Goal: Task Accomplishment & Management: Use online tool/utility

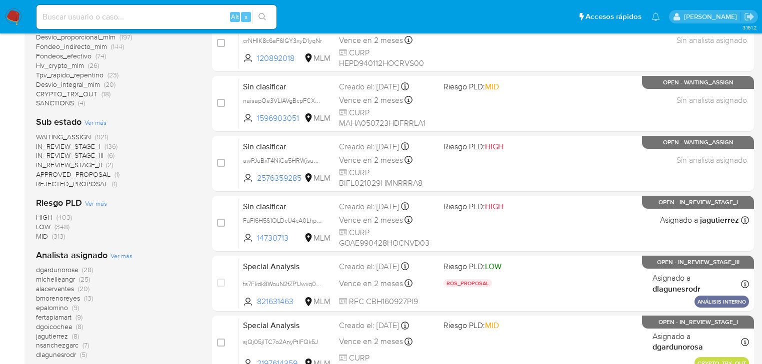
scroll to position [440, 0]
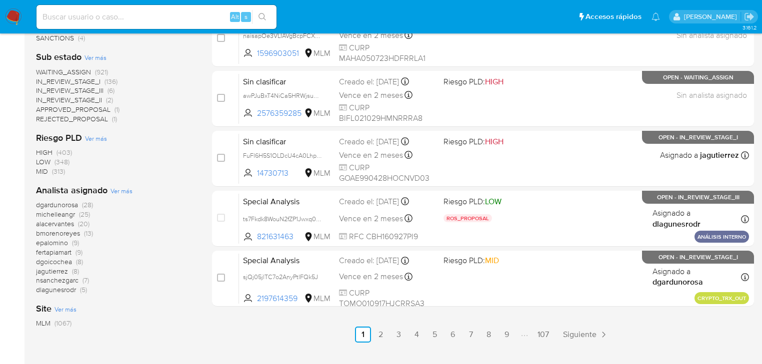
click at [57, 215] on span "michelleangr" at bounding box center [55, 214] width 39 height 10
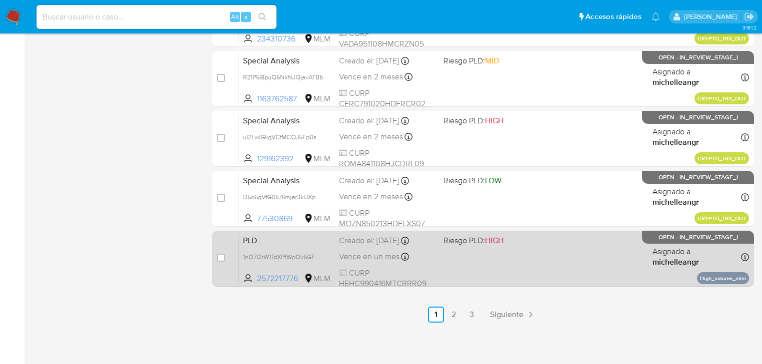
scroll to position [460, 0]
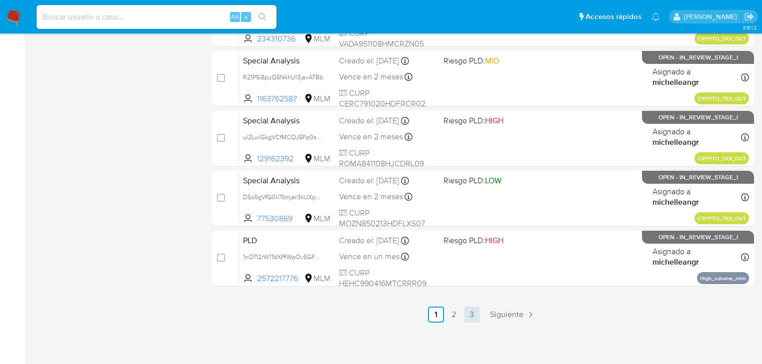
click at [470, 321] on link "3" at bounding box center [472, 315] width 16 height 16
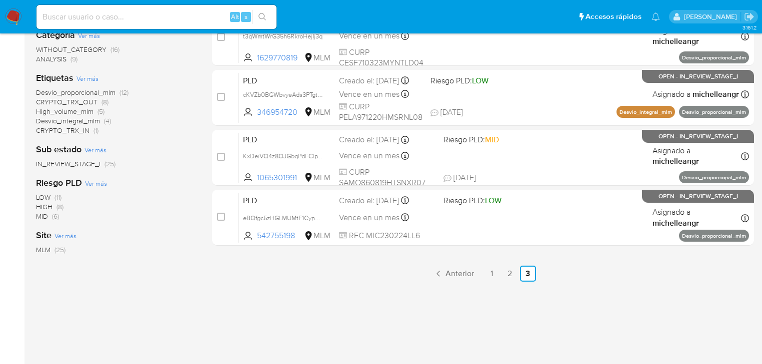
scroll to position [244, 0]
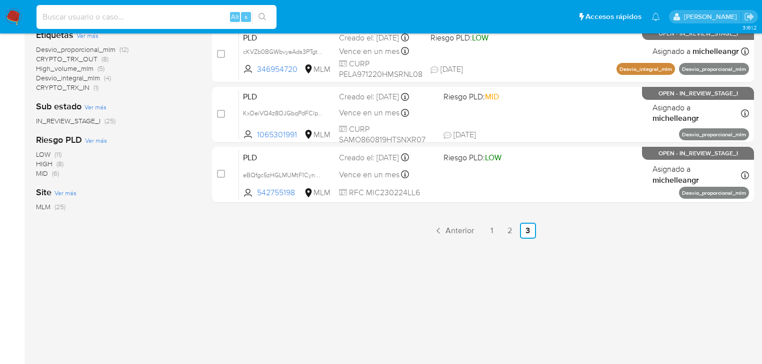
click at [68, 20] on input at bounding box center [156, 16] width 240 height 13
paste input "1744505816"
type input "1744505816"
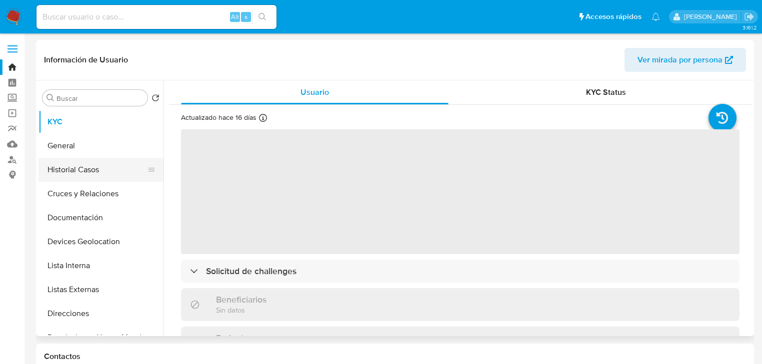
click at [93, 165] on button "Historial Casos" at bounding box center [96, 170] width 117 height 24
select select "10"
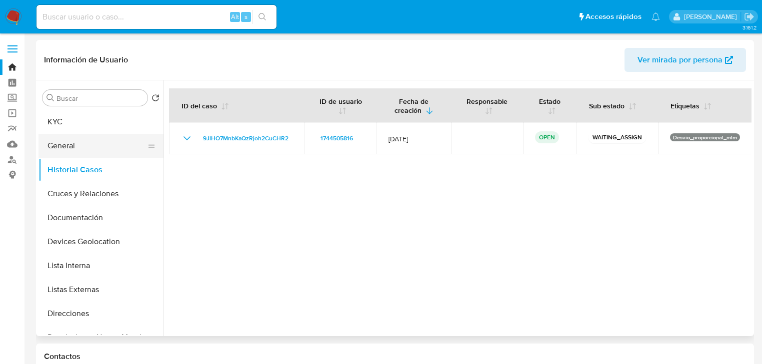
click at [91, 149] on button "General" at bounding box center [96, 146] width 117 height 24
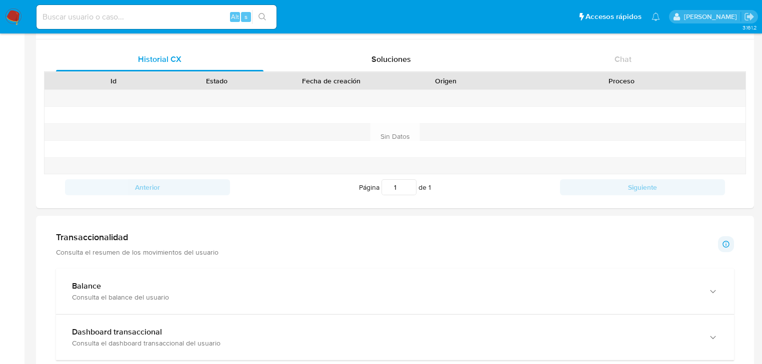
scroll to position [360, 0]
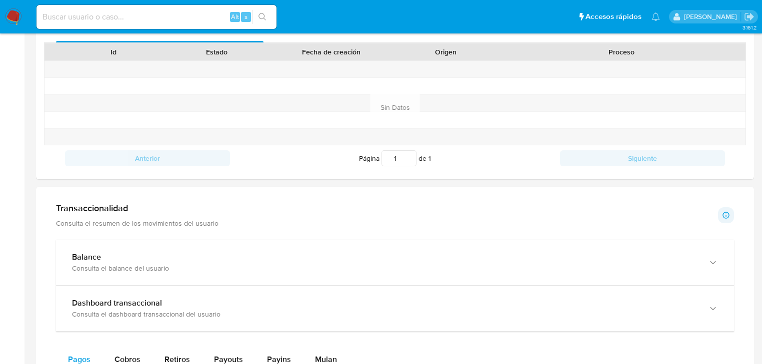
drag, startPoint x: 209, startPoint y: 265, endPoint x: 180, endPoint y: 299, distance: 45.0
click at [208, 265] on div "Consulta el balance del usuario" at bounding box center [385, 268] width 626 height 9
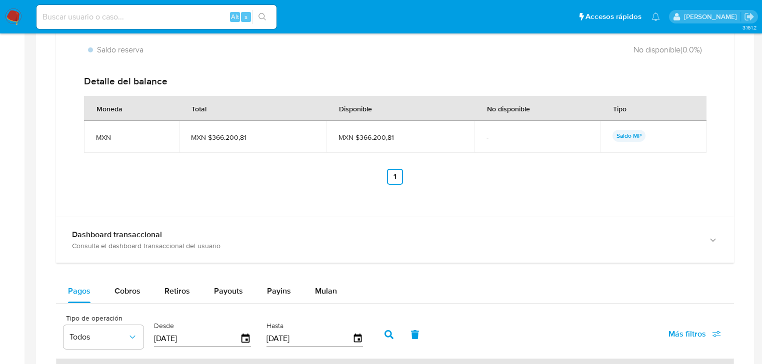
scroll to position [760, 0]
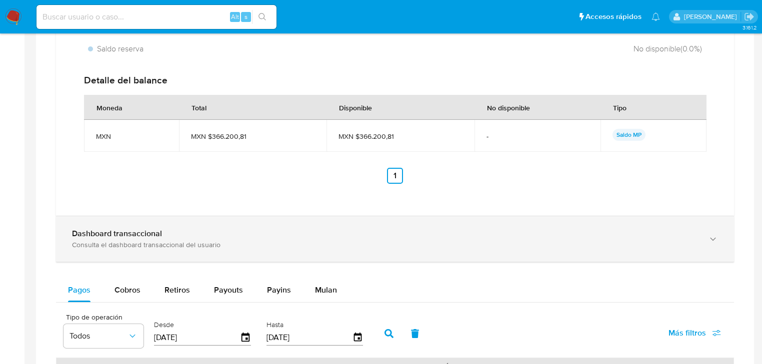
click at [178, 246] on div "Consulta el dashboard transaccional del usuario" at bounding box center [385, 244] width 626 height 9
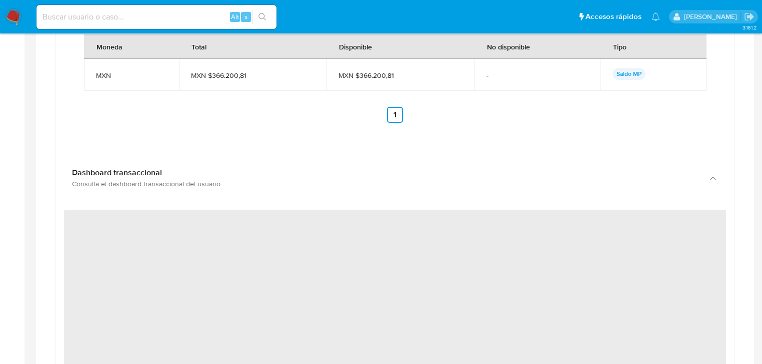
scroll to position [880, 0]
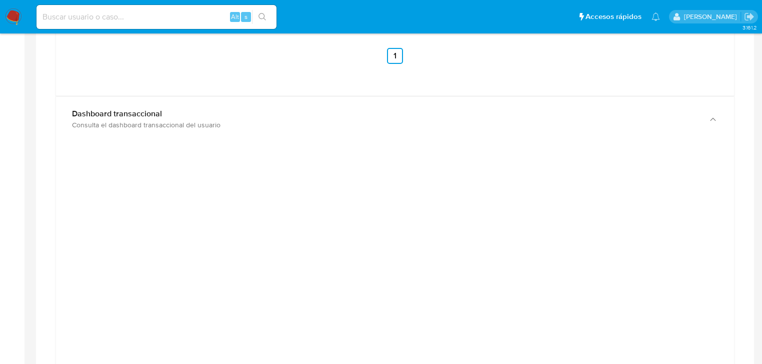
click at [90, 20] on input at bounding box center [156, 16] width 240 height 13
paste input "1356960423"
type input "1356960423"
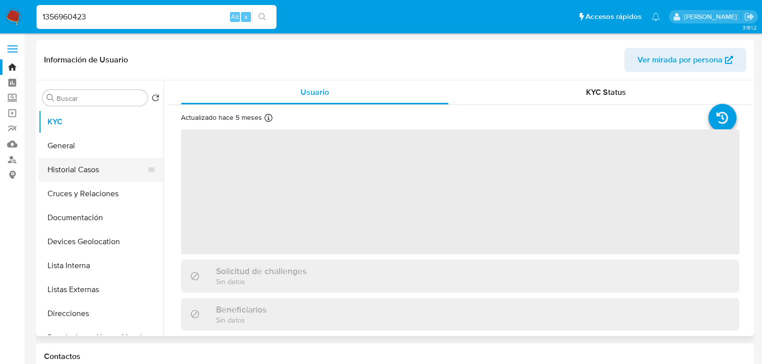
click at [101, 172] on button "Historial Casos" at bounding box center [96, 170] width 117 height 24
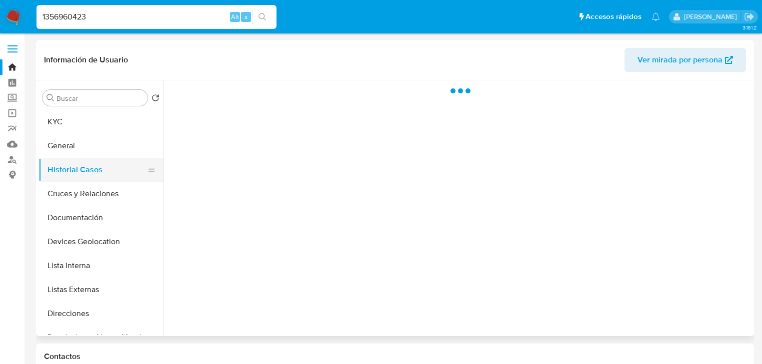
select select "10"
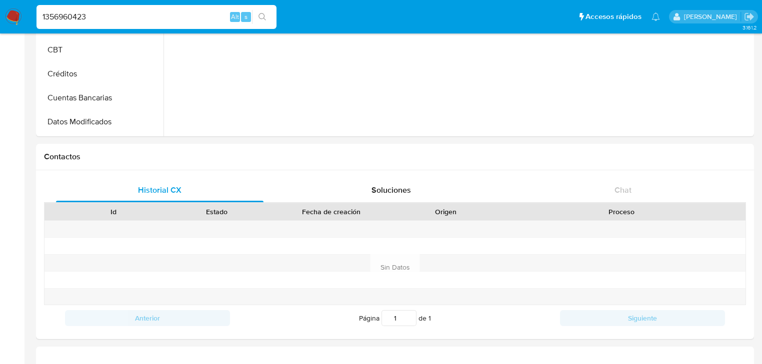
scroll to position [400, 0]
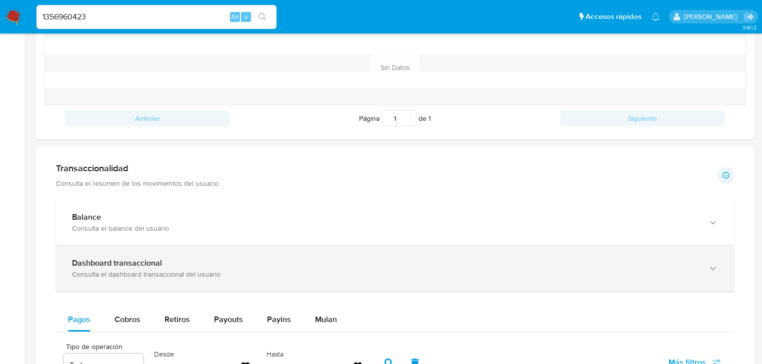
click at [140, 261] on b "Dashboard transaccional" at bounding box center [117, 262] width 90 height 11
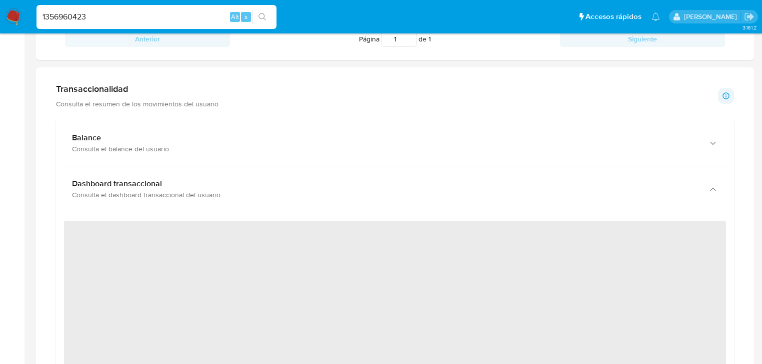
scroll to position [560, 0]
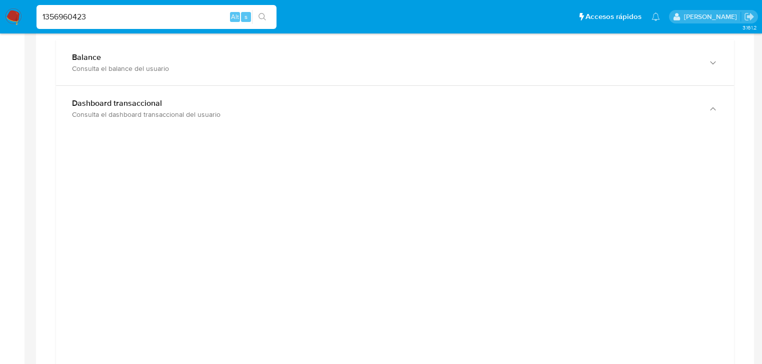
click at [100, 0] on nav "Pausado Ver notificaciones 1356960423 Alt s Accesos rápidos Presiona las siguie…" at bounding box center [381, 16] width 762 height 33
drag, startPoint x: 87, startPoint y: 16, endPoint x: 0, endPoint y: -11, distance: 91.7
click at [0, 0] on html "Pausado Ver notificaciones 1356960423 Alt s Accesos rápidos Presiona las siguie…" at bounding box center [381, 330] width 762 height 1780
paste input "095706825"
type input "1095706825"
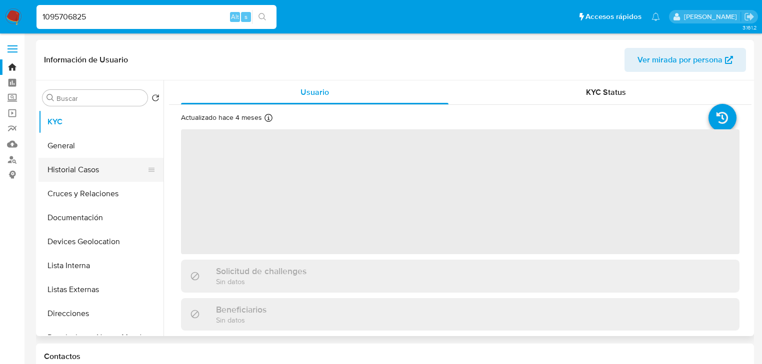
click at [110, 163] on button "Historial Casos" at bounding box center [96, 170] width 117 height 24
select select "10"
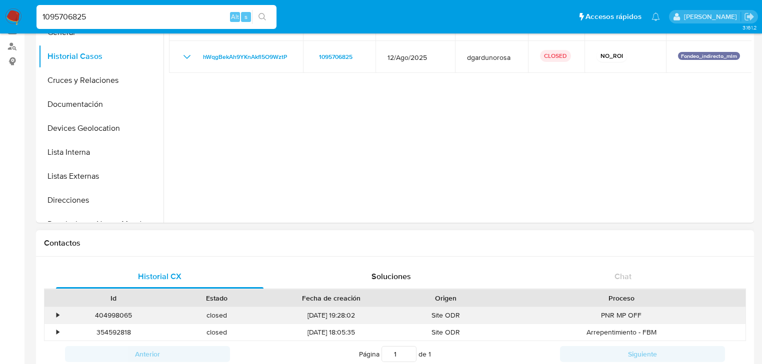
scroll to position [80, 0]
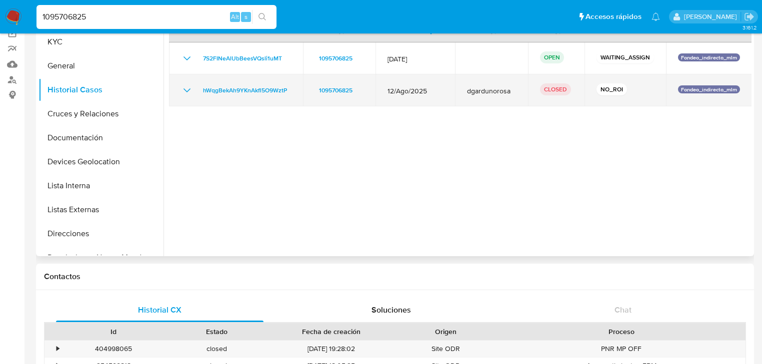
click at [186, 90] on icon "Mostrar/Ocultar" at bounding box center [187, 90] width 12 height 12
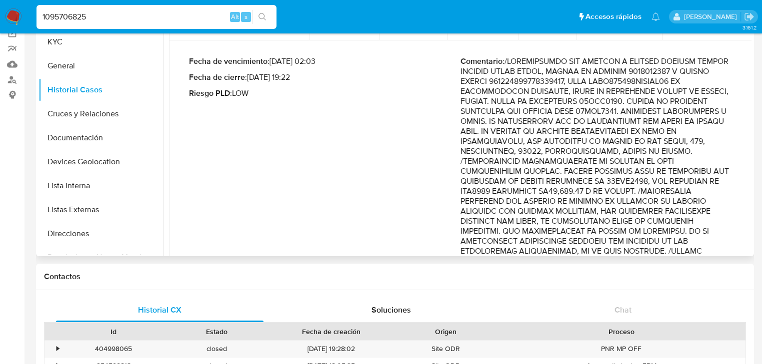
scroll to position [120, 0]
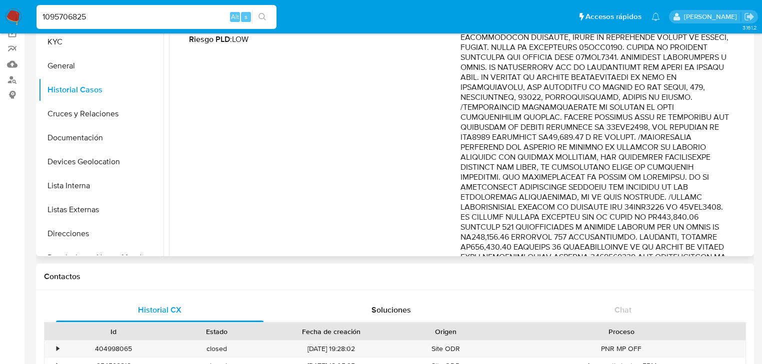
drag, startPoint x: 609, startPoint y: 128, endPoint x: 709, endPoint y: 216, distance: 132.8
click at [709, 216] on p "Comentario :" at bounding box center [595, 302] width 271 height 600
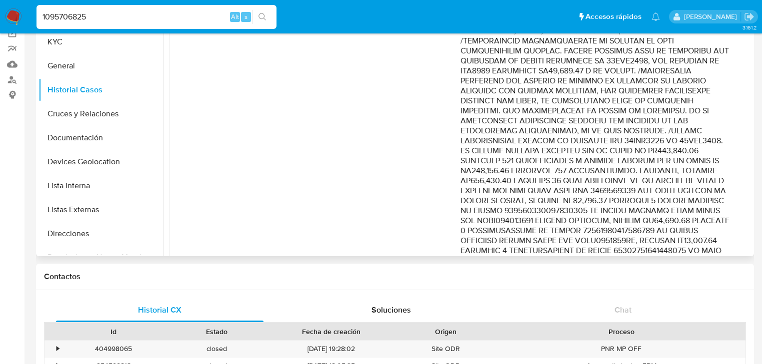
scroll to position [200, 0]
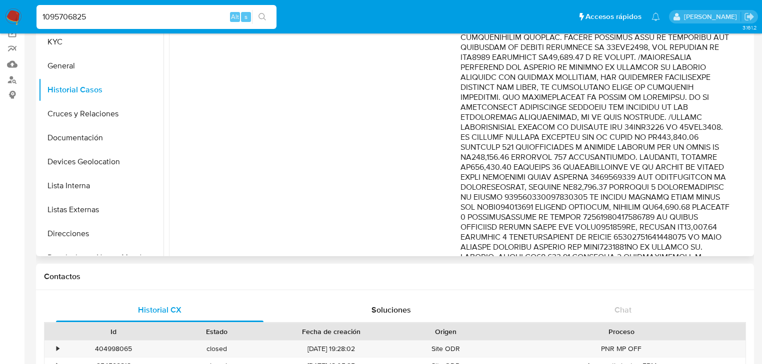
drag, startPoint x: 683, startPoint y: 170, endPoint x: 689, endPoint y: 179, distance: 11.2
click at [689, 179] on p "Comentario :" at bounding box center [595, 223] width 271 height 600
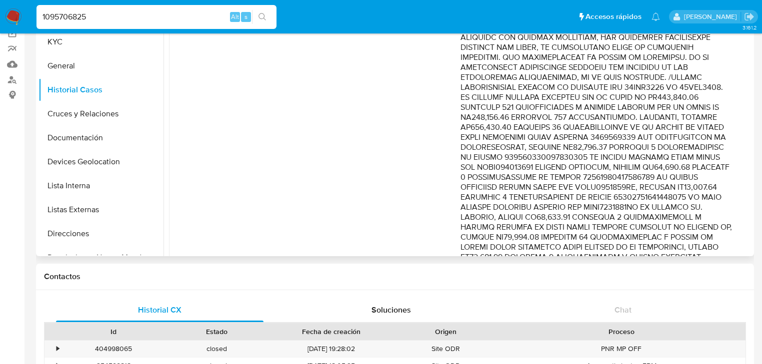
drag, startPoint x: 670, startPoint y: 158, endPoint x: 692, endPoint y: 178, distance: 29.7
click at [692, 178] on p "Comentario :" at bounding box center [595, 183] width 271 height 600
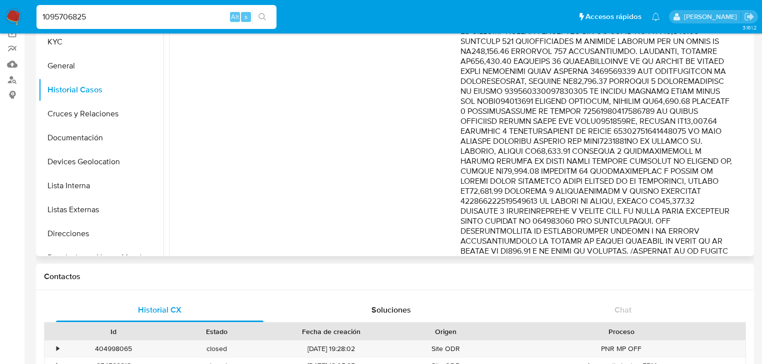
scroll to position [320, 0]
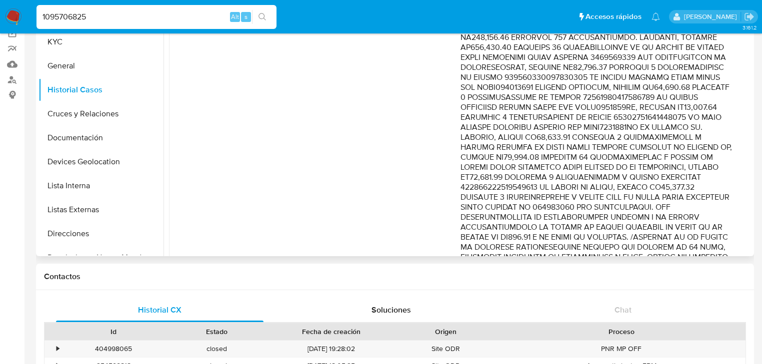
drag, startPoint x: 666, startPoint y: 166, endPoint x: 694, endPoint y: 209, distance: 50.9
click at [694, 209] on p "Comentario :" at bounding box center [595, 103] width 271 height 600
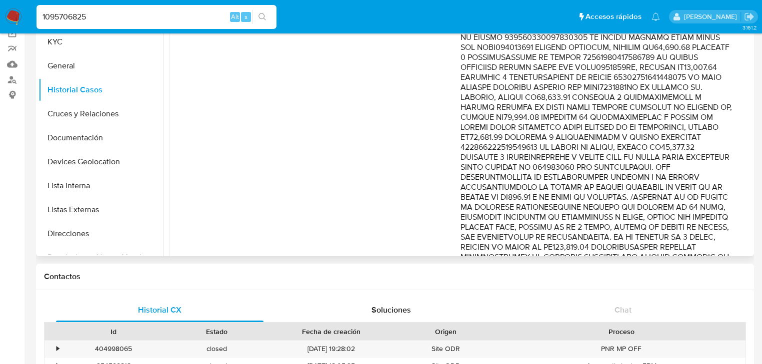
scroll to position [400, 0]
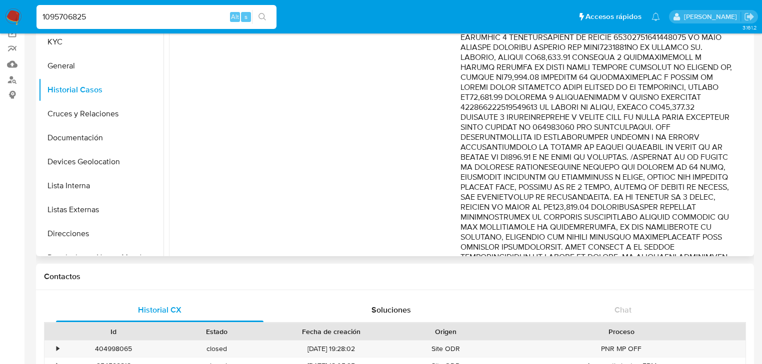
drag, startPoint x: 668, startPoint y: 150, endPoint x: 693, endPoint y: 188, distance: 44.8
click at [693, 188] on p "Comentario :" at bounding box center [595, 23] width 271 height 600
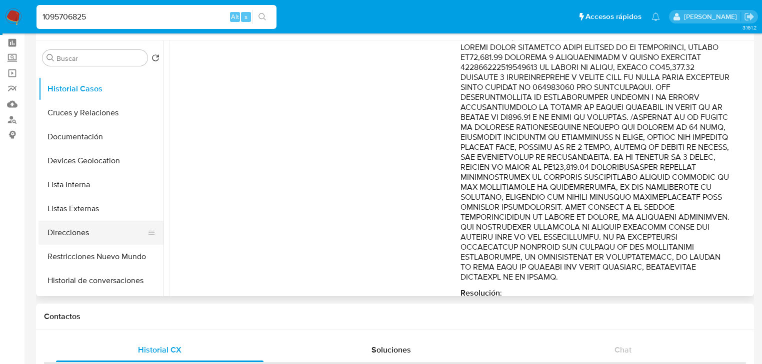
scroll to position [80, 0]
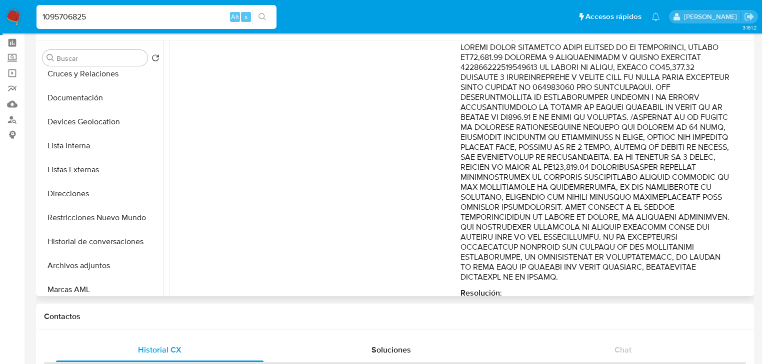
drag, startPoint x: 109, startPoint y: 220, endPoint x: 166, endPoint y: 223, distance: 56.6
click at [109, 220] on button "Restricciones Nuevo Mundo" at bounding box center [100, 218] width 125 height 24
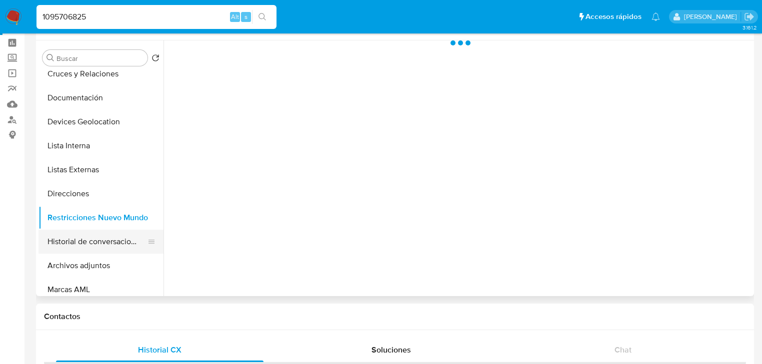
drag, startPoint x: 104, startPoint y: 238, endPoint x: 118, endPoint y: 238, distance: 13.5
click at [104, 238] on button "Historial de conversaciones" at bounding box center [96, 242] width 117 height 24
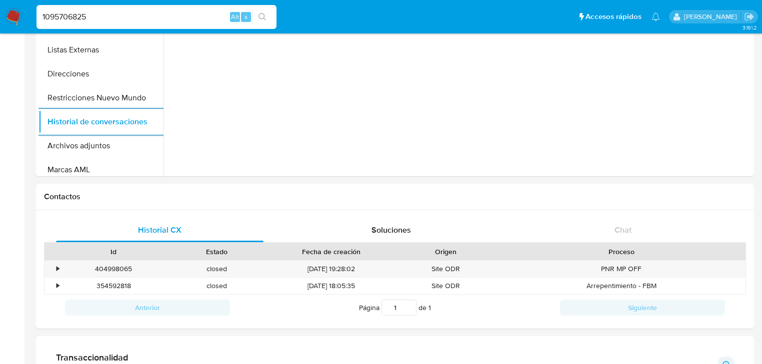
scroll to position [320, 0]
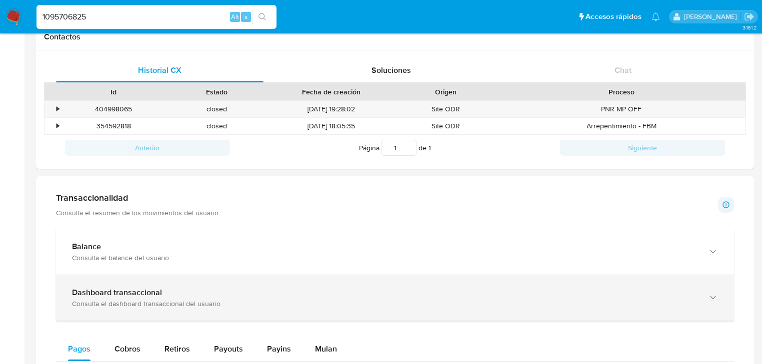
click at [276, 287] on div "Dashboard transaccional Consulta el dashboard transaccional del usuario" at bounding box center [395, 297] width 678 height 45
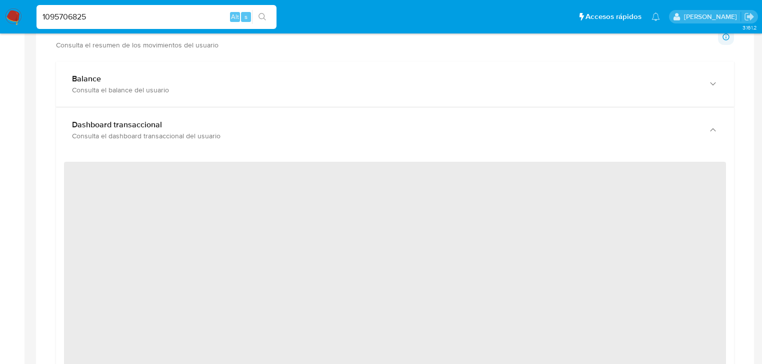
scroll to position [560, 0]
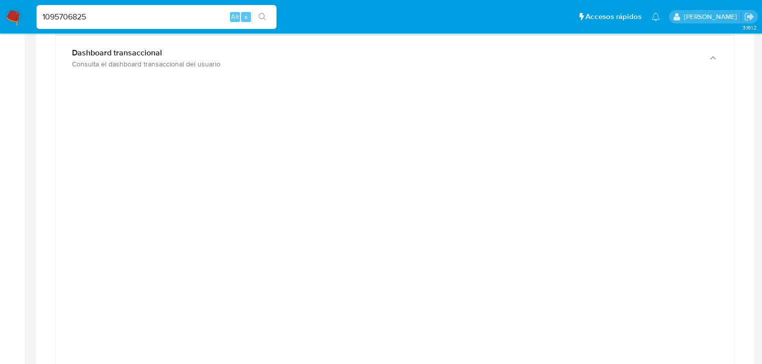
drag, startPoint x: 130, startPoint y: 21, endPoint x: 0, endPoint y: -4, distance: 132.9
click at [0, 0] on html "Pausado Ver notificaciones 1095706825 Alt s Accesos rápidos Presiona las siguie…" at bounding box center [381, 304] width 762 height 1729
paste input "5113557"
type input "151135575"
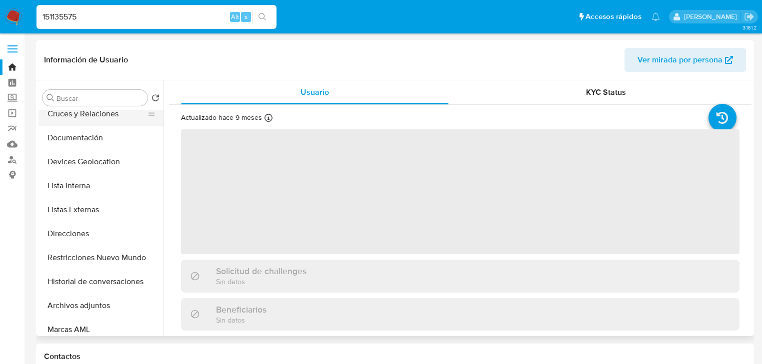
select select "10"
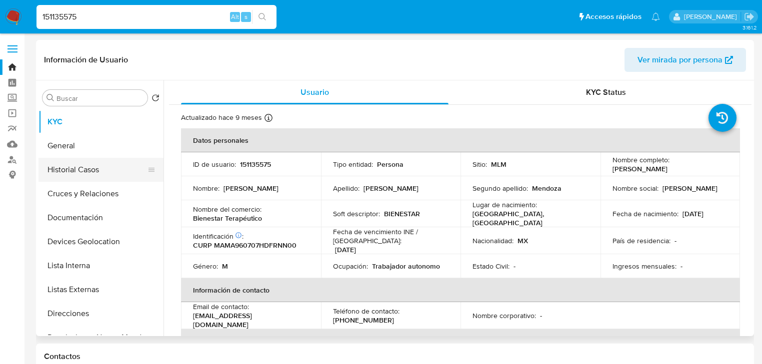
drag, startPoint x: 85, startPoint y: 168, endPoint x: 114, endPoint y: 180, distance: 31.6
click at [86, 168] on button "Historial Casos" at bounding box center [96, 170] width 117 height 24
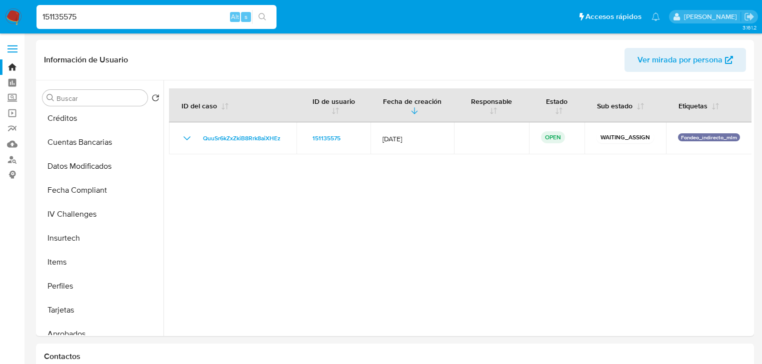
scroll to position [470, 0]
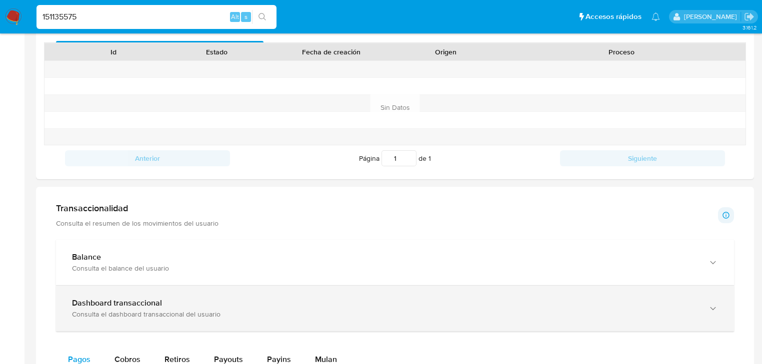
drag, startPoint x: 178, startPoint y: 299, endPoint x: 200, endPoint y: 301, distance: 22.0
click at [183, 298] on div "Dashboard transaccional" at bounding box center [385, 303] width 626 height 10
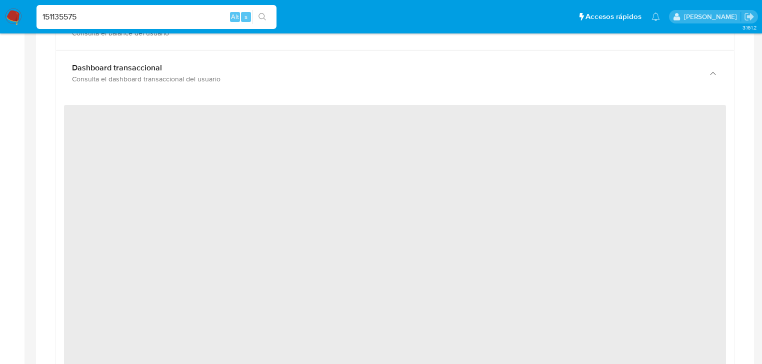
scroll to position [600, 0]
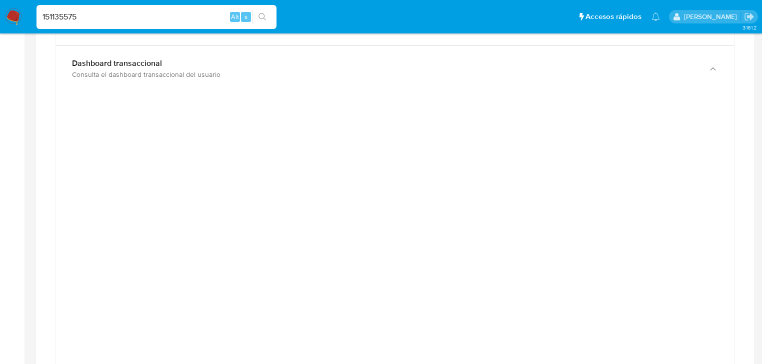
drag, startPoint x: 93, startPoint y: 17, endPoint x: 0, endPoint y: 5, distance: 94.2
click at [0, 4] on nav "Pausado Ver notificaciones 151135575 Alt s Accesos rápidos Presiona las siguien…" at bounding box center [381, 16] width 762 height 33
paste input "468255781"
type input "1468255781"
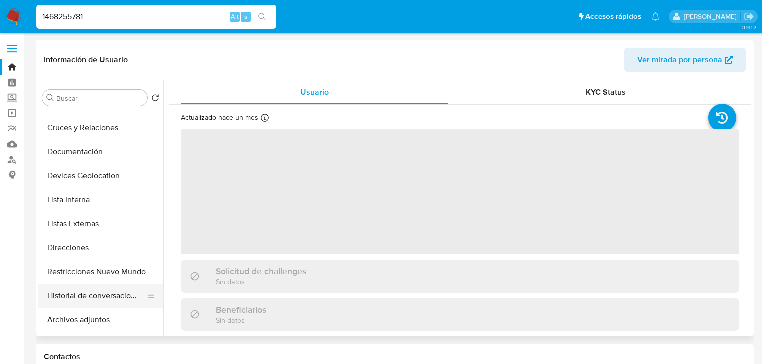
scroll to position [120, 0]
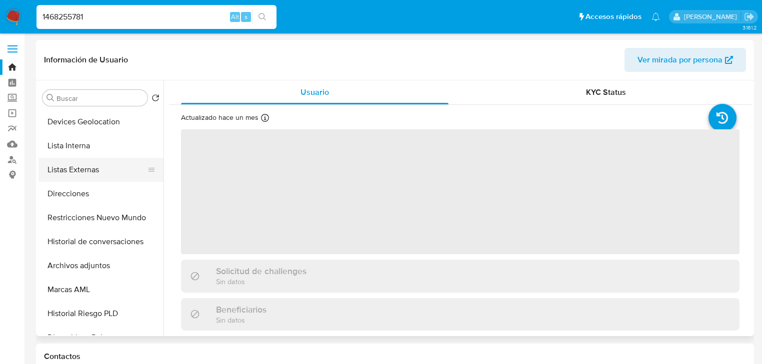
select select "10"
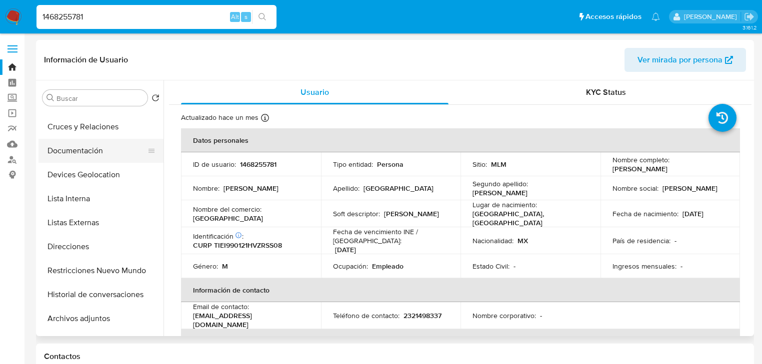
scroll to position [40, 0]
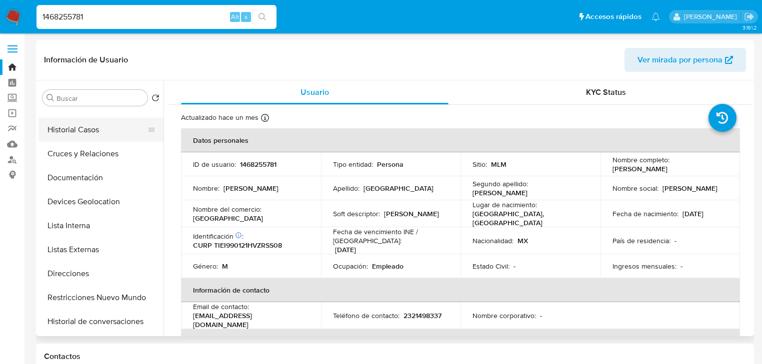
click at [112, 136] on button "Historial Casos" at bounding box center [96, 130] width 117 height 24
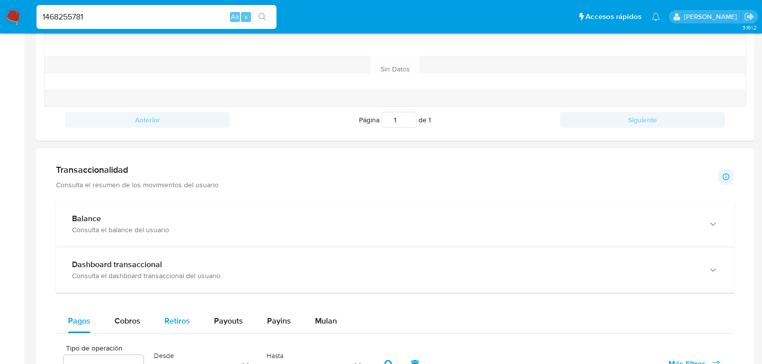
scroll to position [440, 0]
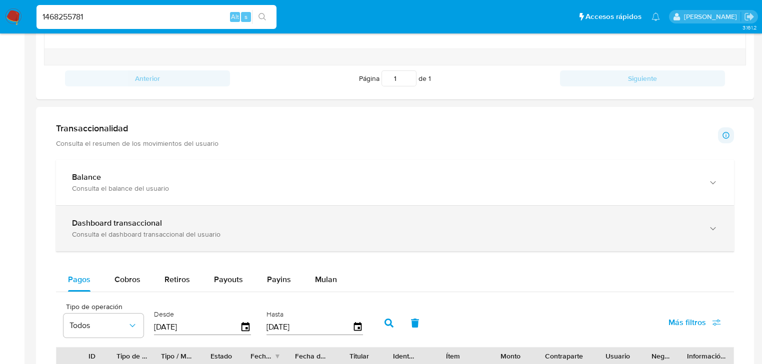
click at [184, 228] on div "Dashboard transaccional Consulta el dashboard transaccional del usuario" at bounding box center [385, 228] width 626 height 20
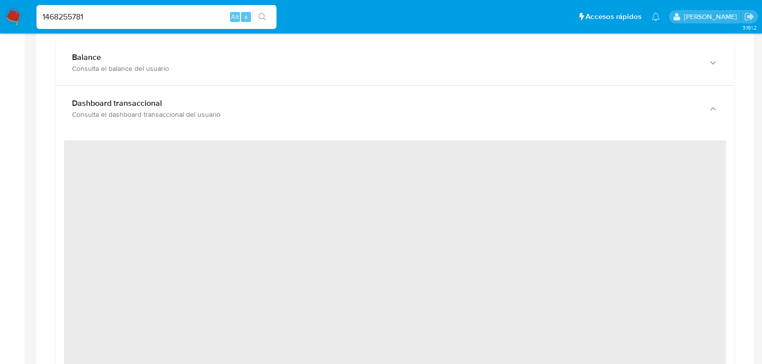
scroll to position [600, 0]
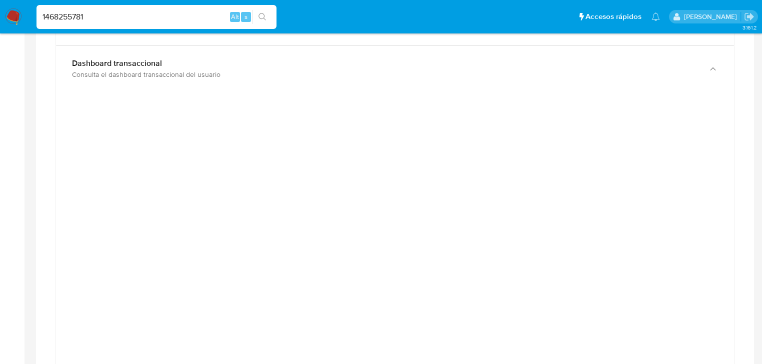
drag, startPoint x: 92, startPoint y: 23, endPoint x: 112, endPoint y: 20, distance: 20.7
click at [96, 22] on div "1468255781 Alt s" at bounding box center [156, 17] width 240 height 24
click at [0, 8] on nav "Pausado Ver notificaciones 1468255781 Alt s Accesos rápidos Presiona las siguie…" at bounding box center [381, 16] width 762 height 33
paste input "2246367109"
type input "2246367109"
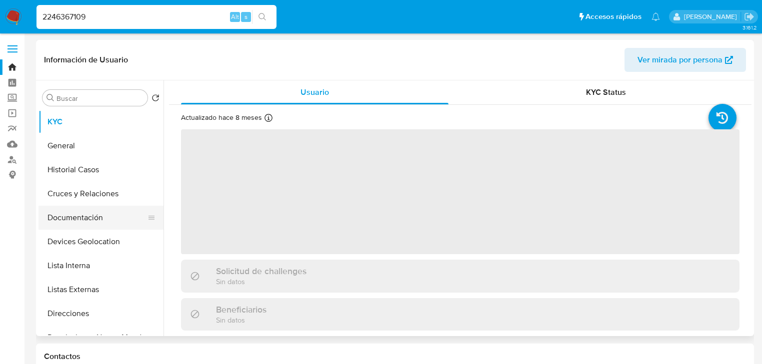
select select "10"
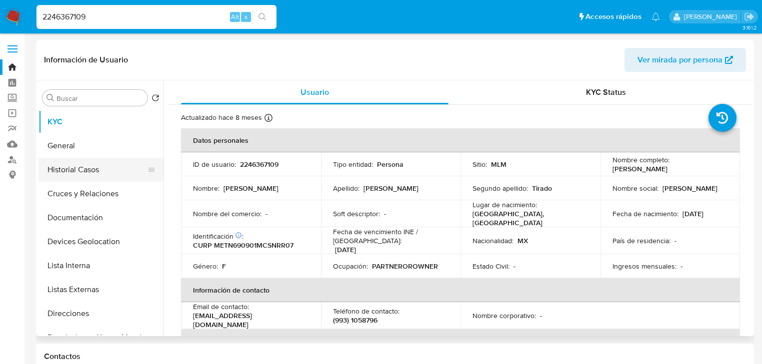
click at [100, 166] on button "Historial Casos" at bounding box center [96, 170] width 117 height 24
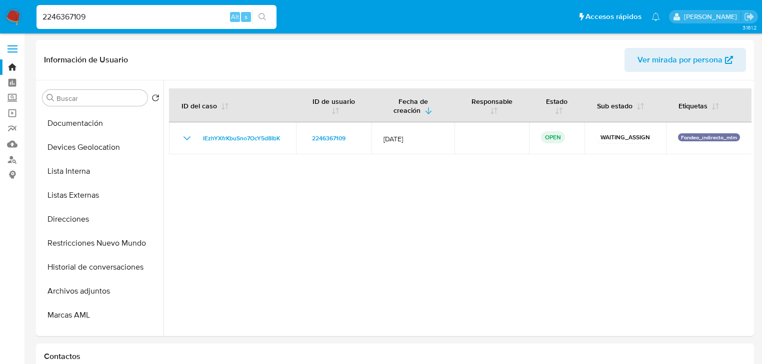
scroll to position [120, 0]
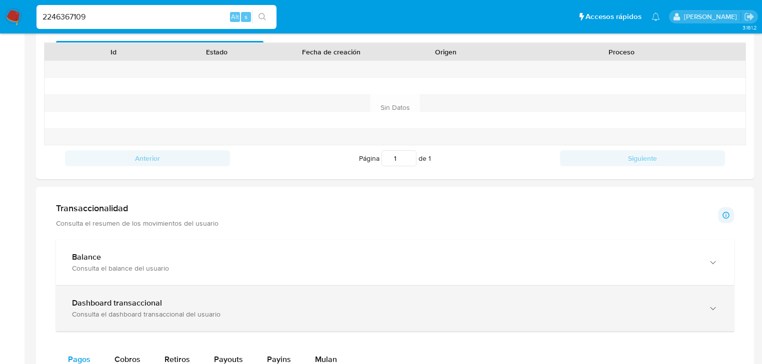
click at [242, 322] on div "Dashboard transaccional Consulta el dashboard transaccional del usuario" at bounding box center [395, 308] width 678 height 45
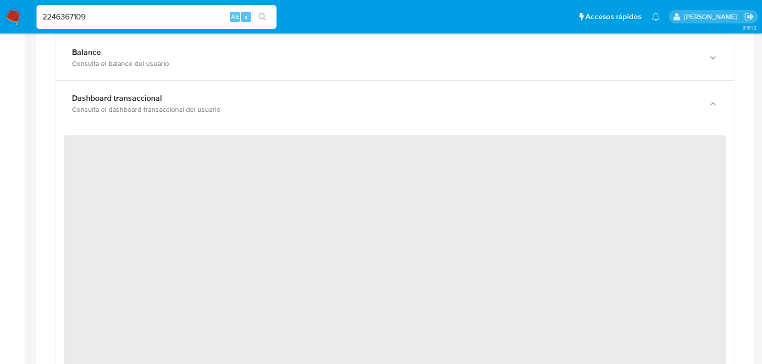
scroll to position [600, 0]
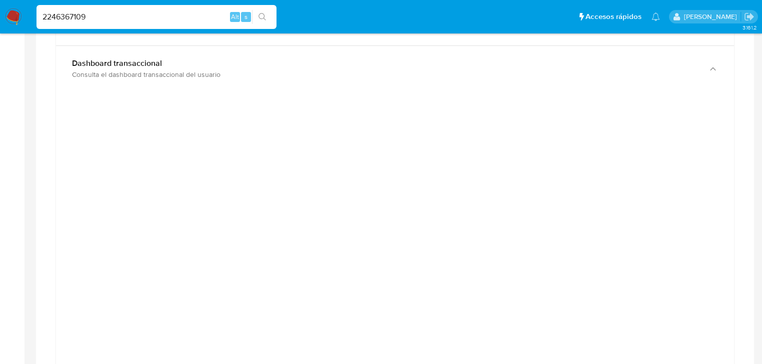
click at [0, 11] on nav "Pausado Ver notificaciones 2246367109 Alt s Accesos rápidos Presiona las siguie…" at bounding box center [381, 16] width 762 height 33
paste input "34932650"
type input "34932650"
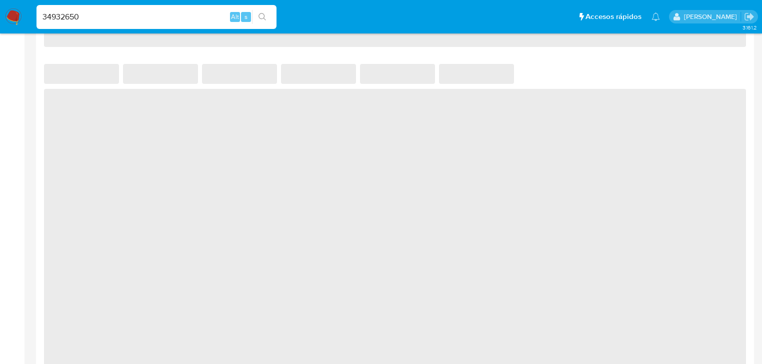
select select "10"
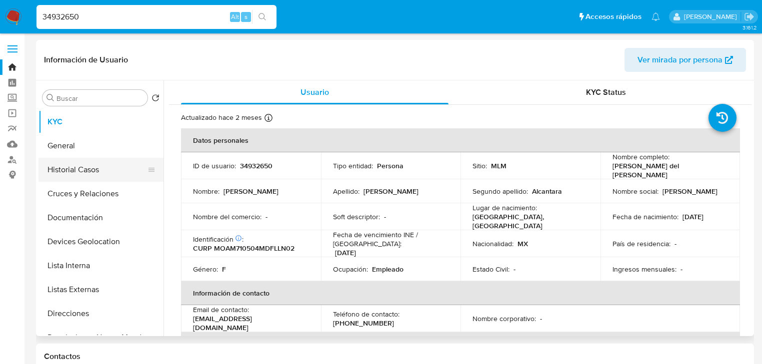
click at [95, 162] on button "Historial Casos" at bounding box center [96, 170] width 117 height 24
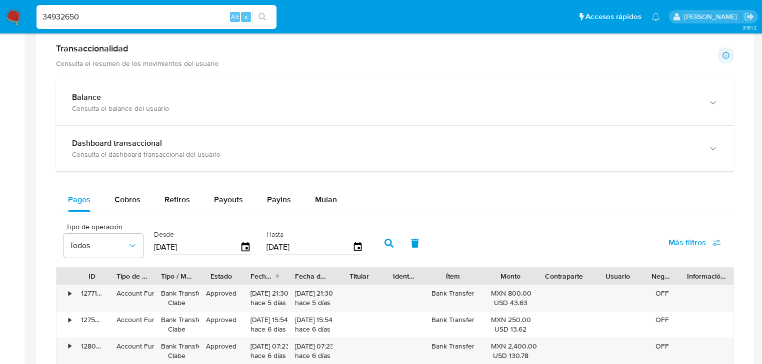
drag, startPoint x: 180, startPoint y: 152, endPoint x: 344, endPoint y: 192, distance: 168.7
click at [181, 152] on div "Consulta el dashboard transaccional del usuario" at bounding box center [385, 154] width 626 height 9
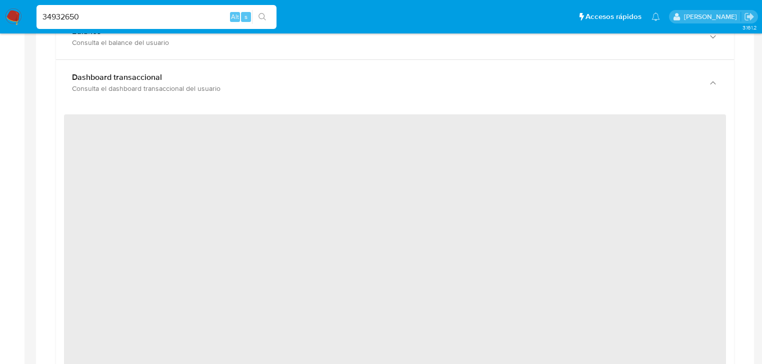
scroll to position [600, 0]
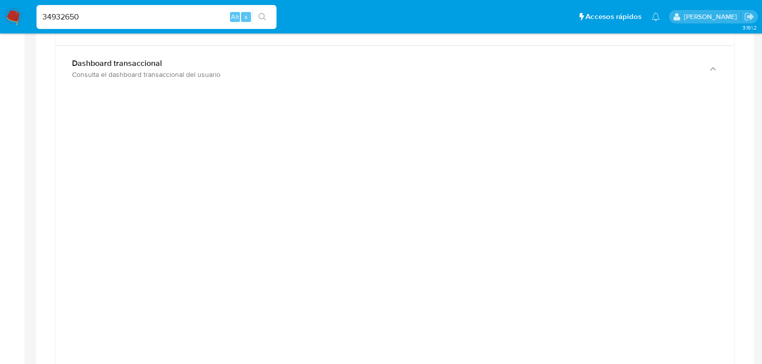
drag, startPoint x: 10, startPoint y: 13, endPoint x: 0, endPoint y: 20, distance: 12.2
click at [0, 13] on nav "Pausado Ver notificaciones 34932650 Alt s Accesos rápidos Presiona las siguient…" at bounding box center [381, 16] width 762 height 33
paste input "737851904"
type input "737851904"
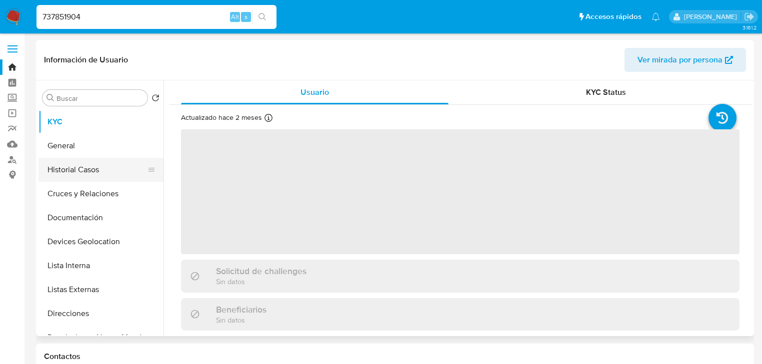
select select "10"
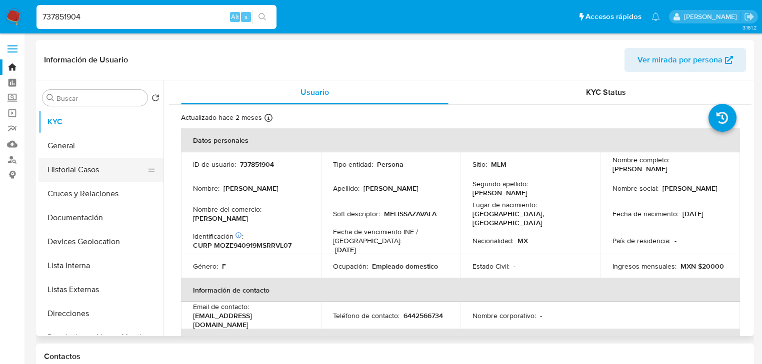
click at [115, 170] on button "Historial Casos" at bounding box center [96, 170] width 117 height 24
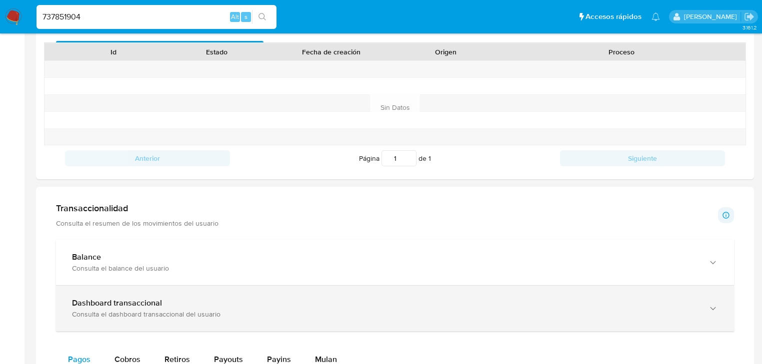
click at [167, 301] on div "Dashboard transaccional" at bounding box center [385, 303] width 626 height 10
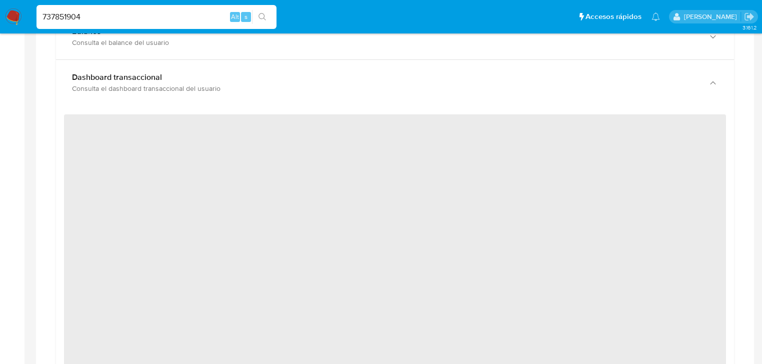
scroll to position [600, 0]
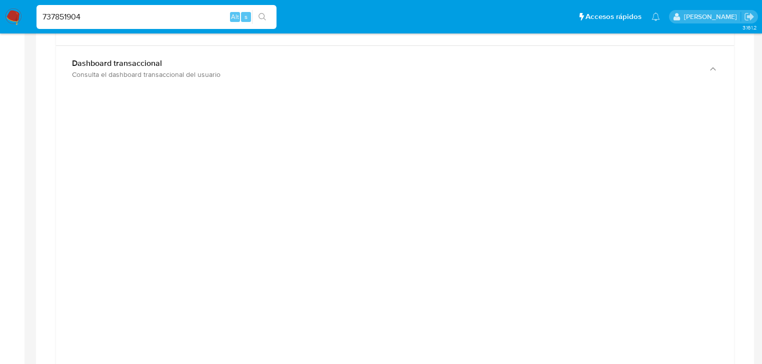
drag, startPoint x: 85, startPoint y: 16, endPoint x: 0, endPoint y: 11, distance: 85.1
click at [0, 11] on nav "Pausado Ver notificaciones 737851904 Alt s Accesos rápidos Presiona las siguien…" at bounding box center [381, 16] width 762 height 33
paste input "1013347838"
type input "1013347838"
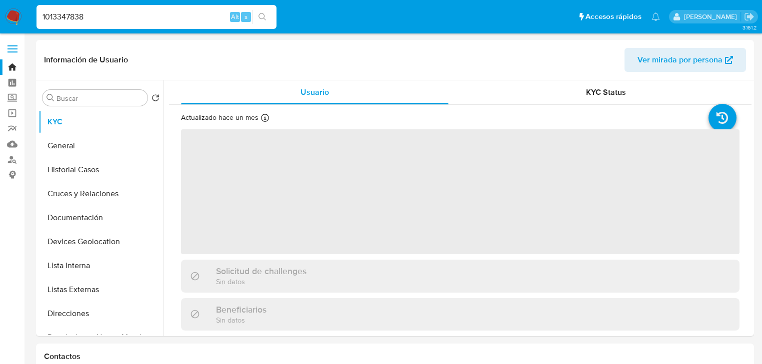
select select "10"
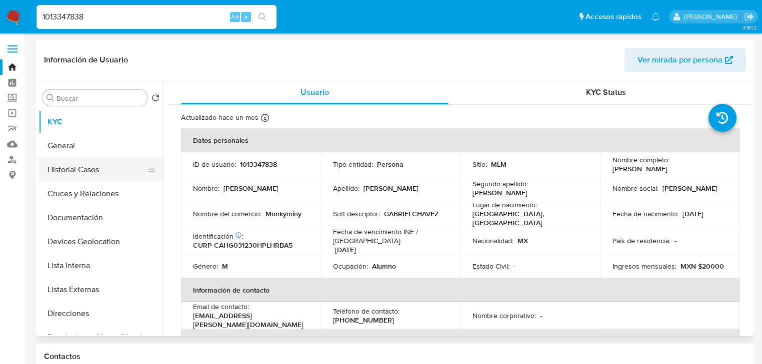
click at [91, 171] on button "Historial Casos" at bounding box center [96, 170] width 117 height 24
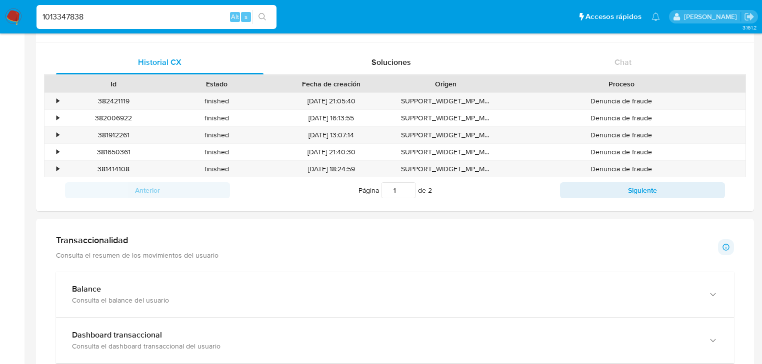
scroll to position [360, 0]
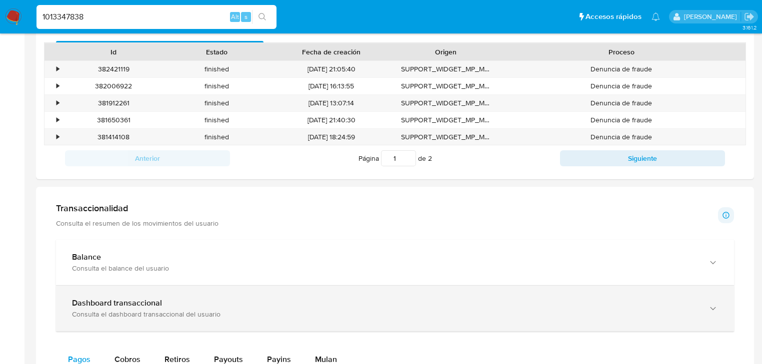
click at [200, 312] on div "Consulta el dashboard transaccional del usuario" at bounding box center [385, 314] width 626 height 9
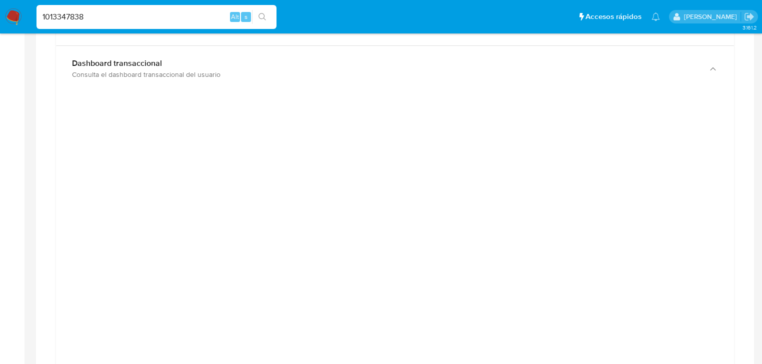
scroll to position [699, 0]
drag, startPoint x: 0, startPoint y: 0, endPoint x: 0, endPoint y: -34, distance: 34.0
click at [0, 0] on html "Pausado Ver notificaciones 1013347838 Alt s Accesos rápidos Presiona las siguie…" at bounding box center [381, 214] width 762 height 1827
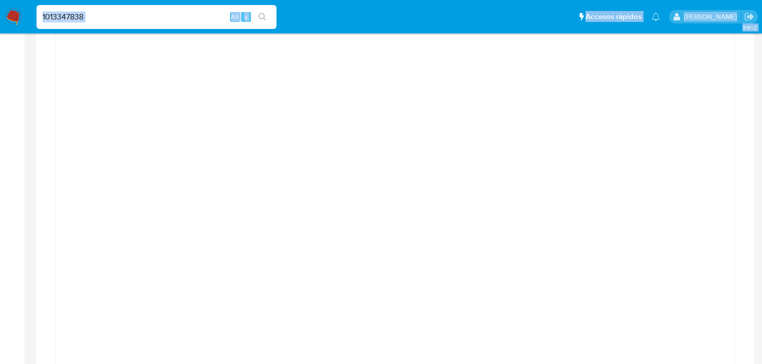
click at [117, 14] on input "1013347838" at bounding box center [156, 16] width 240 height 13
drag, startPoint x: 0, startPoint y: -12, endPoint x: 0, endPoint y: -20, distance: 7.5
click at [0, 0] on html "Pausado Ver notificaciones 1013347838 Alt s Accesos rápidos Presiona las siguie…" at bounding box center [381, 214] width 762 height 1827
paste input "88221882"
type input "1088221882"
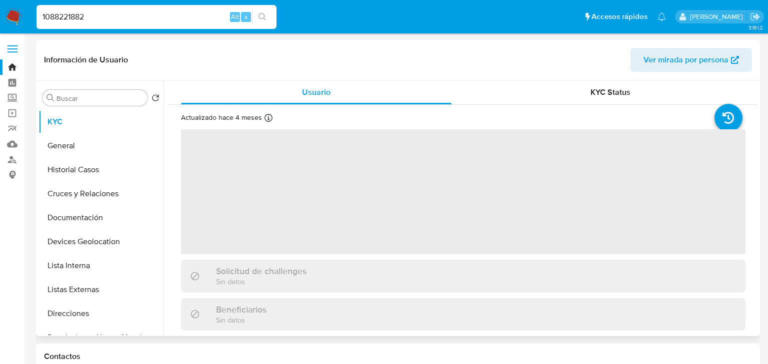
select select "10"
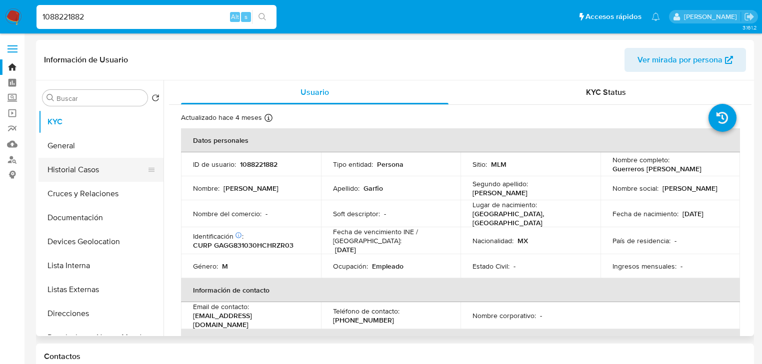
click at [90, 171] on button "Historial Casos" at bounding box center [96, 170] width 117 height 24
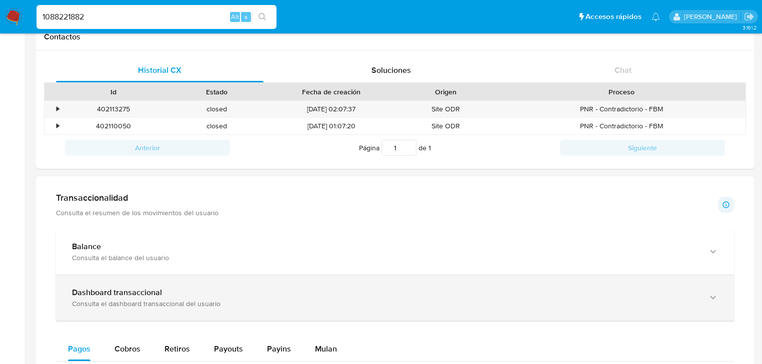
scroll to position [400, 0]
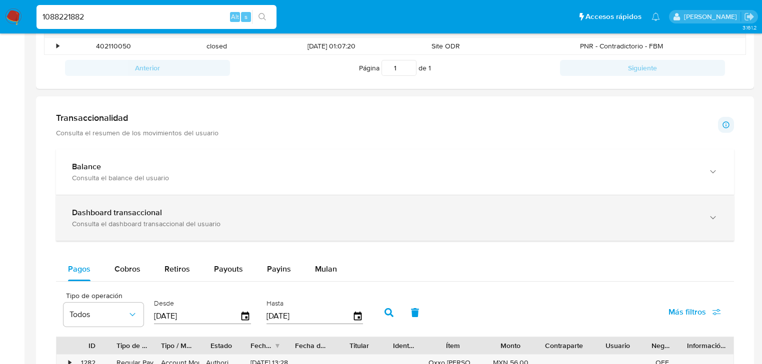
drag, startPoint x: 232, startPoint y: 222, endPoint x: 349, endPoint y: 235, distance: 117.7
click at [232, 222] on div "Consulta el dashboard transaccional del usuario" at bounding box center [385, 223] width 626 height 9
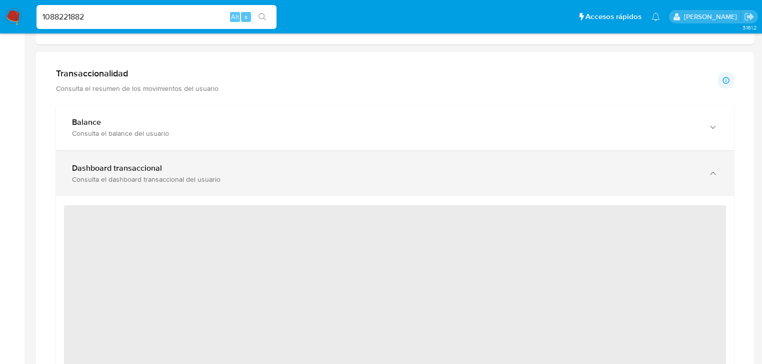
scroll to position [520, 0]
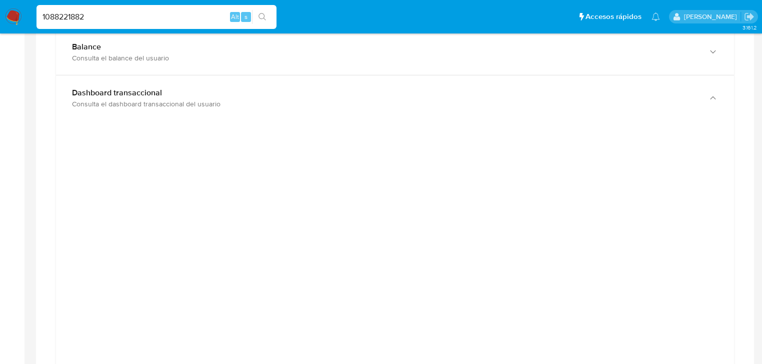
drag, startPoint x: 130, startPoint y: 16, endPoint x: 0, endPoint y: -5, distance: 132.1
paste input "974226451"
type input "1974226451"
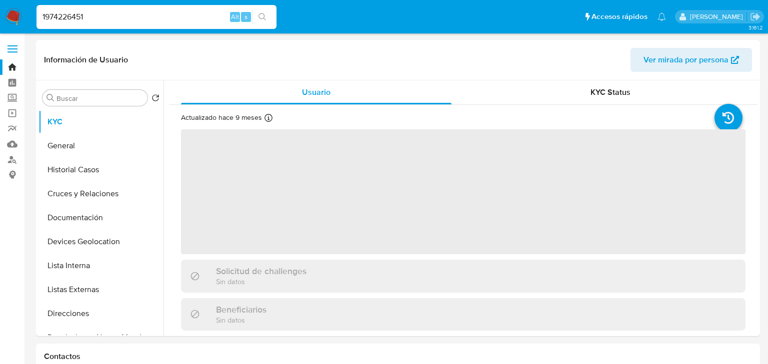
select select "10"
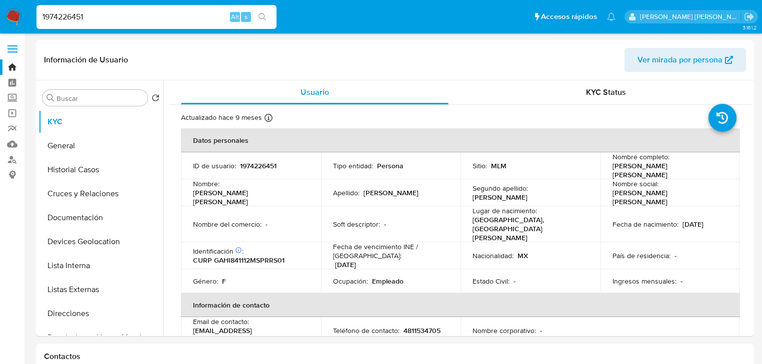
select select "10"
click at [92, 176] on button "Historial Casos" at bounding box center [96, 170] width 117 height 24
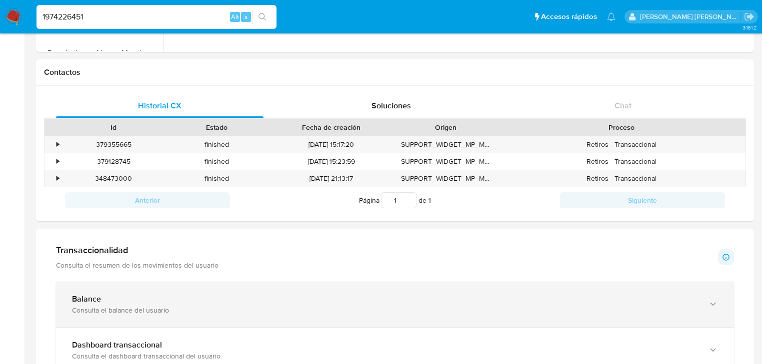
scroll to position [320, 0]
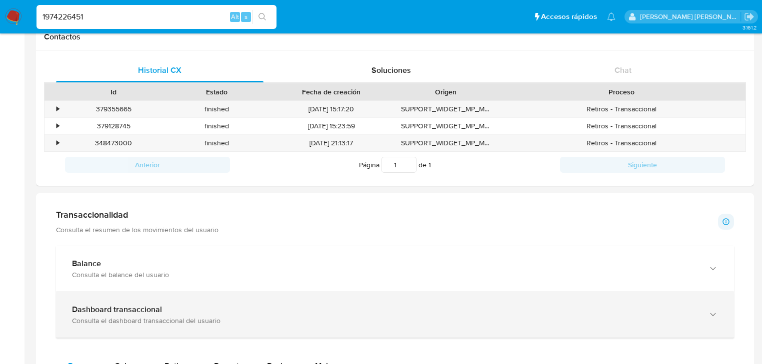
click at [150, 314] on b "Dashboard transaccional" at bounding box center [117, 309] width 90 height 11
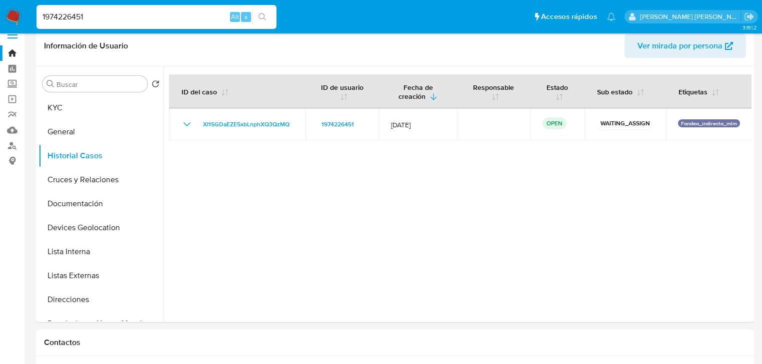
scroll to position [0, 0]
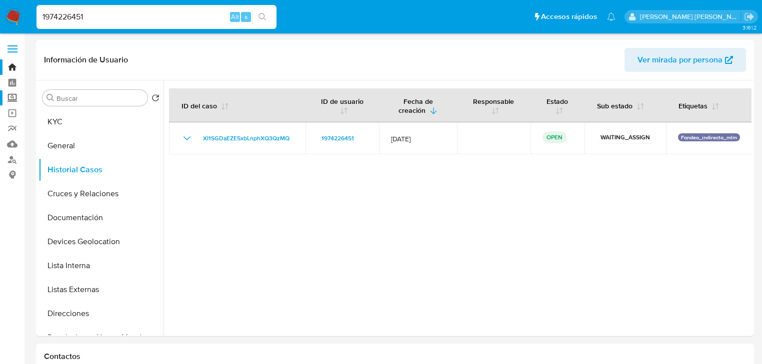
click at [10, 98] on label "Screening" at bounding box center [59, 97] width 119 height 15
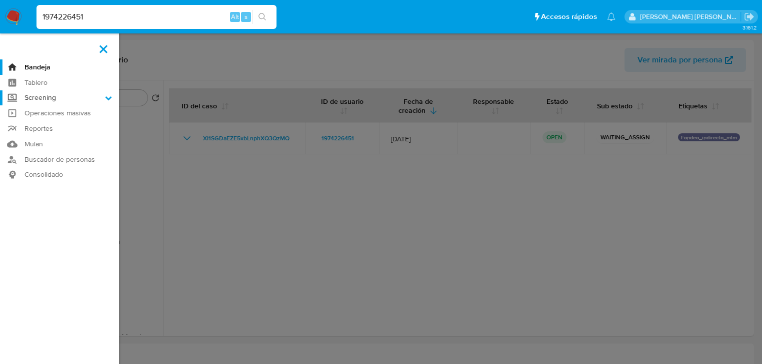
click at [0, 0] on input "Screening" at bounding box center [0, 0] width 0 height 0
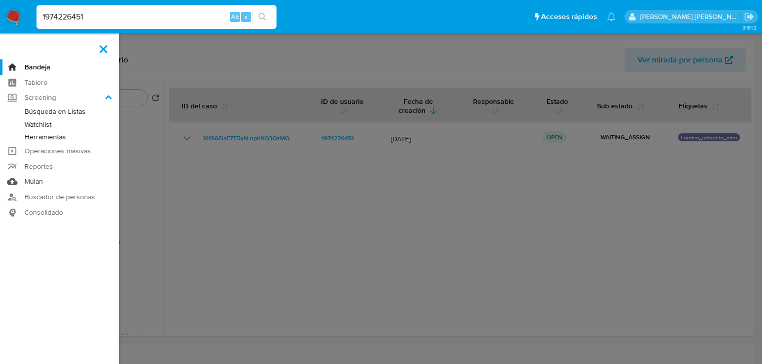
drag, startPoint x: 34, startPoint y: 180, endPoint x: 53, endPoint y: 174, distance: 19.9
click at [34, 180] on link "Mulan" at bounding box center [59, 181] width 119 height 15
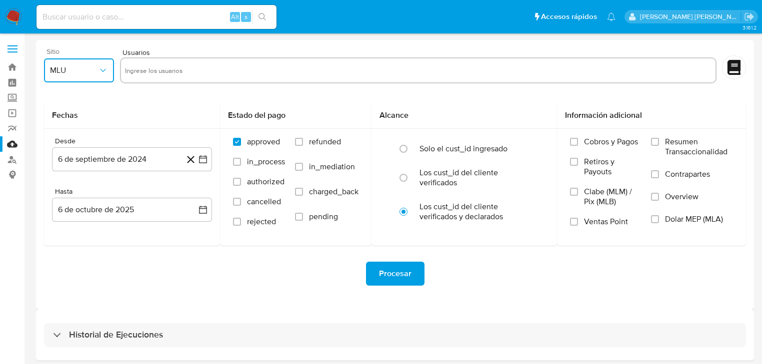
drag, startPoint x: 79, startPoint y: 67, endPoint x: 87, endPoint y: 78, distance: 12.9
click at [80, 66] on span "MLU" at bounding box center [74, 70] width 48 height 10
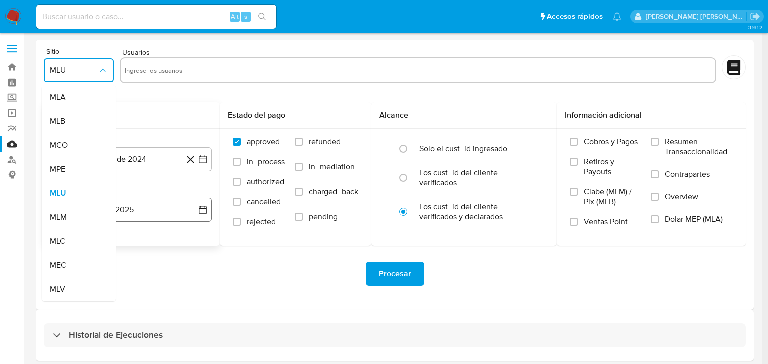
drag, startPoint x: 69, startPoint y: 218, endPoint x: 80, endPoint y: 203, distance: 18.9
click at [69, 218] on div "MLM" at bounding box center [76, 217] width 52 height 24
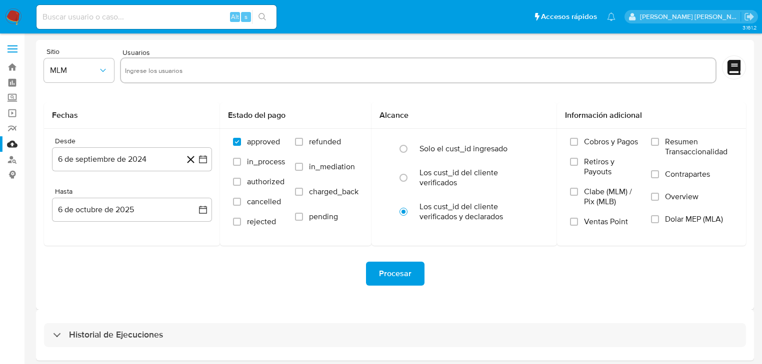
click at [150, 79] on div at bounding box center [418, 70] width 596 height 26
click at [159, 64] on input "text" at bounding box center [418, 70] width 586 height 16
paste input "151135575"
type input "151135575"
paste input "1468255781"
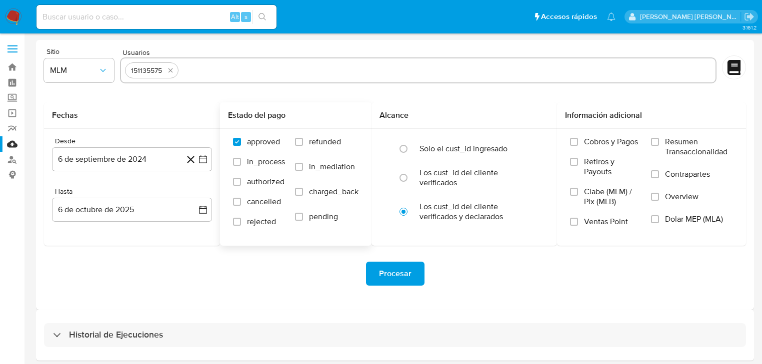
type input "1468255781"
paste input "2246367109"
type input "2246367109"
paste input "34932650"
type input "34932650"
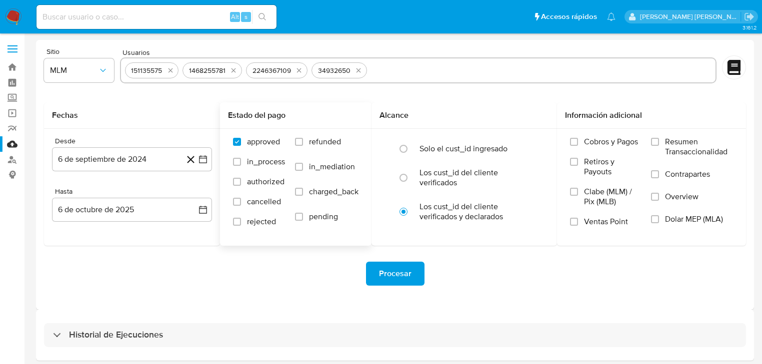
paste input "737851904"
type input "737851904"
paste input "1013347838"
type input "1013347838"
paste input "1088221882"
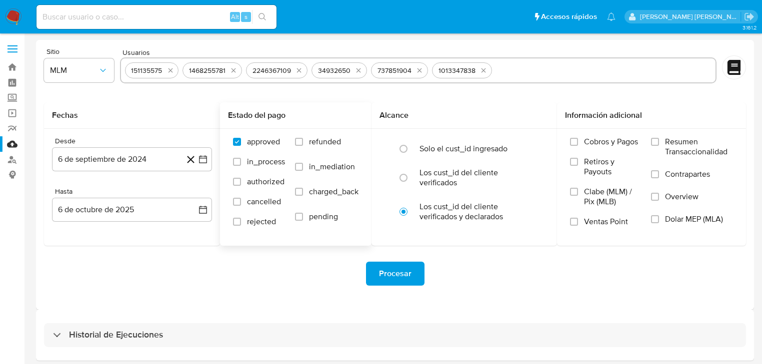
type input "1088221882"
paste input "1974226451"
type input "1974226451"
click at [168, 71] on icon "quitar 151135575" at bounding box center [170, 70] width 8 height 8
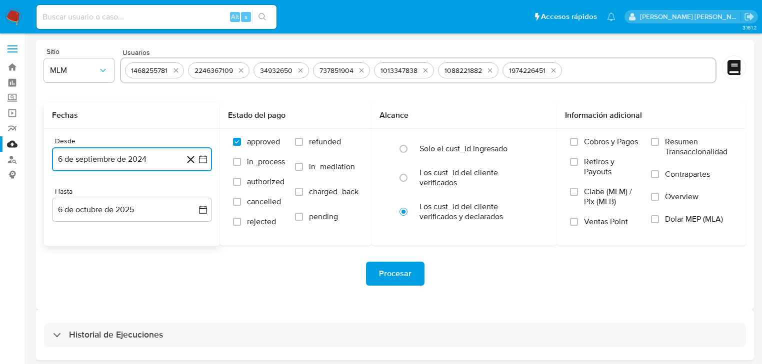
drag, startPoint x: 120, startPoint y: 160, endPoint x: 132, endPoint y: 162, distance: 12.2
click at [120, 160] on button "6 de septiembre de 2024" at bounding box center [132, 159] width 160 height 24
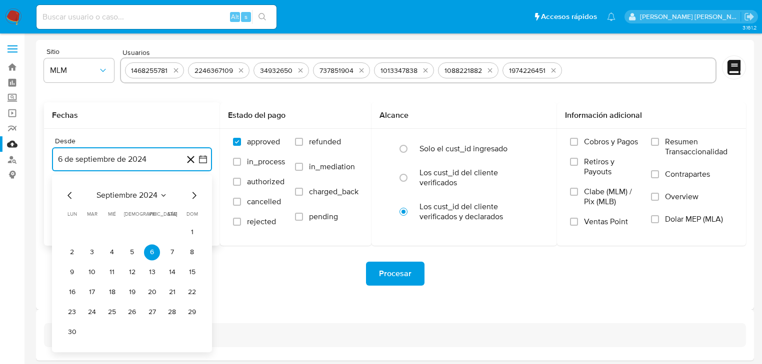
click at [135, 196] on span "septiembre 2024" at bounding box center [126, 195] width 61 height 10
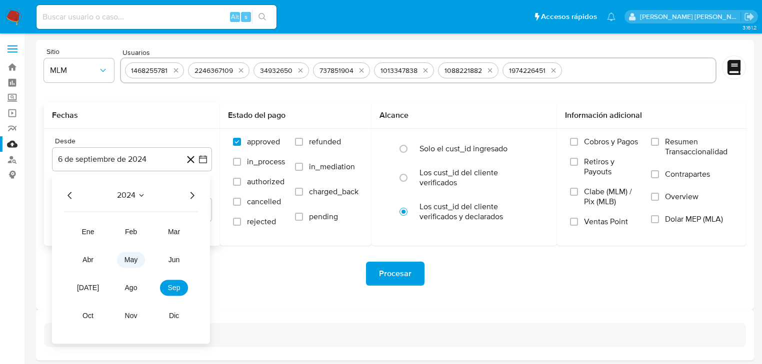
click at [136, 263] on span "may" at bounding box center [130, 260] width 13 height 8
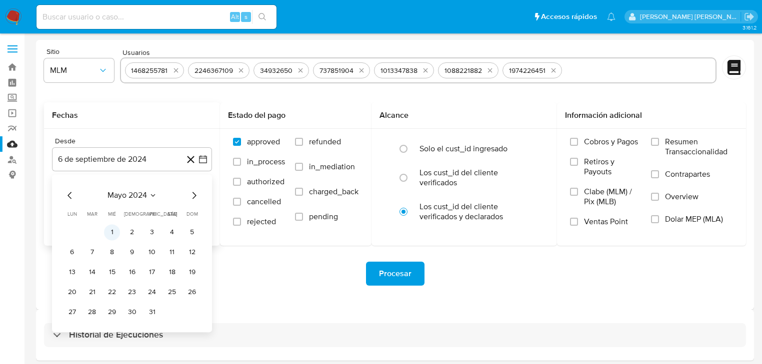
click at [116, 229] on button "1" at bounding box center [112, 232] width 16 height 16
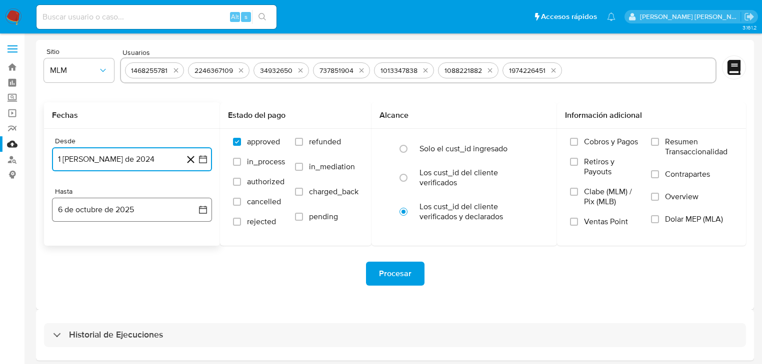
click at [128, 212] on button "6 de octubre de 2025" at bounding box center [132, 210] width 160 height 24
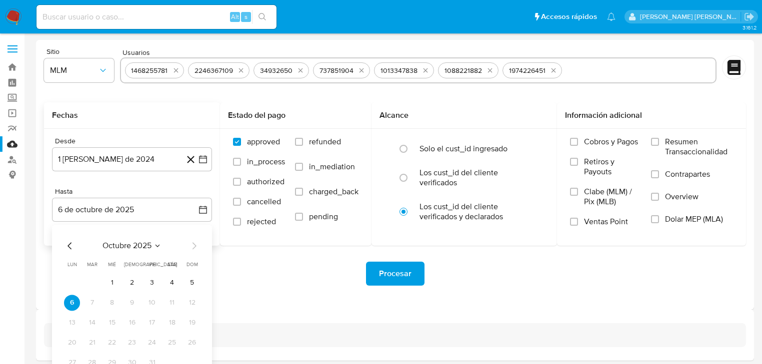
click at [61, 245] on div "octubre 2025 octubre 2025 lun lunes mar martes mié miércoles jue jueves vie vie…" at bounding box center [132, 304] width 160 height 158
click at [71, 243] on icon "Mes anterior" at bounding box center [70, 246] width 12 height 12
click at [70, 244] on icon "Mes anterior" at bounding box center [70, 246] width 12 height 12
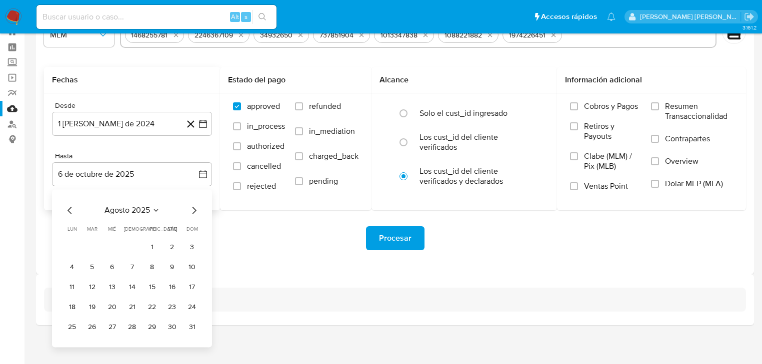
scroll to position [38, 0]
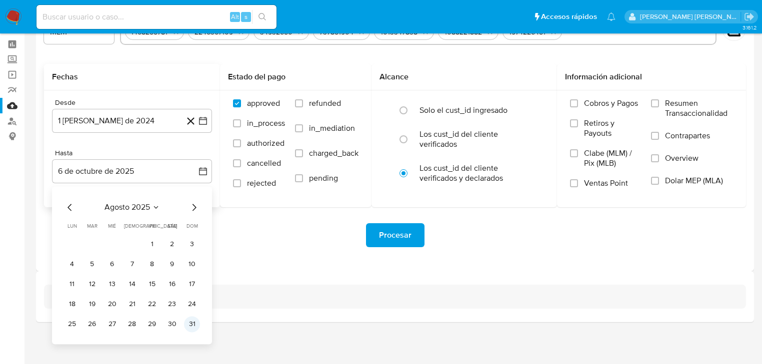
click at [195, 327] on button "31" at bounding box center [192, 324] width 16 height 16
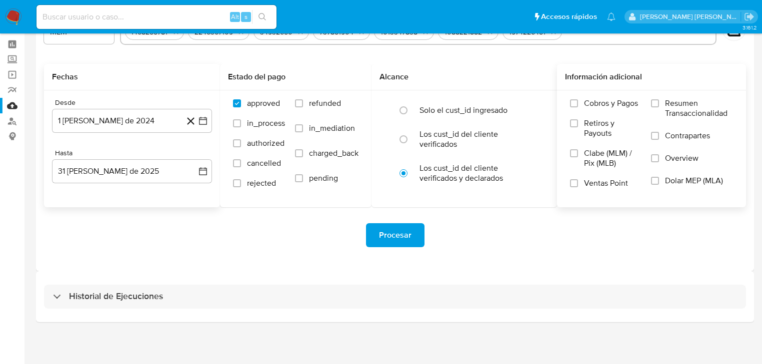
click at [682, 166] on label "Overview" at bounding box center [692, 164] width 82 height 22
click at [659, 162] on input "Overview" at bounding box center [655, 158] width 8 height 8
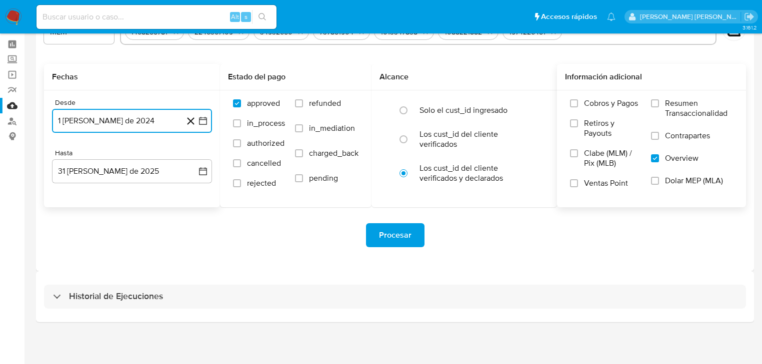
drag, startPoint x: 143, startPoint y: 124, endPoint x: 178, endPoint y: 126, distance: 35.0
click at [143, 124] on button "1 de mayo de 2024" at bounding box center [132, 121] width 160 height 24
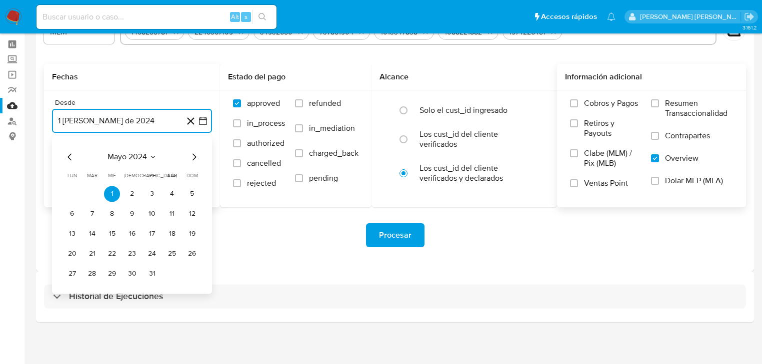
click at [132, 156] on span "mayo 2024" at bounding box center [126, 157] width 39 height 10
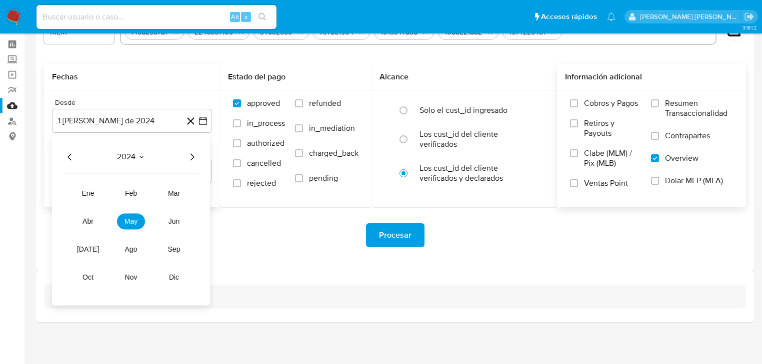
click at [197, 157] on div "2024 2024 ene feb mar abr may jun jul ago sep oct nov dic" at bounding box center [131, 220] width 158 height 169
click at [194, 158] on icon "Año siguiente" at bounding box center [192, 157] width 12 height 12
click at [127, 228] on button "may" at bounding box center [131, 221] width 28 height 16
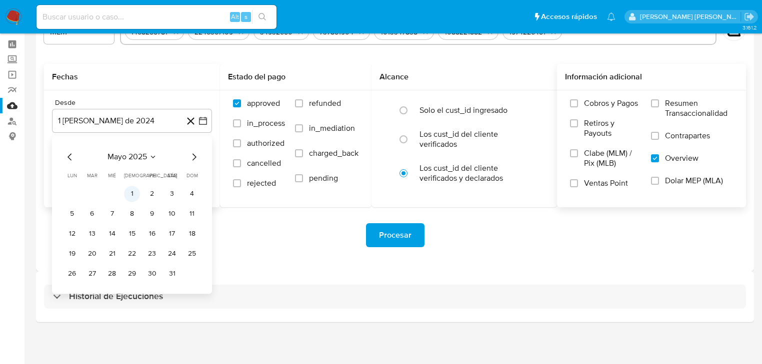
click at [132, 194] on button "1" at bounding box center [132, 194] width 16 height 16
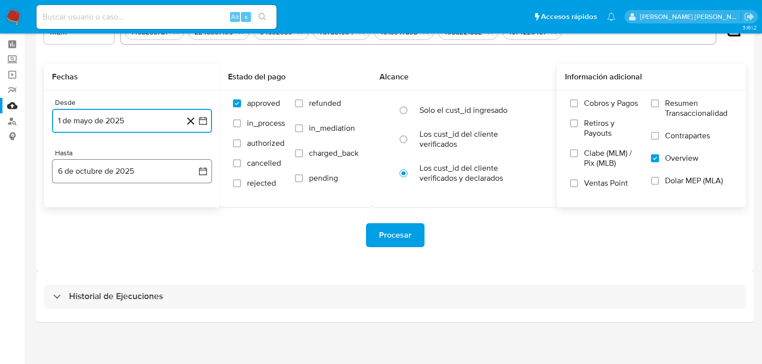
click at [110, 180] on button "6 de octubre de 2025" at bounding box center [132, 171] width 160 height 24
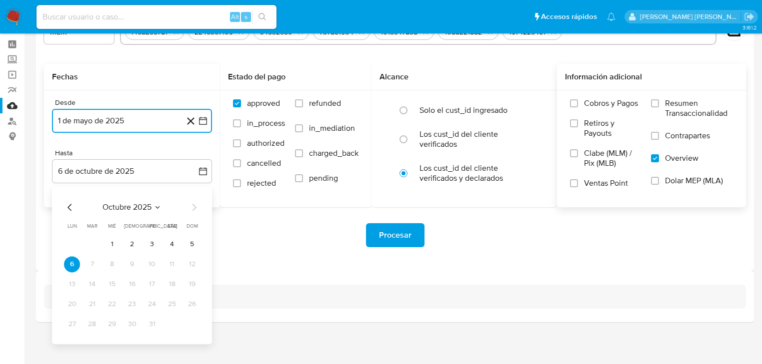
click at [72, 206] on icon "Mes anterior" at bounding box center [70, 207] width 12 height 12
click at [73, 206] on icon "Mes anterior" at bounding box center [70, 207] width 12 height 12
click at [190, 327] on button "31" at bounding box center [192, 324] width 16 height 16
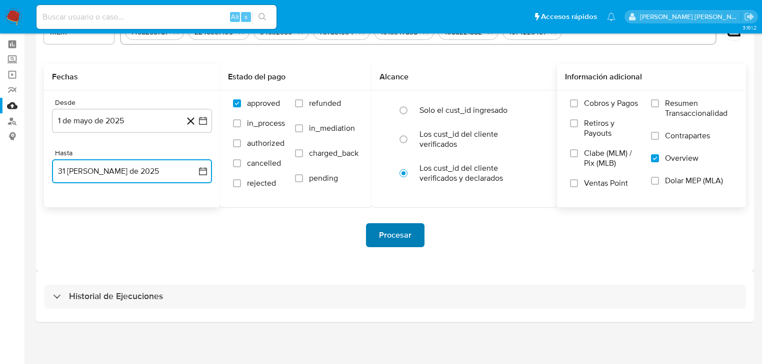
click at [387, 235] on span "Procesar" at bounding box center [395, 235] width 32 height 22
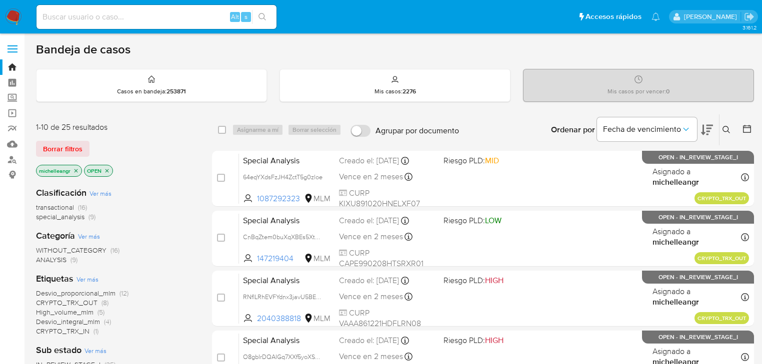
click at [74, 168] on icon "close-filter" at bounding box center [76, 171] width 6 height 6
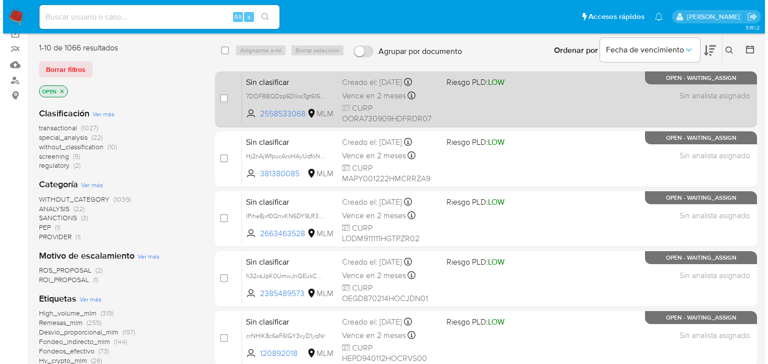
scroll to position [80, 0]
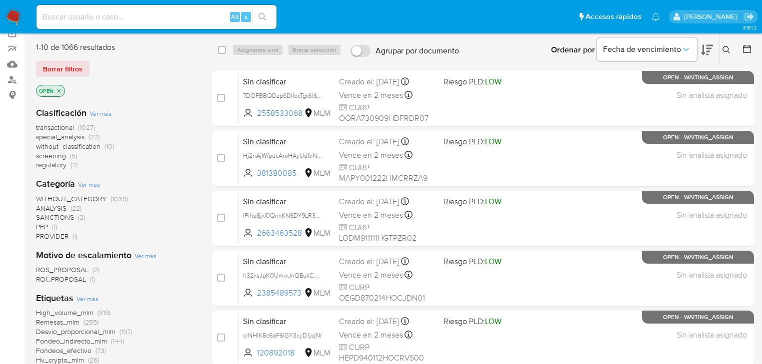
click at [725, 50] on icon at bounding box center [726, 50] width 8 height 8
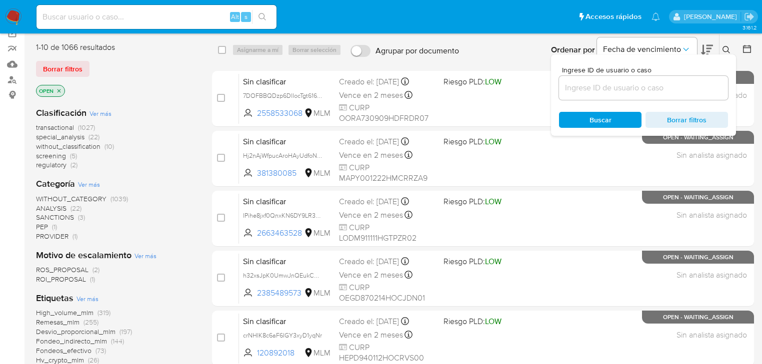
click at [568, 94] on div at bounding box center [643, 88] width 169 height 24
click at [576, 88] on input at bounding box center [643, 87] width 169 height 13
paste input "1356960423"
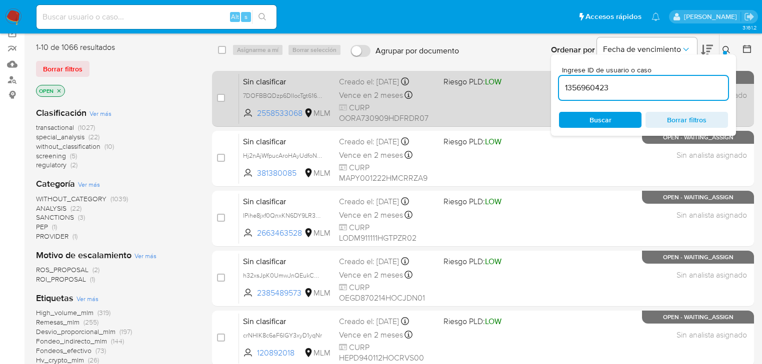
type input "1356960423"
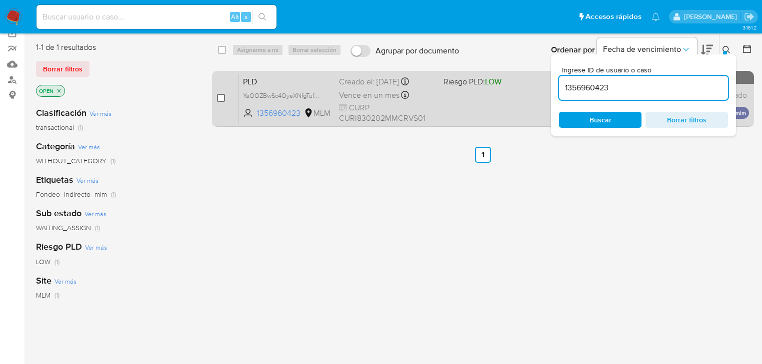
click at [218, 96] on input "checkbox" at bounding box center [221, 98] width 8 height 8
checkbox input "true"
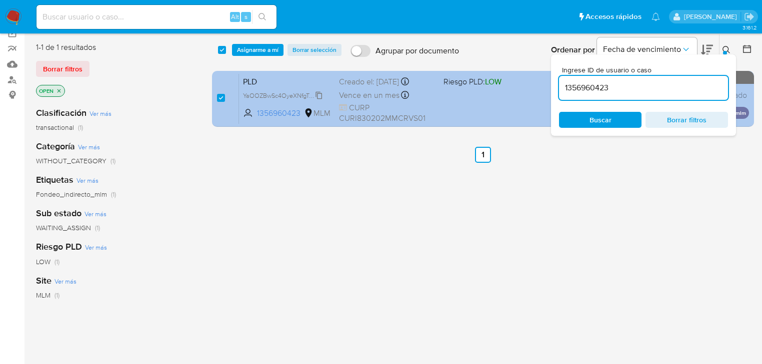
click at [304, 94] on span "YaOOZBwSc4OyeXNfgTufQg9p" at bounding box center [286, 94] width 86 height 11
drag, startPoint x: 577, startPoint y: 85, endPoint x: 485, endPoint y: 85, distance: 92.0
click at [485, 85] on div "select-all-cases-checkbox Asignarme a mí Borrar selección Agrupar por documento…" at bounding box center [483, 82] width 542 height 97
paste input "095706825"
type input "1095706825"
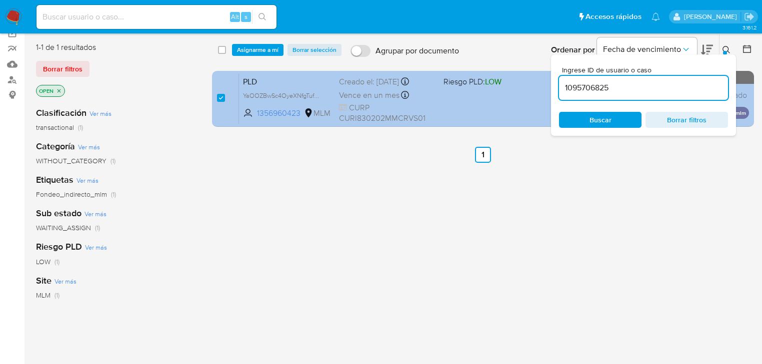
checkbox input "false"
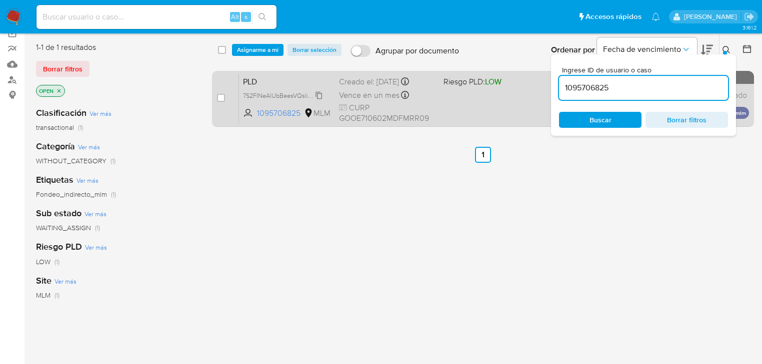
drag, startPoint x: 328, startPoint y: 94, endPoint x: 321, endPoint y: 98, distance: 8.1
click at [328, 94] on span "7S2FINeAlUbBeesVQsli1uMT" at bounding box center [287, 95] width 88 height 11
click at [222, 98] on input "checkbox" at bounding box center [221, 98] width 8 height 8
checkbox input "true"
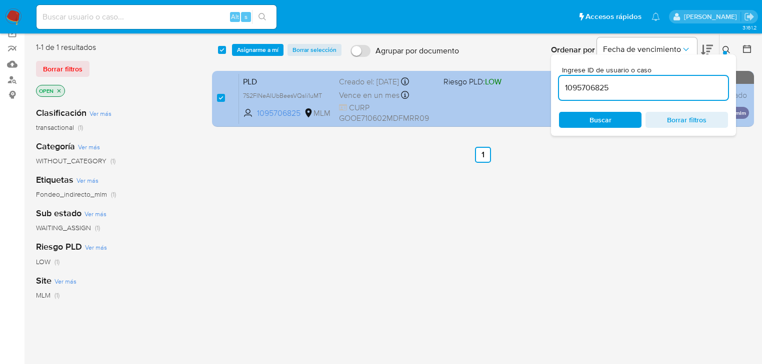
drag, startPoint x: 623, startPoint y: 86, endPoint x: 266, endPoint y: 74, distance: 357.1
click at [268, 74] on div "select-all-cases-checkbox Asignarme a mí Borrar selección Agrupar por documento…" at bounding box center [483, 82] width 542 height 97
type input "151135575"
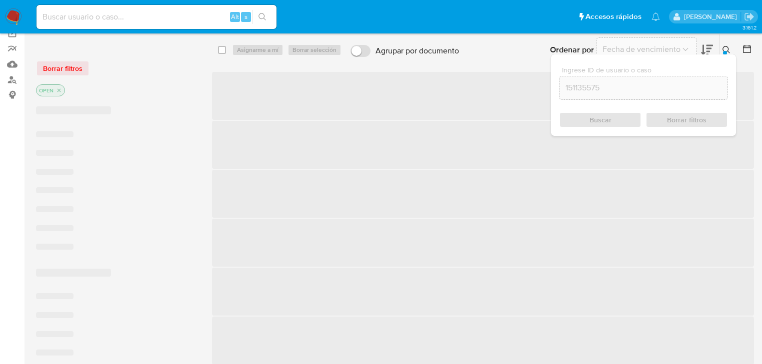
checkbox input "false"
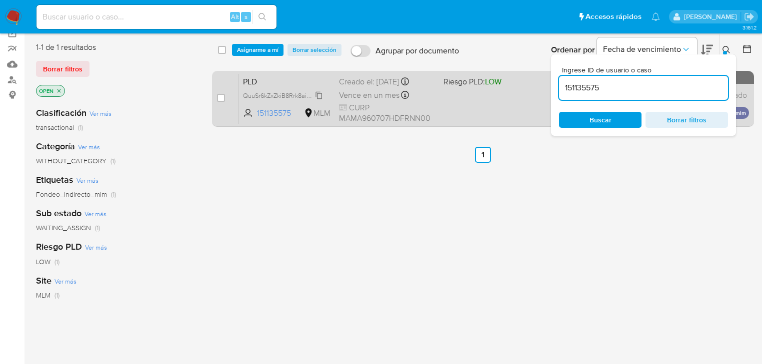
click at [313, 93] on span "QuuSr6kZxZkiB8Rrk8aiXHEz" at bounding box center [282, 94] width 78 height 11
click at [216, 95] on div "case-item-checkbox No es posible asignar el caso PLD QuuSr6kZxZkiB8Rrk8aiXHEz C…" at bounding box center [483, 99] width 542 height 56
click at [218, 99] on input "checkbox" at bounding box center [221, 98] width 8 height 8
checkbox input "true"
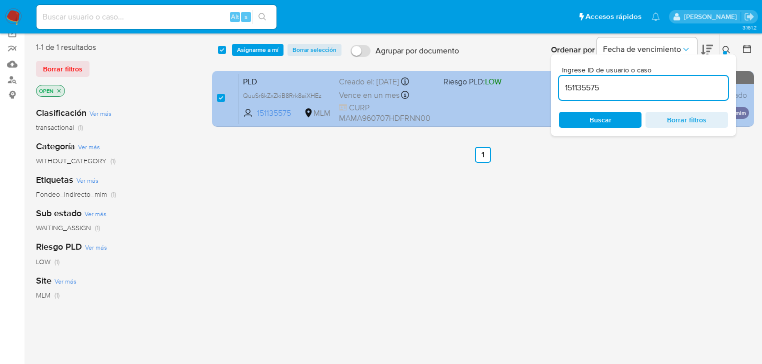
drag, startPoint x: 633, startPoint y: 90, endPoint x: 367, endPoint y: 86, distance: 265.9
click at [368, 86] on div "select-all-cases-checkbox Asignarme a mí Borrar selección Agrupar por documento…" at bounding box center [483, 82] width 542 height 97
type input "1468255781"
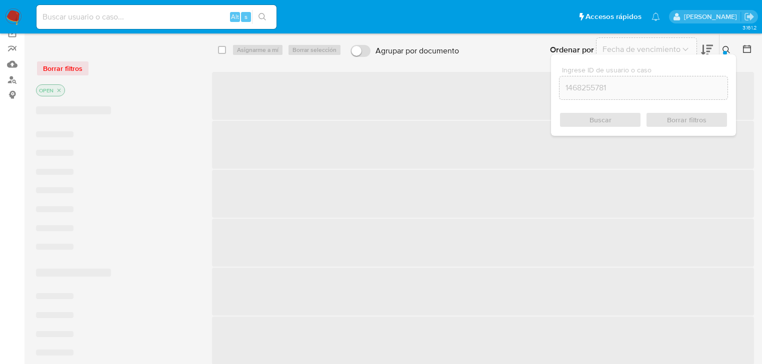
checkbox input "false"
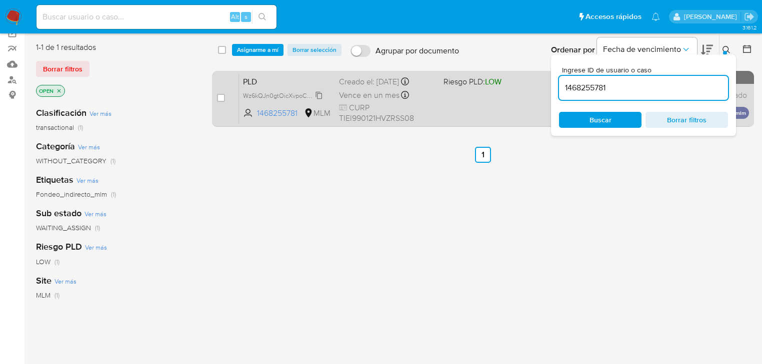
click at [317, 96] on span "Wz6kQJn0gtOicXvpoCncaUJY" at bounding box center [285, 94] width 85 height 11
click at [222, 96] on input "checkbox" at bounding box center [221, 98] width 8 height 8
checkbox input "true"
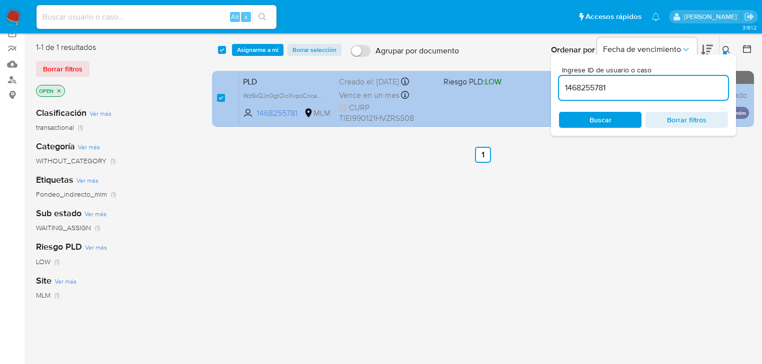
click at [442, 90] on div "select-all-cases-checkbox Asignarme a mí Borrar selección Agrupar por documento…" at bounding box center [483, 82] width 542 height 97
type input "2246367109"
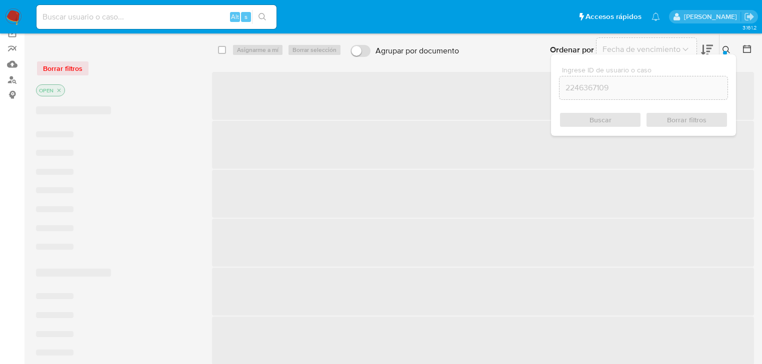
checkbox input "false"
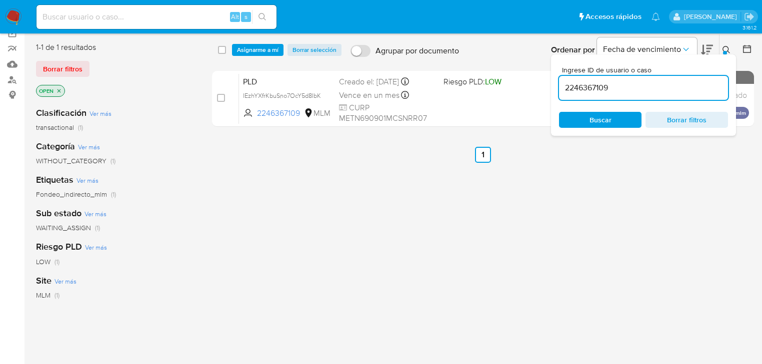
click at [296, 92] on span "IEzhYXfrKbuSno7OcY5d8IbK" at bounding box center [282, 95] width 78 height 9
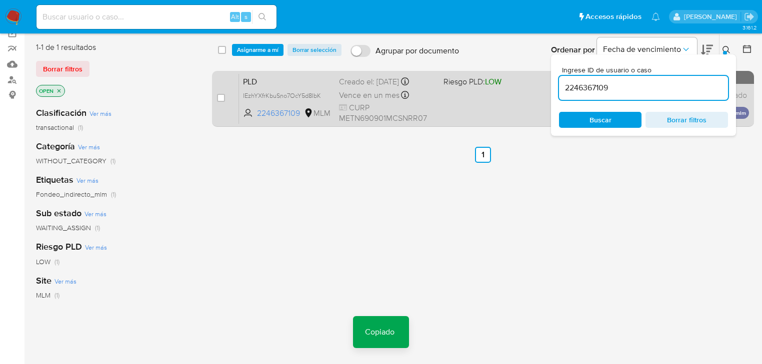
click at [216, 98] on div "case-item-checkbox No es posible asignar el caso PLD IEzhYXfrKbuSno7OcY5d8IbK C…" at bounding box center [483, 99] width 542 height 56
click at [220, 96] on input "checkbox" at bounding box center [221, 98] width 8 height 8
checkbox input "true"
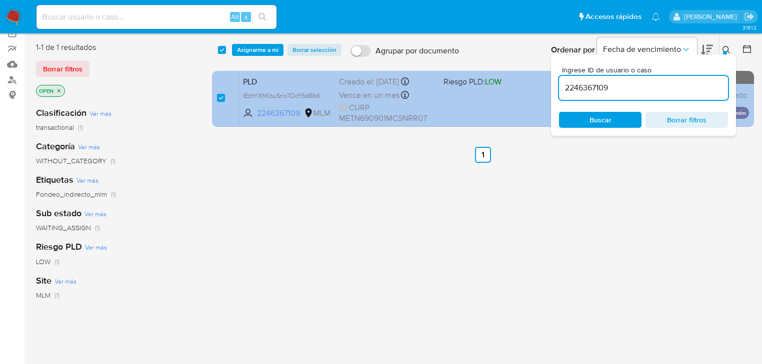
drag, startPoint x: 612, startPoint y: 85, endPoint x: 417, endPoint y: 74, distance: 195.8
click at [414, 76] on div "select-all-cases-checkbox Asignarme a mí Borrar selección Agrupar por documento…" at bounding box center [483, 82] width 542 height 97
type input "34932650"
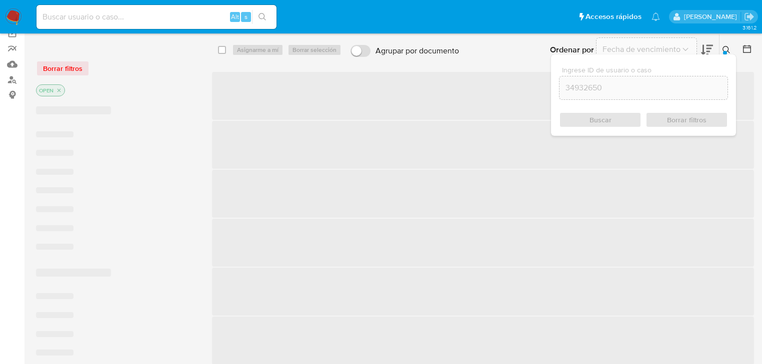
checkbox input "false"
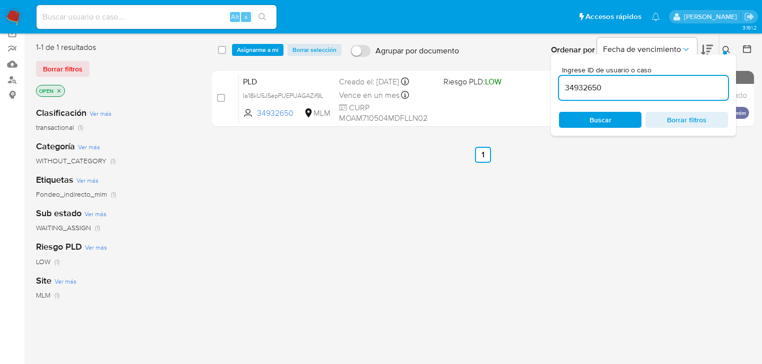
click at [322, 94] on span "Ia18kU5JSepPUEPUAGAZif9L" at bounding box center [283, 95] width 80 height 9
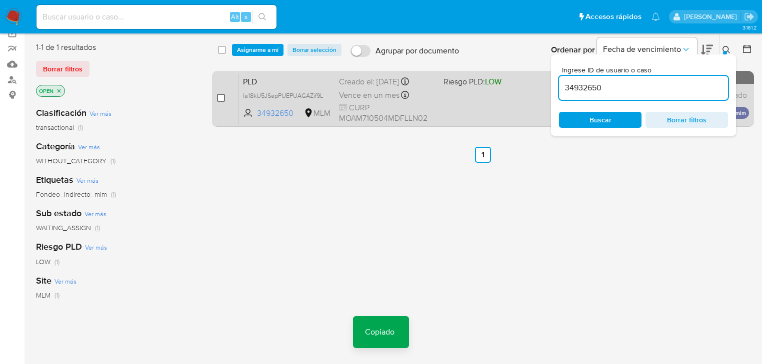
click at [222, 97] on input "checkbox" at bounding box center [221, 98] width 8 height 8
checkbox input "true"
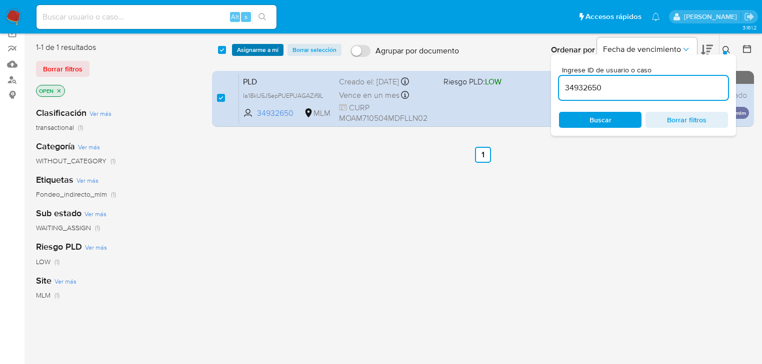
drag, startPoint x: 263, startPoint y: 45, endPoint x: 275, endPoint y: 53, distance: 14.8
click at [265, 45] on span "Asignarme a mí" at bounding box center [257, 50] width 41 height 10
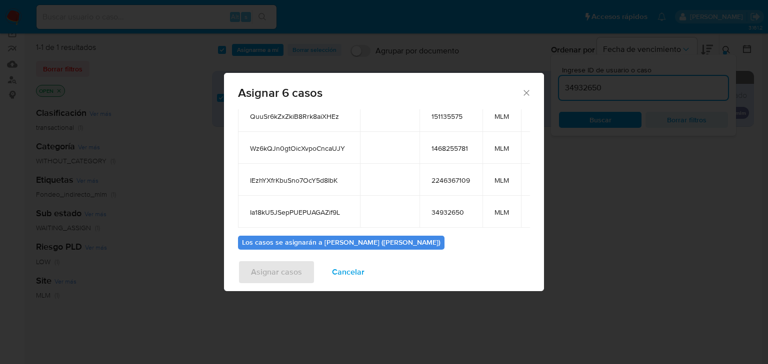
scroll to position [176, 0]
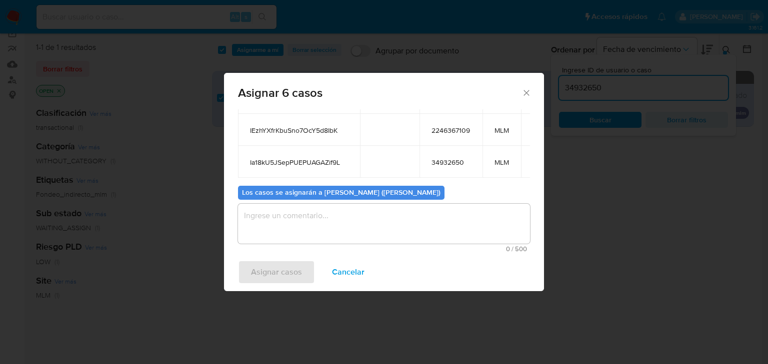
click at [284, 219] on textarea "assign-modal" at bounding box center [384, 224] width 292 height 40
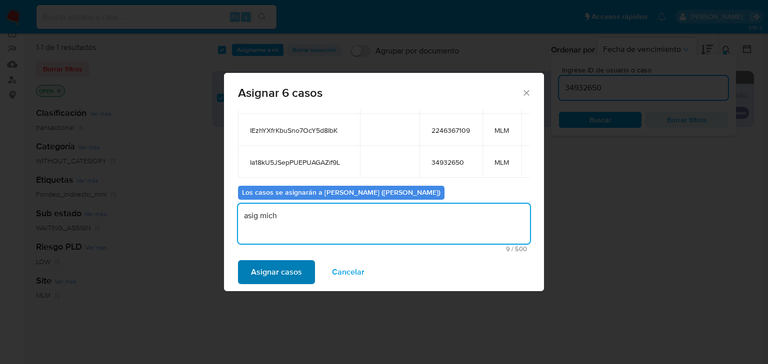
type textarea "asig mich"
click at [270, 264] on span "Asignar casos" at bounding box center [276, 272] width 51 height 22
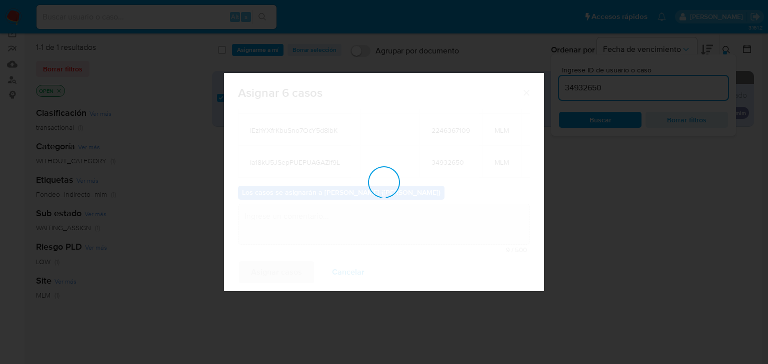
checkbox input "false"
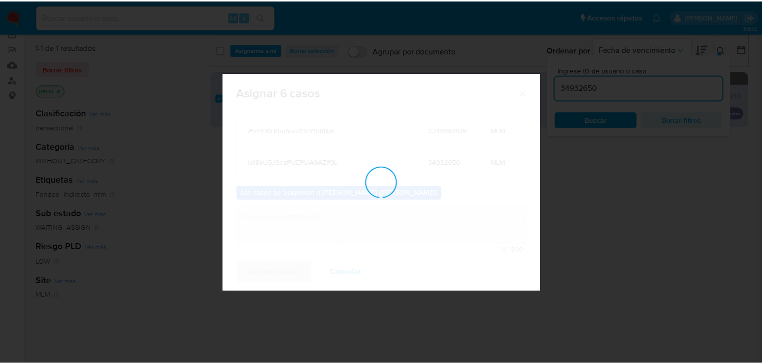
scroll to position [60, 0]
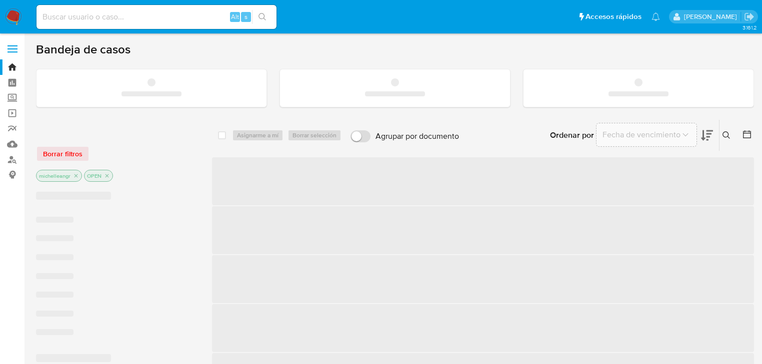
click at [149, 15] on input at bounding box center [156, 16] width 240 height 13
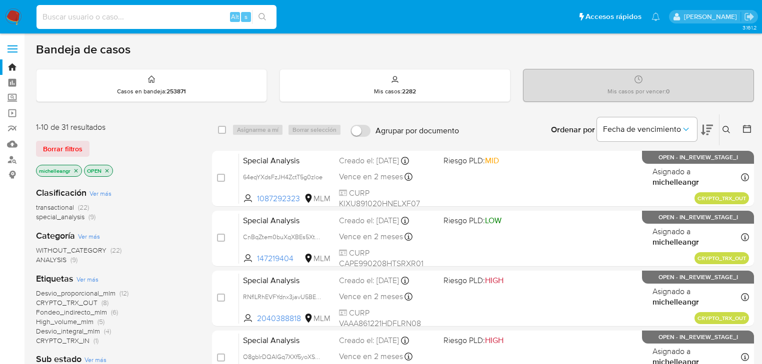
paste input "YaOOZBwSc4OyeXNfgTufQg9p"
type input "YaOOZBwSc4OyeXNfgTufQg9p"
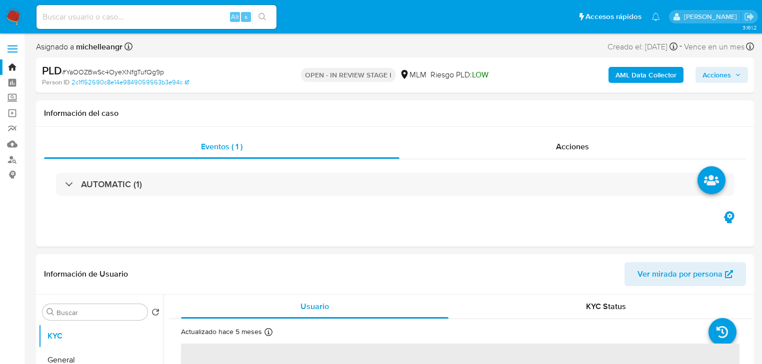
select select "10"
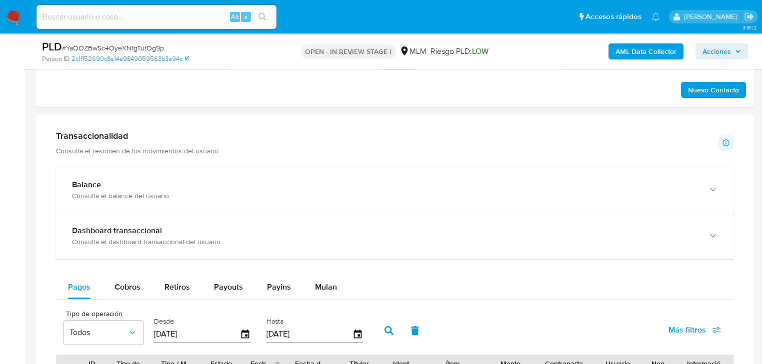
scroll to position [720, 0]
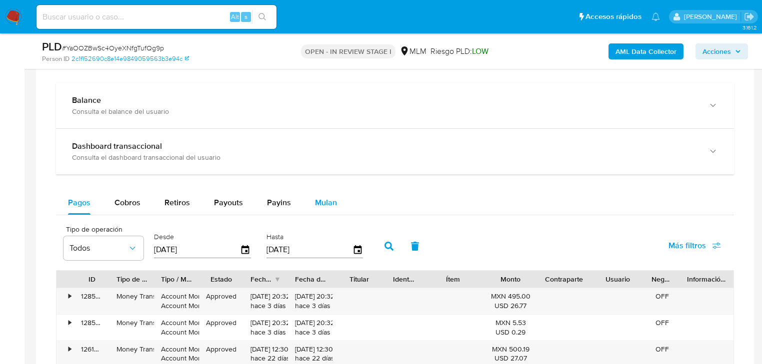
click at [323, 207] on span "Mulan" at bounding box center [326, 202] width 22 height 11
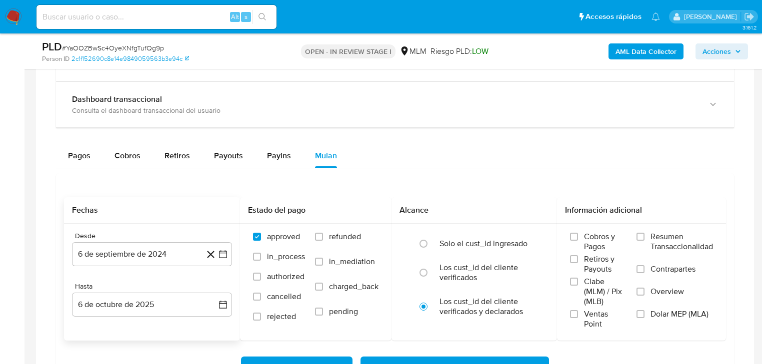
scroll to position [840, 0]
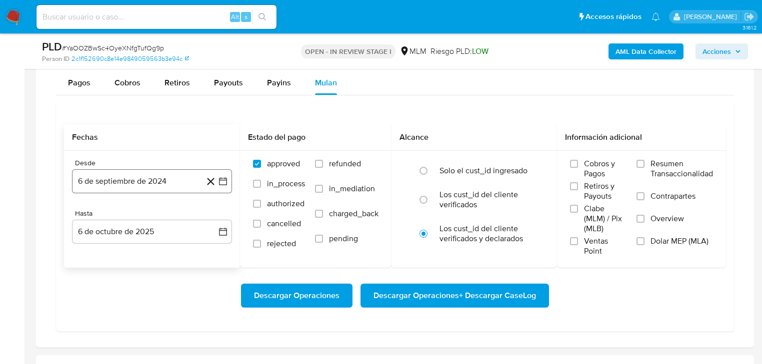
drag, startPoint x: 131, startPoint y: 184, endPoint x: 172, endPoint y: 187, distance: 41.1
click at [134, 181] on button "6 de septiembre de 2024" at bounding box center [152, 181] width 160 height 24
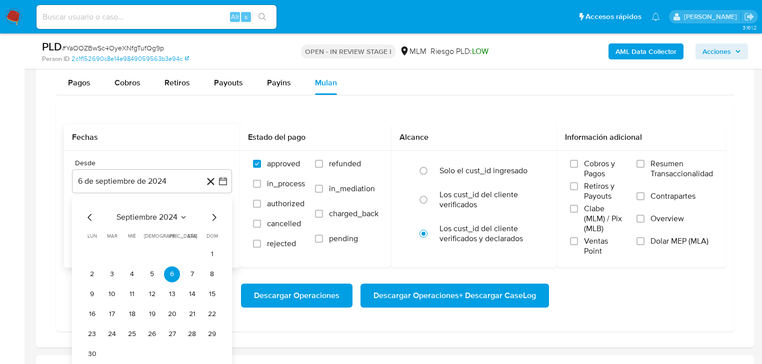
click at [154, 212] on span "septiembre 2024" at bounding box center [146, 217] width 61 height 10
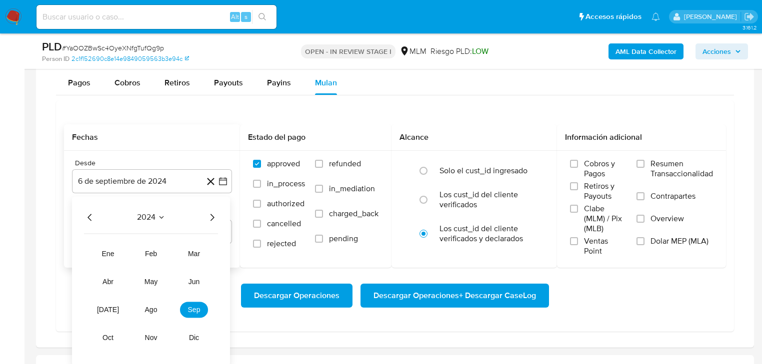
click at [211, 217] on icon "Año siguiente" at bounding box center [212, 217] width 12 height 12
click at [149, 277] on button "may" at bounding box center [151, 282] width 28 height 16
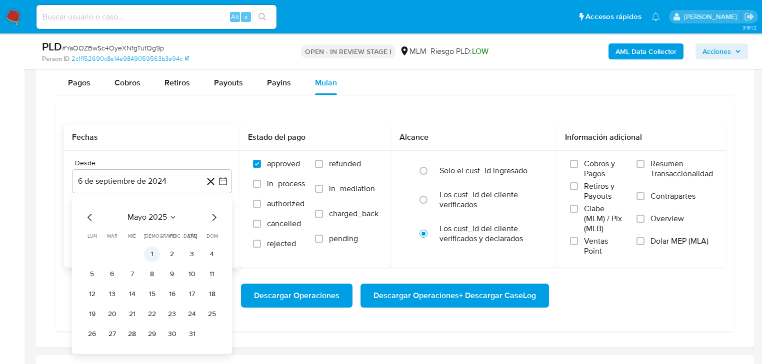
click at [150, 254] on button "1" at bounding box center [152, 254] width 16 height 16
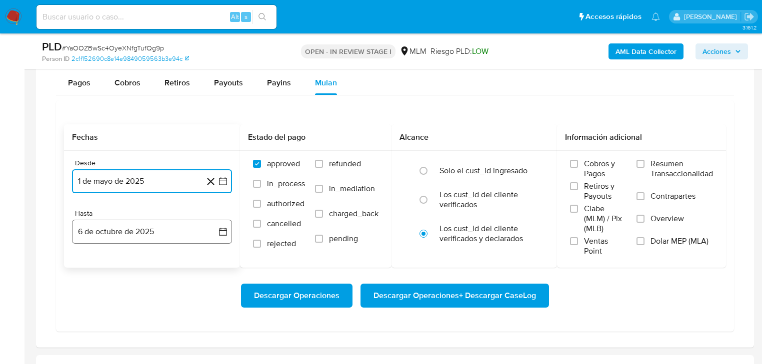
click at [147, 232] on button "6 de octubre de 2025" at bounding box center [152, 232] width 160 height 24
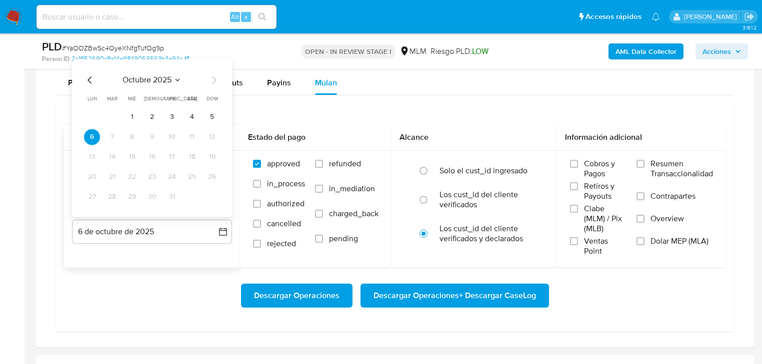
click at [87, 82] on icon "Mes anterior" at bounding box center [90, 80] width 12 height 12
click at [208, 196] on button "31" at bounding box center [212, 197] width 16 height 16
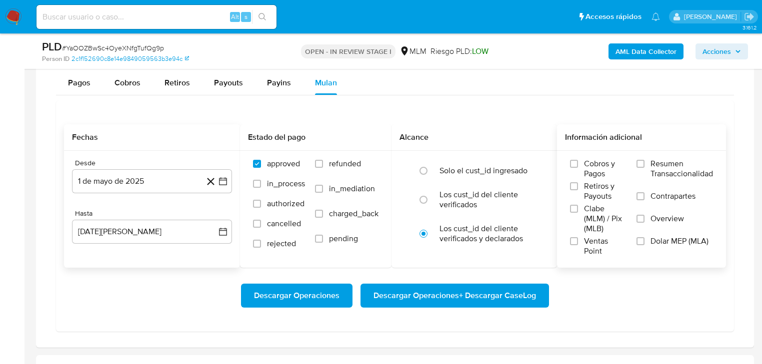
click at [660, 214] on span "Overview" at bounding box center [666, 219] width 33 height 10
click at [644, 215] on input "Overview" at bounding box center [640, 219] width 8 height 8
click at [498, 296] on span "Descargar Operaciones + Descargar CaseLog" at bounding box center [454, 296] width 162 height 22
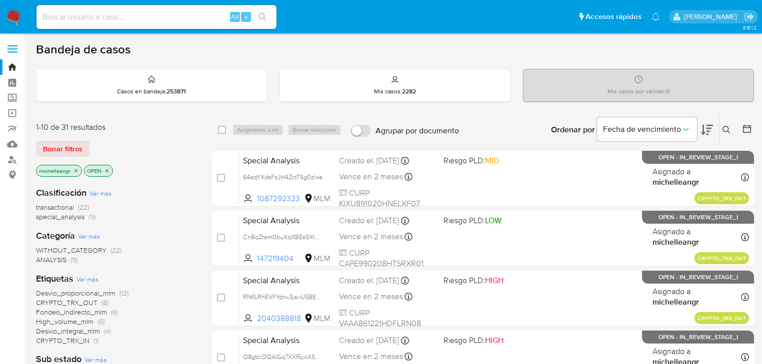
click at [176, 16] on input at bounding box center [156, 16] width 240 height 13
paste input "7S2FINeAlUbBeesVQsli1uMT"
type input "7S2FINeAlUbBeesVQsli1uMT"
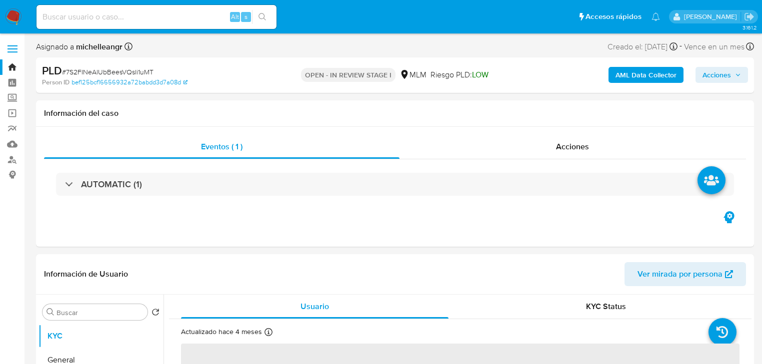
select select "10"
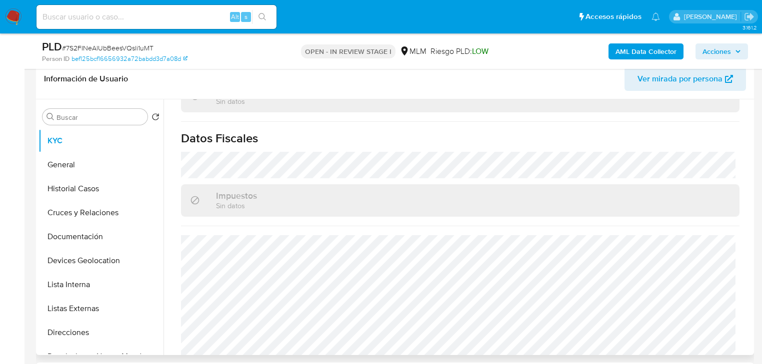
scroll to position [631, 0]
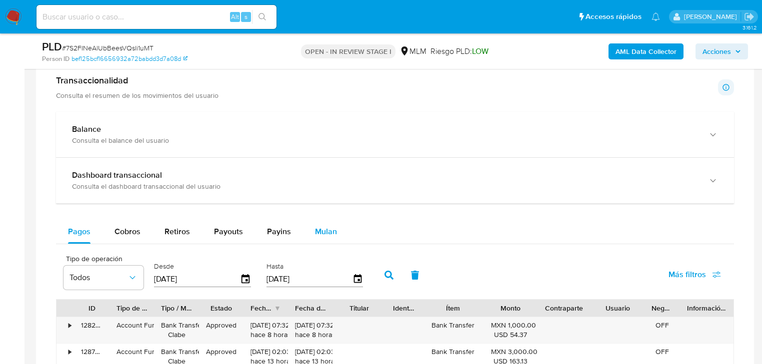
click at [322, 233] on span "Mulan" at bounding box center [326, 231] width 22 height 11
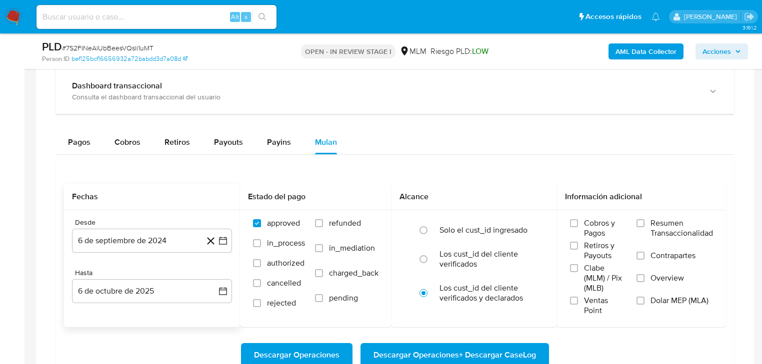
scroll to position [800, 0]
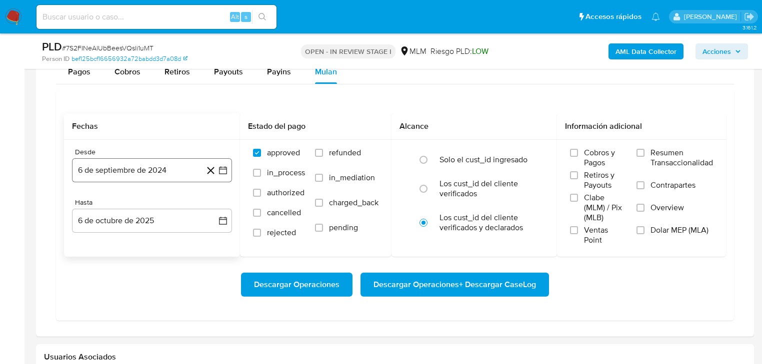
click at [149, 165] on button "6 de septiembre de 2024" at bounding box center [152, 170] width 160 height 24
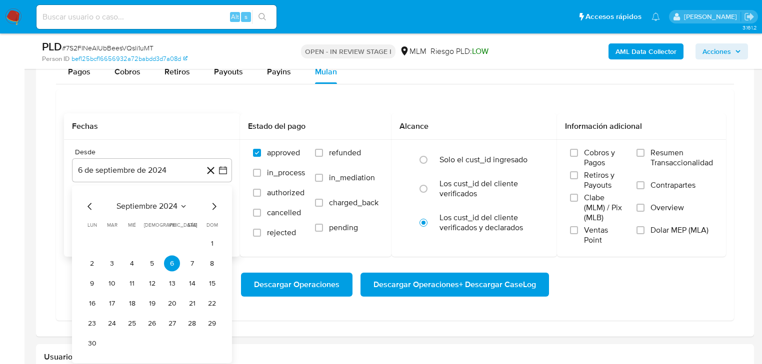
click at [159, 206] on span "septiembre 2024" at bounding box center [146, 207] width 61 height 10
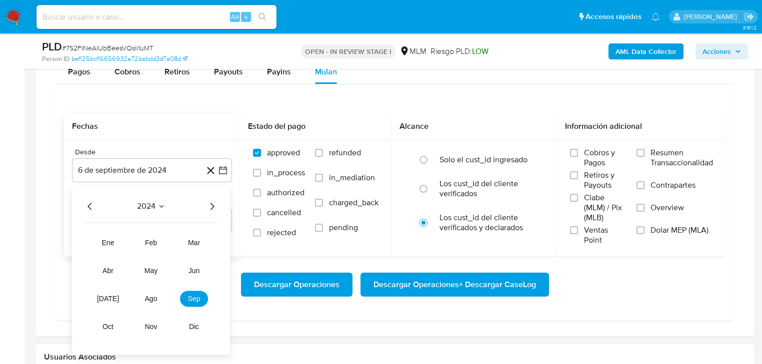
click at [212, 209] on icon "Año siguiente" at bounding box center [212, 207] width 12 height 12
click at [156, 273] on span "may" at bounding box center [150, 271] width 13 height 8
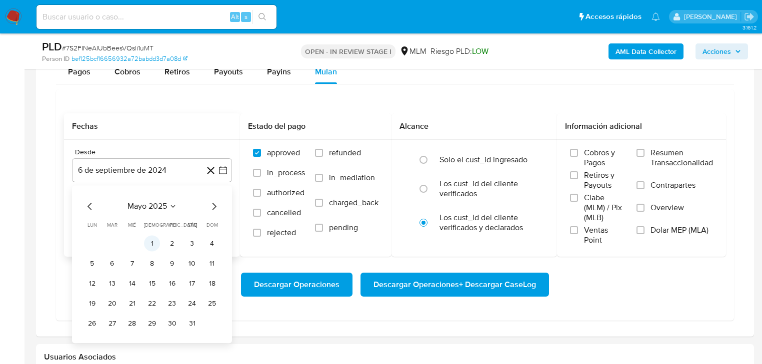
click at [156, 245] on button "1" at bounding box center [152, 244] width 16 height 16
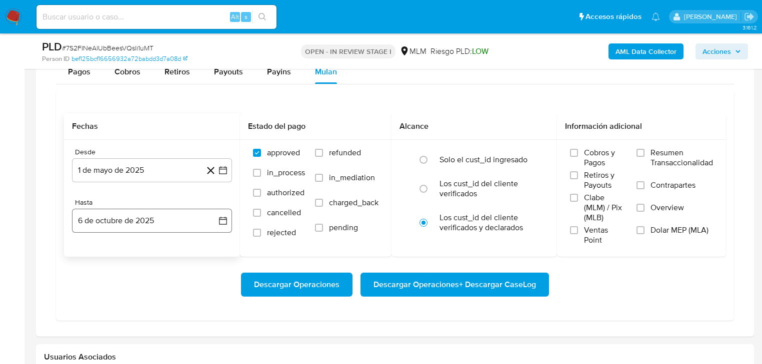
drag, startPoint x: 151, startPoint y: 234, endPoint x: 154, endPoint y: 225, distance: 10.1
click at [151, 226] on div "Desde 1 de mayo de 2025 1-05-2025 Hasta 6 de octubre de 2025 6-10-2025" at bounding box center [152, 198] width 176 height 117
click at [154, 225] on button "6 de octubre de 2025" at bounding box center [152, 221] width 160 height 24
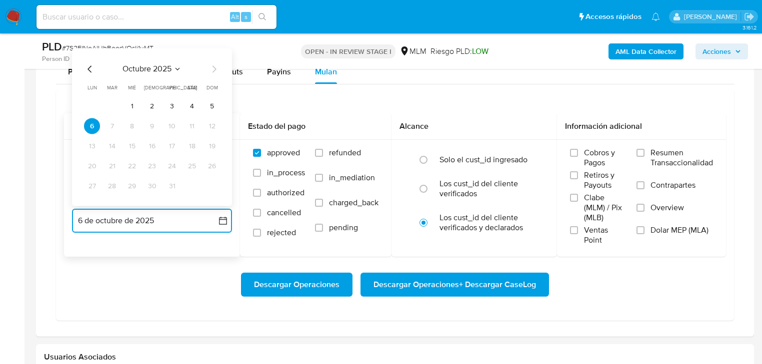
click at [90, 67] on icon "Mes anterior" at bounding box center [90, 69] width 12 height 12
click at [205, 186] on button "31" at bounding box center [212, 186] width 16 height 16
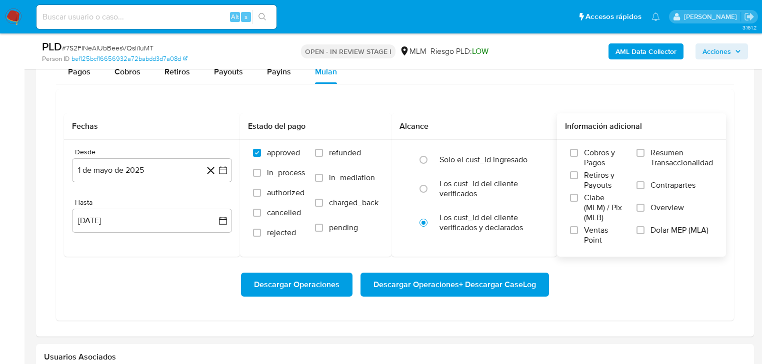
click at [681, 208] on span "Overview" at bounding box center [666, 208] width 33 height 10
click at [644, 208] on input "Overview" at bounding box center [640, 208] width 8 height 8
click at [452, 282] on span "Descargar Operaciones + Descargar CaseLog" at bounding box center [454, 285] width 162 height 22
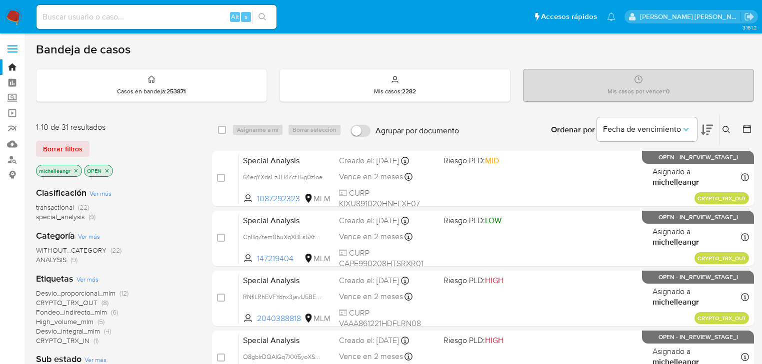
click at [186, 17] on input at bounding box center [156, 16] width 240 height 13
paste input "QuuSr6kZxZkiB8Rrk8aiXHEz"
type input "QuuSr6kZxZkiB8Rrk8aiXHEz"
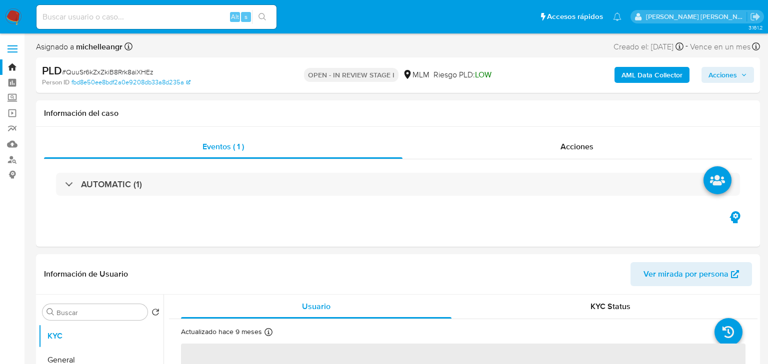
select select "10"
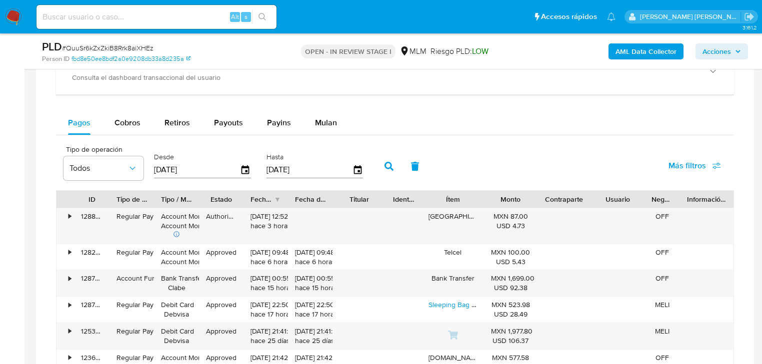
scroll to position [760, 0]
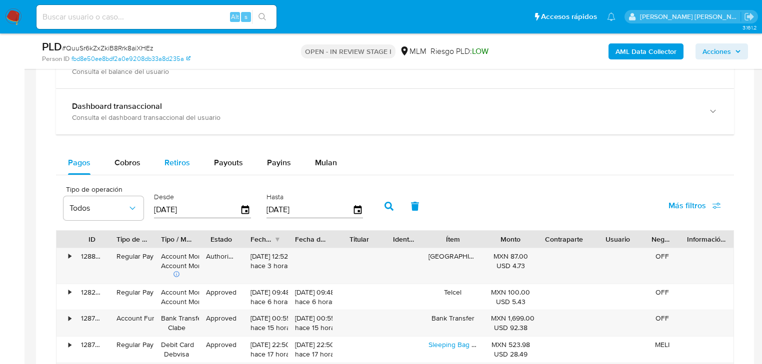
drag, startPoint x: 323, startPoint y: 160, endPoint x: 160, endPoint y: 171, distance: 163.8
click at [322, 158] on span "Mulan" at bounding box center [326, 162] width 22 height 11
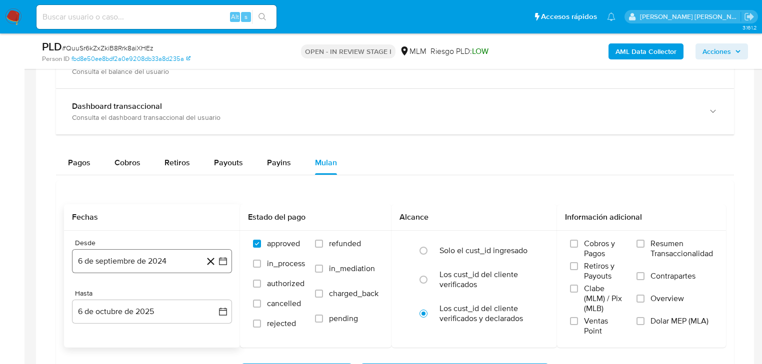
click at [145, 258] on button "6 de septiembre de 2024" at bounding box center [152, 261] width 160 height 24
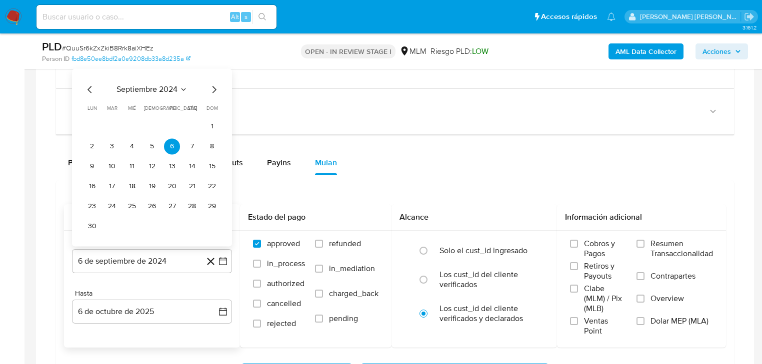
click at [166, 90] on span "septiembre 2024" at bounding box center [146, 89] width 61 height 10
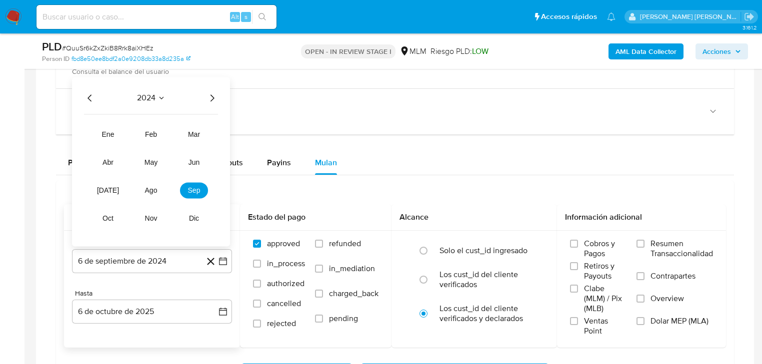
drag, startPoint x: 213, startPoint y: 101, endPoint x: 204, endPoint y: 119, distance: 20.1
click at [214, 100] on icon "Año siguiente" at bounding box center [212, 98] width 12 height 12
click at [152, 164] on span "may" at bounding box center [150, 162] width 13 height 8
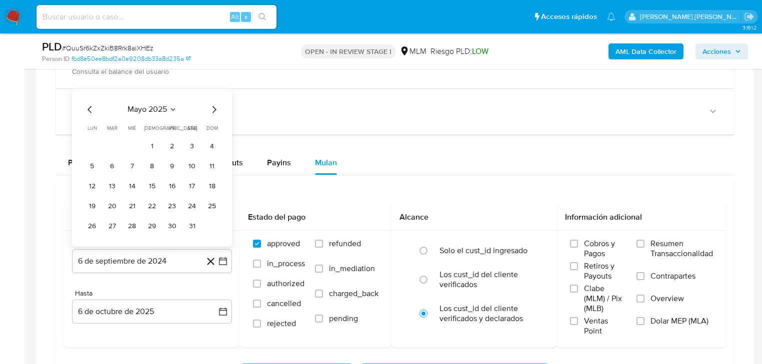
click at [156, 141] on button "1" at bounding box center [152, 146] width 16 height 16
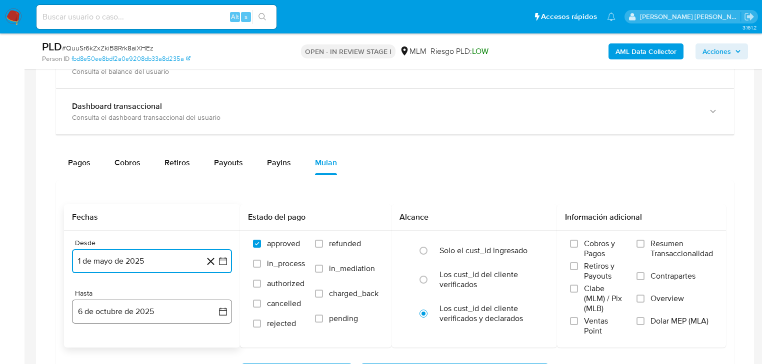
click at [137, 308] on button "6 de octubre de 2025" at bounding box center [152, 312] width 160 height 24
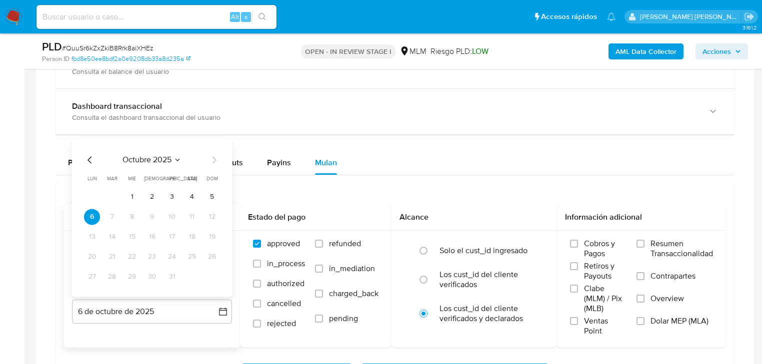
click at [96, 156] on div "octubre 2025" at bounding box center [152, 160] width 136 height 12
click at [98, 156] on div "octubre 2025" at bounding box center [152, 160] width 136 height 12
click at [92, 159] on icon "Mes anterior" at bounding box center [90, 160] width 12 height 12
click at [92, 160] on icon "Mes anterior" at bounding box center [90, 160] width 12 height 12
click at [216, 279] on button "31" at bounding box center [212, 277] width 16 height 16
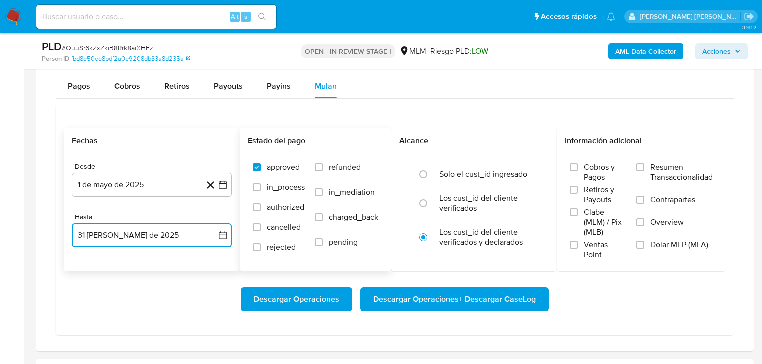
scroll to position [840, 0]
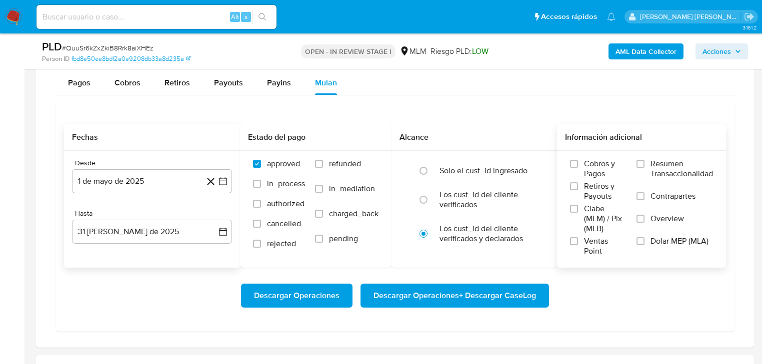
click at [673, 218] on span "Overview" at bounding box center [666, 219] width 33 height 10
click at [644, 218] on input "Overview" at bounding box center [640, 219] width 8 height 8
click at [463, 290] on span "Descargar Operaciones + Descargar CaseLog" at bounding box center [454, 296] width 162 height 22
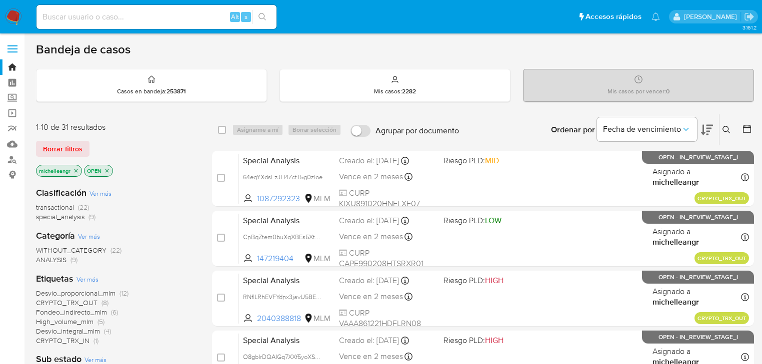
click at [138, 24] on div "Alt s" at bounding box center [156, 17] width 240 height 24
click at [141, 22] on input at bounding box center [156, 16] width 240 height 13
paste input "SPROACTIVOSMONZA84328"
type input "SPROACTIVOSMONZA84328"
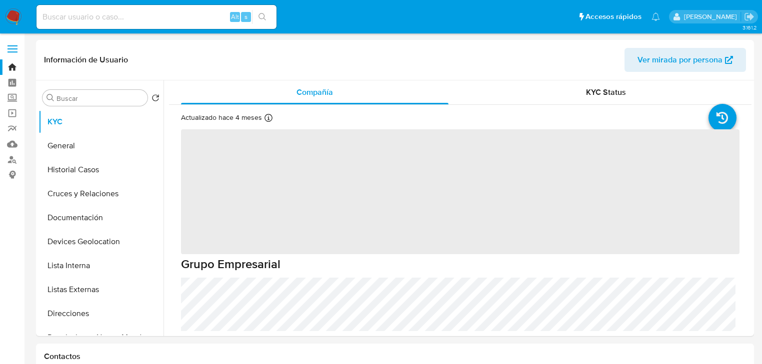
select select "10"
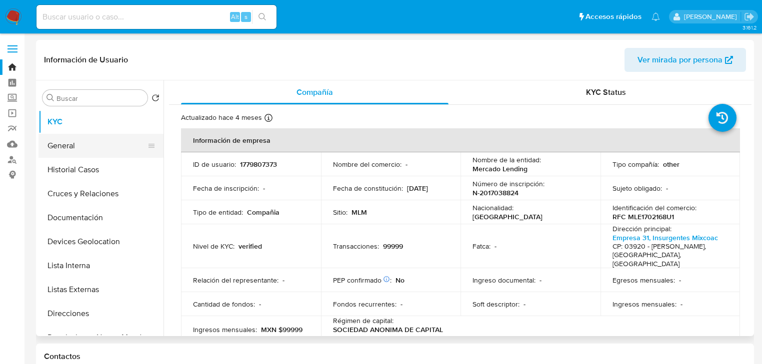
click at [85, 149] on button "General" at bounding box center [96, 146] width 117 height 24
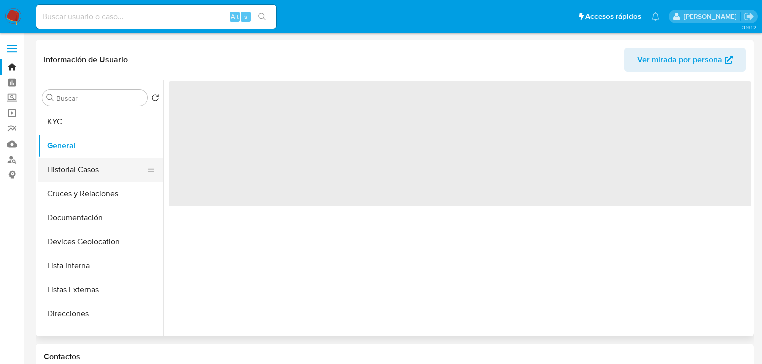
click at [81, 171] on button "Historial Casos" at bounding box center [96, 170] width 117 height 24
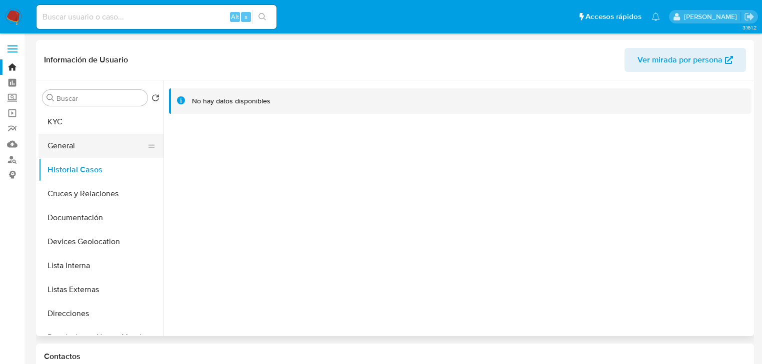
click at [94, 142] on button "General" at bounding box center [96, 146] width 117 height 24
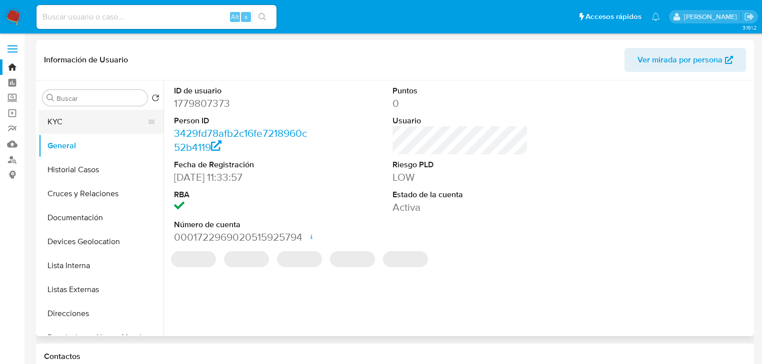
click at [107, 126] on button "KYC" at bounding box center [96, 122] width 117 height 24
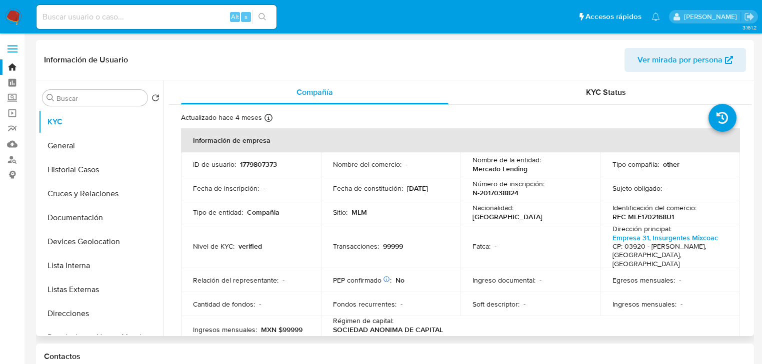
click at [705, 200] on td "Identificación del comercio : RFC MLE1702168U1" at bounding box center [670, 212] width 140 height 24
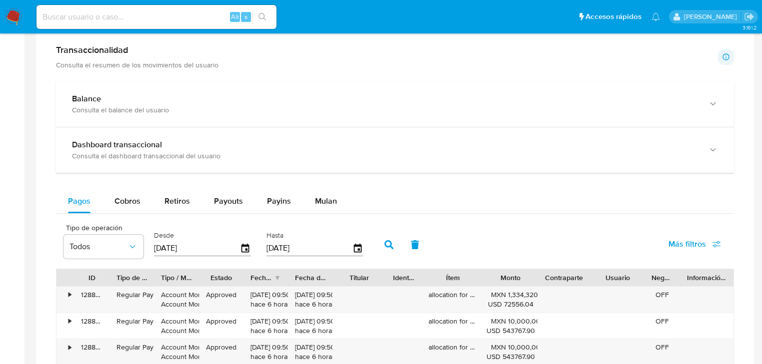
scroll to position [440, 0]
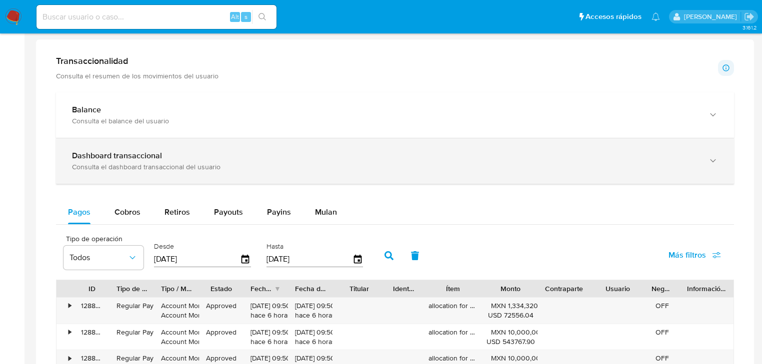
click at [258, 166] on div "Consulta el dashboard transaccional del usuario" at bounding box center [385, 166] width 626 height 9
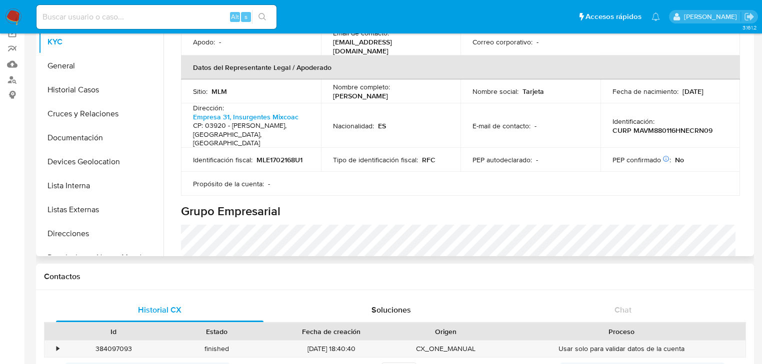
scroll to position [133, 0]
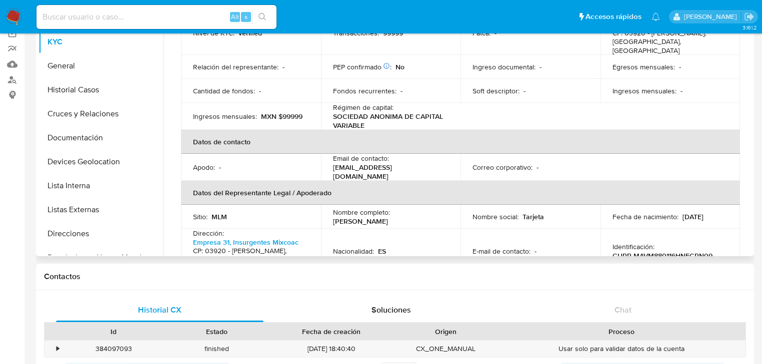
click at [698, 106] on table "Información de empresa ID de usuario : 1779807373 Nombre del comercio : - Nombr…" at bounding box center [460, 118] width 559 height 406
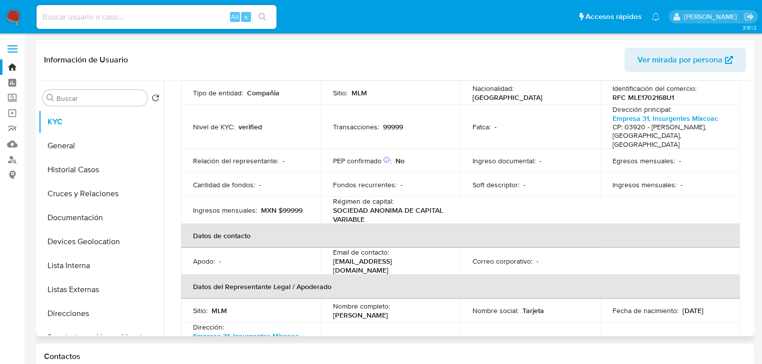
scroll to position [120, 0]
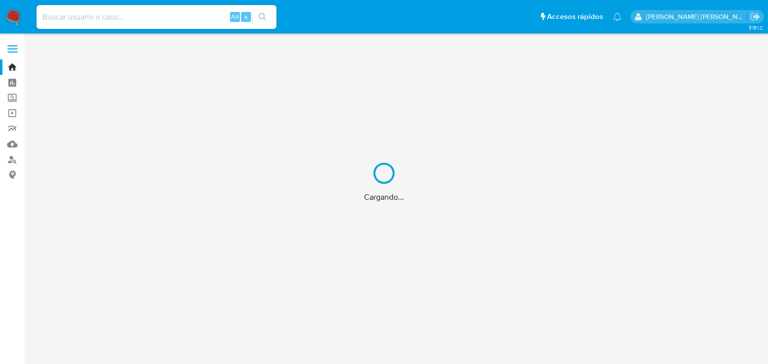
click at [154, 19] on div "Cargando..." at bounding box center [384, 182] width 768 height 364
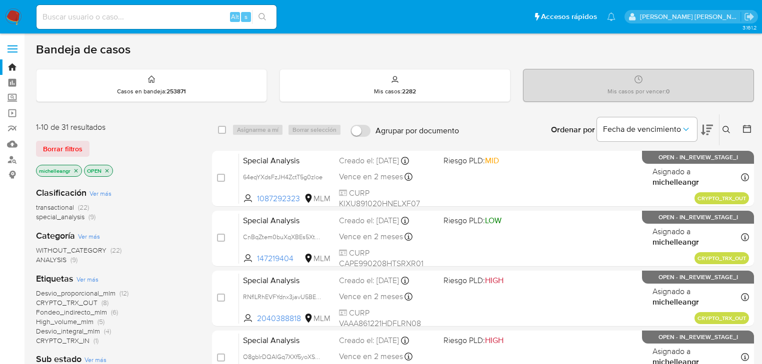
click at [154, 19] on input at bounding box center [156, 16] width 240 height 13
paste input "1nO7I2rW1TdXPfWpOv5GFhm4"
type input "1nO7I2rW1TdXPfWpOv5GFhm4"
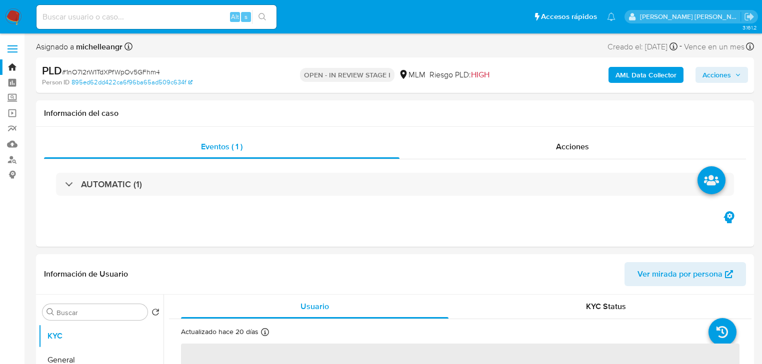
select select "10"
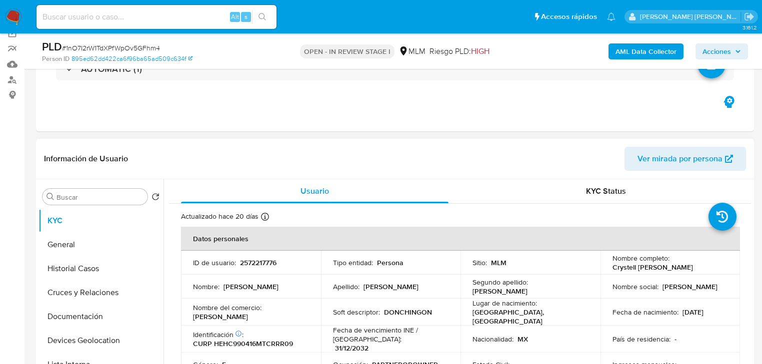
scroll to position [120, 0]
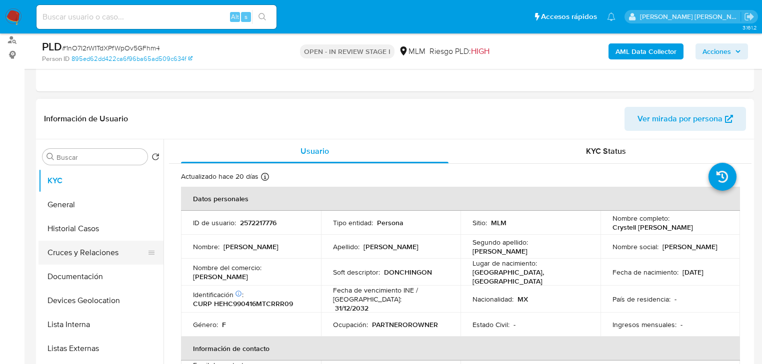
drag, startPoint x: 108, startPoint y: 296, endPoint x: 104, endPoint y: 250, distance: 46.7
click at [108, 294] on button "Devices Geolocation" at bounding box center [100, 301] width 125 height 24
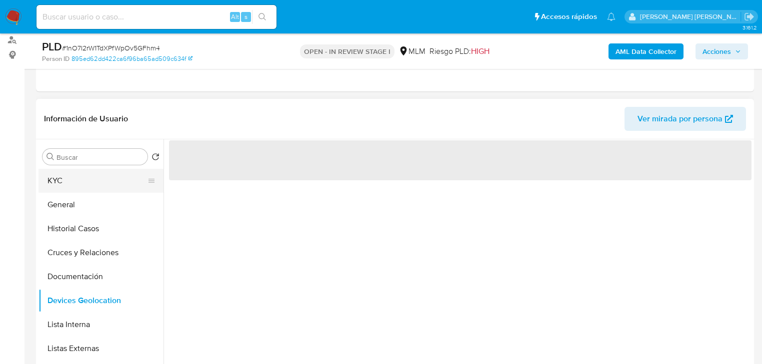
drag, startPoint x: 94, startPoint y: 197, endPoint x: 92, endPoint y: 178, distance: 19.1
click at [94, 196] on button "General" at bounding box center [100, 205] width 125 height 24
click at [92, 178] on button "KYC" at bounding box center [96, 181] width 117 height 24
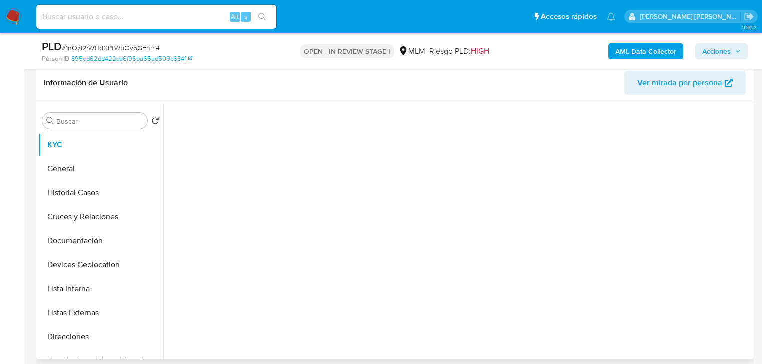
scroll to position [200, 0]
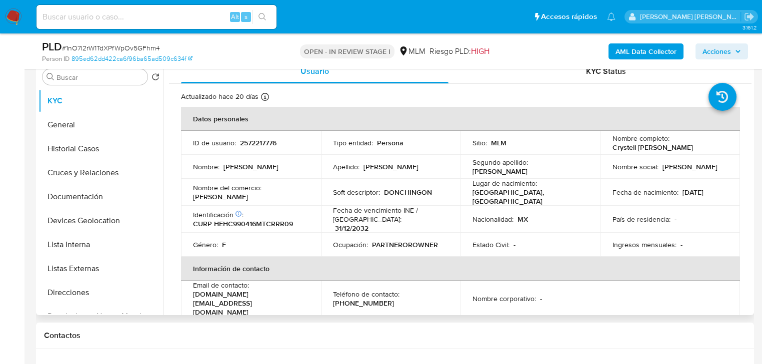
click at [372, 170] on p "[PERSON_NAME]" at bounding box center [390, 166] width 55 height 9
click at [354, 197] on p "Soft descriptor :" at bounding box center [356, 192] width 47 height 9
drag, startPoint x: 394, startPoint y: 193, endPoint x: 426, endPoint y: 193, distance: 31.5
click at [426, 193] on div "Soft descriptor : DONCHINGON" at bounding box center [391, 192] width 116 height 9
drag, startPoint x: 350, startPoint y: 202, endPoint x: 331, endPoint y: 202, distance: 18.5
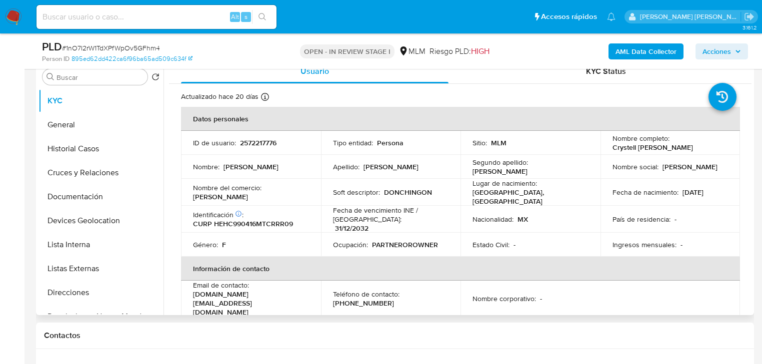
click at [344, 202] on td "Soft descriptor : DONCHINGON" at bounding box center [391, 192] width 140 height 27
click at [443, 204] on td "Soft descriptor : DONCHINGON" at bounding box center [391, 192] width 140 height 27
click at [709, 202] on td "Fecha de nacimiento : 16/04/1999" at bounding box center [670, 192] width 140 height 27
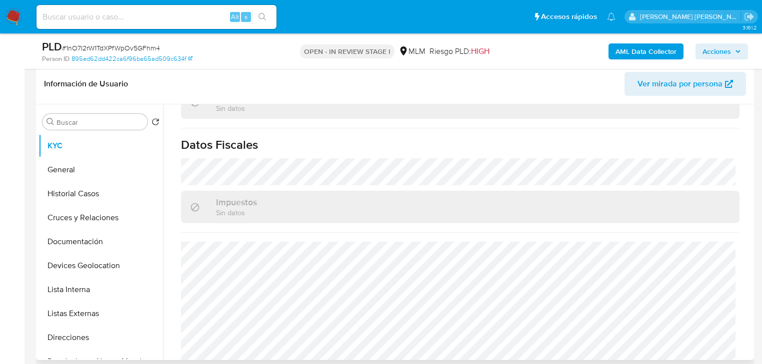
scroll to position [198, 0]
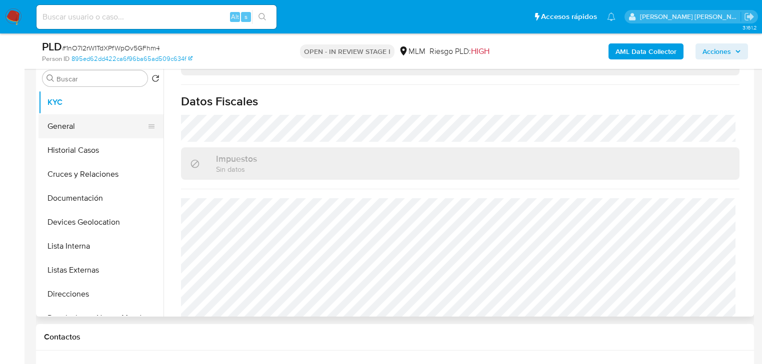
click at [83, 119] on button "General" at bounding box center [96, 126] width 117 height 24
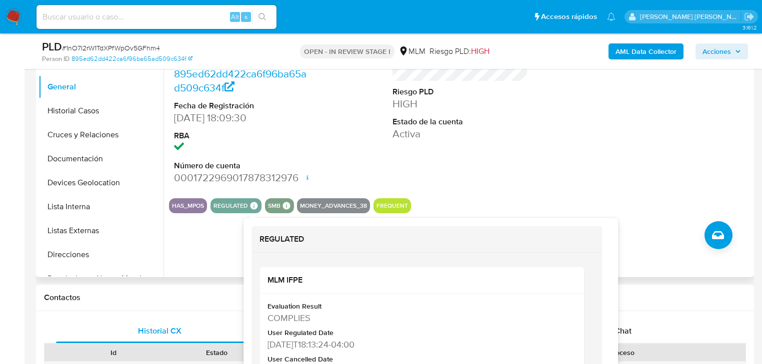
scroll to position [238, 0]
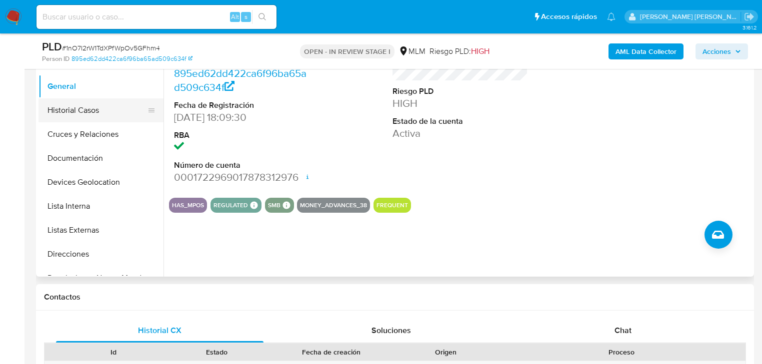
drag, startPoint x: 100, startPoint y: 117, endPoint x: 104, endPoint y: 113, distance: 5.3
click at [104, 113] on button "Historial Casos" at bounding box center [96, 110] width 117 height 24
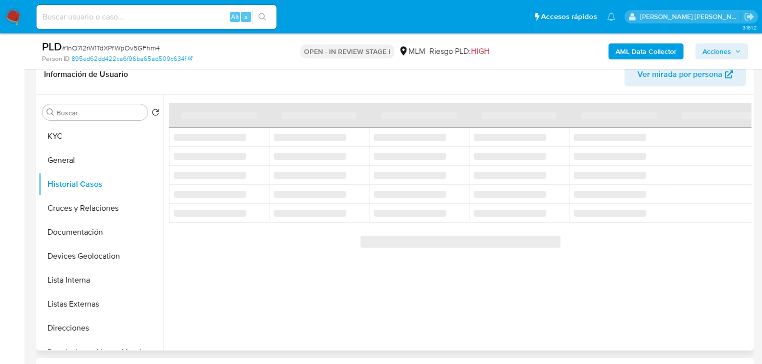
scroll to position [158, 0]
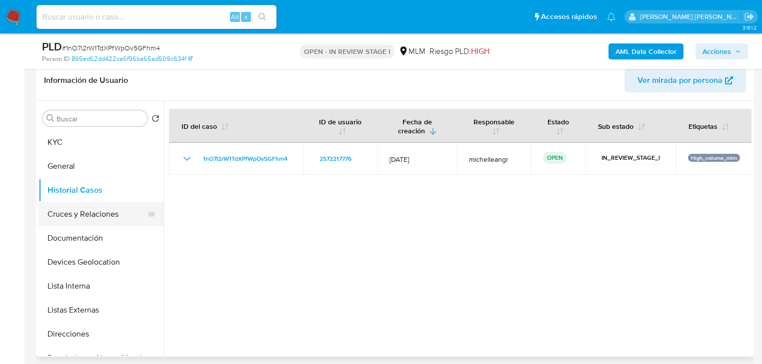
click at [97, 215] on button "Cruces y Relaciones" at bounding box center [96, 214] width 117 height 24
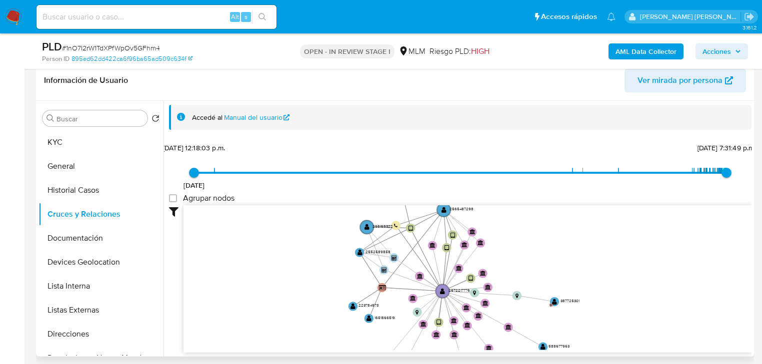
drag, startPoint x: 440, startPoint y: 248, endPoint x: 446, endPoint y: 310, distance: 61.8
click at [446, 310] on icon "device-688e9f0bbd4a6457a129c201  device-673c1052d11e5e15382b0ac8  device-687c…" at bounding box center [467, 277] width 568 height 145
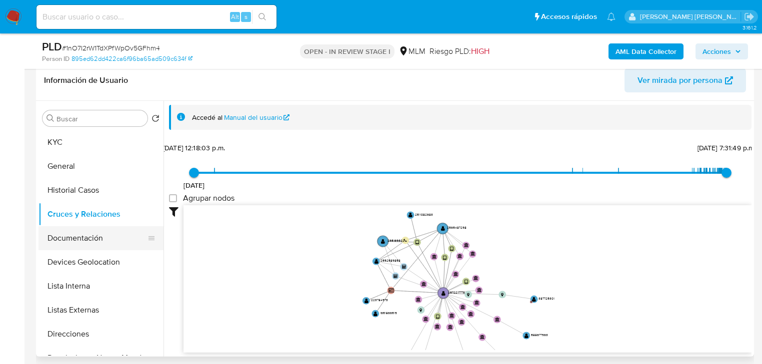
click at [92, 234] on button "Documentación" at bounding box center [96, 238] width 117 height 24
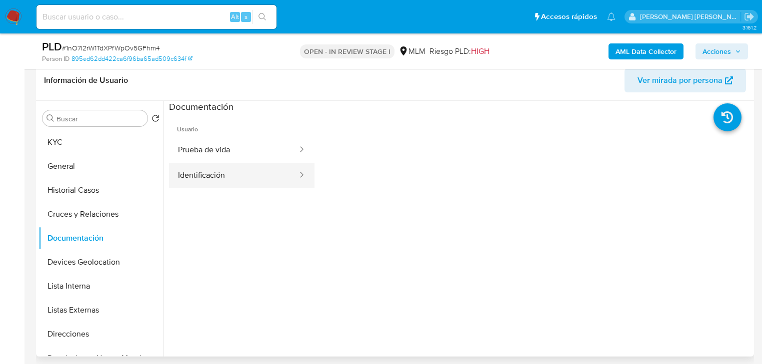
drag, startPoint x: 241, startPoint y: 156, endPoint x: 300, endPoint y: 166, distance: 59.4
click at [242, 156] on button "Prueba de vida" at bounding box center [233, 149] width 129 height 25
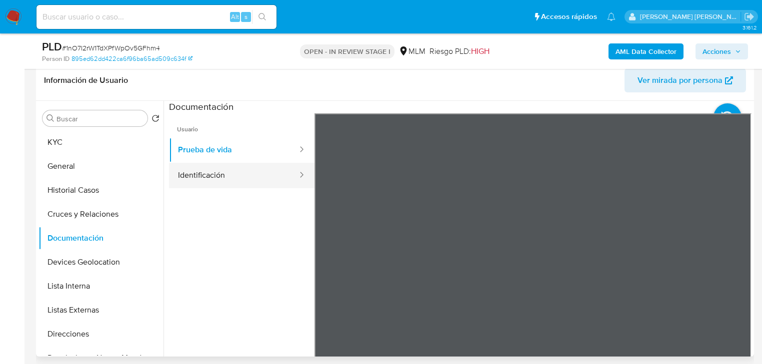
drag, startPoint x: 245, startPoint y: 158, endPoint x: 289, endPoint y: 164, distance: 44.9
click at [250, 157] on button "Prueba de vida" at bounding box center [233, 149] width 129 height 25
drag, startPoint x: 236, startPoint y: 180, endPoint x: 305, endPoint y: 175, distance: 69.1
click at [239, 176] on button "Identificación" at bounding box center [233, 175] width 129 height 25
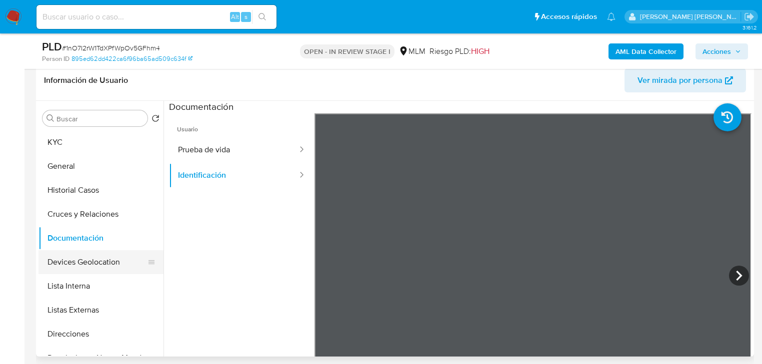
click at [73, 260] on button "Devices Geolocation" at bounding box center [96, 262] width 117 height 24
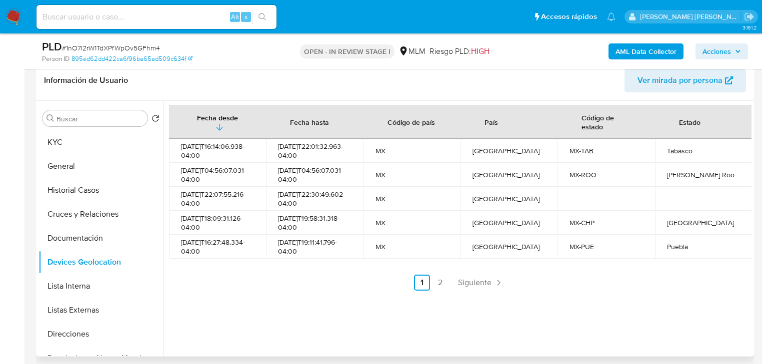
click at [466, 283] on span "Siguiente" at bounding box center [474, 283] width 33 height 8
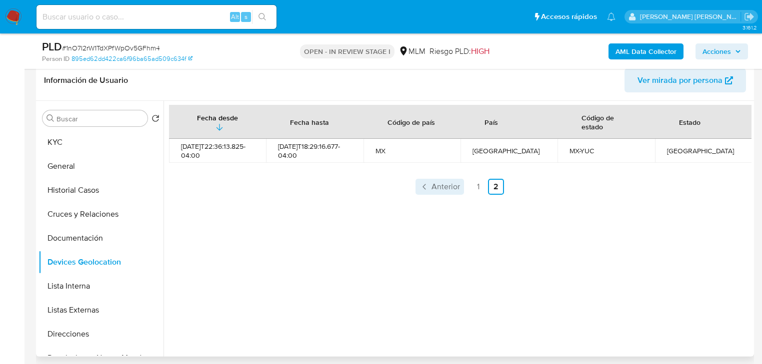
click at [442, 187] on span "Anterior" at bounding box center [445, 187] width 28 height 8
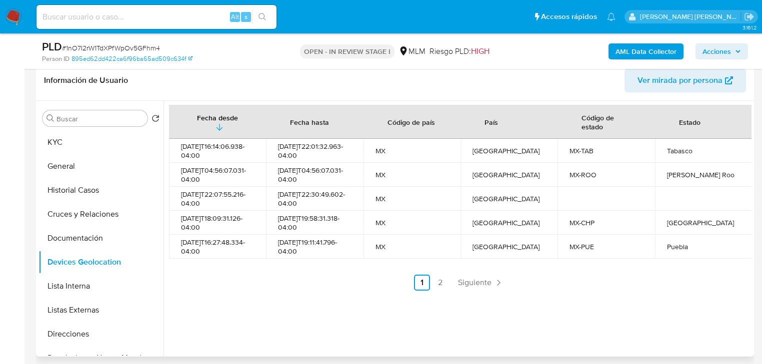
drag, startPoint x: 86, startPoint y: 313, endPoint x: 164, endPoint y: 289, distance: 81.0
click at [86, 310] on button "Listas Externas" at bounding box center [100, 310] width 125 height 24
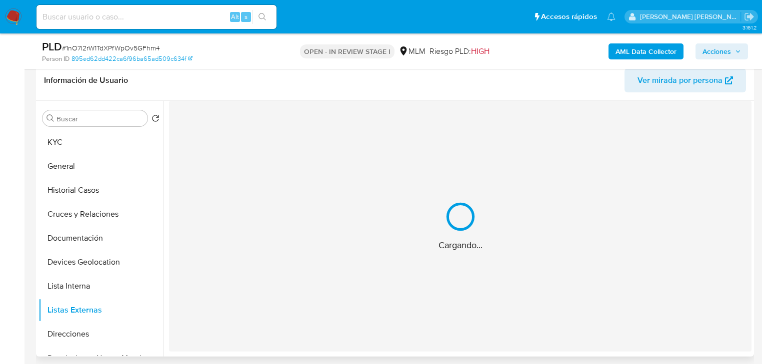
click at [322, 250] on div "Cargando..." at bounding box center [460, 226] width 582 height 251
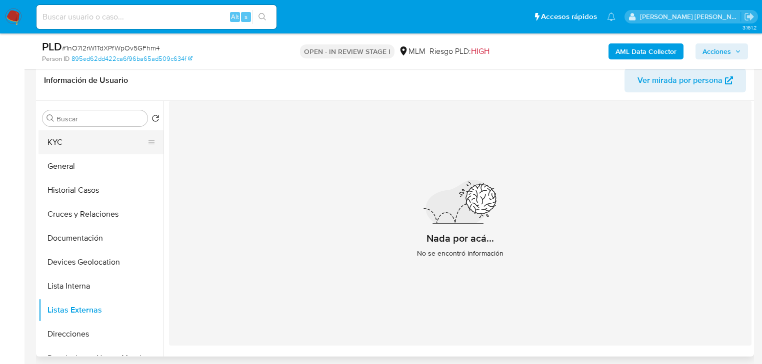
click at [107, 139] on button "KYC" at bounding box center [96, 142] width 117 height 24
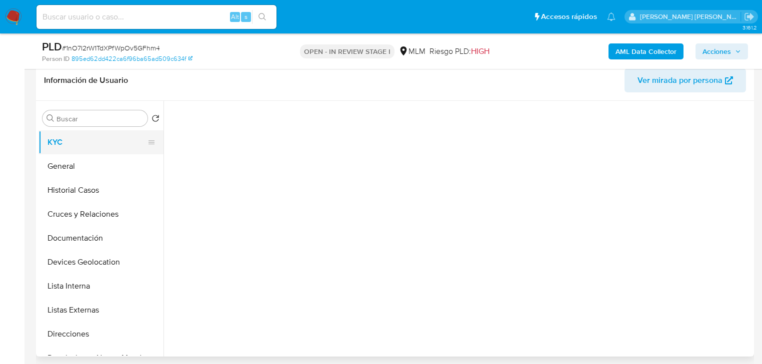
click at [102, 145] on button "KYC" at bounding box center [96, 142] width 117 height 24
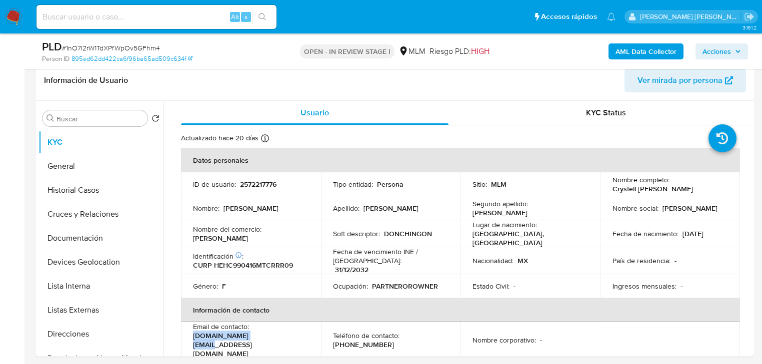
drag, startPoint x: 244, startPoint y: 339, endPoint x: 187, endPoint y: 341, distance: 56.5
click at [187, 341] on td "Email de contacto : dc.rest@hotmail.com" at bounding box center [251, 340] width 140 height 36
copy p "dc.rest@hotmail.com"
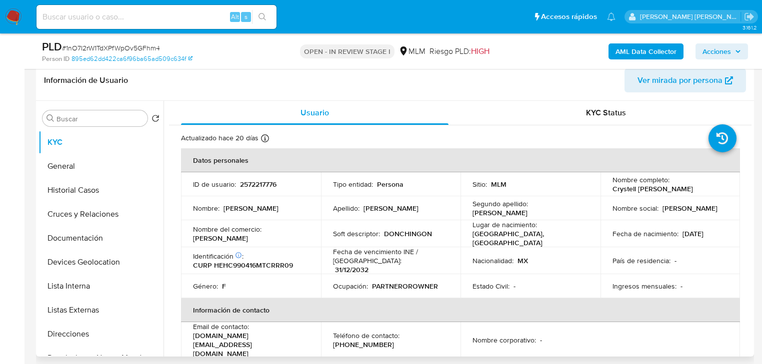
drag, startPoint x: 500, startPoint y: 275, endPoint x: 424, endPoint y: 278, distance: 76.0
click at [488, 274] on td "Estado Civil : -" at bounding box center [530, 286] width 140 height 24
click at [362, 340] on p "(993) 3477076" at bounding box center [363, 344] width 61 height 9
click at [362, 340] on p "[PHONE_NUMBER]" at bounding box center [363, 344] width 61 height 9
copy p "3477076"
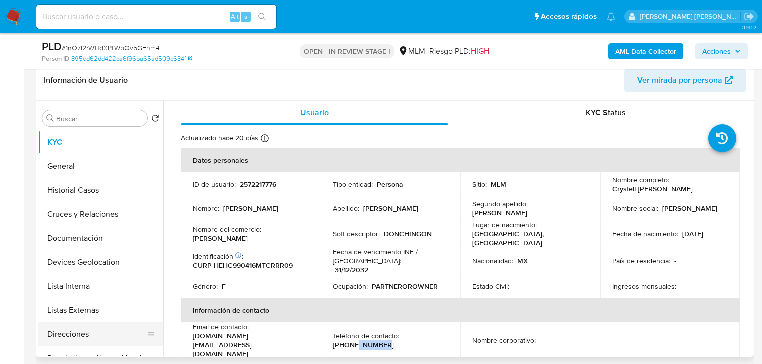
click at [58, 334] on button "Direcciones" at bounding box center [96, 334] width 117 height 24
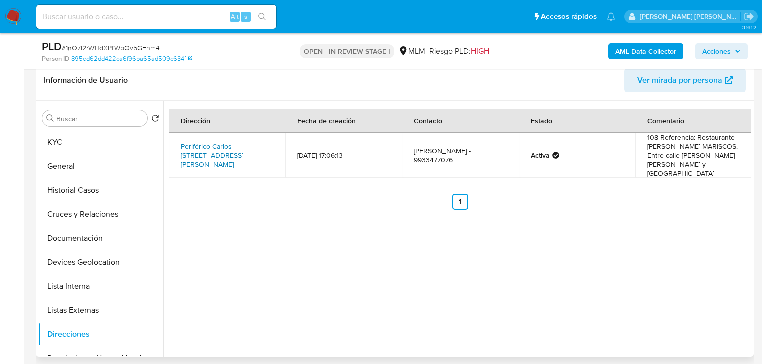
click at [216, 162] on link "Periférico Carlos Pellicer Camara 108, Villahermosa, Tabasco, 86090, Mexico 108" at bounding box center [212, 155] width 62 height 28
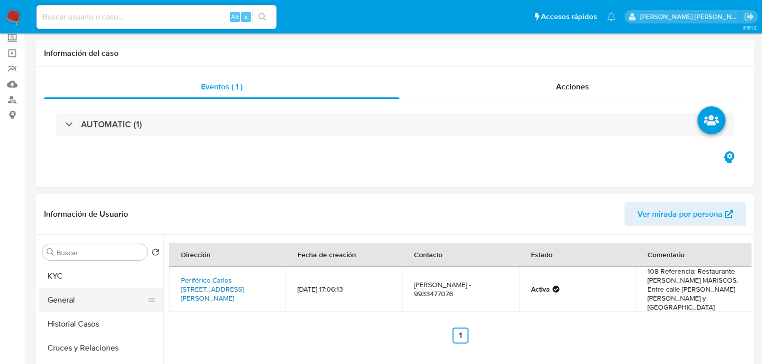
scroll to position [0, 0]
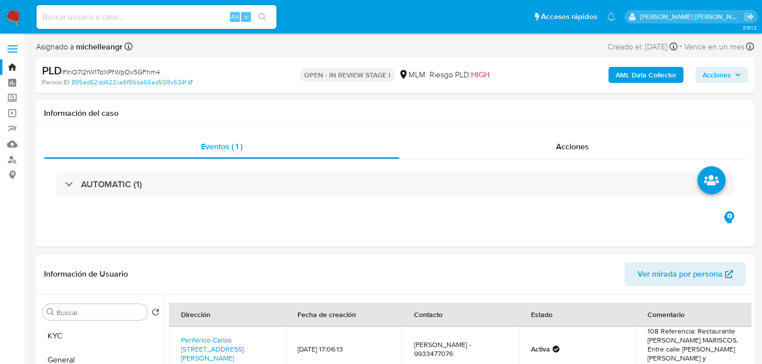
drag, startPoint x: 55, startPoint y: 328, endPoint x: 173, endPoint y: 284, distance: 125.4
click at [55, 328] on button "KYC" at bounding box center [100, 336] width 125 height 24
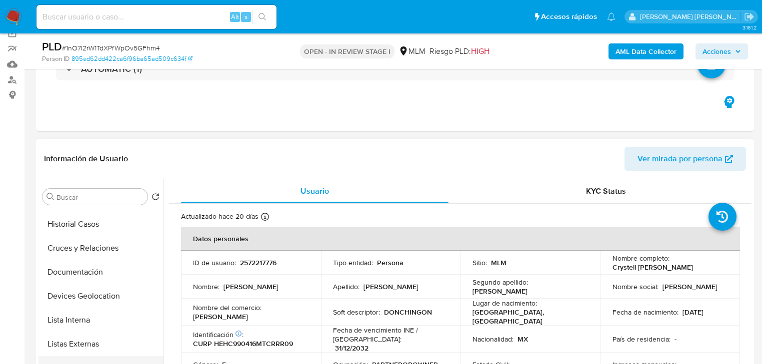
scroll to position [80, 0]
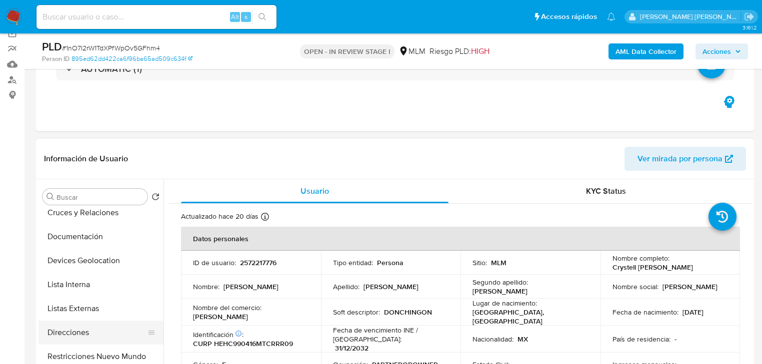
click at [90, 330] on button "Direcciones" at bounding box center [96, 333] width 117 height 24
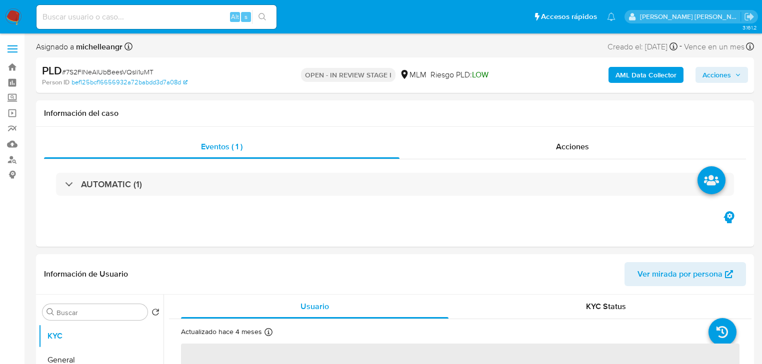
select select "10"
click at [103, 14] on input at bounding box center [156, 16] width 240 height 13
paste input "295169322"
type input "295169322"
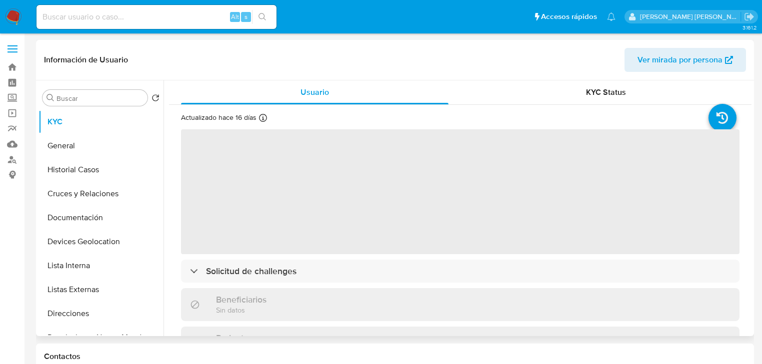
select select "10"
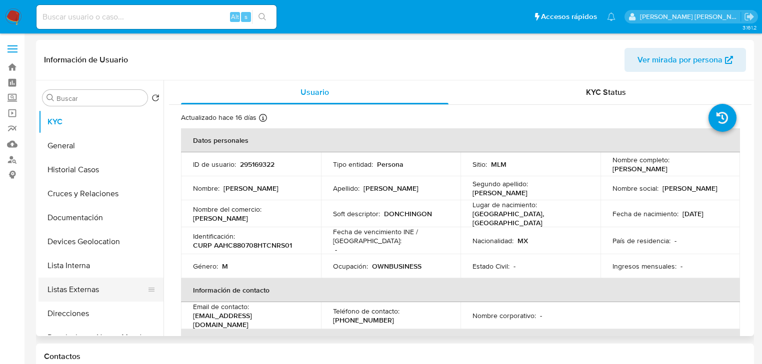
click at [111, 290] on button "Listas Externas" at bounding box center [96, 290] width 117 height 24
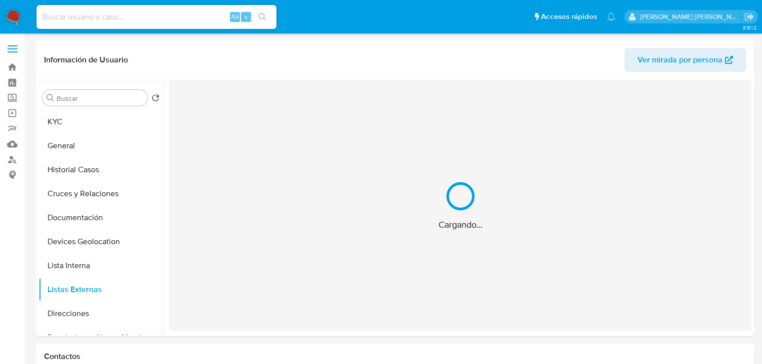
click at [357, 230] on div "Cargando..." at bounding box center [460, 205] width 582 height 251
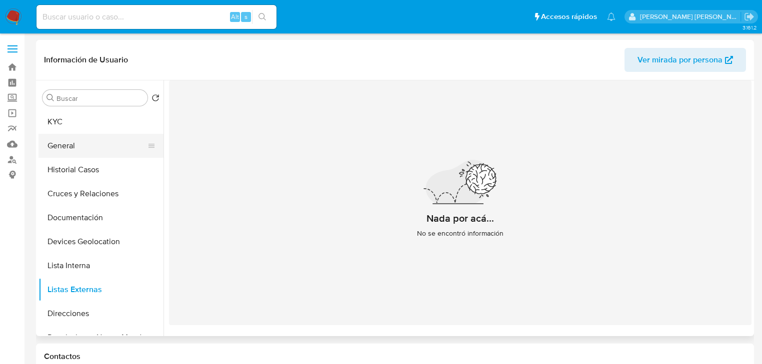
click at [63, 127] on button "KYC" at bounding box center [100, 122] width 125 height 24
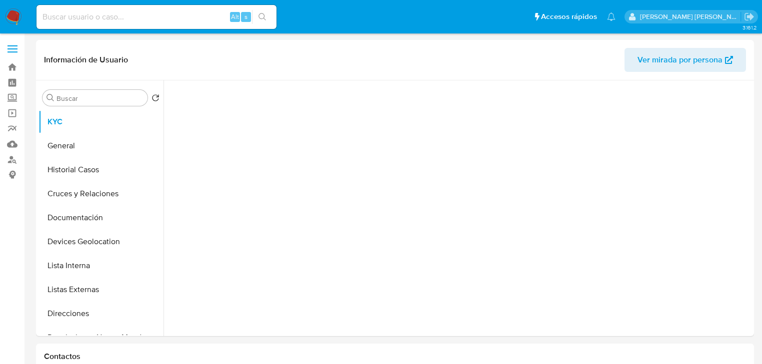
click at [278, 178] on div at bounding box center [460, 205] width 582 height 251
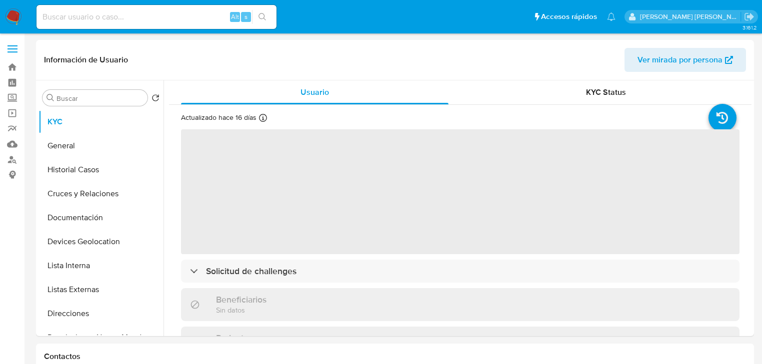
click at [255, 236] on span "‌" at bounding box center [460, 191] width 558 height 125
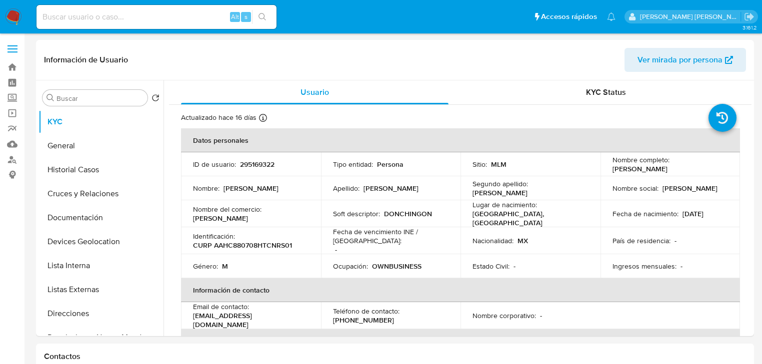
click at [239, 236] on div "Identificación : CURP AAHC880708HTCNRS01" at bounding box center [251, 241] width 116 height 18
copy p "CURP"
click at [228, 244] on p "CURP AAHC880708HTCNRS01" at bounding box center [242, 245] width 99 height 9
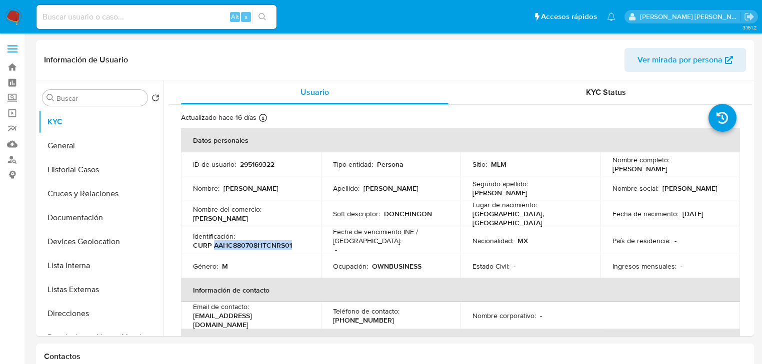
copy p "AAHC880708HTCNRS01"
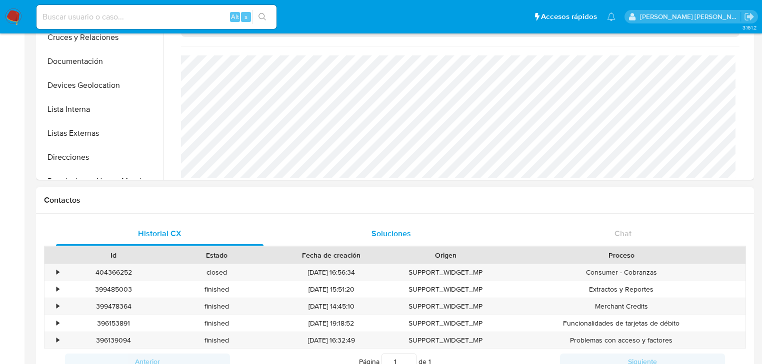
scroll to position [80, 0]
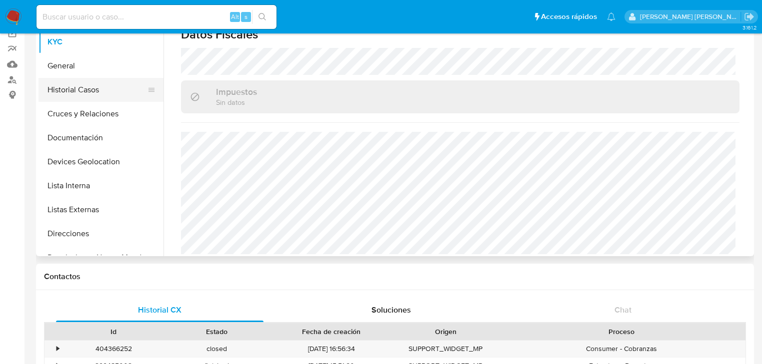
click at [91, 86] on button "Historial Casos" at bounding box center [96, 90] width 117 height 24
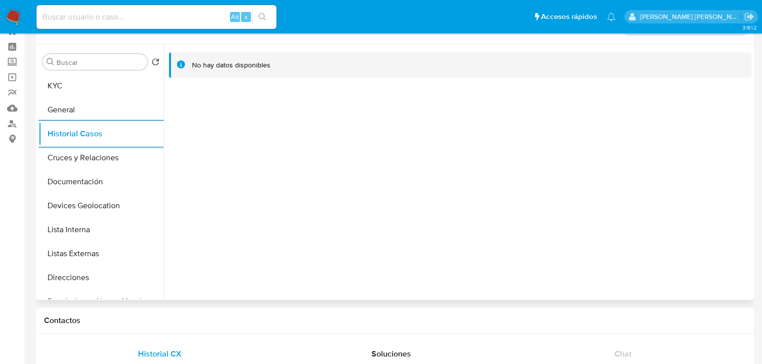
scroll to position [0, 0]
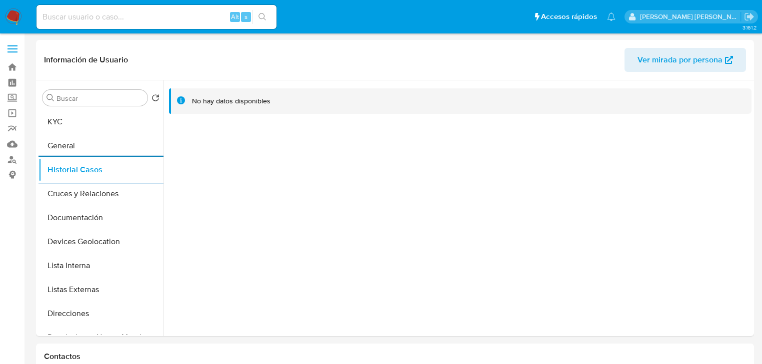
click at [100, 10] on input at bounding box center [156, 16] width 240 height 13
paste input "2479330557"
type input "2479330557"
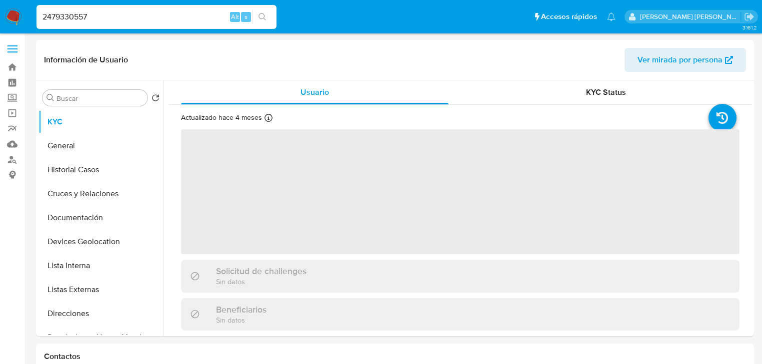
select select "10"
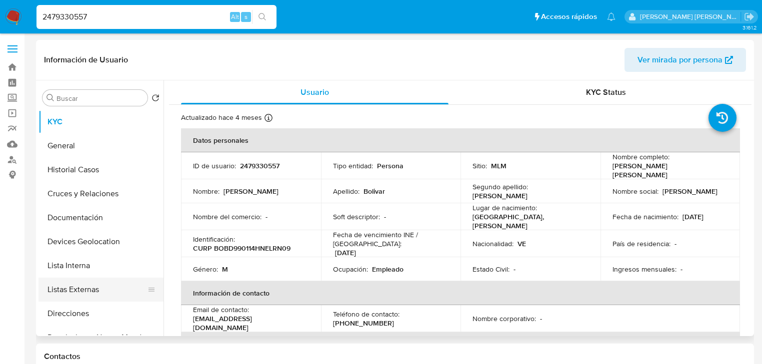
drag, startPoint x: 92, startPoint y: 294, endPoint x: 102, endPoint y: 286, distance: 13.1
click at [102, 286] on button "Listas Externas" at bounding box center [96, 290] width 117 height 24
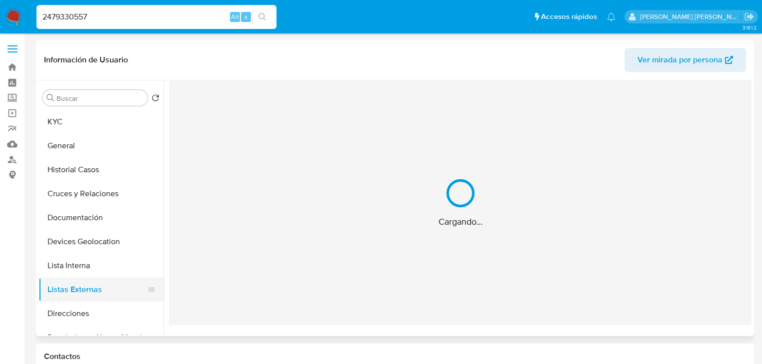
click at [388, 209] on div "Cargando..." at bounding box center [460, 202] width 582 height 245
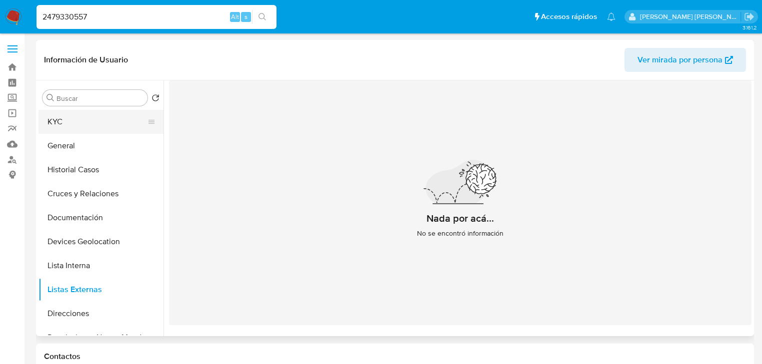
click at [102, 123] on button "KYC" at bounding box center [96, 122] width 117 height 24
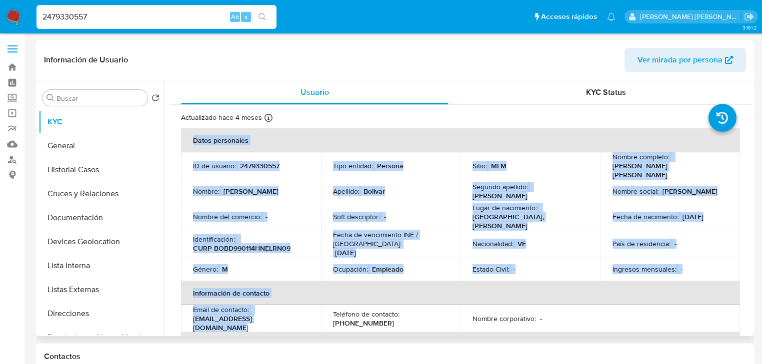
drag, startPoint x: 241, startPoint y: 318, endPoint x: 229, endPoint y: 260, distance: 59.7
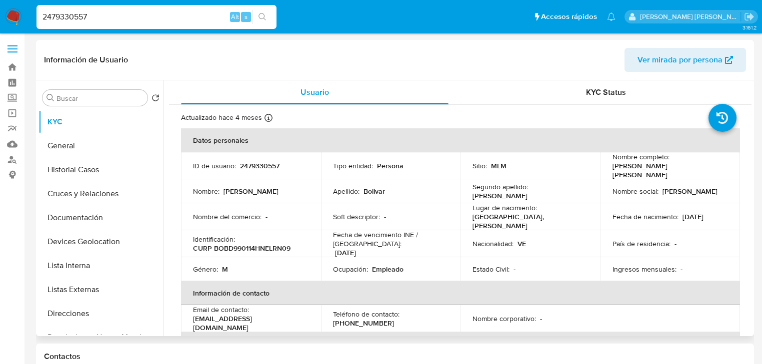
click at [374, 319] on p "(993) 3856782" at bounding box center [363, 323] width 61 height 9
copy p "3856782"
click at [250, 244] on p "CURP BOBD990114HNELRN09" at bounding box center [241, 248] width 97 height 9
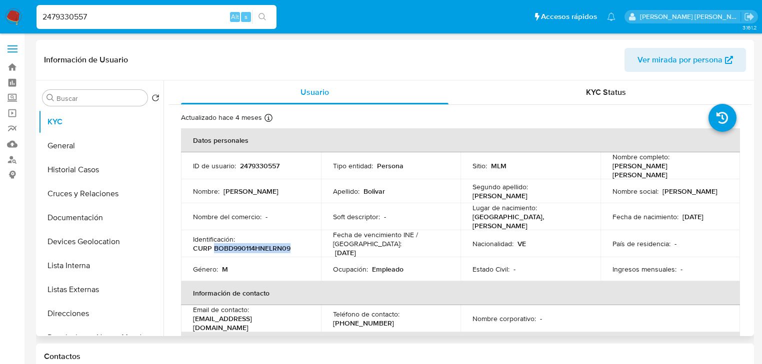
copy p "BOBD990114HNELRN09"
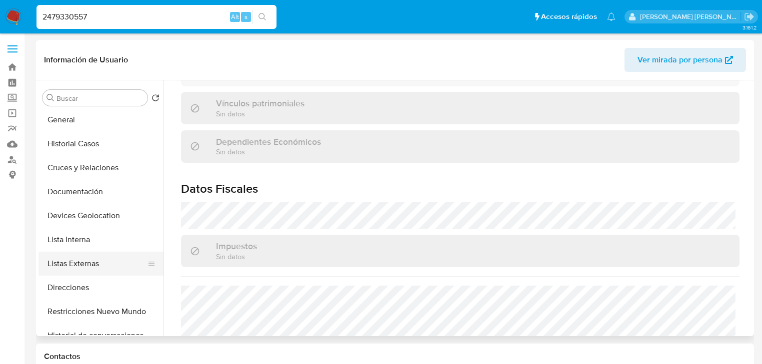
scroll to position [80, 0]
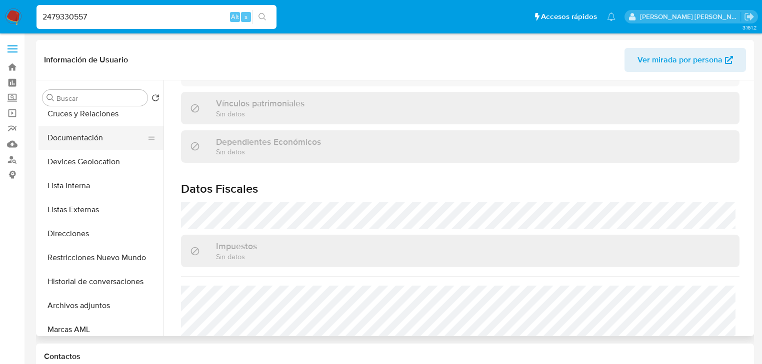
click at [90, 125] on button "Cruces y Relaciones" at bounding box center [100, 114] width 125 height 24
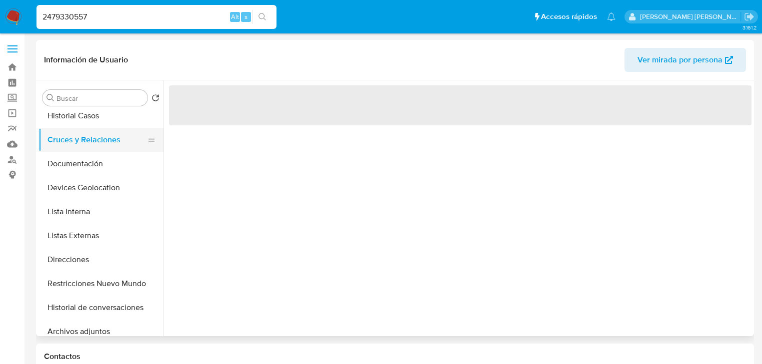
scroll to position [40, 0]
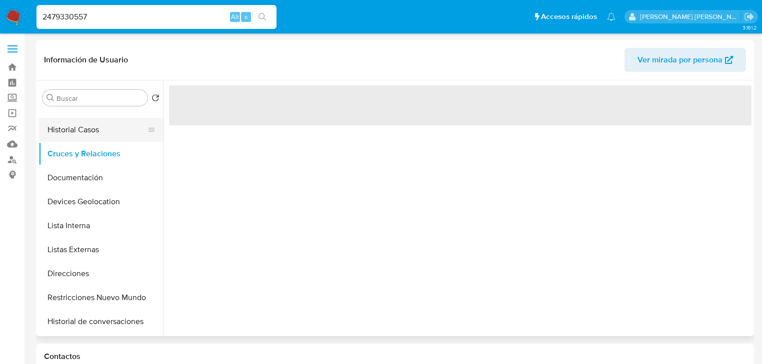
click at [95, 140] on button "Historial Casos" at bounding box center [96, 130] width 117 height 24
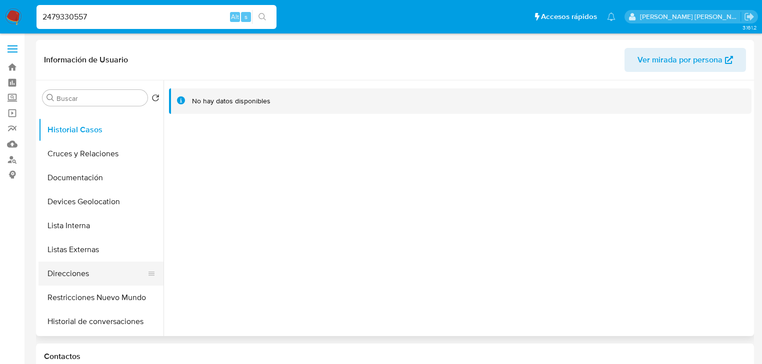
click at [84, 271] on button "Direcciones" at bounding box center [96, 274] width 117 height 24
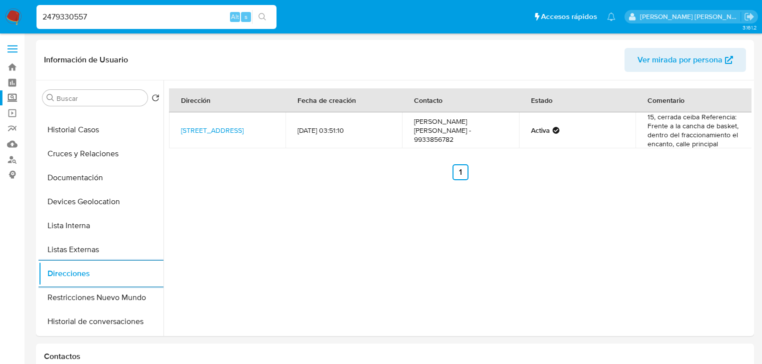
click at [16, 98] on label "Screening" at bounding box center [59, 97] width 119 height 15
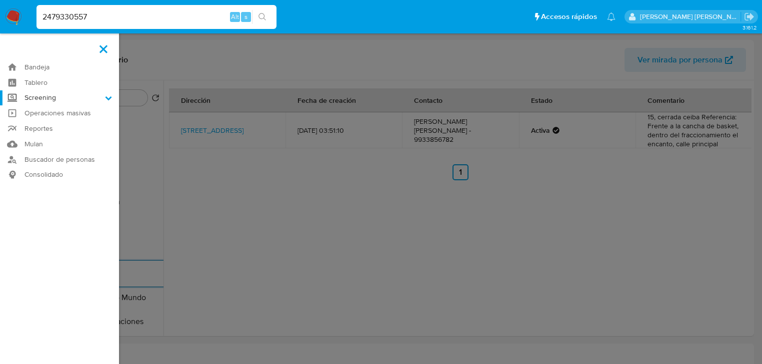
click at [0, 0] on input "Screening" at bounding box center [0, 0] width 0 height 0
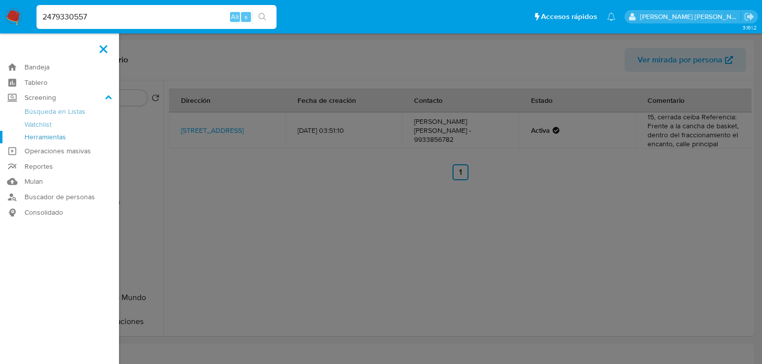
click at [50, 142] on link "Herramientas" at bounding box center [59, 137] width 119 height 12
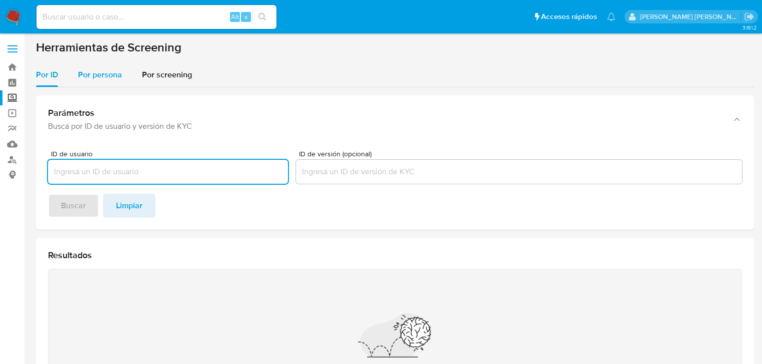
click at [78, 72] on span "Por persona" at bounding box center [100, 74] width 44 height 11
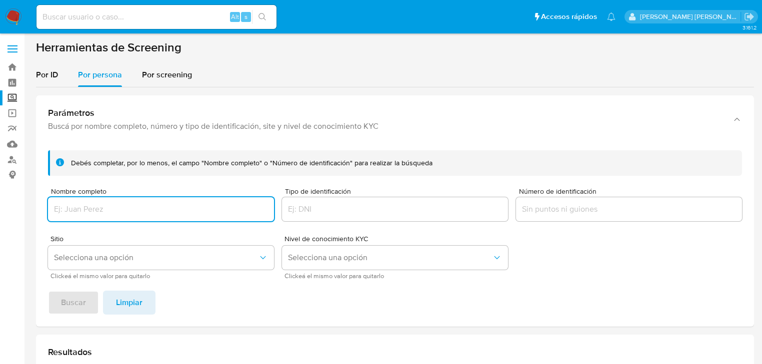
click at [122, 209] on input "Nombre completo" at bounding box center [161, 209] width 226 height 13
click at [62, 308] on span "Buscar" at bounding box center [73, 303] width 25 height 22
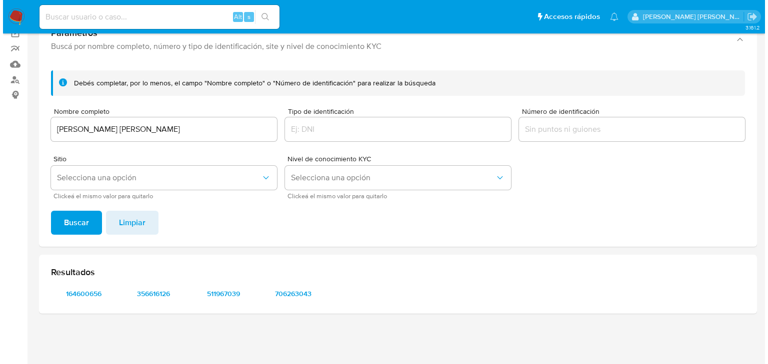
scroll to position [80, 0]
click at [100, 178] on span "Selecciona una opción" at bounding box center [156, 178] width 204 height 10
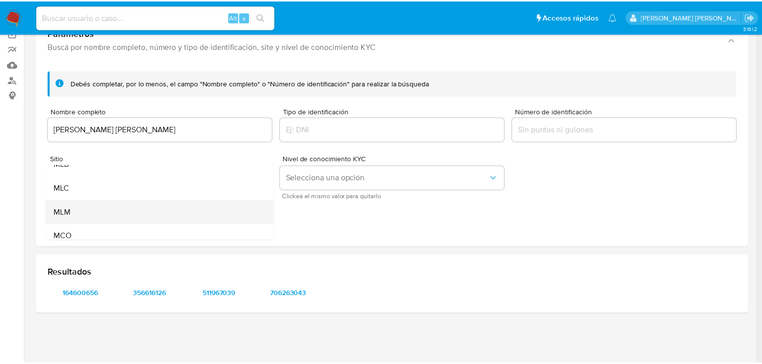
scroll to position [40, 0]
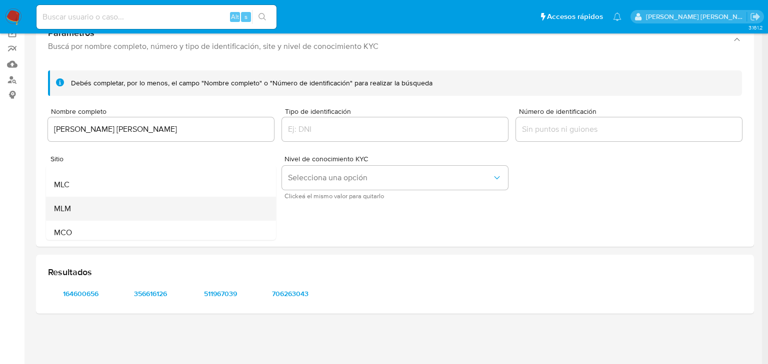
click at [85, 208] on div "MLM" at bounding box center [158, 209] width 208 height 24
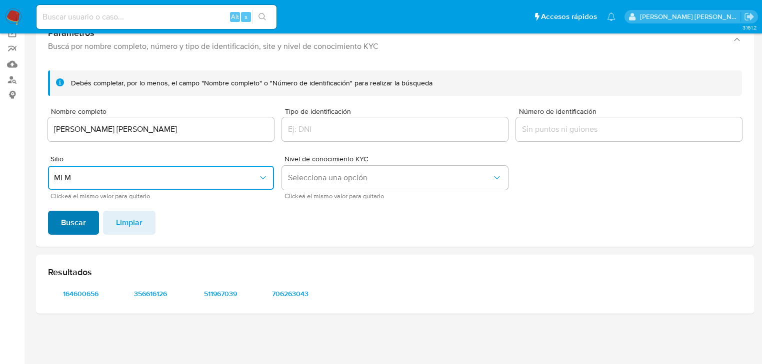
click at [79, 222] on span "Buscar" at bounding box center [73, 223] width 25 height 22
click at [80, 292] on span "164600656" at bounding box center [81, 294] width 52 height 14
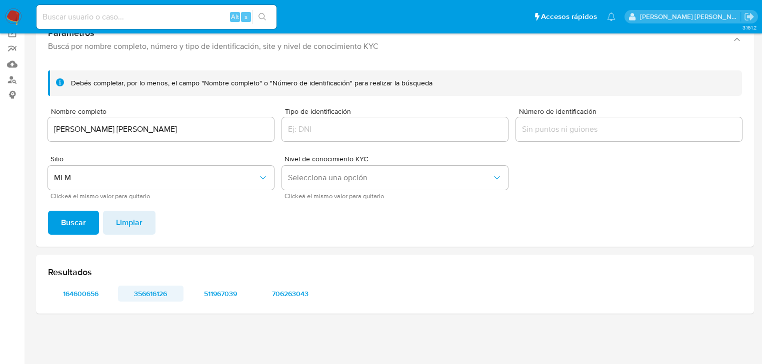
click at [152, 297] on span "356616126" at bounding box center [151, 294] width 52 height 14
click at [218, 293] on span "511967039" at bounding box center [220, 294] width 52 height 14
click at [279, 292] on span "706263043" at bounding box center [290, 294] width 52 height 14
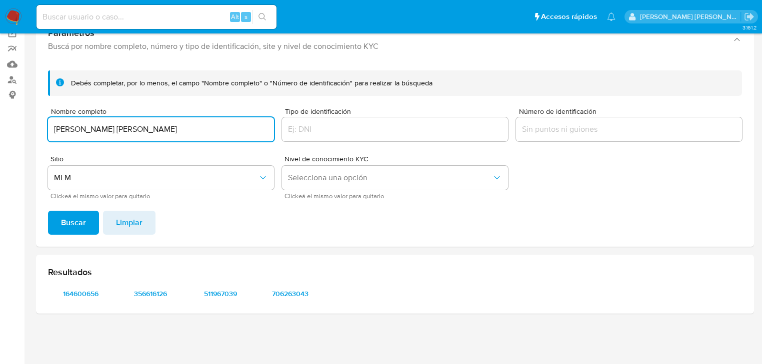
drag, startPoint x: 160, startPoint y: 128, endPoint x: 0, endPoint y: 115, distance: 160.5
click at [0, 116] on section "Bandeja Tablero Screening Búsqueda en Listas Watchlist Herramientas Operaciones…" at bounding box center [381, 142] width 762 height 444
type input "[PERSON_NAME] [PERSON_NAME]"
click at [53, 226] on button "Buscar" at bounding box center [73, 223] width 51 height 24
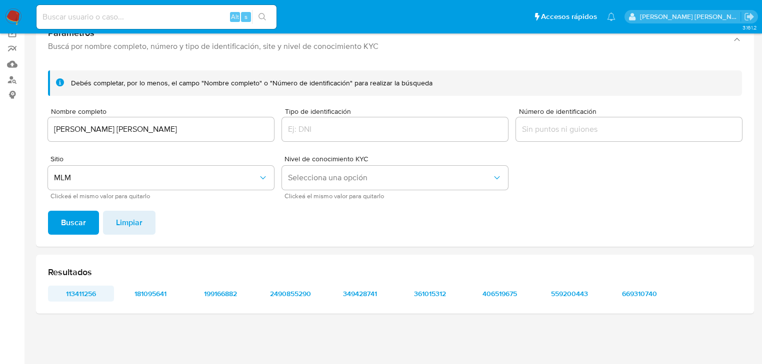
click at [96, 292] on span "113411256" at bounding box center [81, 294] width 52 height 14
click at [162, 296] on span "181095641" at bounding box center [151, 294] width 52 height 14
click at [213, 300] on span "199166882" at bounding box center [220, 294] width 52 height 14
click at [290, 301] on span "2490855290" at bounding box center [290, 294] width 52 height 14
click at [373, 300] on span "349428741" at bounding box center [360, 294] width 52 height 14
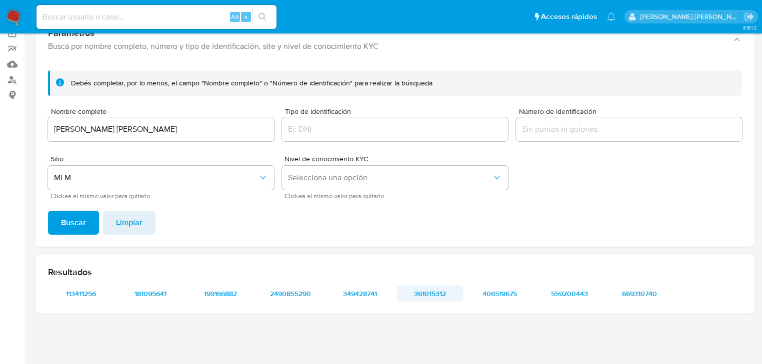
click at [434, 295] on span "361015312" at bounding box center [430, 294] width 52 height 14
click at [502, 296] on span "406519675" at bounding box center [500, 294] width 52 height 14
click at [575, 296] on span "559200443" at bounding box center [569, 294] width 52 height 14
click at [650, 296] on span "669310740" at bounding box center [639, 294] width 52 height 14
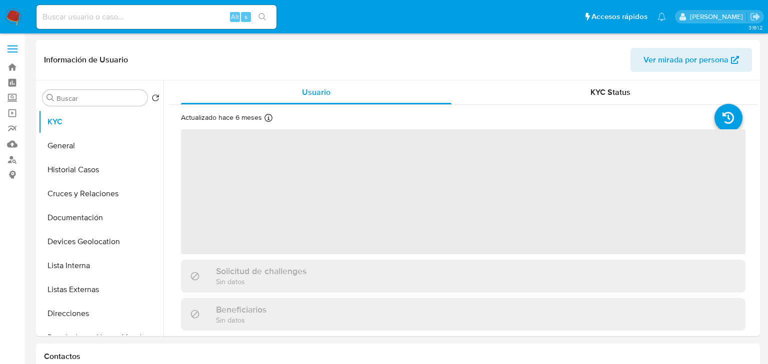
select select "10"
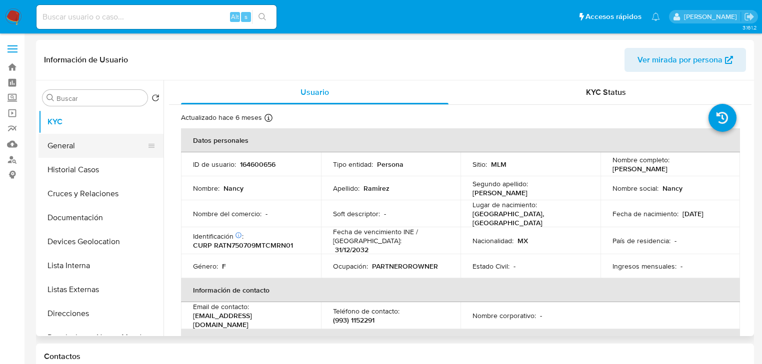
click at [109, 149] on button "General" at bounding box center [96, 146] width 117 height 24
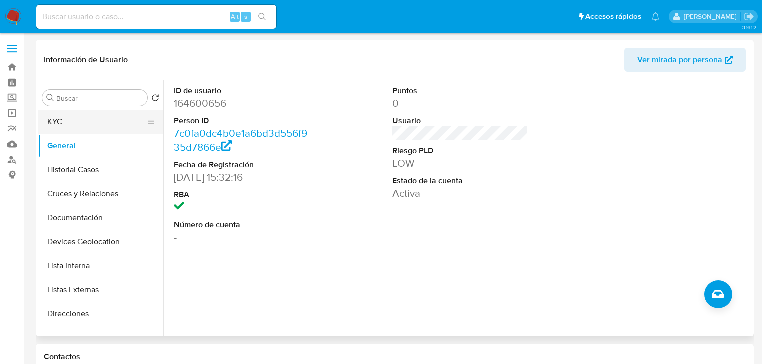
click at [71, 116] on button "KYC" at bounding box center [96, 122] width 117 height 24
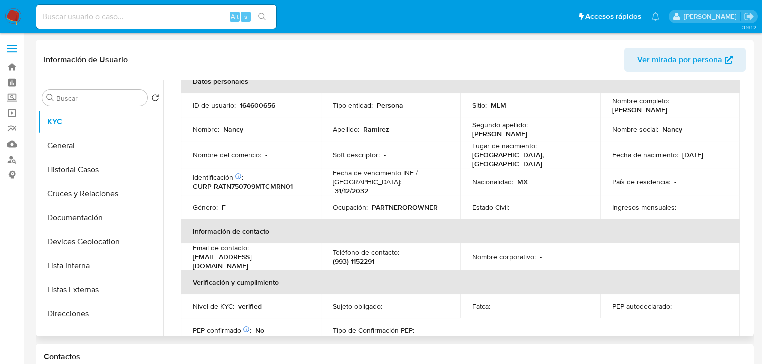
scroll to position [40, 0]
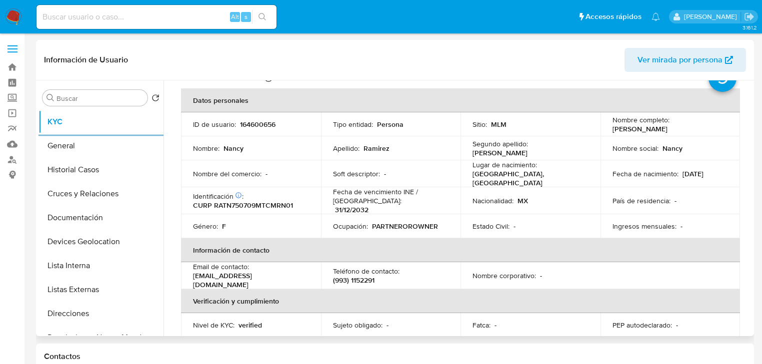
click at [97, 172] on button "Historial Casos" at bounding box center [100, 170] width 125 height 24
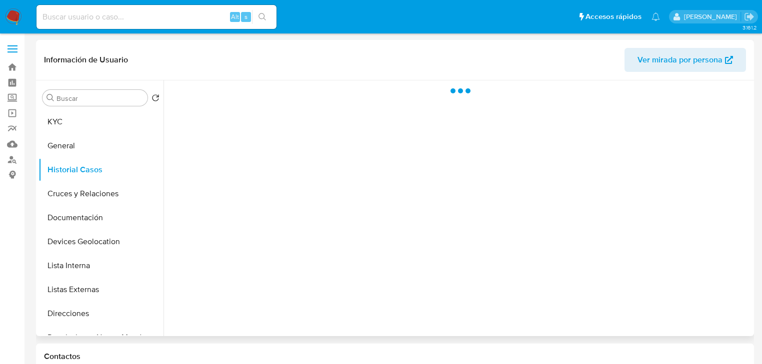
scroll to position [0, 0]
click at [420, 228] on div at bounding box center [457, 208] width 588 height 256
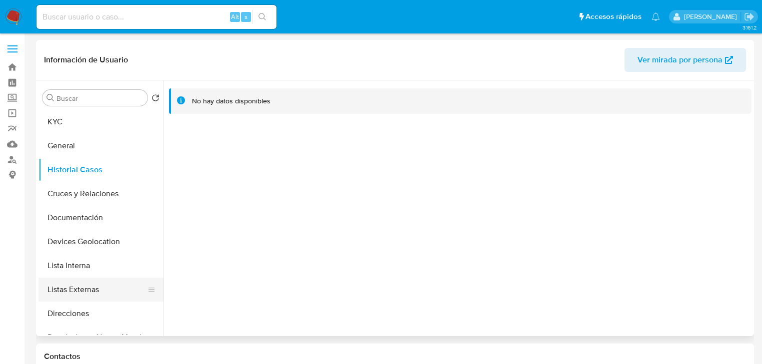
click at [93, 289] on button "Listas Externas" at bounding box center [96, 290] width 117 height 24
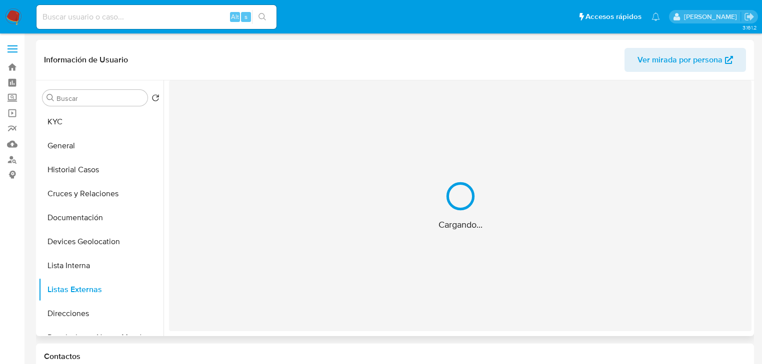
click at [468, 225] on span "Cargando..." at bounding box center [460, 225] width 44 height 12
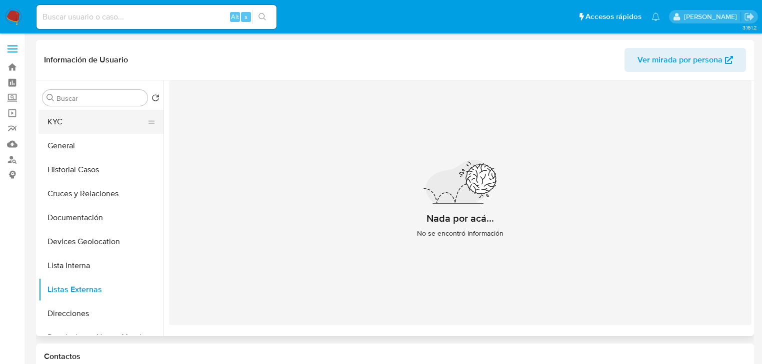
drag, startPoint x: 91, startPoint y: 116, endPoint x: 151, endPoint y: 125, distance: 61.2
click at [96, 112] on button "KYC" at bounding box center [96, 122] width 117 height 24
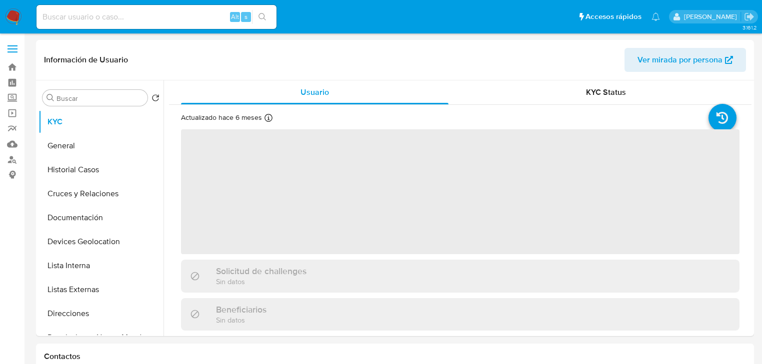
click at [243, 168] on span "‌" at bounding box center [460, 191] width 558 height 125
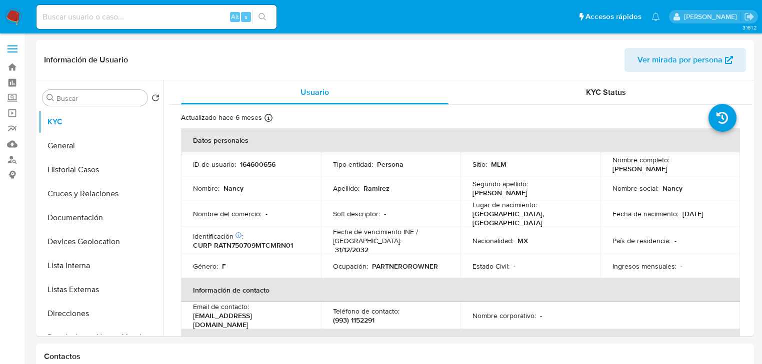
click at [256, 161] on p "164600656" at bounding box center [257, 164] width 35 height 9
click at [263, 166] on p "164600656" at bounding box center [257, 164] width 35 height 9
copy p "164600656"
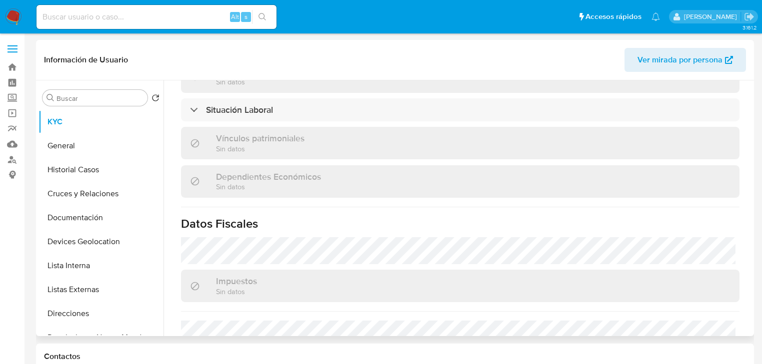
scroll to position [560, 0]
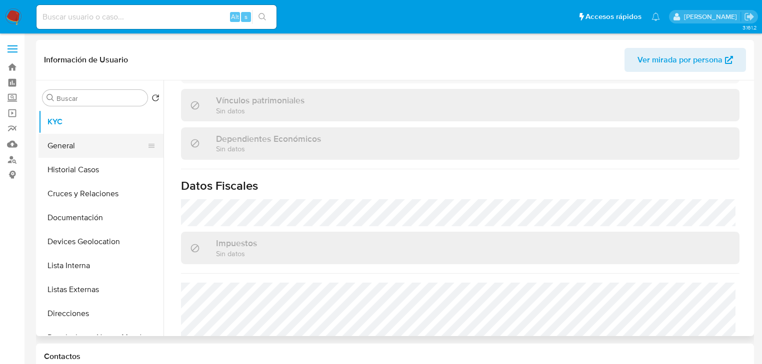
drag, startPoint x: 77, startPoint y: 164, endPoint x: 82, endPoint y: 154, distance: 11.2
click at [77, 164] on button "Historial Casos" at bounding box center [100, 170] width 125 height 24
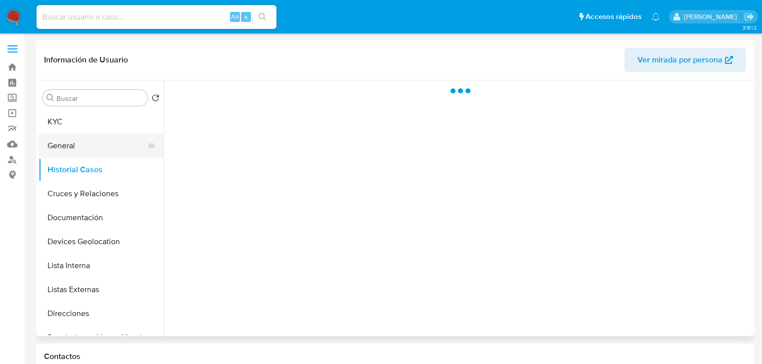
click at [84, 150] on button "General" at bounding box center [96, 146] width 117 height 24
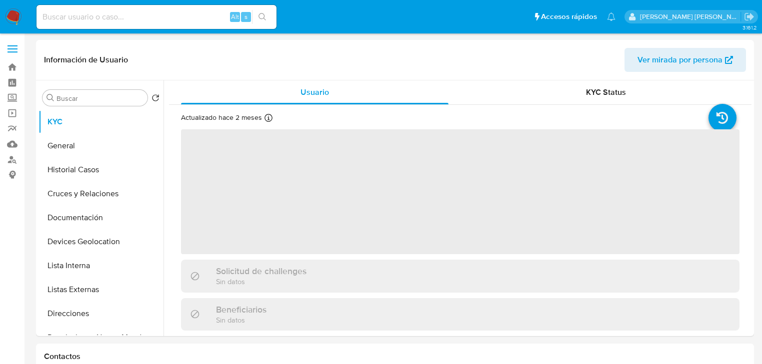
select select "10"
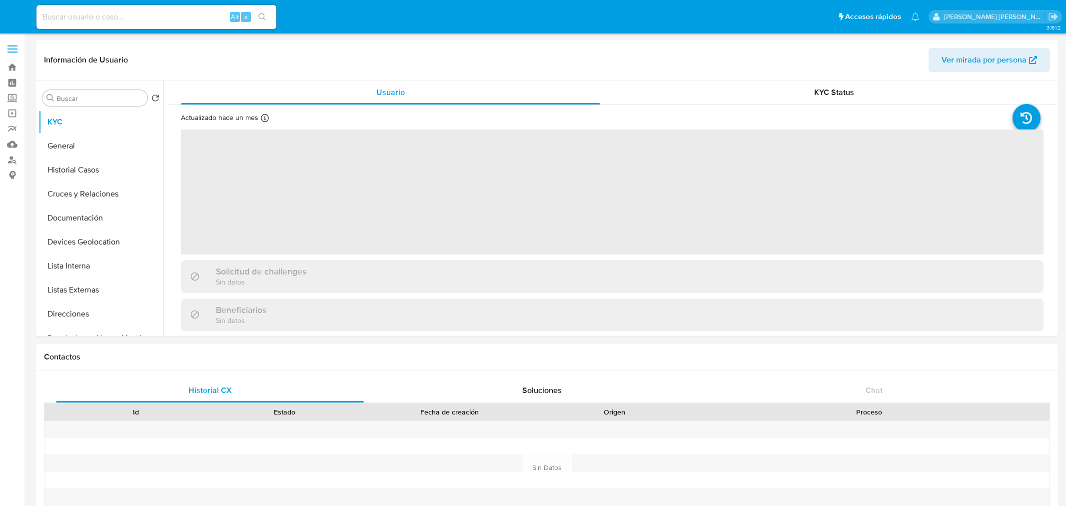
select select "10"
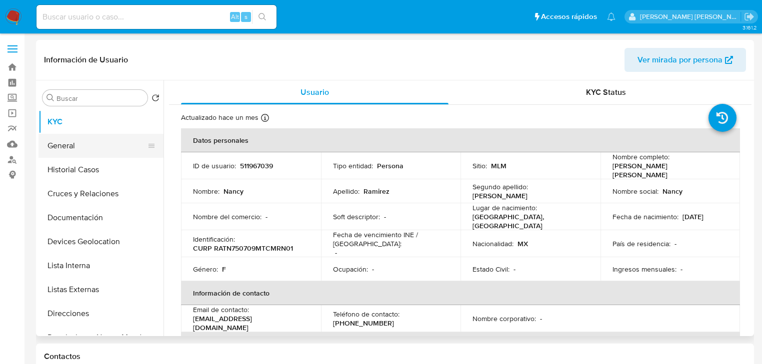
click at [70, 147] on button "General" at bounding box center [96, 146] width 117 height 24
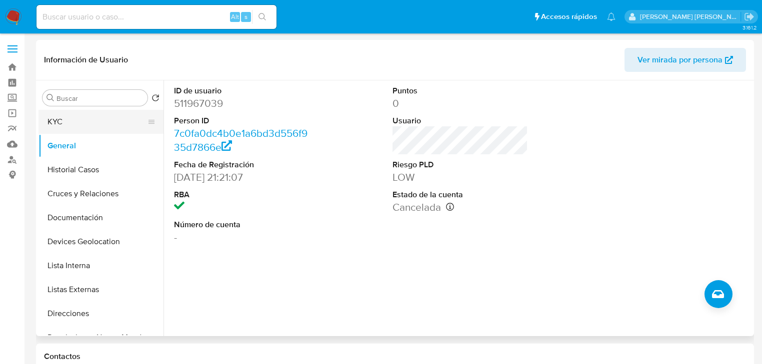
click at [84, 124] on button "KYC" at bounding box center [96, 122] width 117 height 24
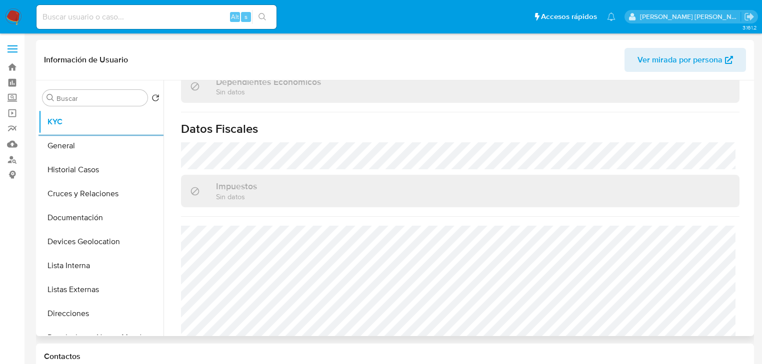
scroll to position [631, 0]
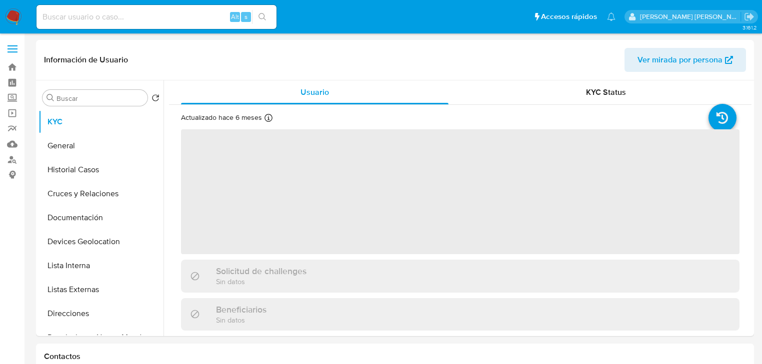
select select "10"
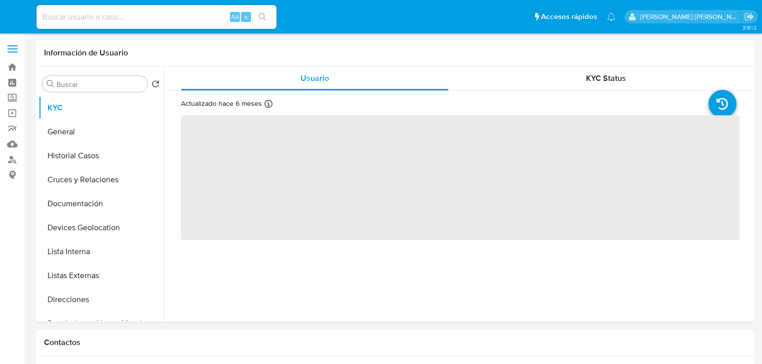
select select "10"
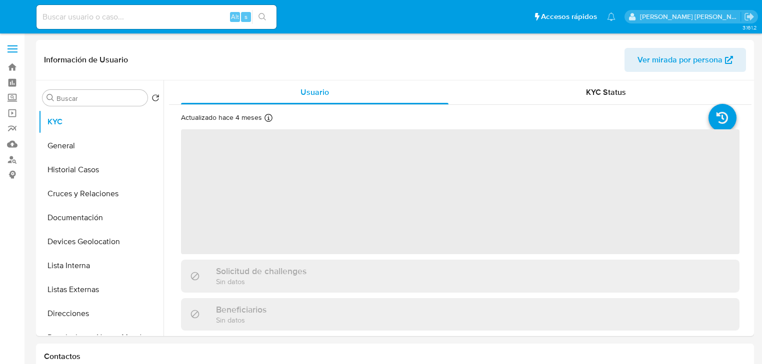
select select "10"
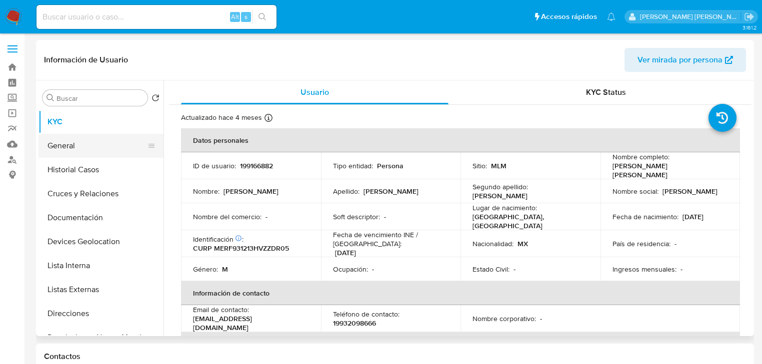
click at [63, 150] on button "General" at bounding box center [96, 146] width 117 height 24
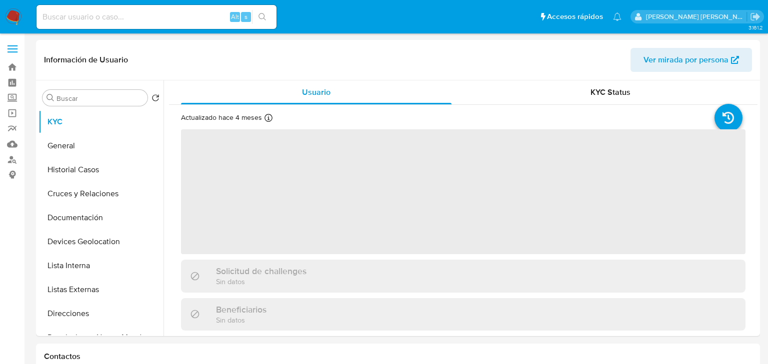
select select "10"
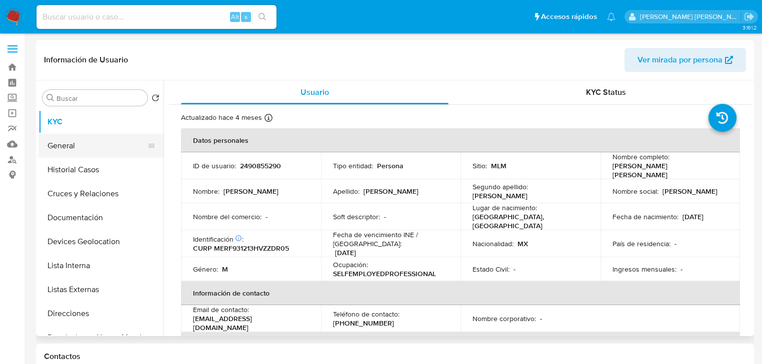
click at [99, 141] on button "General" at bounding box center [96, 146] width 117 height 24
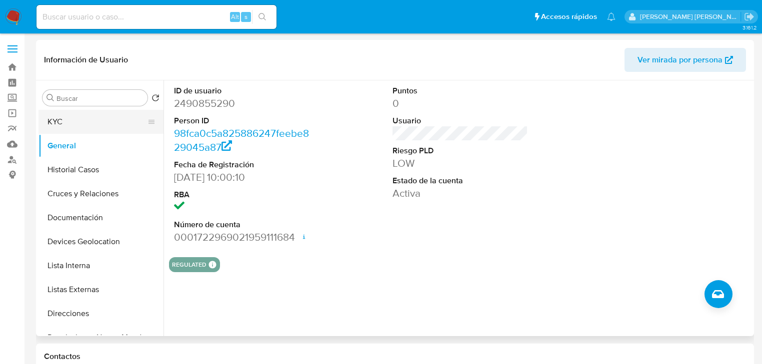
click at [80, 128] on button "KYC" at bounding box center [96, 122] width 117 height 24
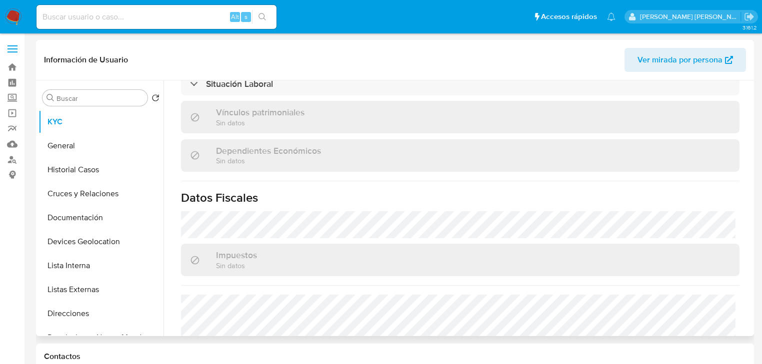
scroll to position [560, 0]
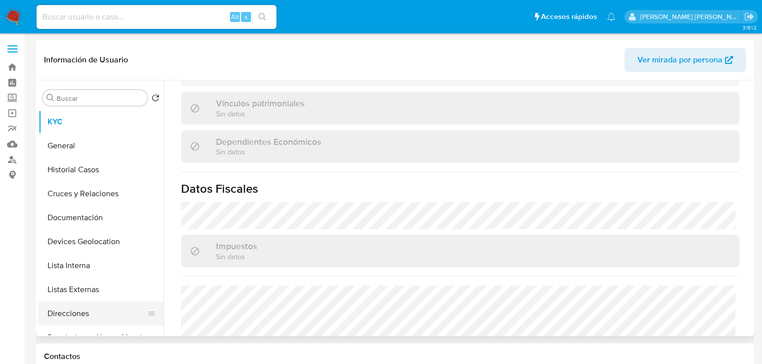
click at [70, 324] on button "Direcciones" at bounding box center [96, 314] width 117 height 24
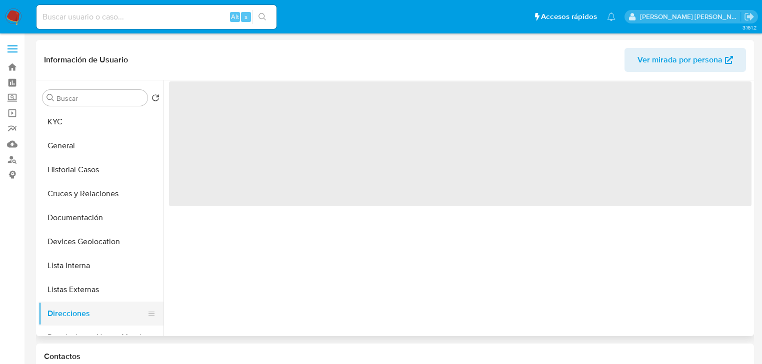
scroll to position [0, 0]
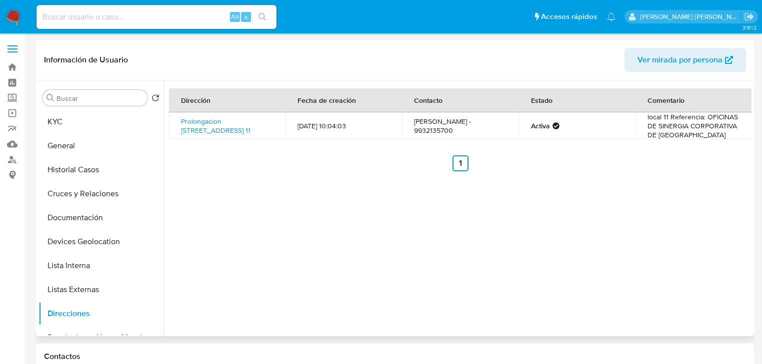
click at [66, 107] on div "Buscar Volver al orden por defecto KYC General Historial Casos Cruces y Relacio…" at bounding box center [100, 209] width 125 height 254
drag, startPoint x: 76, startPoint y: 135, endPoint x: 169, endPoint y: 46, distance: 129.0
click at [77, 134] on button "General" at bounding box center [100, 146] width 125 height 24
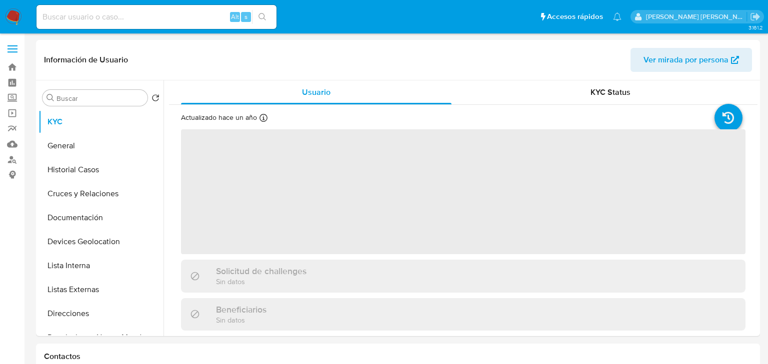
select select "10"
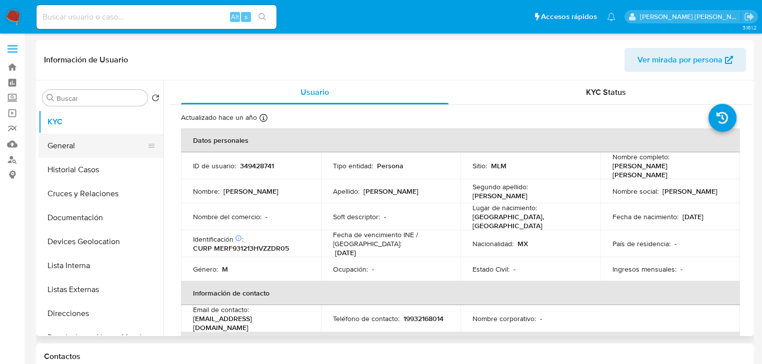
click at [74, 149] on button "General" at bounding box center [96, 146] width 117 height 24
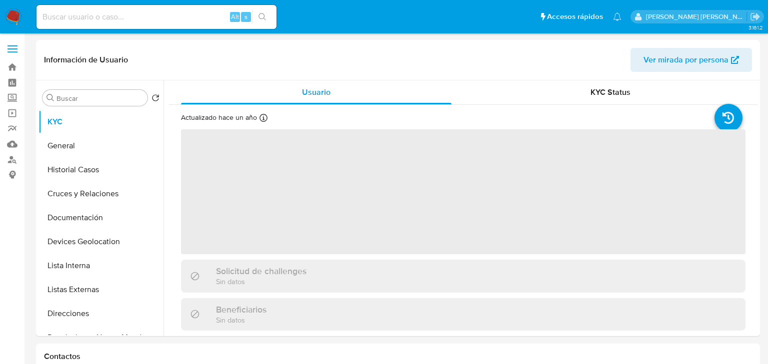
select select "10"
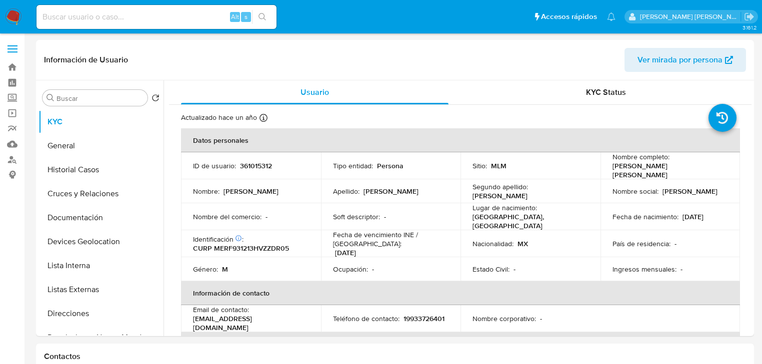
drag, startPoint x: 80, startPoint y: 145, endPoint x: 349, endPoint y: 4, distance: 304.0
click at [87, 136] on button "General" at bounding box center [100, 146] width 125 height 24
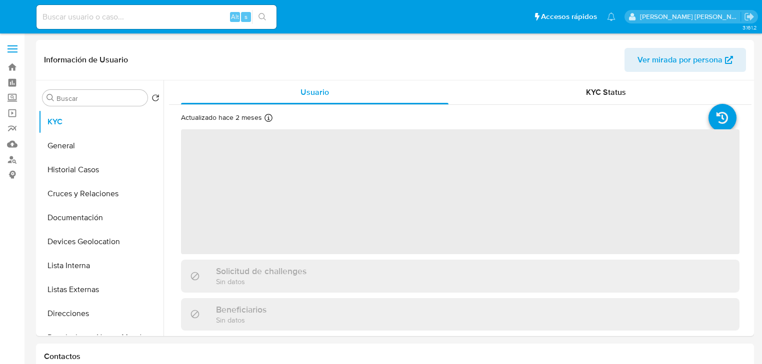
select select "10"
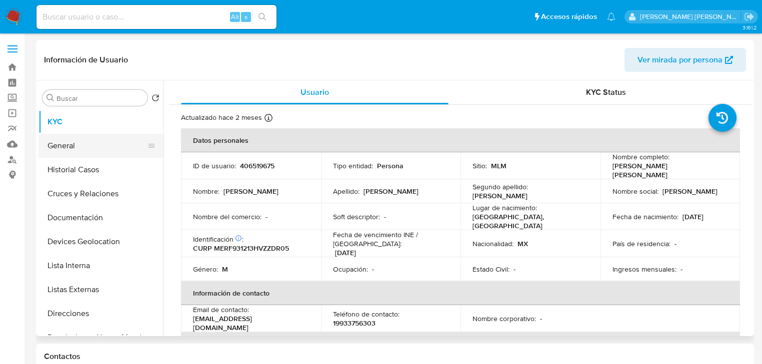
click at [70, 150] on button "General" at bounding box center [96, 146] width 117 height 24
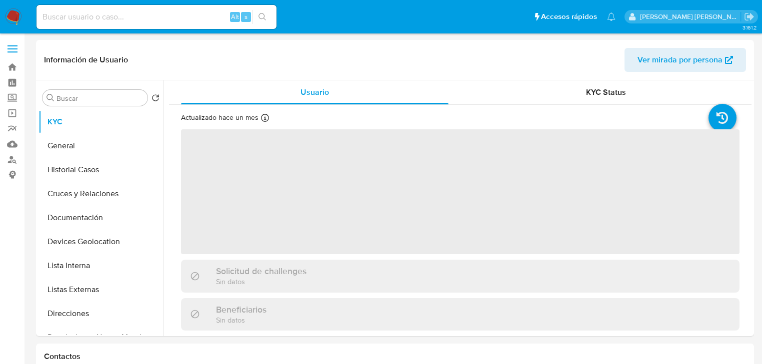
select select "10"
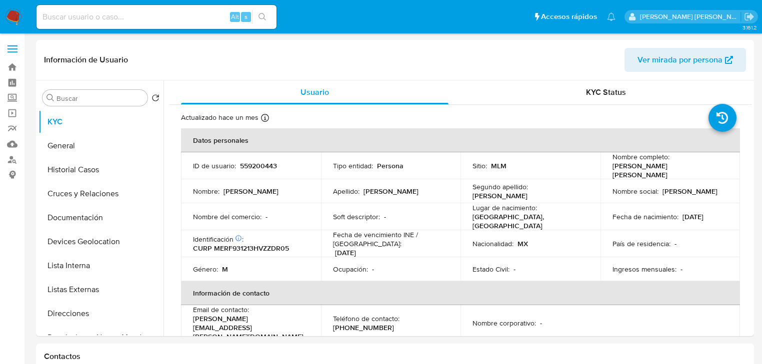
drag, startPoint x: 58, startPoint y: 152, endPoint x: 277, endPoint y: 2, distance: 265.3
click at [60, 144] on button "General" at bounding box center [100, 146] width 125 height 24
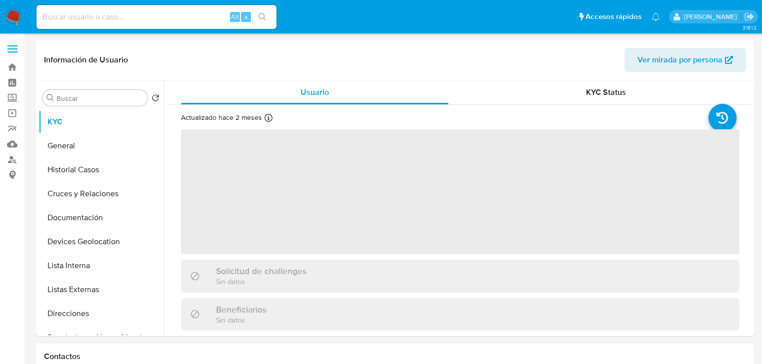
select select "10"
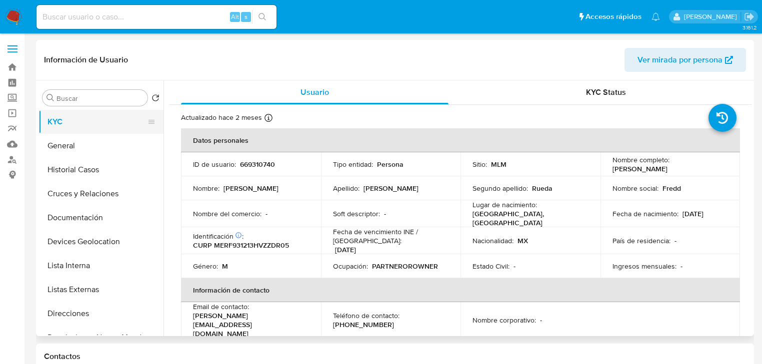
click at [76, 142] on button "General" at bounding box center [100, 146] width 125 height 24
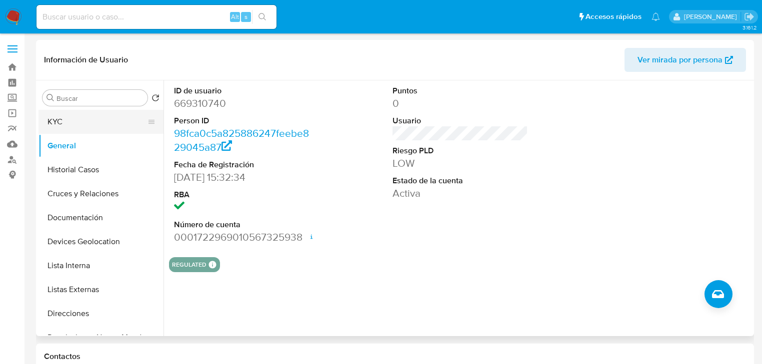
click at [70, 121] on button "KYC" at bounding box center [96, 122] width 117 height 24
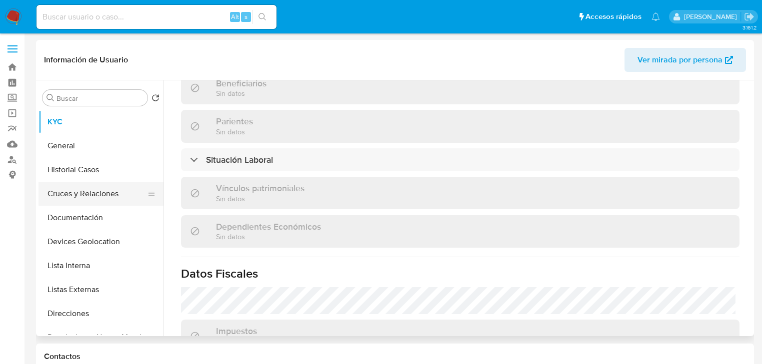
scroll to position [360, 0]
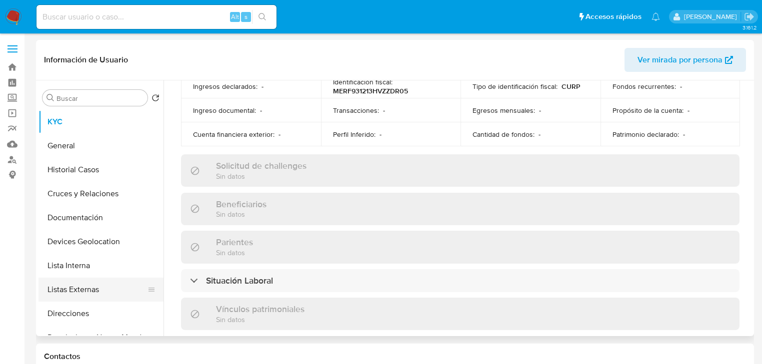
drag, startPoint x: 86, startPoint y: 314, endPoint x: 107, endPoint y: 284, distance: 37.0
click at [86, 312] on button "Direcciones" at bounding box center [100, 314] width 125 height 24
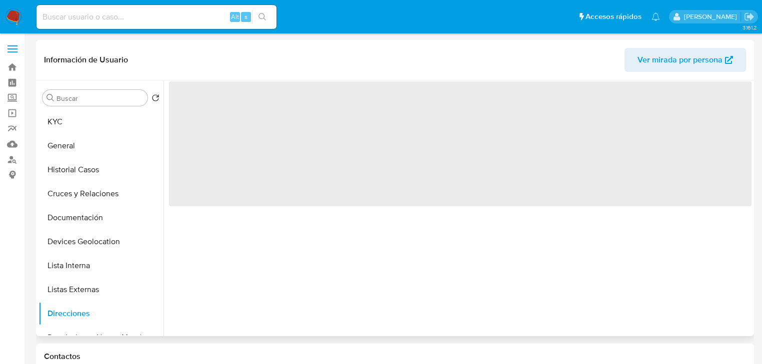
scroll to position [0, 0]
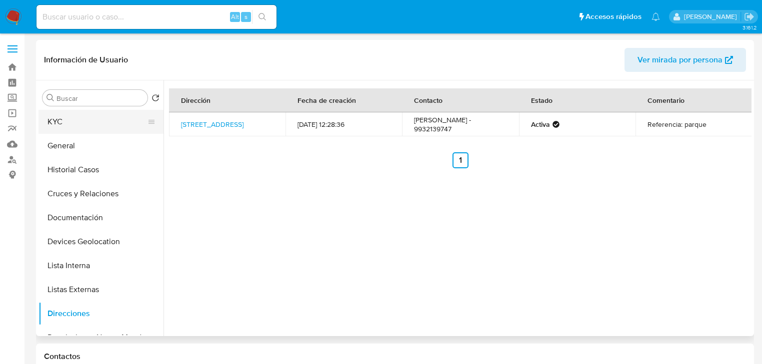
click at [65, 120] on button "KYC" at bounding box center [96, 122] width 117 height 24
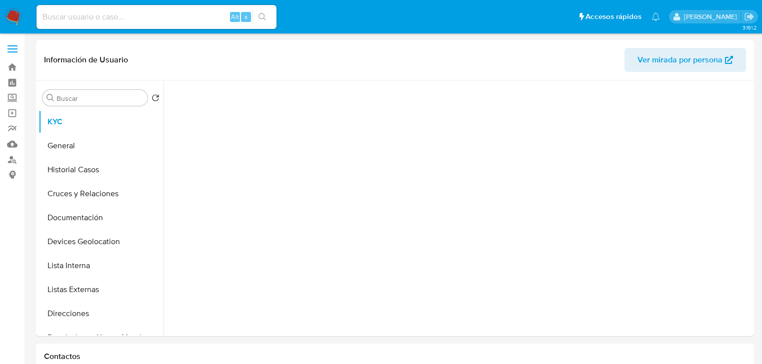
click at [452, 235] on div at bounding box center [460, 205] width 582 height 251
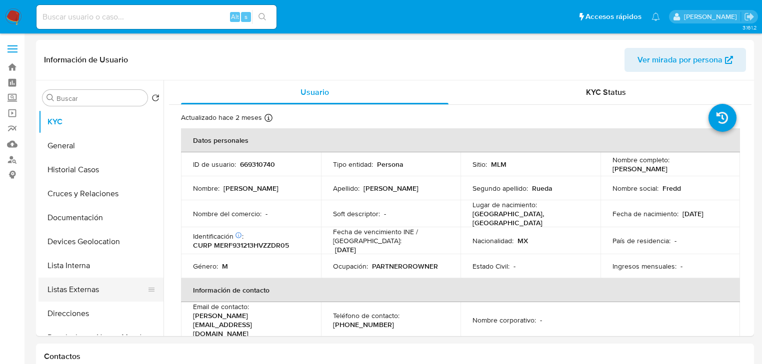
drag, startPoint x: 76, startPoint y: 303, endPoint x: 78, endPoint y: 292, distance: 11.6
click at [76, 302] on button "Direcciones" at bounding box center [100, 314] width 125 height 24
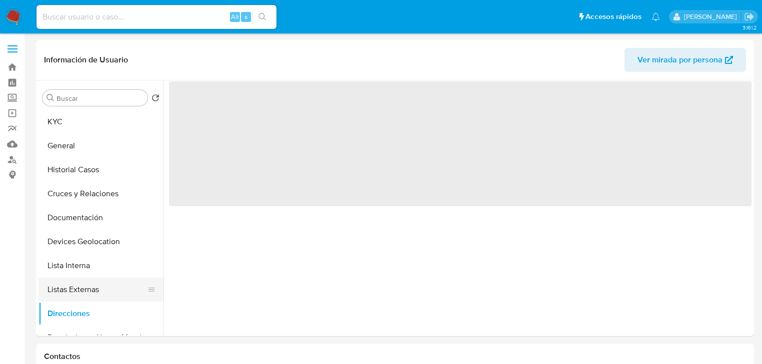
drag, startPoint x: 79, startPoint y: 289, endPoint x: 92, endPoint y: 289, distance: 12.5
click at [80, 289] on button "Listas Externas" at bounding box center [96, 290] width 117 height 24
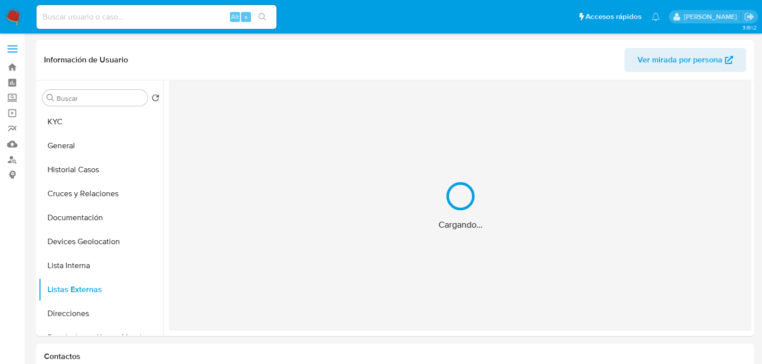
click at [491, 275] on div "Cargando..." at bounding box center [460, 205] width 582 height 251
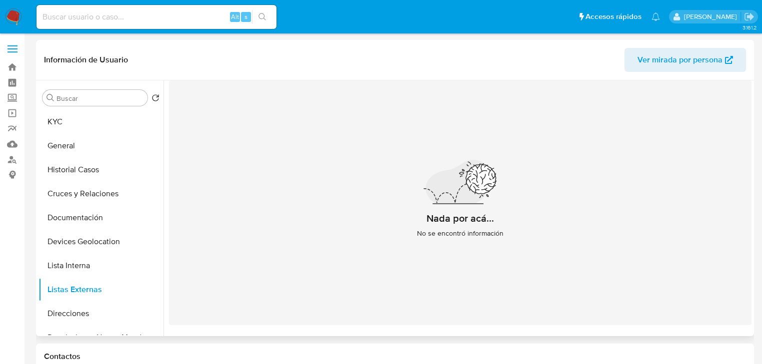
click at [93, 107] on div "Buscar Volver al orden por defecto KYC General Historial Casos Cruces y Relacio…" at bounding box center [100, 209] width 125 height 254
click at [90, 120] on button "KYC" at bounding box center [96, 122] width 117 height 24
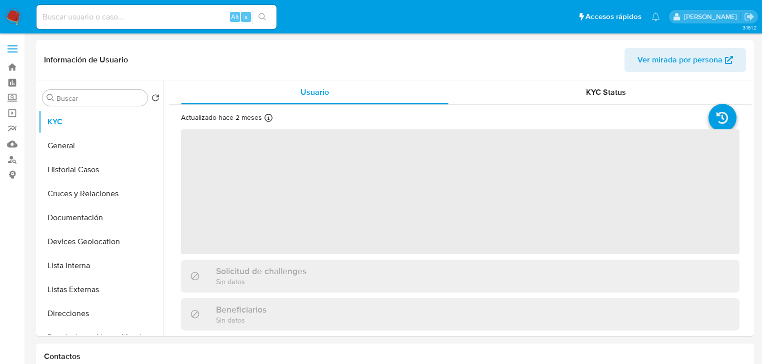
click at [299, 158] on span "‌" at bounding box center [460, 191] width 558 height 125
click at [238, 212] on span "‌" at bounding box center [460, 191] width 558 height 125
click at [270, 196] on span "‌" at bounding box center [460, 191] width 558 height 125
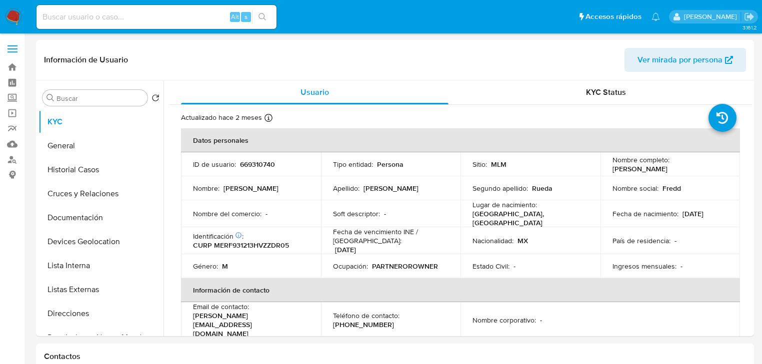
click at [264, 190] on p "Fredd Jordan" at bounding box center [250, 188] width 55 height 9
click at [255, 162] on p "669310740" at bounding box center [257, 164] width 35 height 9
copy p "669310740"
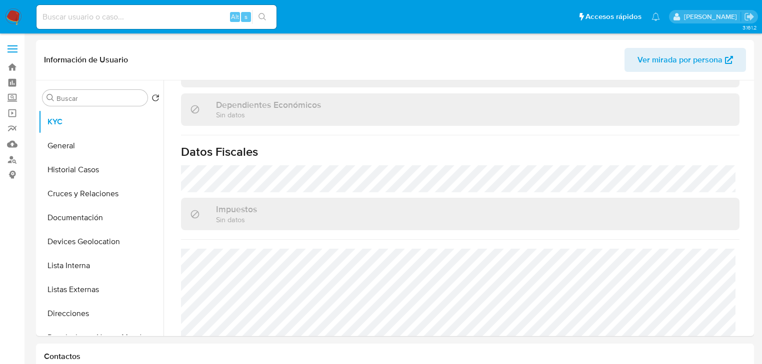
scroll to position [631, 0]
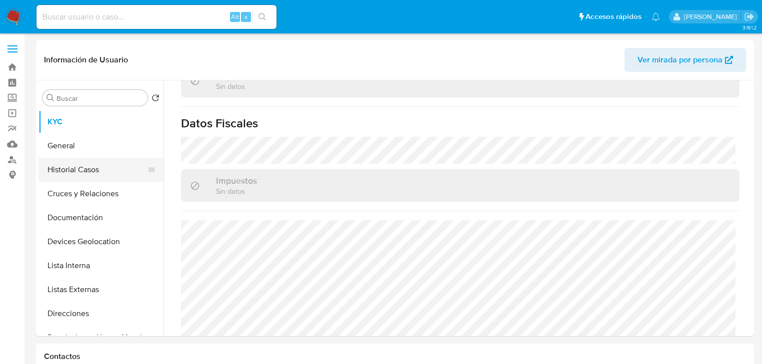
click at [116, 168] on button "Historial Casos" at bounding box center [96, 170] width 117 height 24
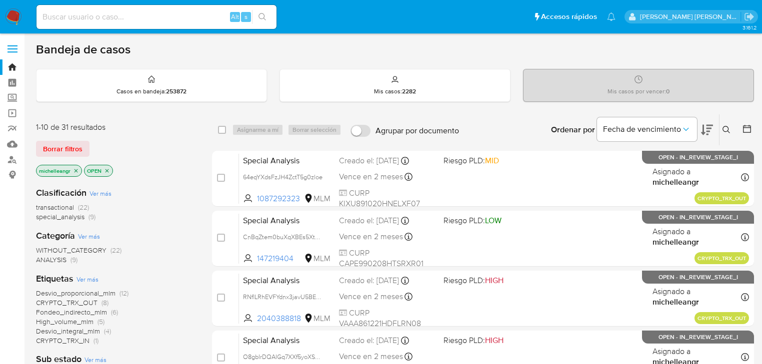
click at [133, 20] on input at bounding box center [156, 16] width 240 height 13
paste input "1nO7I2rW1TdXPfWpOv5GFhm4"
type input "1nO7I2rW1TdXPfWpOv5GFhm4"
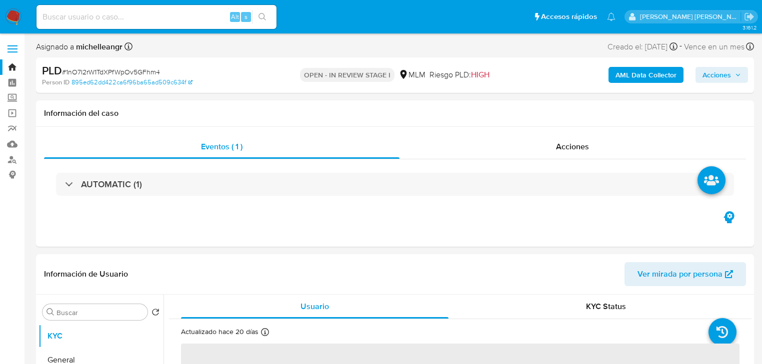
select select "10"
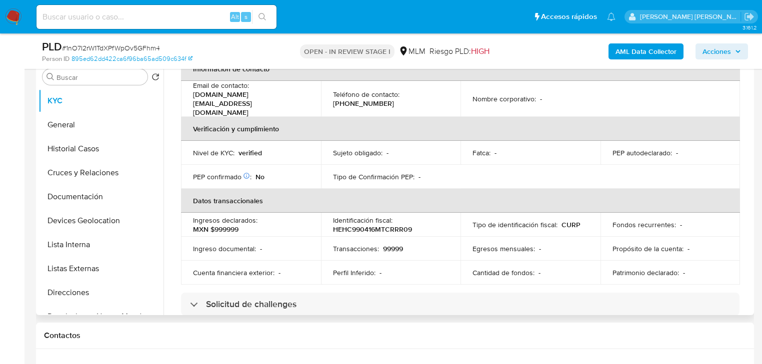
scroll to position [480, 0]
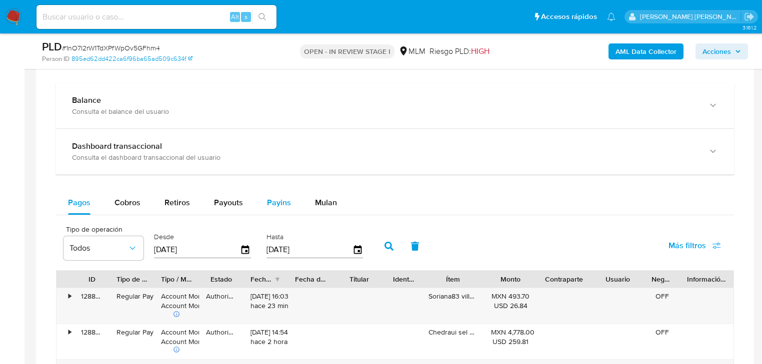
drag, startPoint x: 280, startPoint y: 196, endPoint x: 285, endPoint y: 199, distance: 5.8
click at [285, 199] on span "Payins" at bounding box center [279, 202] width 24 height 11
select select "10"
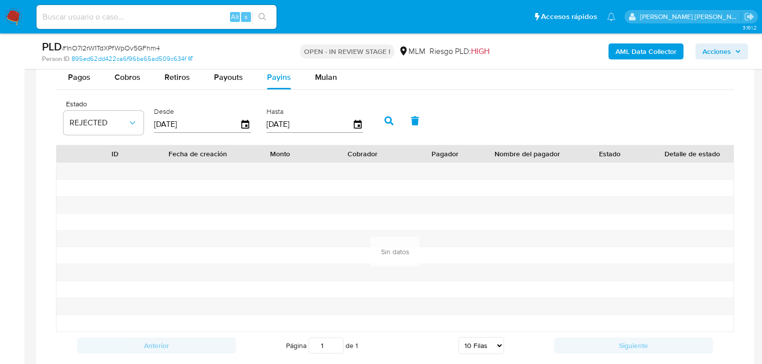
scroll to position [760, 0]
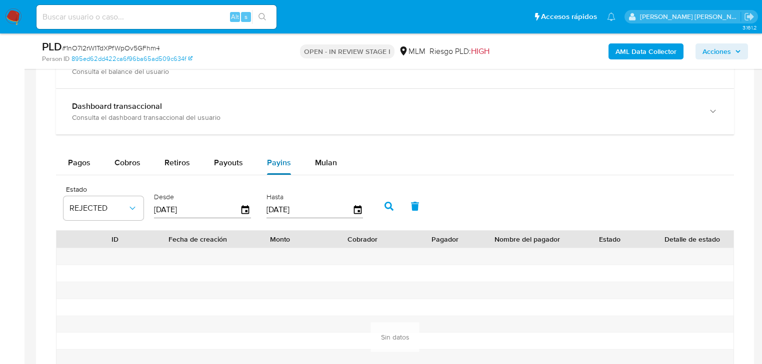
click at [317, 160] on span "Mulan" at bounding box center [326, 162] width 22 height 11
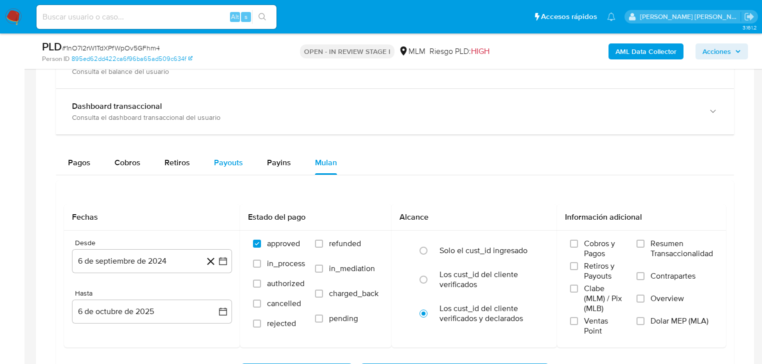
drag, startPoint x: 216, startPoint y: 169, endPoint x: 232, endPoint y: 171, distance: 16.6
click at [216, 169] on div "Payouts" at bounding box center [228, 163] width 29 height 24
select select "10"
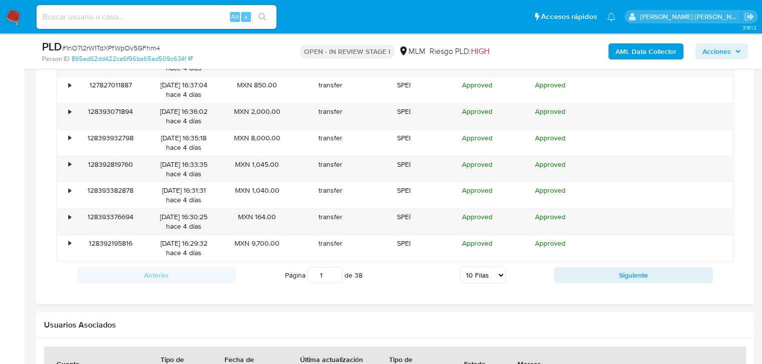
scroll to position [1040, 0]
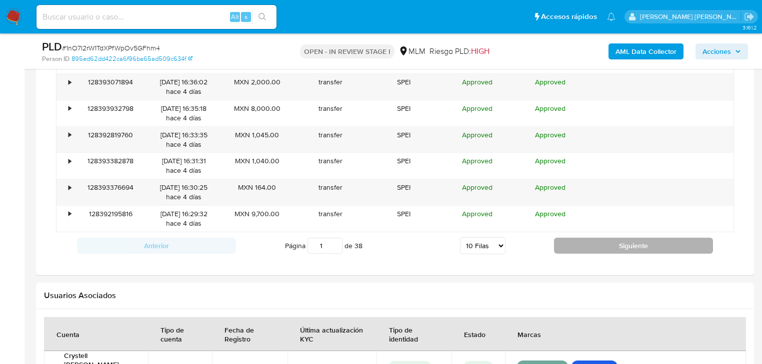
click at [602, 243] on button "Siguiente" at bounding box center [633, 246] width 159 height 16
click at [604, 246] on button "Siguiente" at bounding box center [633, 246] width 159 height 16
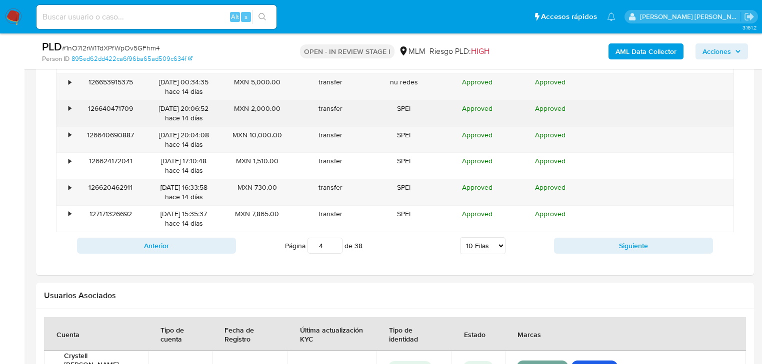
drag, startPoint x: 67, startPoint y: 132, endPoint x: 71, endPoint y: 124, distance: 8.9
click at [67, 132] on div "•" at bounding box center [64, 140] width 17 height 26
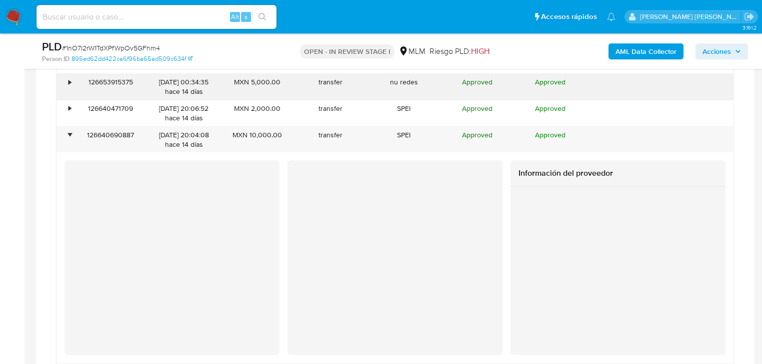
drag, startPoint x: 70, startPoint y: 113, endPoint x: 72, endPoint y: 80, distance: 33.5
click at [70, 102] on div "•" at bounding box center [64, 113] width 17 height 26
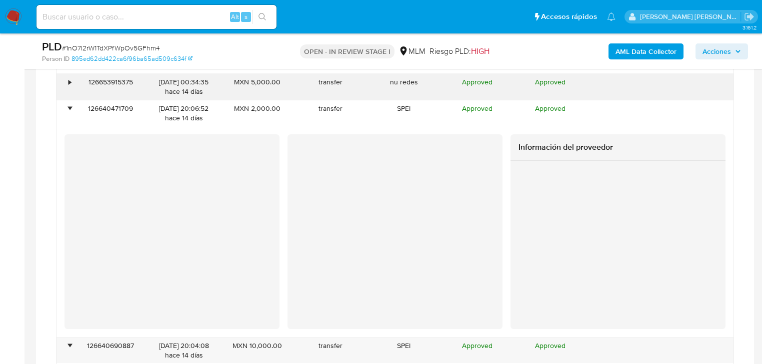
click at [72, 77] on div "•" at bounding box center [64, 87] width 17 height 26
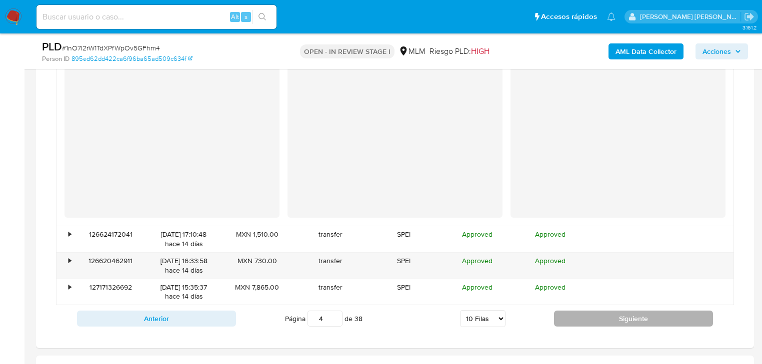
click at [627, 313] on button "Siguiente" at bounding box center [633, 319] width 159 height 16
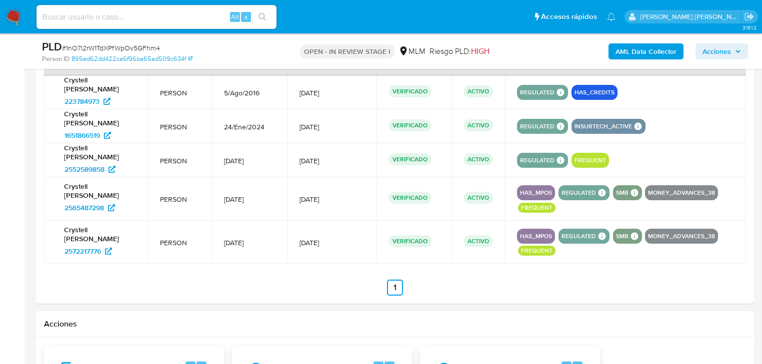
scroll to position [999, 0]
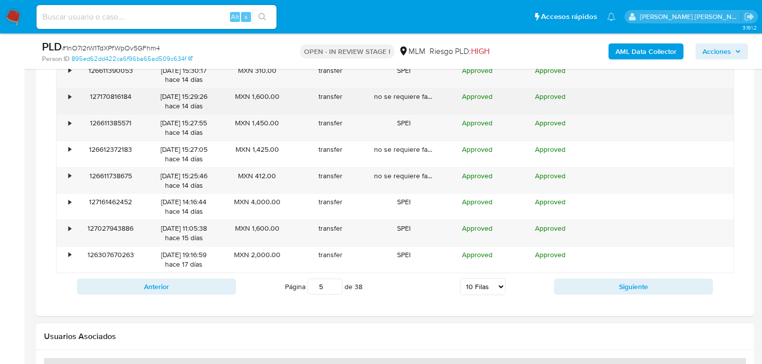
click at [64, 97] on div "•" at bounding box center [64, 101] width 17 height 26
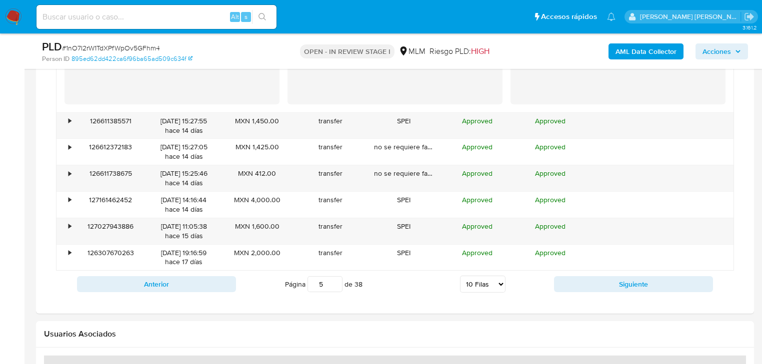
scroll to position [1278, 0]
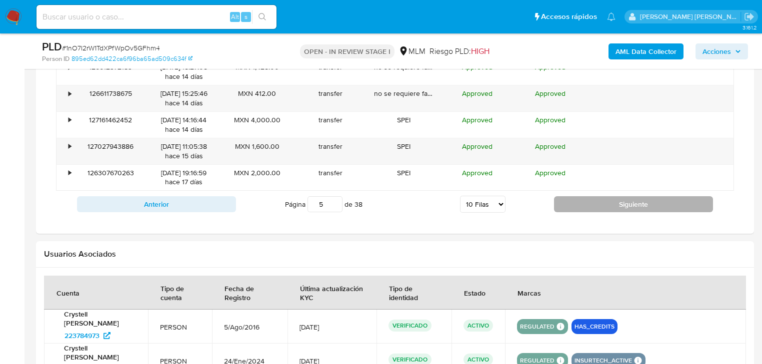
click at [588, 204] on button "Siguiente" at bounding box center [633, 204] width 159 height 16
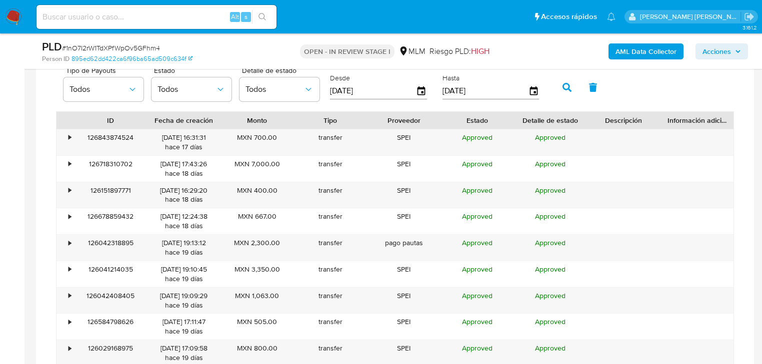
scroll to position [999, 0]
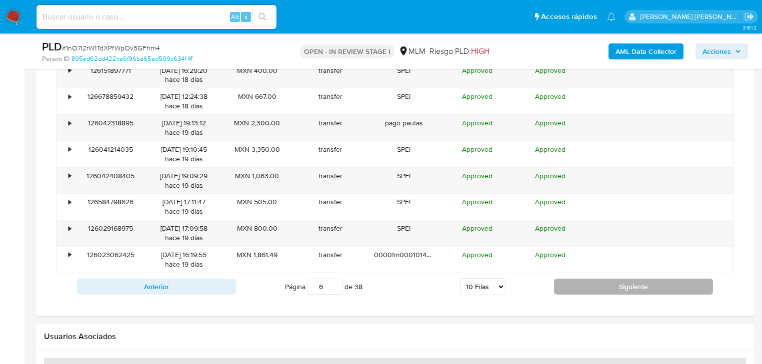
click at [612, 294] on div "Anterior Página 6 de 38 5 Filas 10 Filas 20 Filas 25 Filas 50 Filas 100 Filas S…" at bounding box center [395, 286] width 678 height 27
click at [619, 287] on button "Siguiente" at bounding box center [633, 287] width 159 height 16
click at [619, 286] on button "Siguiente" at bounding box center [633, 287] width 159 height 16
click at [614, 282] on button "Siguiente" at bounding box center [633, 287] width 159 height 16
click at [619, 288] on button "Siguiente" at bounding box center [633, 287] width 159 height 16
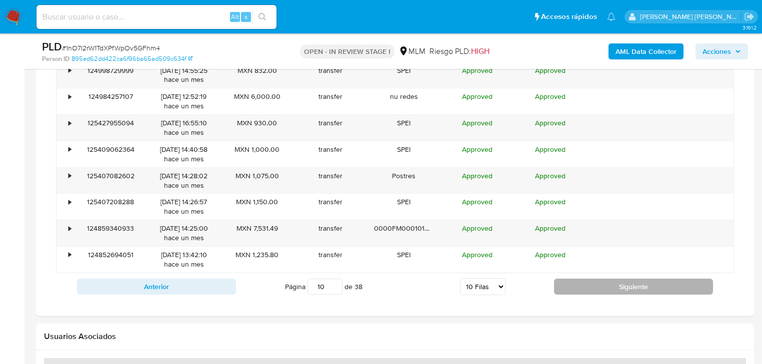
click at [620, 288] on button "Siguiente" at bounding box center [633, 287] width 159 height 16
click at [620, 287] on button "Siguiente" at bounding box center [633, 287] width 159 height 16
type input "12"
click at [597, 290] on button "Siguiente" at bounding box center [633, 287] width 159 height 16
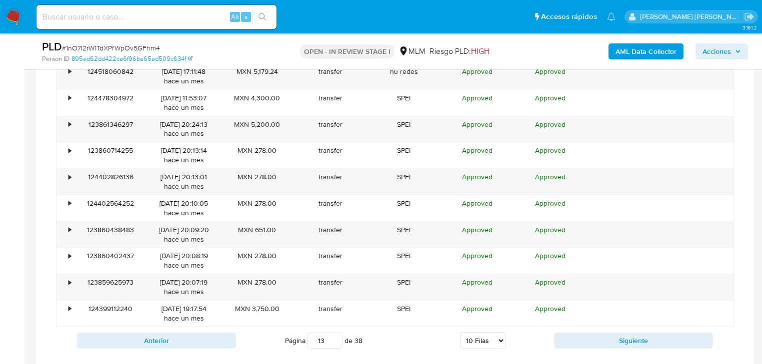
scroll to position [959, 0]
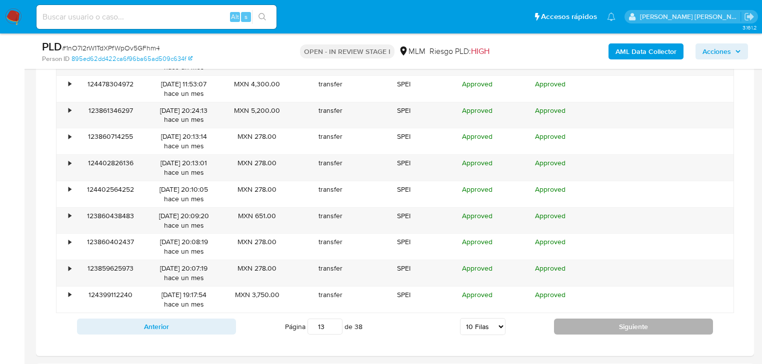
click at [596, 325] on button "Siguiente" at bounding box center [633, 327] width 159 height 16
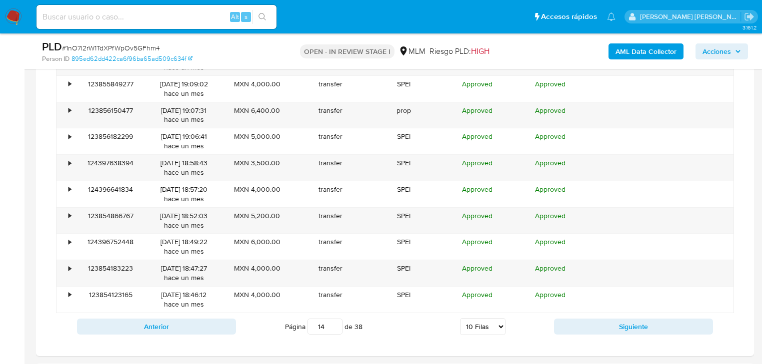
click at [592, 334] on div "Anterior Página 14 de 38 5 Filas 10 Filas 20 Filas 25 Filas 50 Filas 100 Filas …" at bounding box center [395, 326] width 678 height 27
click at [593, 330] on button "Siguiente" at bounding box center [633, 327] width 159 height 16
click at [569, 326] on button "Siguiente" at bounding box center [633, 327] width 159 height 16
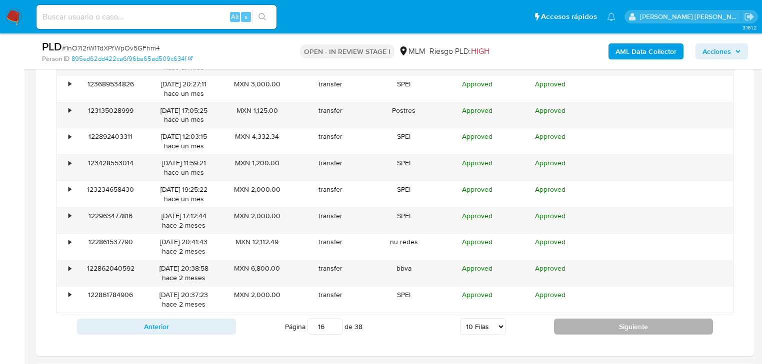
click at [570, 325] on button "Siguiente" at bounding box center [633, 327] width 159 height 16
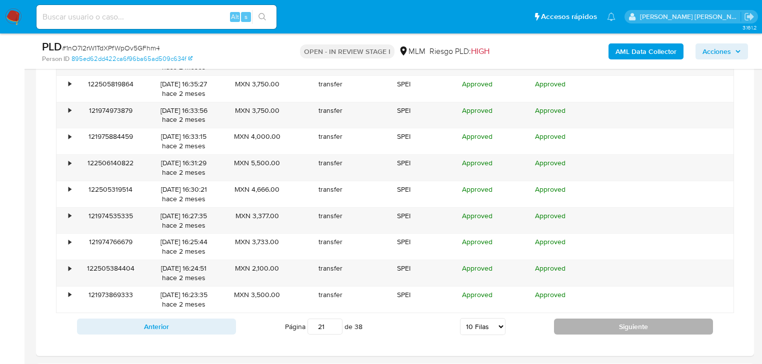
click at [570, 325] on button "Siguiente" at bounding box center [633, 327] width 159 height 16
click at [594, 326] on button "Siguiente" at bounding box center [633, 327] width 159 height 16
click at [593, 326] on button "Siguiente" at bounding box center [633, 327] width 159 height 16
click at [593, 325] on button "Siguiente" at bounding box center [633, 327] width 159 height 16
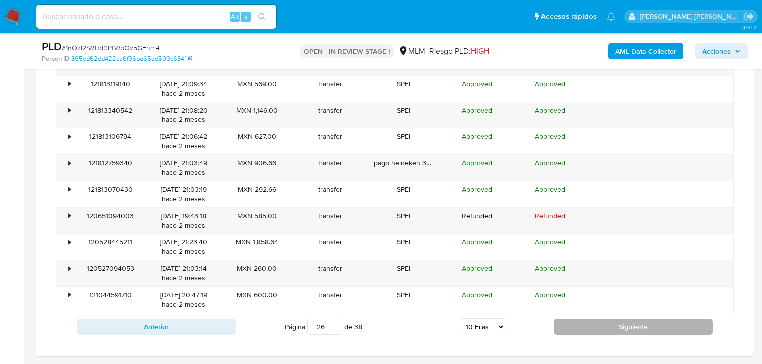
click at [593, 325] on button "Siguiente" at bounding box center [633, 327] width 159 height 16
click at [595, 324] on button "Siguiente" at bounding box center [633, 327] width 159 height 16
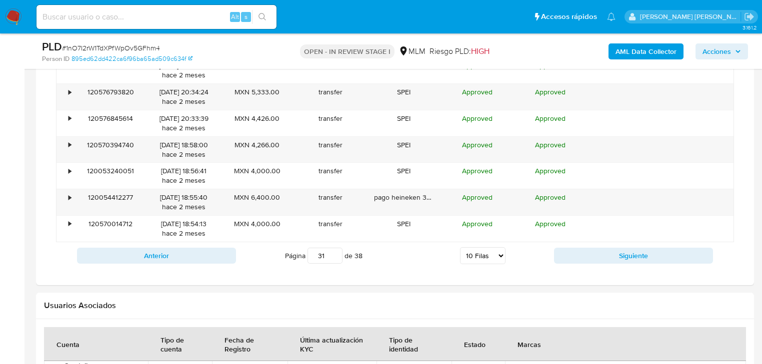
scroll to position [1039, 0]
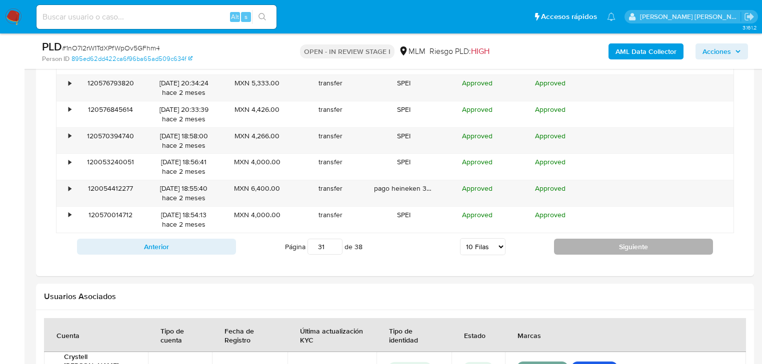
click at [607, 248] on button "Siguiente" at bounding box center [633, 247] width 159 height 16
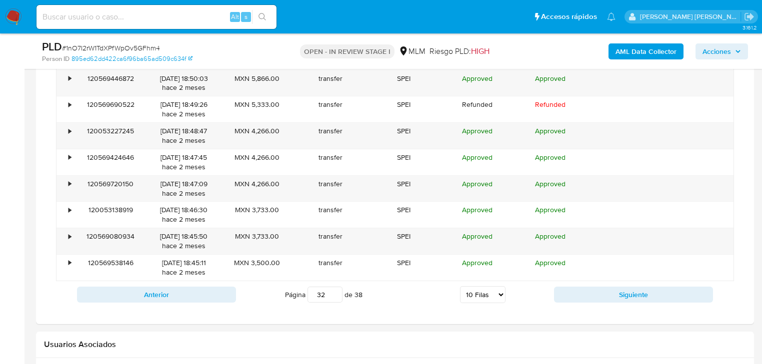
scroll to position [919, 0]
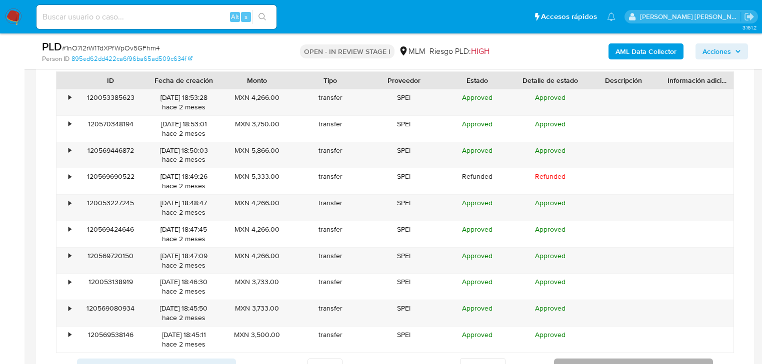
click at [594, 361] on button "Siguiente" at bounding box center [633, 367] width 159 height 16
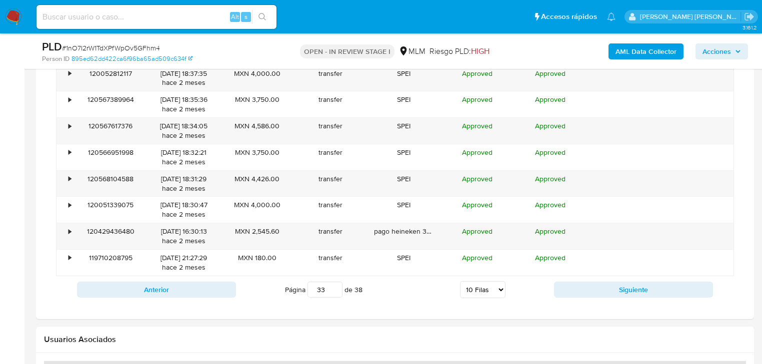
scroll to position [999, 0]
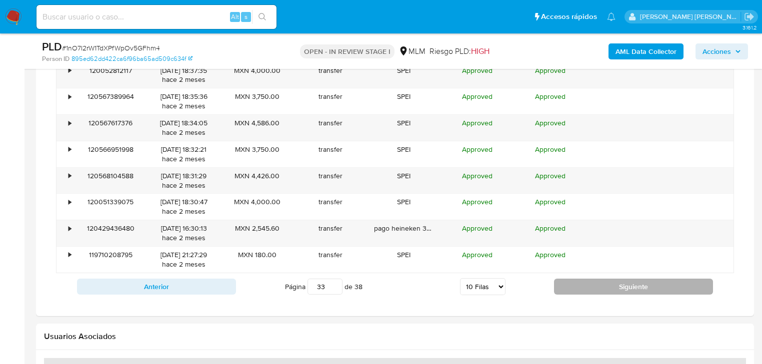
click at [600, 283] on button "Siguiente" at bounding box center [633, 287] width 159 height 16
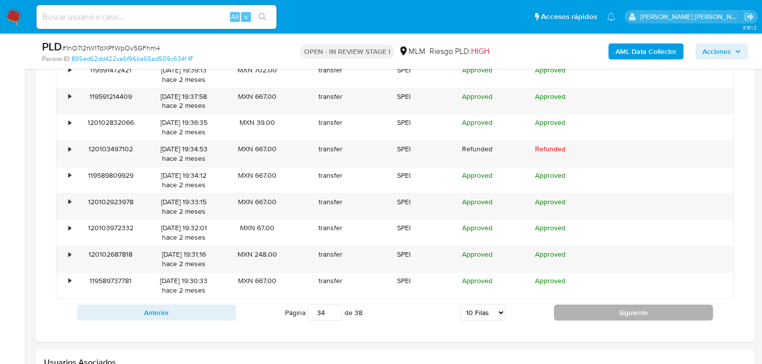
scroll to position [959, 0]
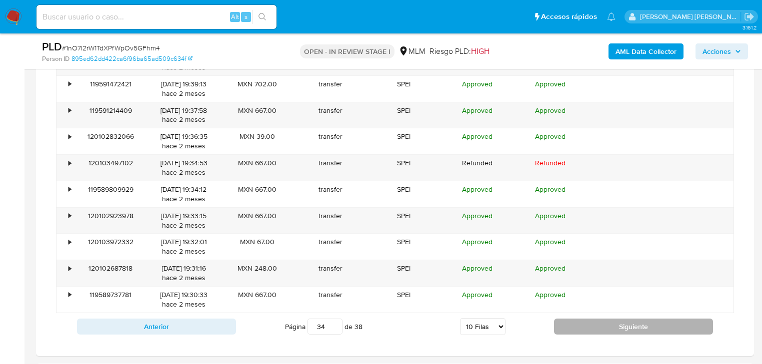
click at [607, 325] on button "Siguiente" at bounding box center [633, 327] width 159 height 16
click at [613, 326] on button "Siguiente" at bounding box center [633, 327] width 159 height 16
click at [602, 328] on button "Siguiente" at bounding box center [633, 327] width 159 height 16
click at [570, 319] on button "Siguiente" at bounding box center [633, 327] width 159 height 16
type input "38"
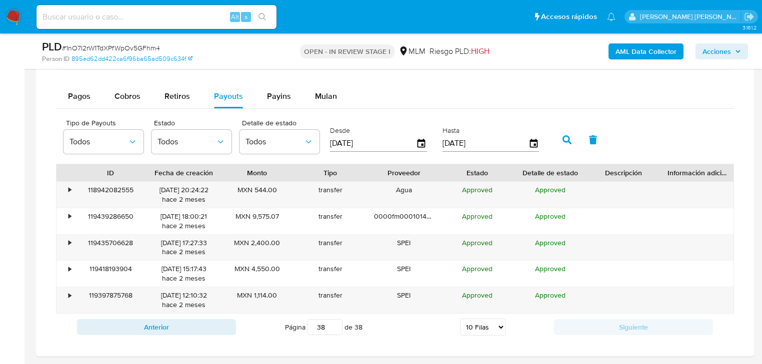
scroll to position [879, 0]
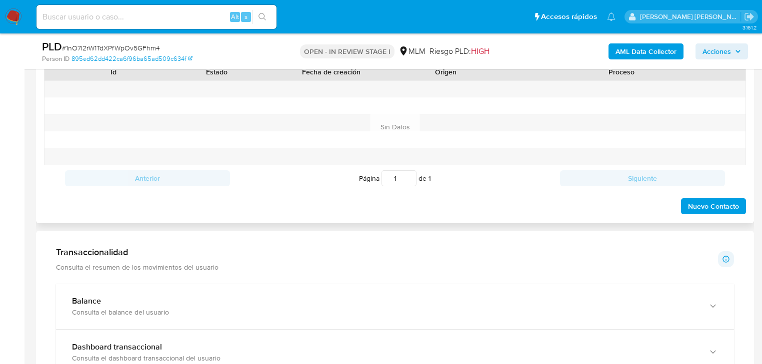
drag, startPoint x: 150, startPoint y: 213, endPoint x: 145, endPoint y: 204, distance: 10.3
click at [150, 210] on div "Nuevo Contacto" at bounding box center [395, 203] width 702 height 24
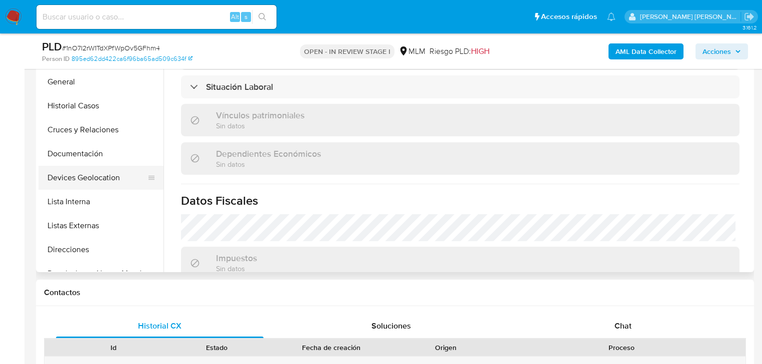
scroll to position [239, 0]
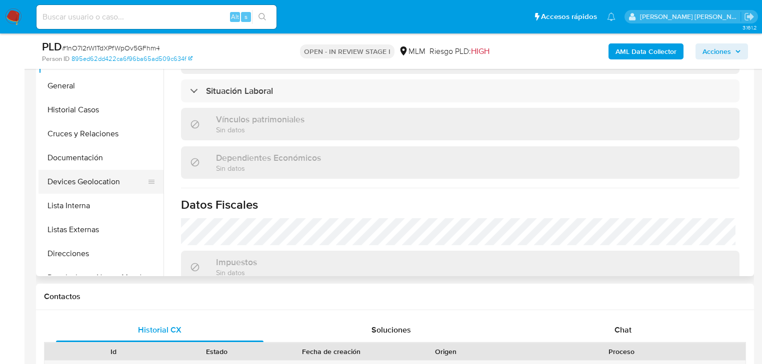
drag, startPoint x: 105, startPoint y: 188, endPoint x: 102, endPoint y: 175, distance: 13.0
click at [105, 186] on button "Devices Geolocation" at bounding box center [96, 182] width 117 height 24
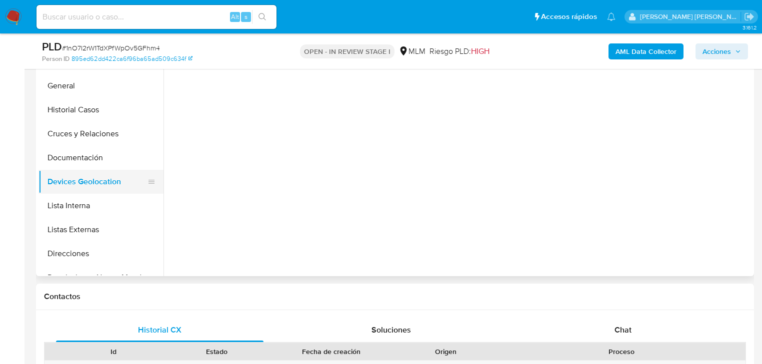
scroll to position [0, 0]
click at [87, 174] on button "Devices Geolocation" at bounding box center [96, 182] width 117 height 24
drag, startPoint x: 90, startPoint y: 162, endPoint x: 88, endPoint y: 125, distance: 37.1
click at [91, 154] on button "Documentación" at bounding box center [100, 158] width 125 height 24
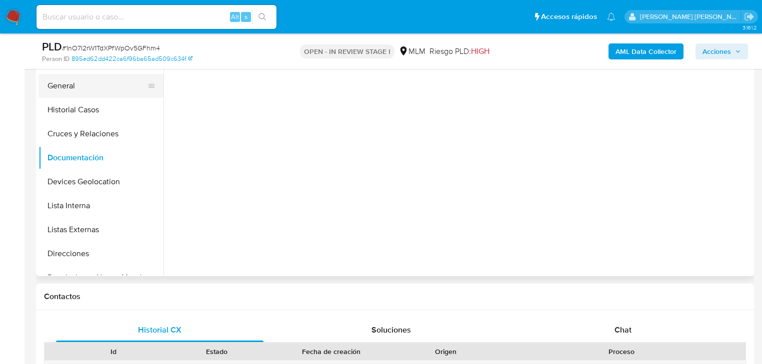
drag, startPoint x: 77, startPoint y: 118, endPoint x: 68, endPoint y: 83, distance: 35.6
click at [74, 103] on button "Historial Casos" at bounding box center [100, 110] width 125 height 24
click at [68, 83] on button "General" at bounding box center [96, 86] width 117 height 24
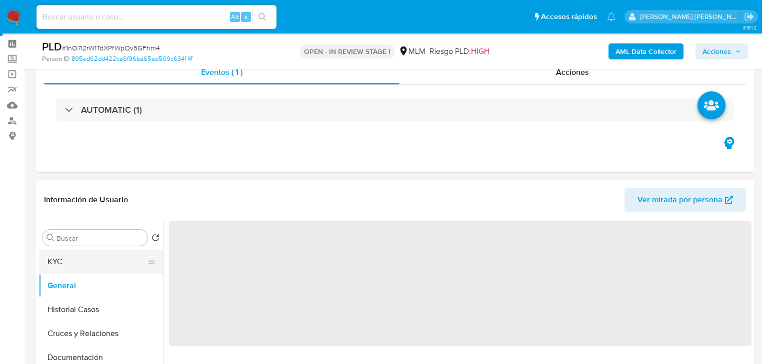
click at [54, 254] on button "KYC" at bounding box center [96, 262] width 117 height 24
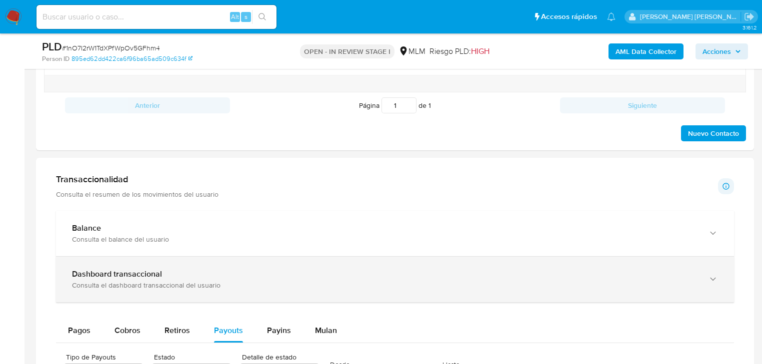
scroll to position [600, 0]
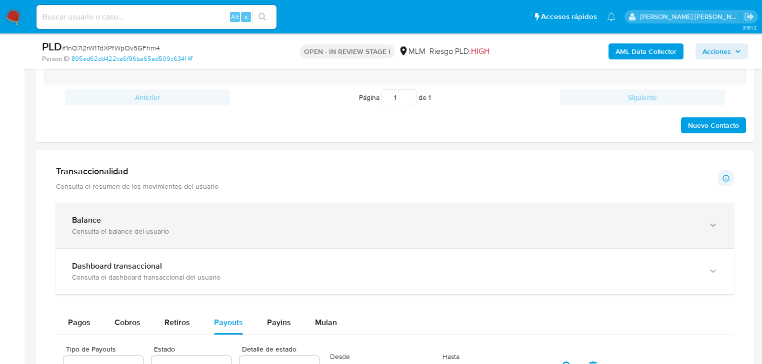
click at [286, 244] on div "Balance Consulta el balance del usuario" at bounding box center [395, 225] width 678 height 45
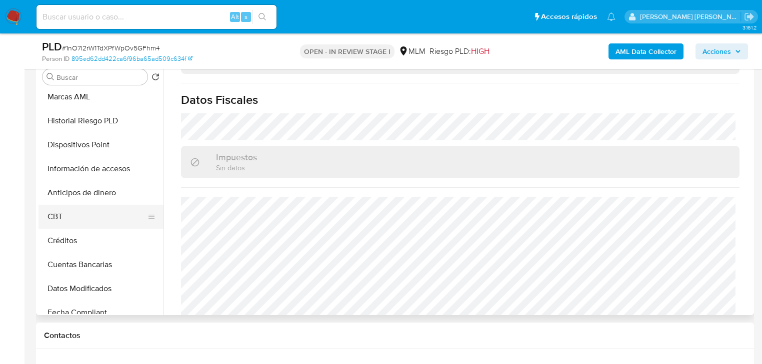
scroll to position [240, 0]
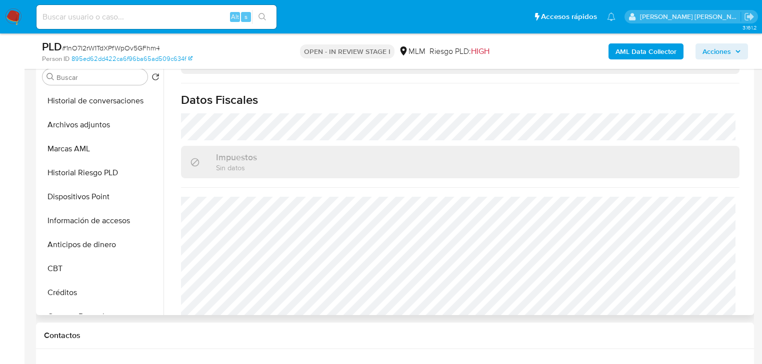
click at [94, 126] on button "Archivos adjuntos" at bounding box center [100, 125] width 125 height 24
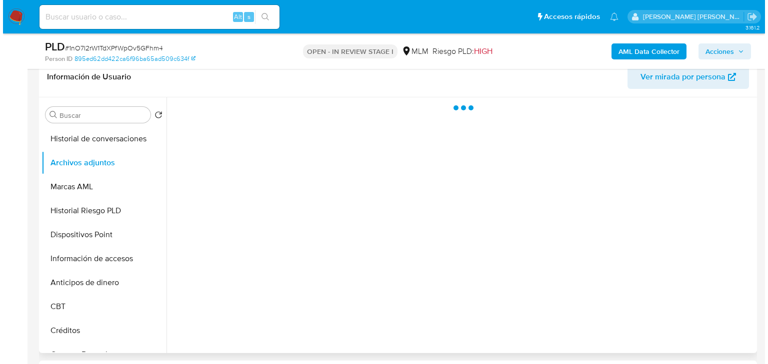
scroll to position [120, 0]
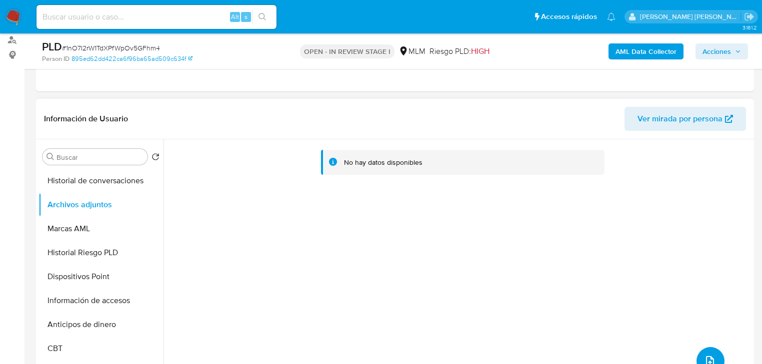
click at [710, 353] on button "upload-file" at bounding box center [710, 361] width 28 height 28
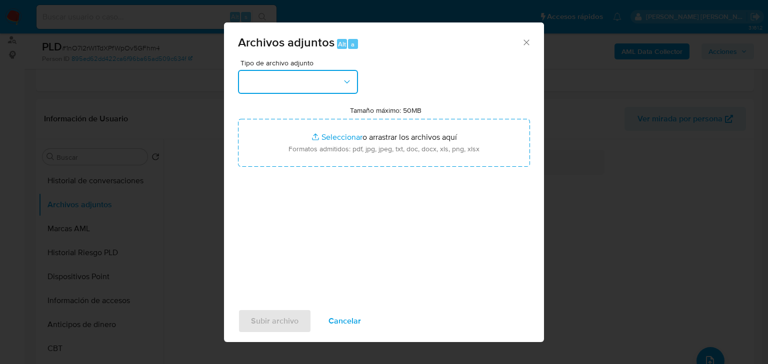
click at [286, 91] on button "button" at bounding box center [298, 82] width 120 height 24
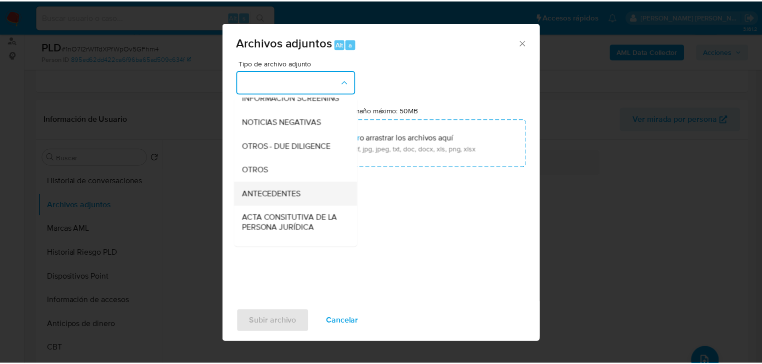
scroll to position [108, 0]
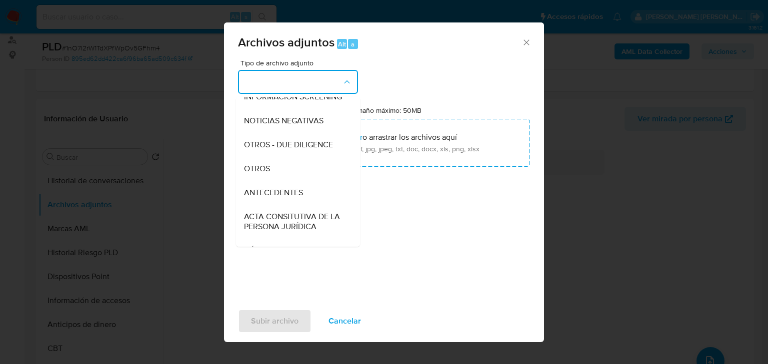
click at [282, 181] on div "OTROS" at bounding box center [295, 169] width 102 height 24
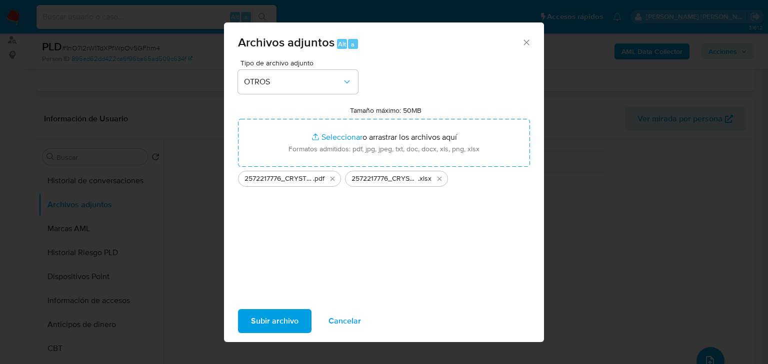
click at [274, 318] on span "Subir archivo" at bounding box center [274, 321] width 47 height 22
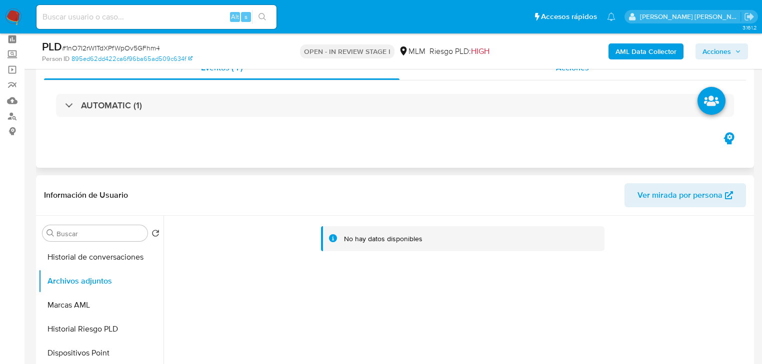
scroll to position [0, 0]
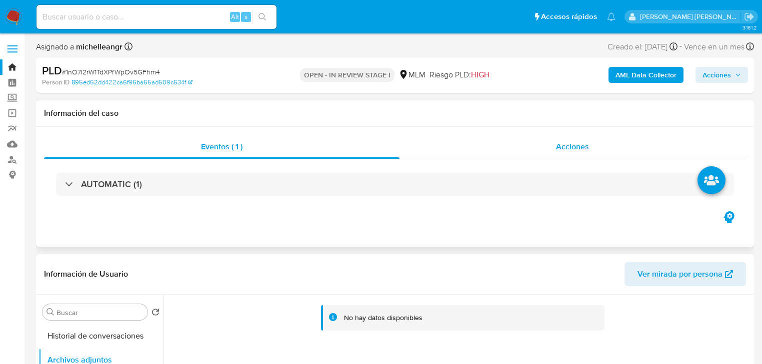
click at [559, 154] on div "Acciones" at bounding box center [572, 147] width 347 height 24
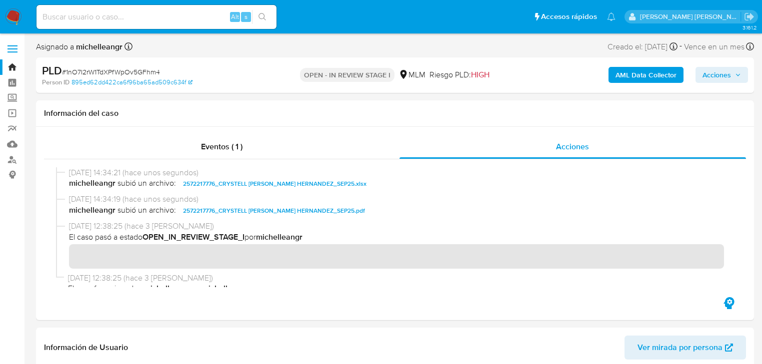
click at [718, 72] on span "Acciones" at bounding box center [716, 75] width 28 height 16
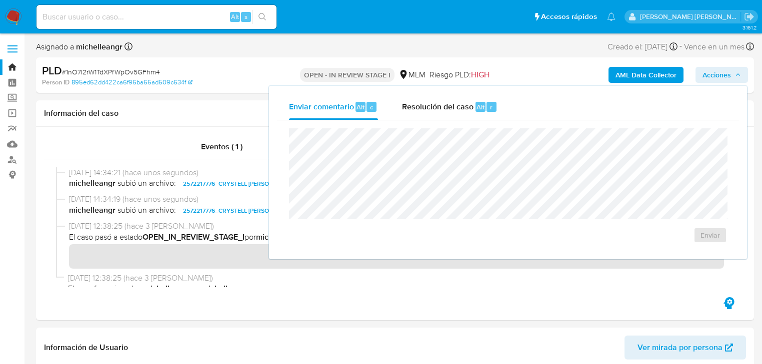
click at [427, 110] on span "Resolución del caso" at bounding box center [437, 106] width 71 height 11
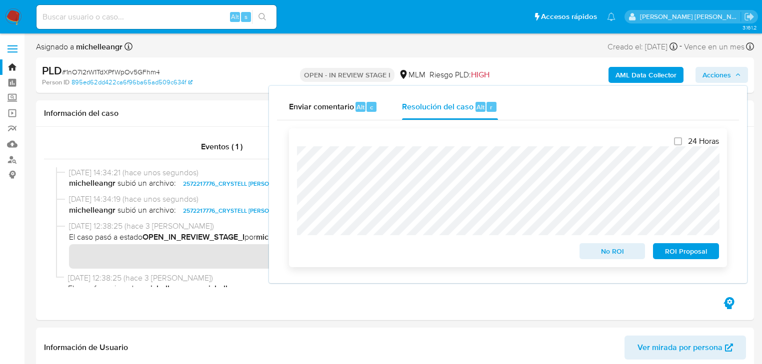
click at [600, 256] on span "No ROI" at bounding box center [612, 251] width 52 height 14
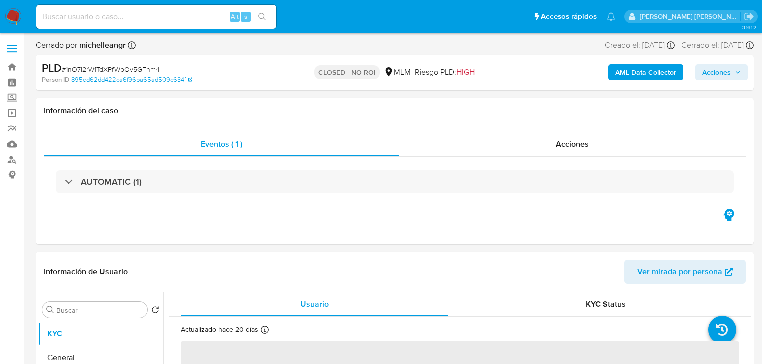
select select "10"
click at [115, 21] on input at bounding box center [156, 16] width 240 height 13
select select "10"
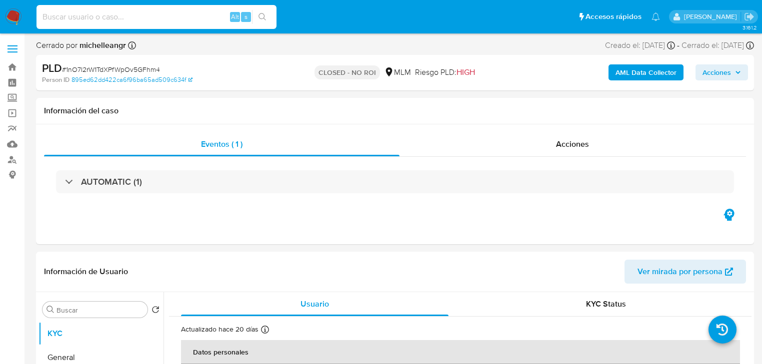
paste input "YaOOZBwSc4OyeXNfgTufQg9p"
type input "YaOOZBwSc4OyeXNfgTufQg9p"
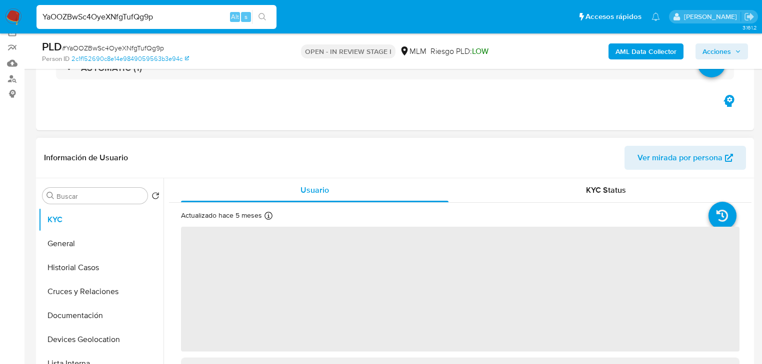
scroll to position [120, 0]
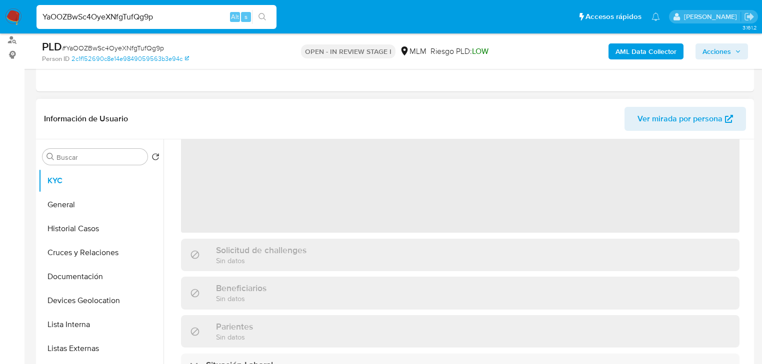
select select "10"
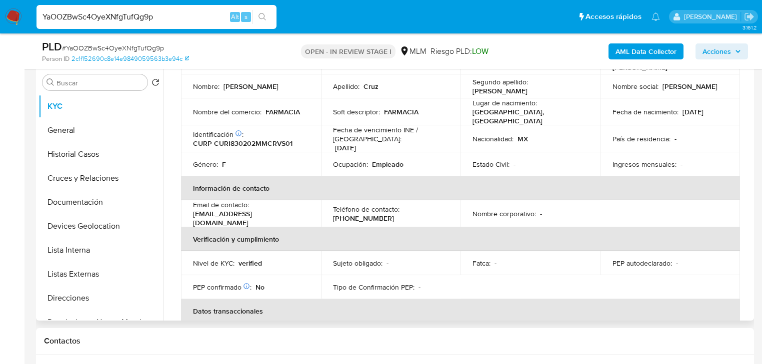
scroll to position [47, 0]
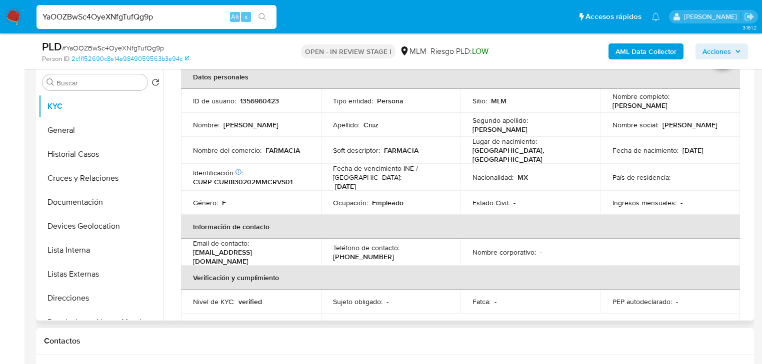
click at [554, 181] on td "Nacionalidad : MX" at bounding box center [530, 177] width 140 height 27
click at [381, 248] on div "Teléfono de contacto : [PHONE_NUMBER]" at bounding box center [391, 252] width 116 height 18
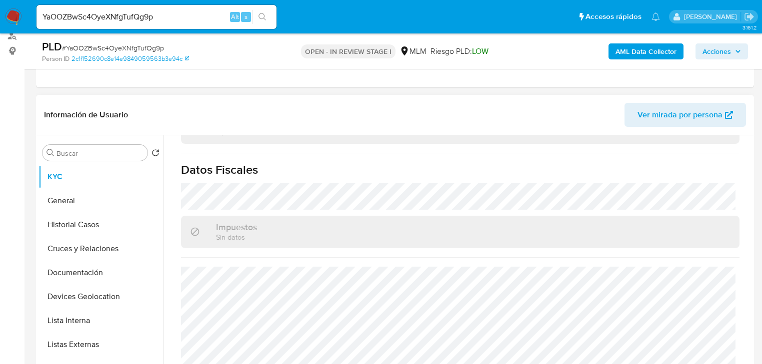
scroll to position [74, 0]
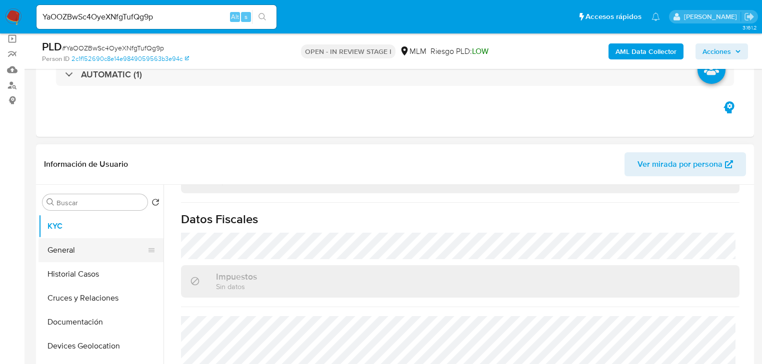
drag, startPoint x: 59, startPoint y: 246, endPoint x: 118, endPoint y: 243, distance: 59.5
click at [59, 246] on button "General" at bounding box center [96, 250] width 117 height 24
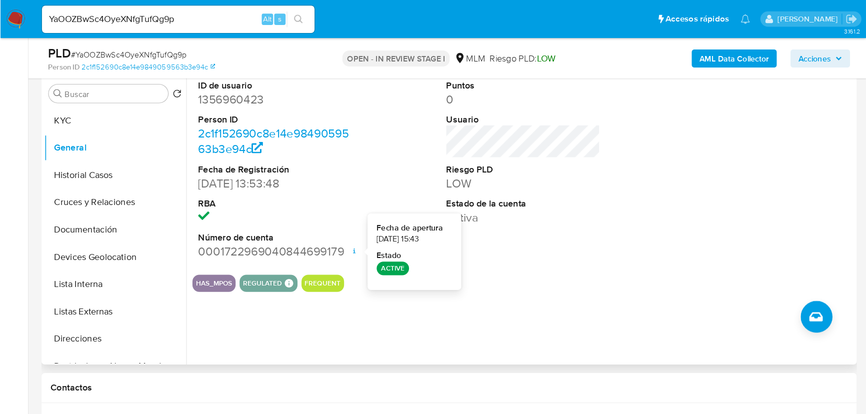
scroll to position [195, 0]
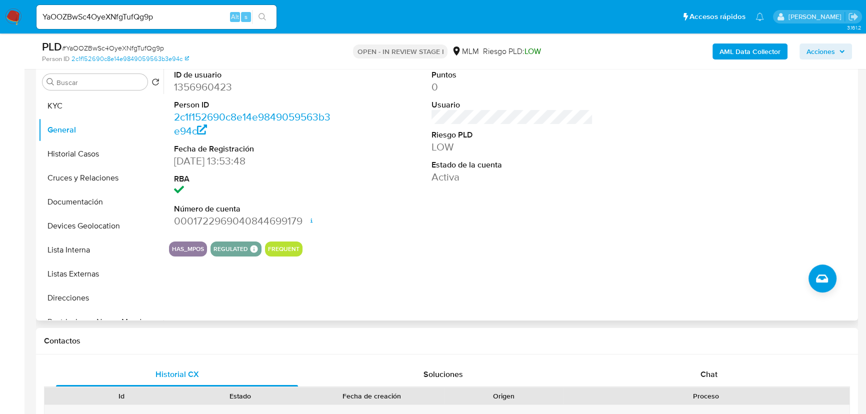
drag, startPoint x: 78, startPoint y: 158, endPoint x: 269, endPoint y: 169, distance: 191.2
click at [78, 158] on button "Historial Casos" at bounding box center [100, 154] width 125 height 24
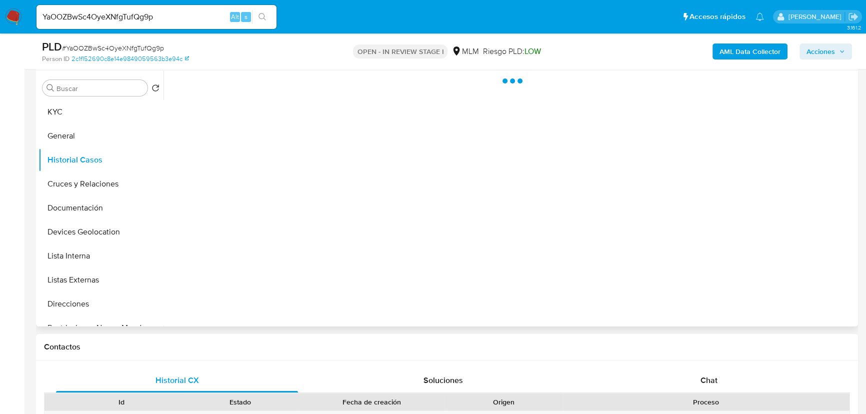
scroll to position [149, 0]
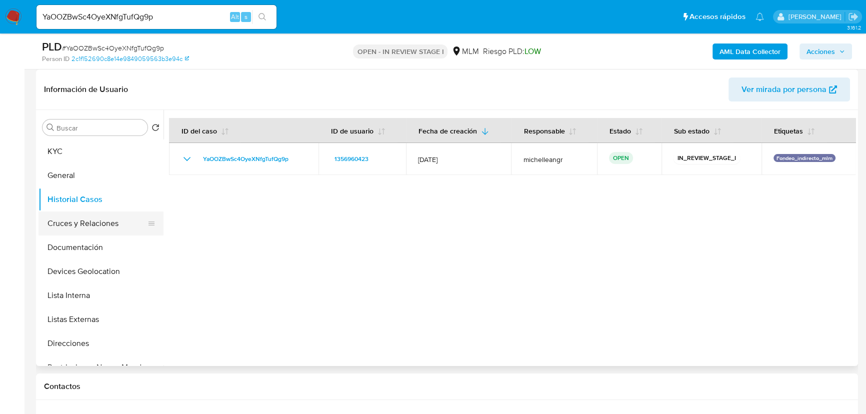
click at [116, 225] on button "Cruces y Relaciones" at bounding box center [96, 223] width 117 height 24
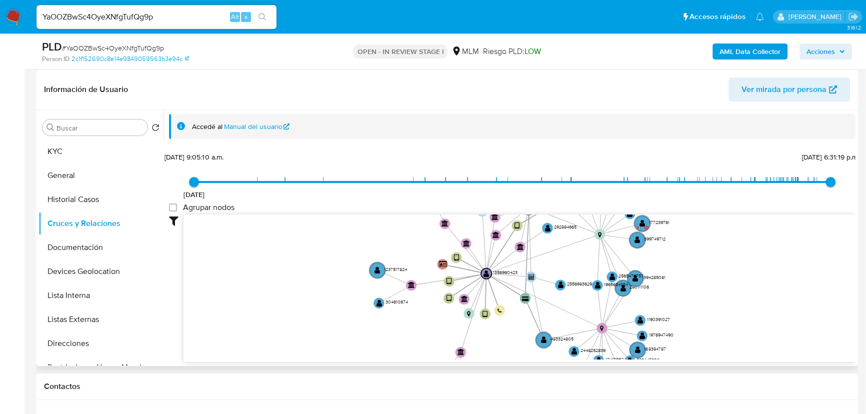
drag, startPoint x: 521, startPoint y: 267, endPoint x: 508, endPoint y: 283, distance: 20.6
click at [508, 283] on icon "device-677c956eca5ec47a1db752d2  device-68268c14146b8b022b63a6d6  device-6441…" at bounding box center [519, 286] width 672 height 145
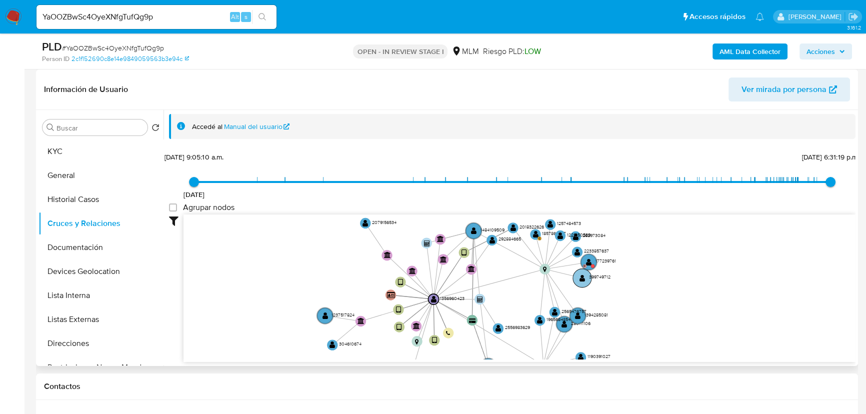
drag, startPoint x: 490, startPoint y: 266, endPoint x: 570, endPoint y: 285, distance: 81.7
click at [448, 287] on icon "device-677c956eca5ec47a1db752d2  device-68268c14146b8b022b63a6d6  device-6441…" at bounding box center [519, 286] width 672 height 145
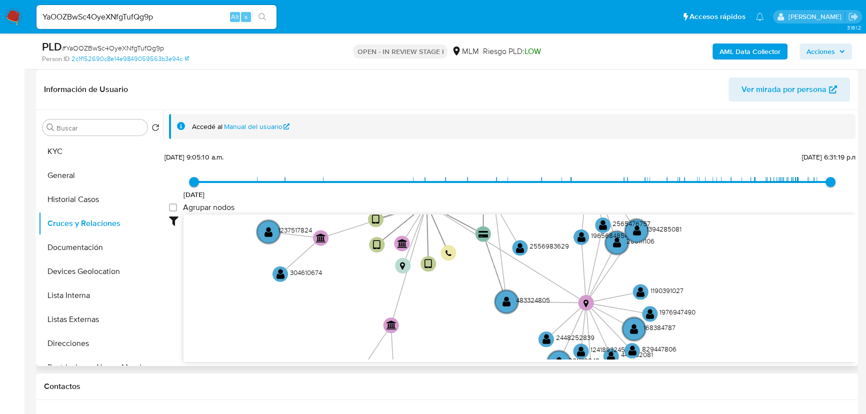
drag, startPoint x: 544, startPoint y: 281, endPoint x: 599, endPoint y: 170, distance: 123.4
click at [599, 170] on div "[DATE] [DATE] 9:05:10 a.m. [DATE] 6:31:19 p.m. Agrupar nodos Filtros Confianza …" at bounding box center [512, 273] width 686 height 248
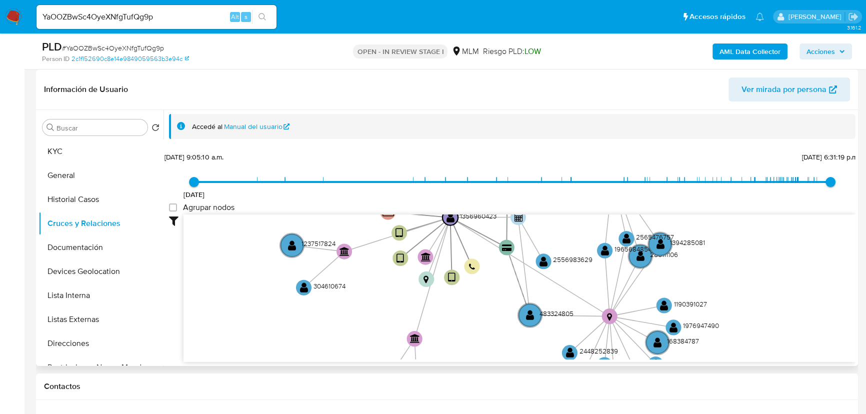
drag, startPoint x: 556, startPoint y: 265, endPoint x: 173, endPoint y: 202, distance: 388.6
click at [591, 296] on icon "device-677c956eca5ec47a1db752d2  device-68268c14146b8b022b63a6d6  device-6441…" at bounding box center [519, 286] width 672 height 145
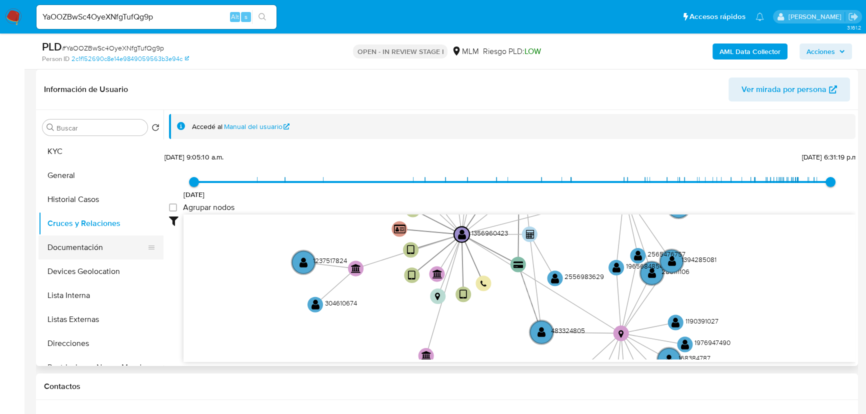
drag, startPoint x: 122, startPoint y: 246, endPoint x: 128, endPoint y: 245, distance: 5.6
click at [122, 245] on button "Documentación" at bounding box center [96, 247] width 117 height 24
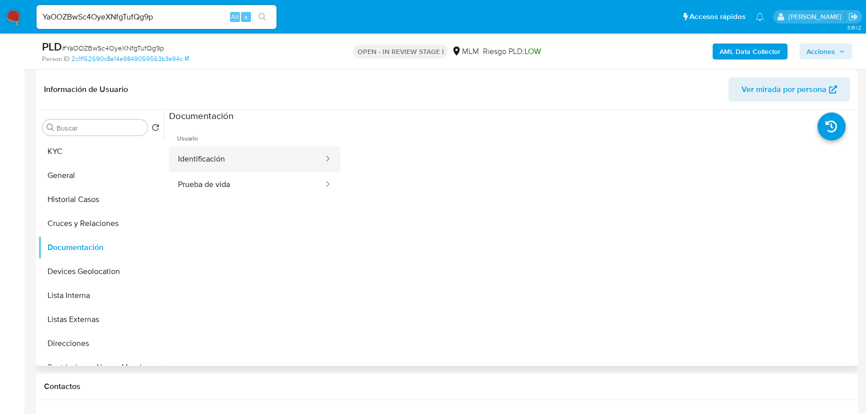
drag, startPoint x: 292, startPoint y: 148, endPoint x: 308, endPoint y: 151, distance: 16.4
click at [298, 148] on button "Identificación" at bounding box center [246, 158] width 155 height 25
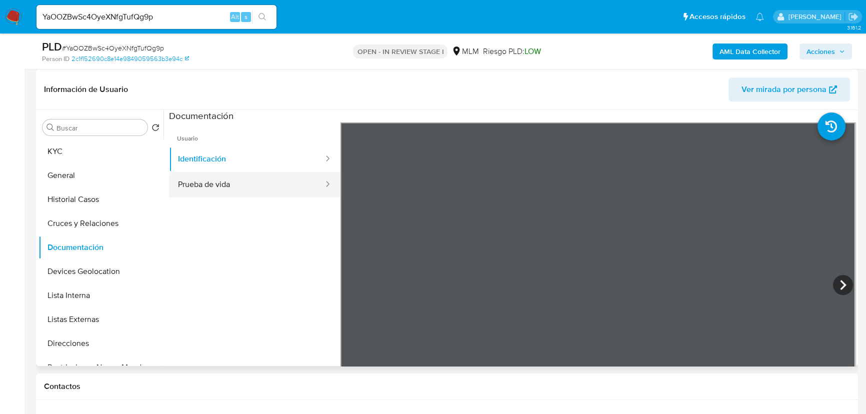
click at [196, 182] on button "Prueba de vida" at bounding box center [246, 184] width 155 height 25
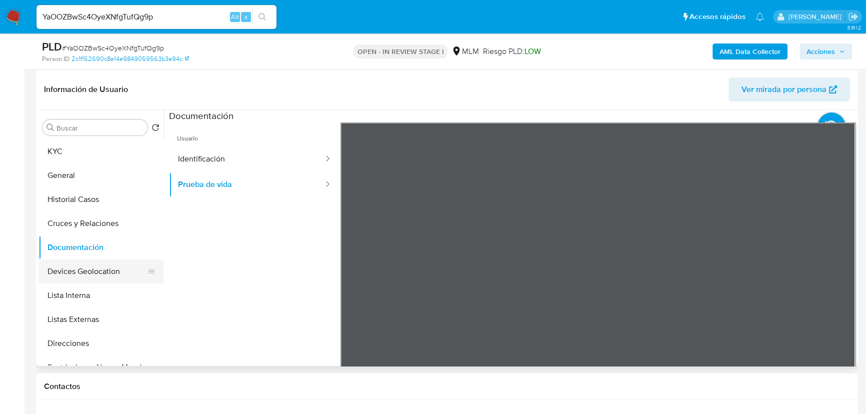
click at [90, 276] on button "Devices Geolocation" at bounding box center [96, 271] width 117 height 24
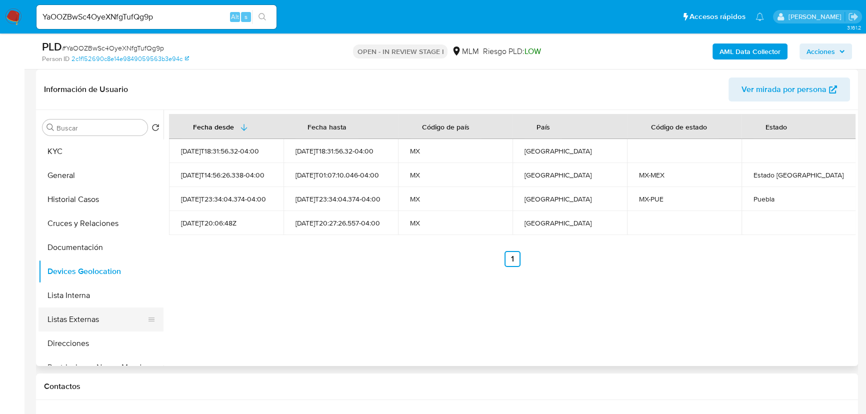
click at [108, 320] on button "Listas Externas" at bounding box center [96, 319] width 117 height 24
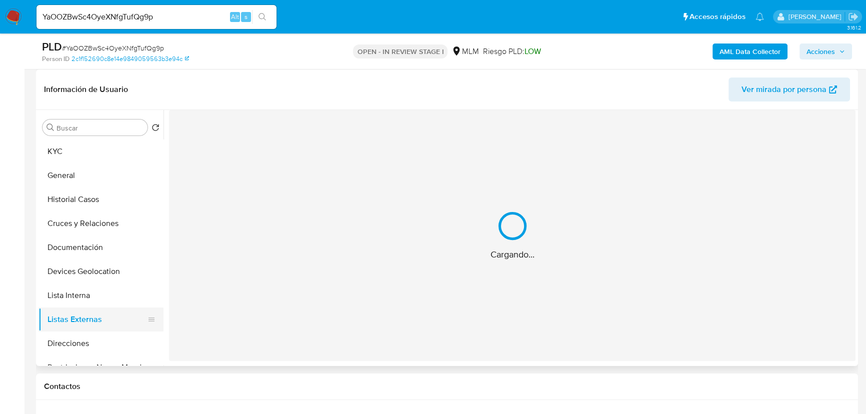
click at [366, 256] on div "Cargando..." at bounding box center [512, 235] width 686 height 251
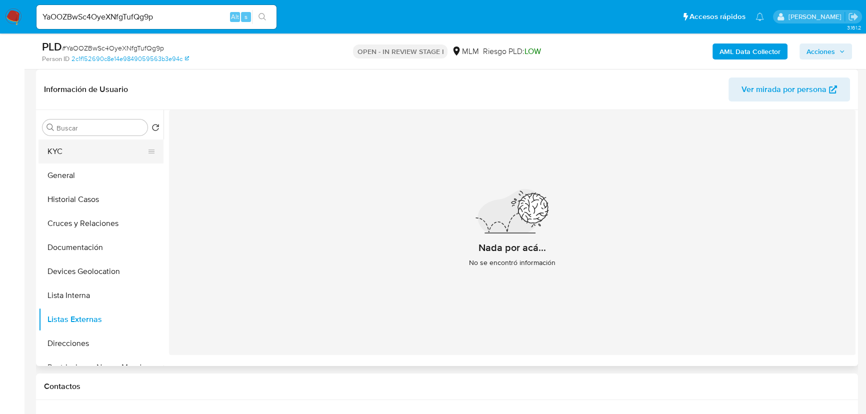
click at [81, 160] on button "KYC" at bounding box center [96, 151] width 117 height 24
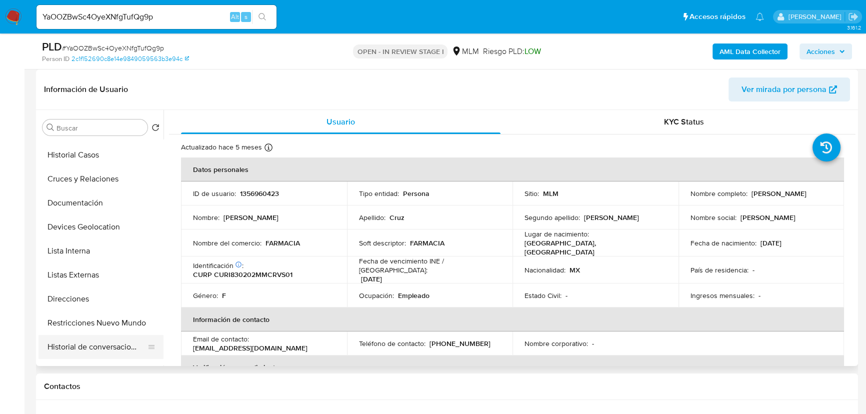
scroll to position [90, 0]
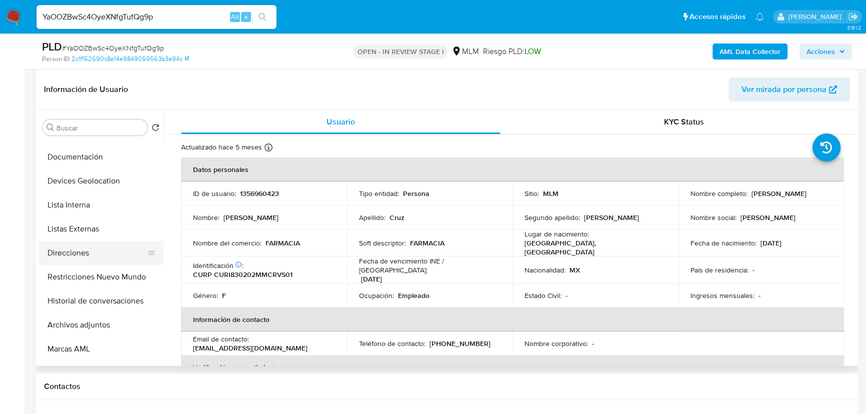
click at [73, 260] on button "Direcciones" at bounding box center [96, 253] width 117 height 24
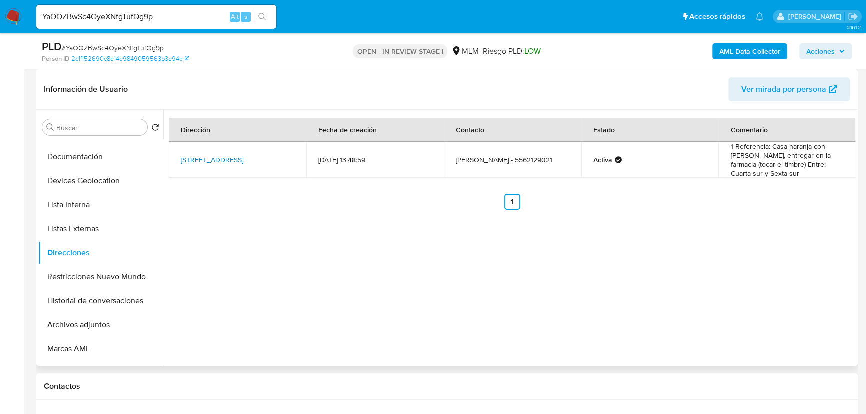
click at [216, 160] on link "Calle Quinta Sur 32, Tultitlán, Estado De México, 54915, Mexico 32" at bounding box center [212, 160] width 62 height 10
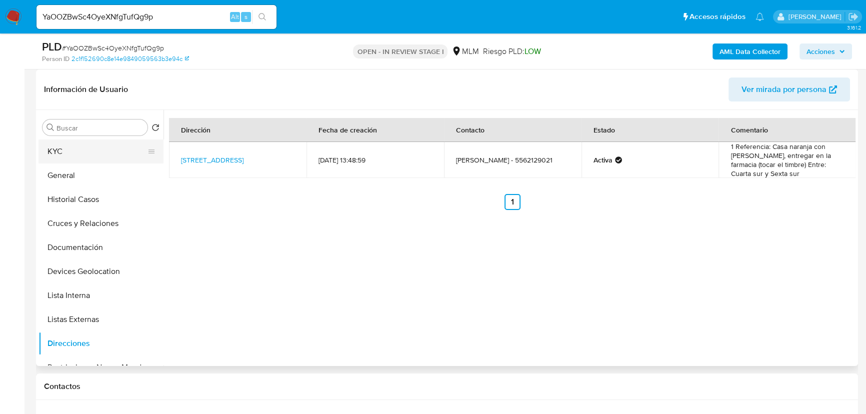
click at [86, 152] on button "KYC" at bounding box center [96, 151] width 117 height 24
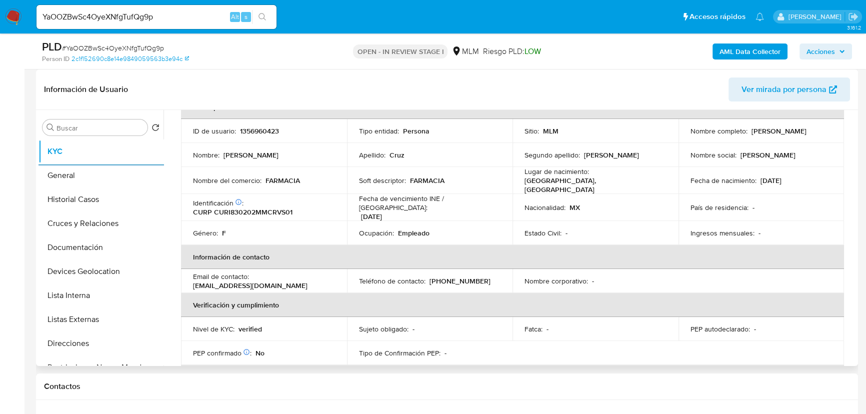
scroll to position [136, 0]
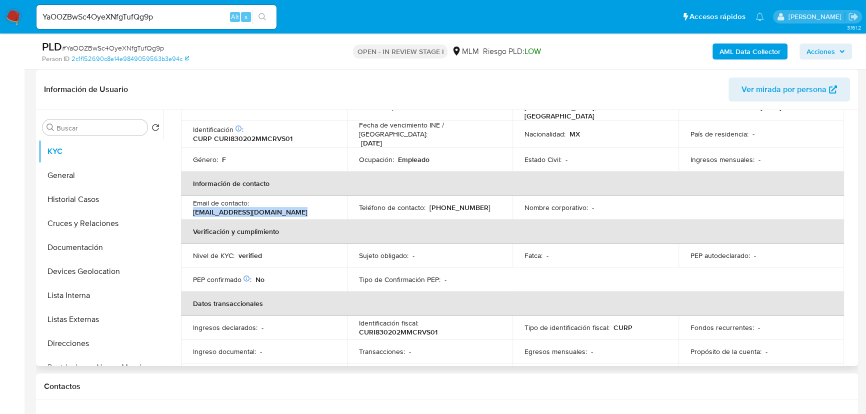
drag, startPoint x: 296, startPoint y: 208, endPoint x: 308, endPoint y: 100, distance: 109.1
click at [190, 208] on td "Email de contacto : isabelcruzrivera@hotmail.com" at bounding box center [264, 207] width 166 height 24
copy p "[EMAIL_ADDRESS][DOMAIN_NAME]"
click at [514, 250] on td "Fatca : -" at bounding box center [595, 255] width 166 height 24
click at [450, 203] on p "[PHONE_NUMBER]" at bounding box center [459, 207] width 61 height 9
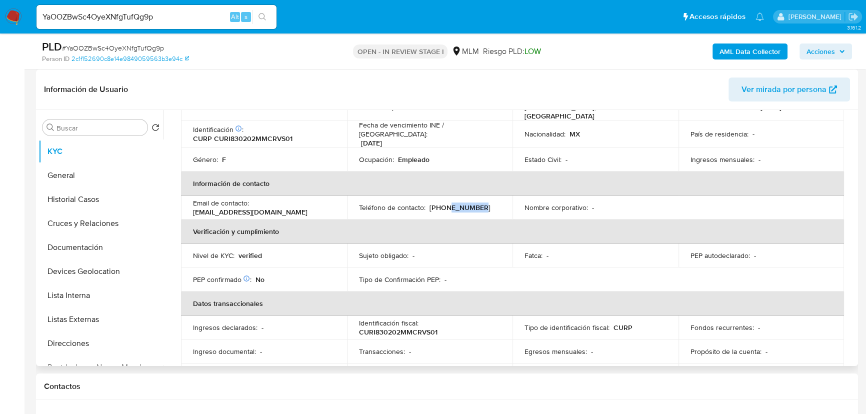
click at [450, 203] on p "[PHONE_NUMBER]" at bounding box center [459, 207] width 61 height 9
copy p "62129021"
drag, startPoint x: 56, startPoint y: 340, endPoint x: 245, endPoint y: 286, distance: 196.6
click at [56, 340] on button "Direcciones" at bounding box center [100, 343] width 125 height 24
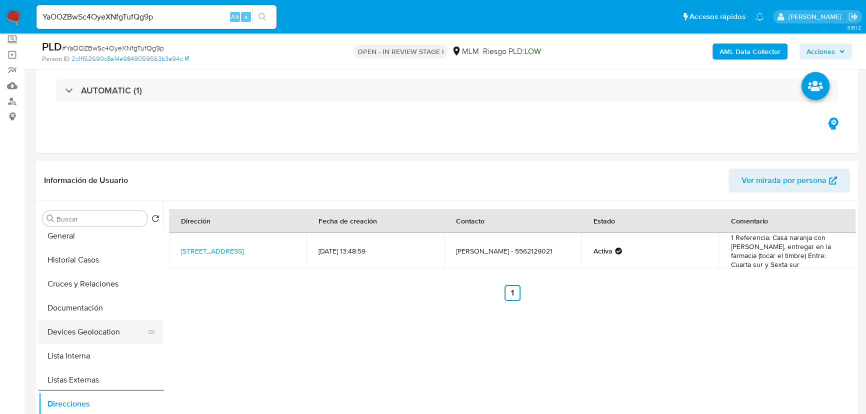
scroll to position [45, 0]
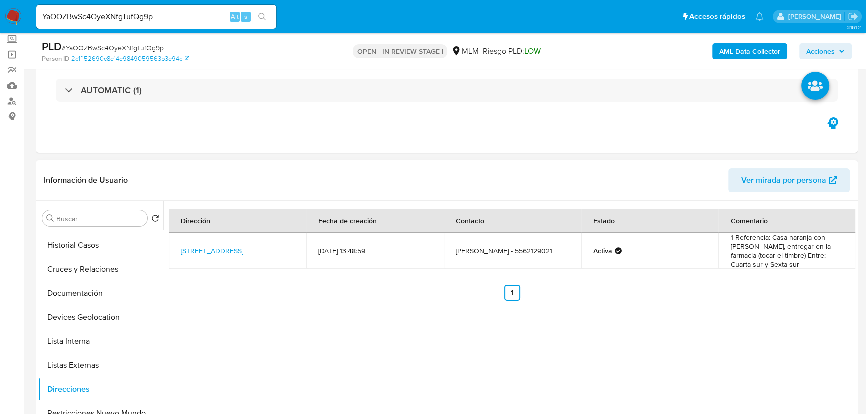
click at [646, 315] on div "Dirección Fecha de creación Contacto Estado Comentario Calle Quinta Sur 32, Tul…" at bounding box center [509, 329] width 692 height 256
drag, startPoint x: 268, startPoint y: 256, endPoint x: 180, endPoint y: 248, distance: 87.8
click at [180, 248] on td "Calle Quinta Sur 32, Tultitlán, Estado De México, 54915, Mexico 32" at bounding box center [237, 251] width 137 height 36
copy link "Calle Quinta Sur 32, Tultitlán, Estado De México, 54915, Mexico 32"
click at [0, 0] on nav "Pausado Ver notificaciones YaOOZBwSc4OyeXNfgTufQg9p Alt s Accesos rápidos Presi…" at bounding box center [433, 16] width 866 height 33
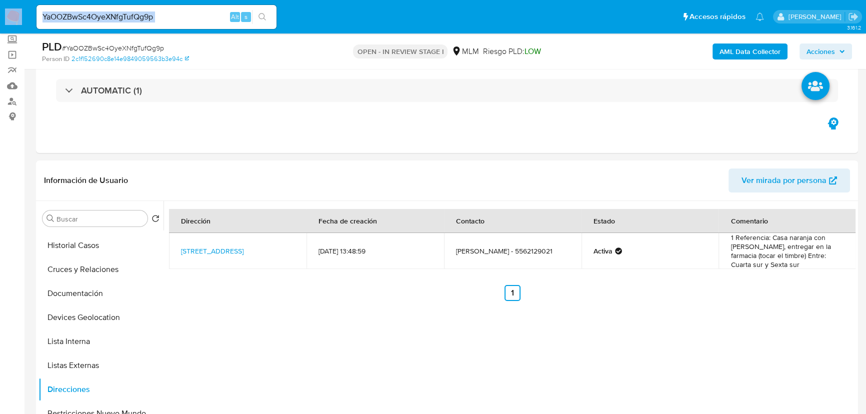
click at [175, 16] on input "YaOOZBwSc4OyeXNfgTufQg9p" at bounding box center [156, 16] width 240 height 13
click at [183, 21] on input "YaOOZBwSc4OyeXNfgTufQg9p" at bounding box center [156, 16] width 240 height 13
click at [183, 19] on input "YaOOZBwSc4OyeXNfgTufQg9p" at bounding box center [156, 16] width 240 height 13
drag, startPoint x: 179, startPoint y: 17, endPoint x: 0, endPoint y: -10, distance: 181.0
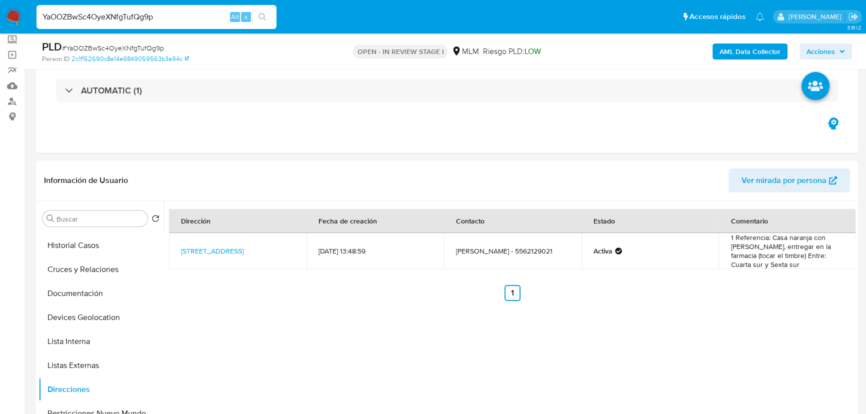
paste input "1484109509"
type input "1484109509"
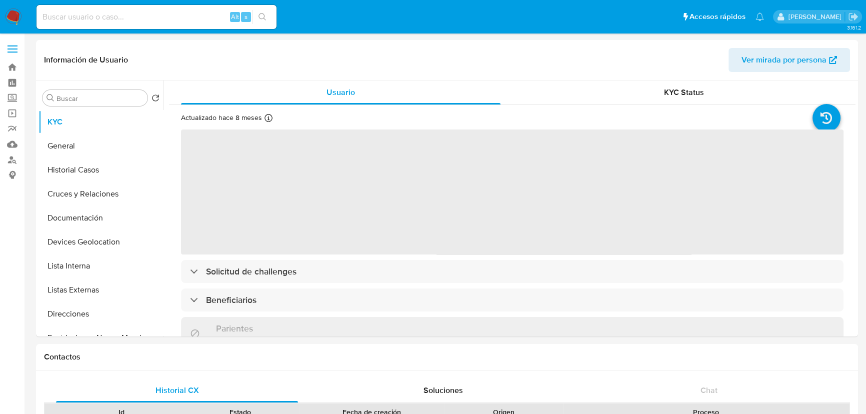
select select "10"
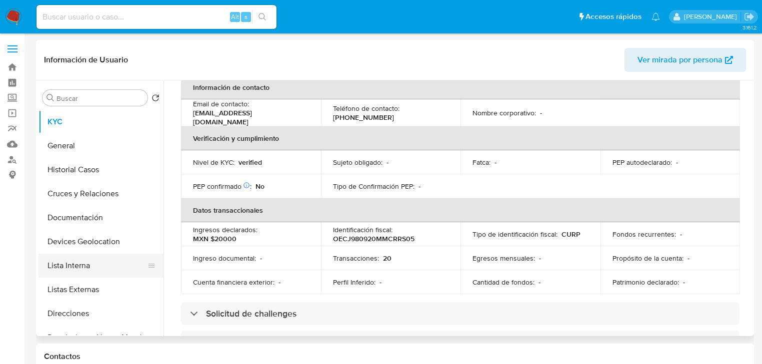
scroll to position [320, 0]
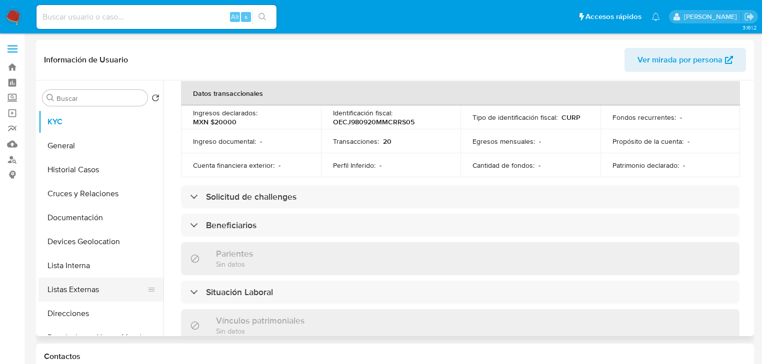
click at [95, 289] on button "Listas Externas" at bounding box center [96, 290] width 117 height 24
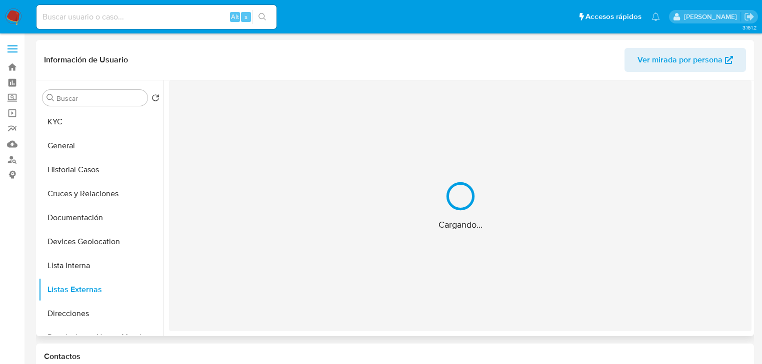
scroll to position [0, 0]
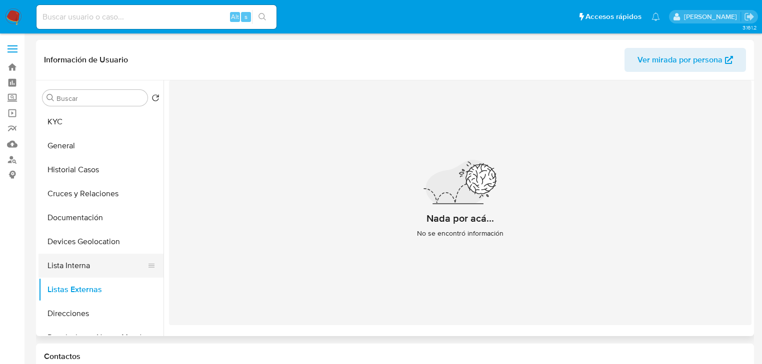
drag, startPoint x: 96, startPoint y: 261, endPoint x: 90, endPoint y: 258, distance: 6.7
click at [95, 259] on button "Lista Interna" at bounding box center [96, 266] width 117 height 24
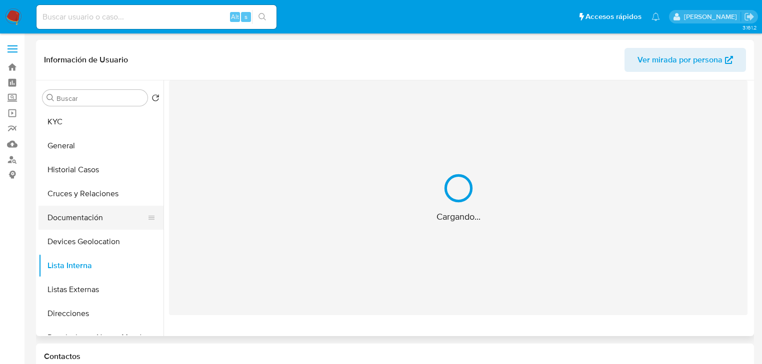
click at [88, 215] on button "Documentación" at bounding box center [96, 218] width 117 height 24
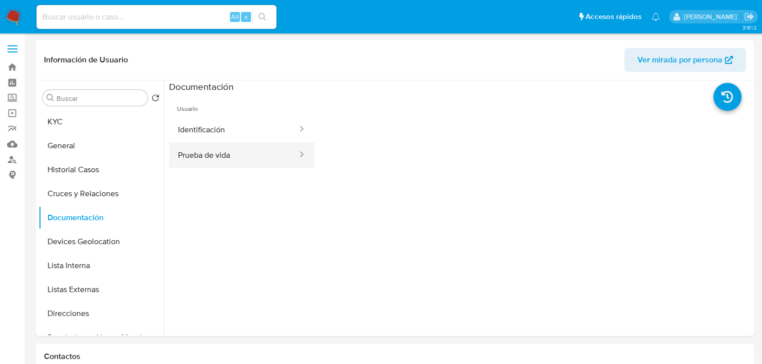
click at [264, 157] on ul "Usuario Identificación Prueba de vida" at bounding box center [241, 237] width 145 height 288
drag, startPoint x: 254, startPoint y: 144, endPoint x: 300, endPoint y: 152, distance: 46.1
click at [259, 143] on button "Prueba de vida" at bounding box center [233, 154] width 129 height 25
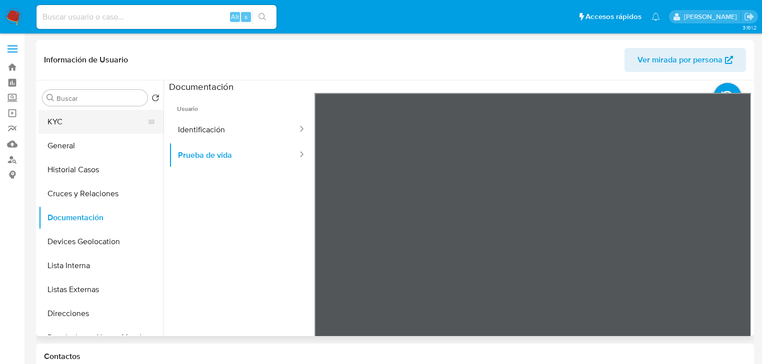
click at [83, 111] on button "KYC" at bounding box center [96, 122] width 117 height 24
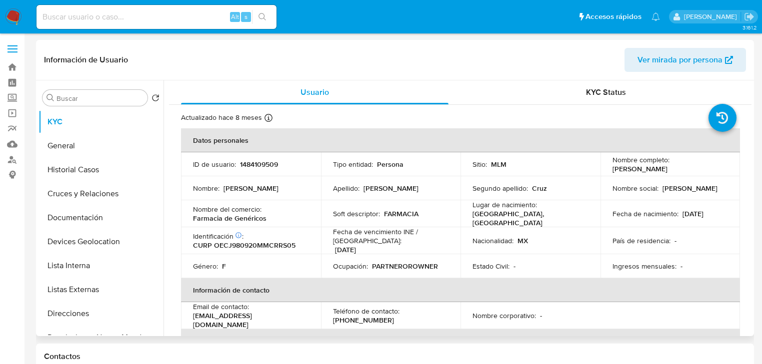
click at [308, 212] on td "Nombre del comercio : Farmacia de Genéricos" at bounding box center [251, 213] width 140 height 27
click at [270, 172] on td "ID de usuario : 1484109509" at bounding box center [251, 164] width 140 height 24
click at [256, 242] on p "CURP OECJ980920MMCRRS05" at bounding box center [244, 245] width 102 height 9
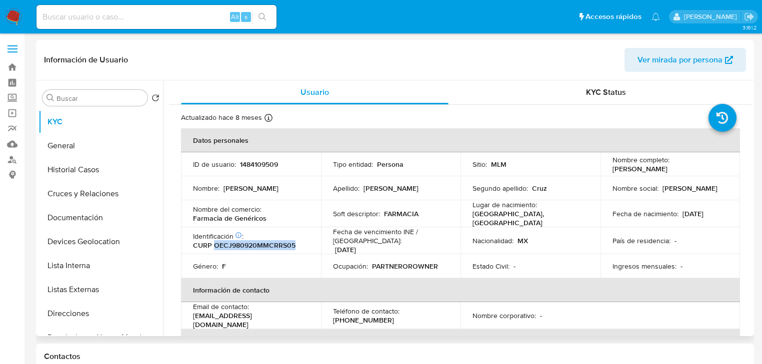
copy p "OECJ980920MMCRRS05"
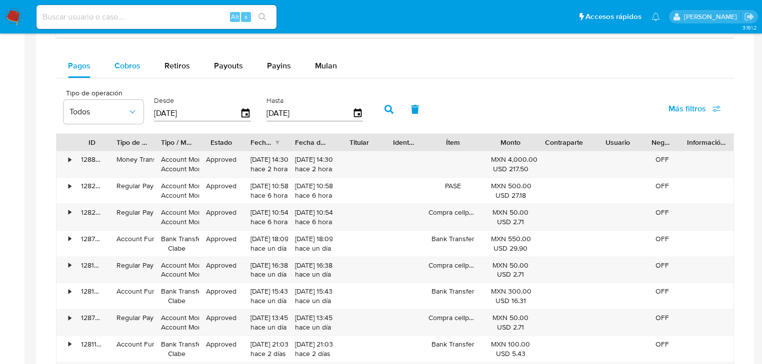
scroll to position [640, 0]
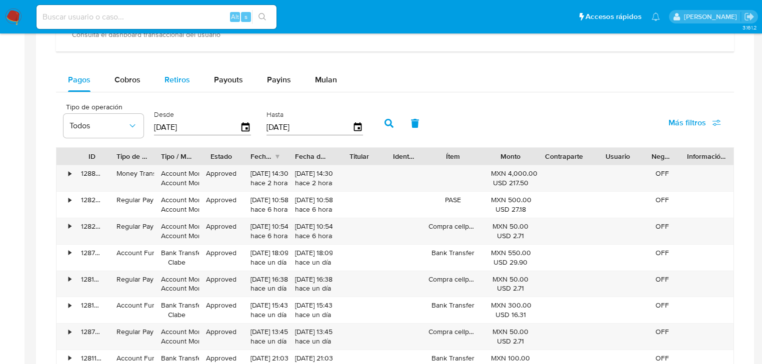
drag, startPoint x: 131, startPoint y: 86, endPoint x: 172, endPoint y: 78, distance: 41.3
click at [134, 82] on span "Cobros" at bounding box center [127, 79] width 26 height 11
select select "10"
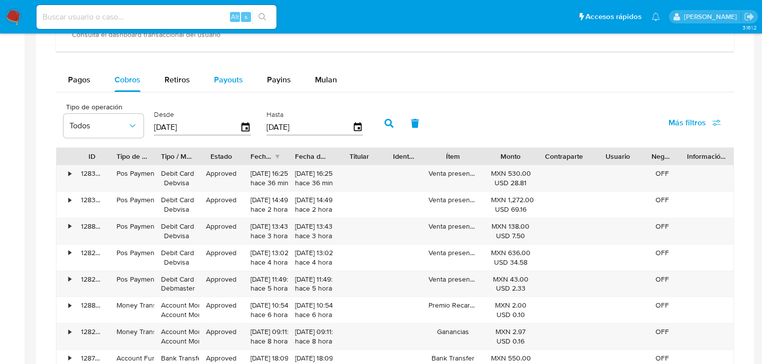
click at [235, 82] on span "Payouts" at bounding box center [228, 79] width 29 height 11
select select "10"
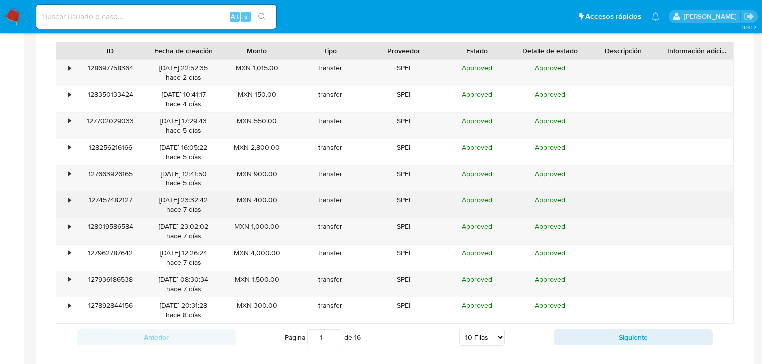
scroll to position [760, 0]
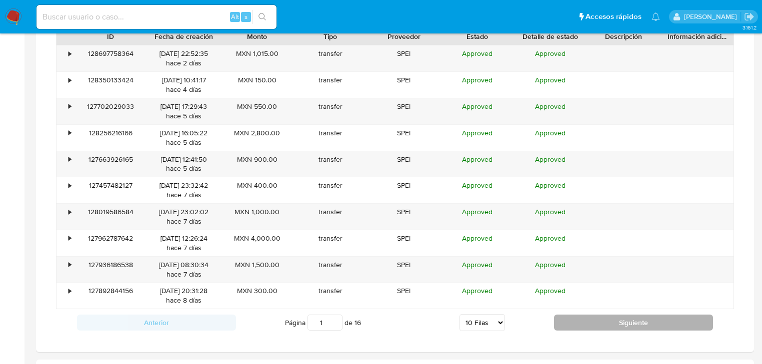
click at [615, 320] on button "Siguiente" at bounding box center [633, 323] width 159 height 16
click at [616, 320] on button "Siguiente" at bounding box center [633, 323] width 159 height 16
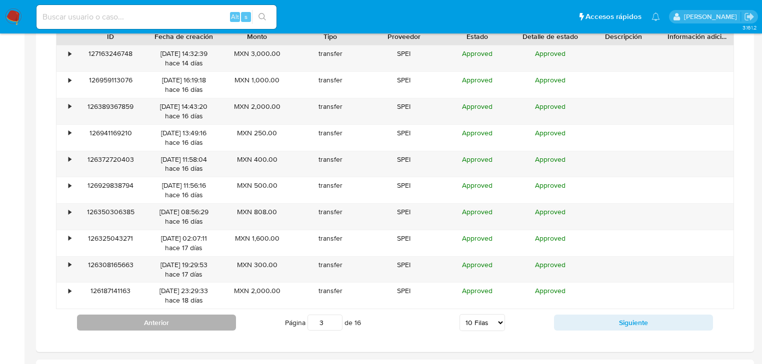
click at [139, 315] on button "Anterior" at bounding box center [156, 323] width 159 height 16
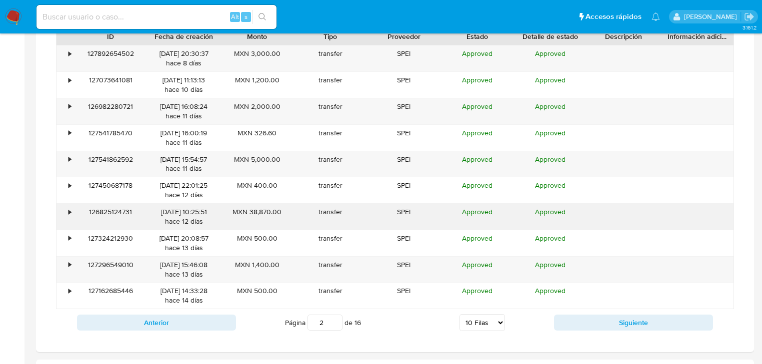
click at [72, 210] on div "•" at bounding box center [64, 217] width 17 height 26
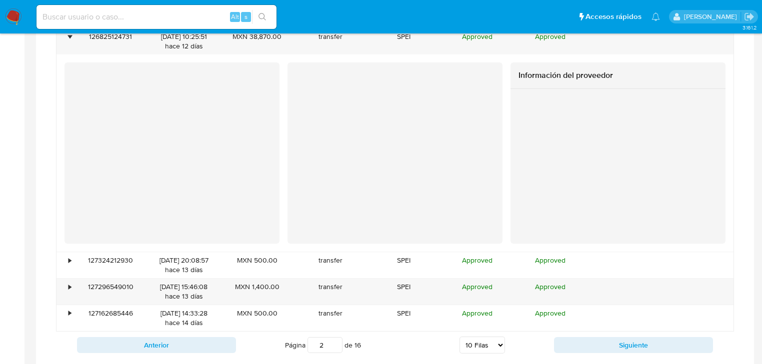
scroll to position [1000, 0]
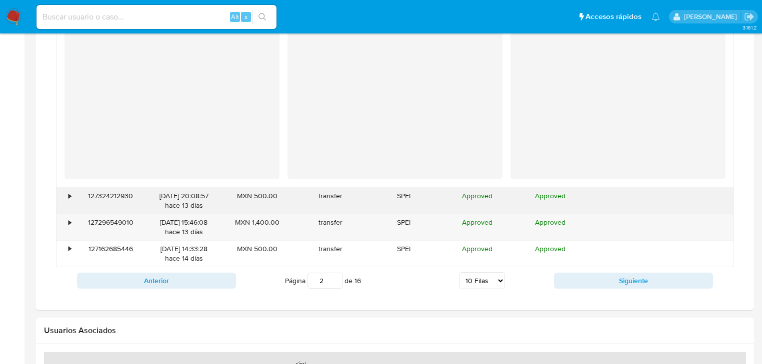
click at [66, 196] on div "•" at bounding box center [64, 201] width 17 height 26
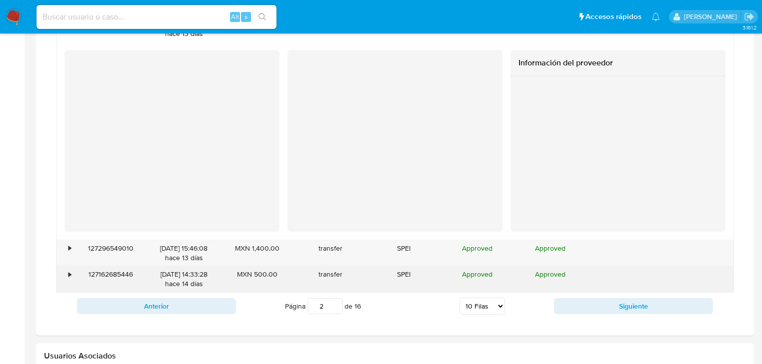
scroll to position [1239, 0]
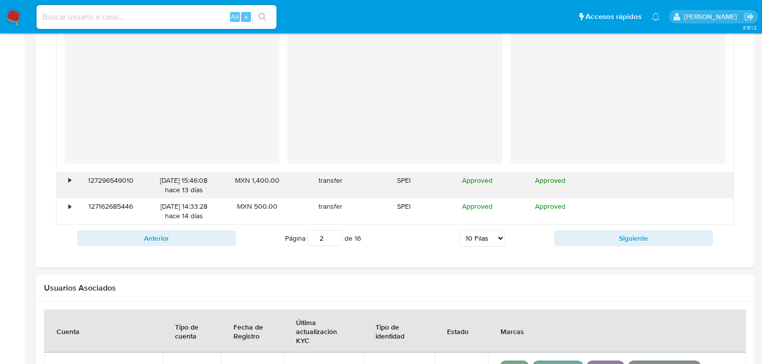
click at [76, 185] on div "127296549010" at bounding box center [110, 185] width 73 height 26
click at [69, 187] on div "•" at bounding box center [64, 185] width 17 height 26
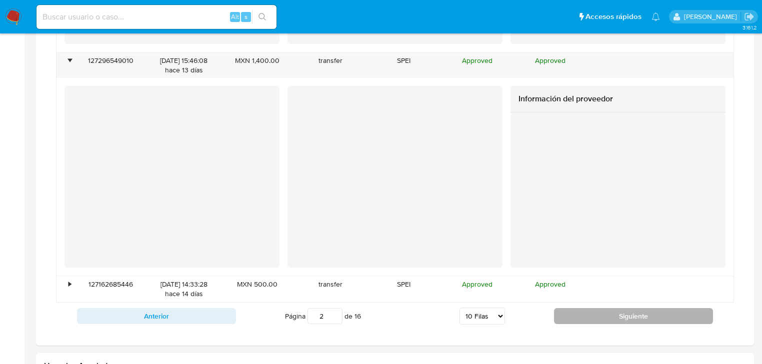
click at [600, 309] on button "Siguiente" at bounding box center [633, 316] width 159 height 16
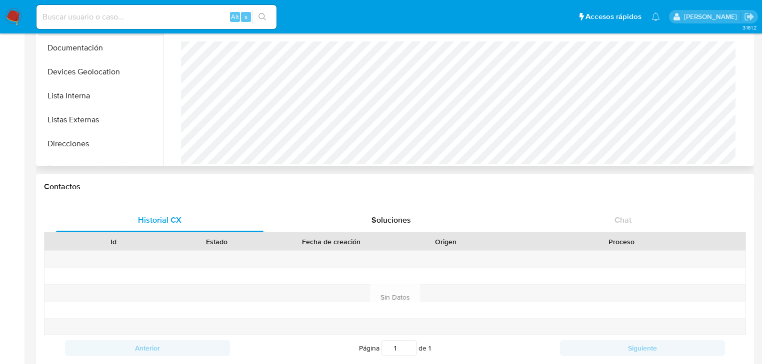
scroll to position [0, 0]
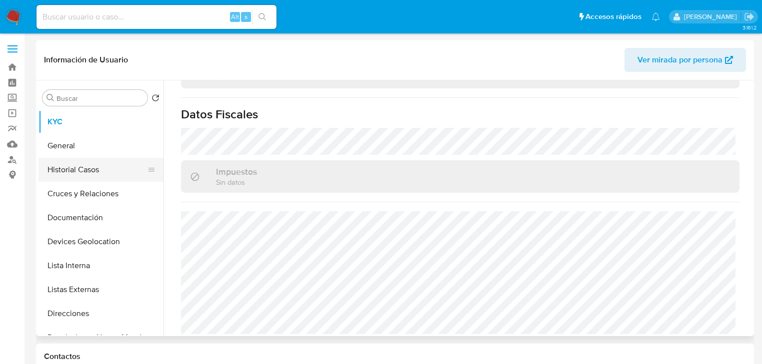
click at [102, 174] on button "Historial Casos" at bounding box center [96, 170] width 117 height 24
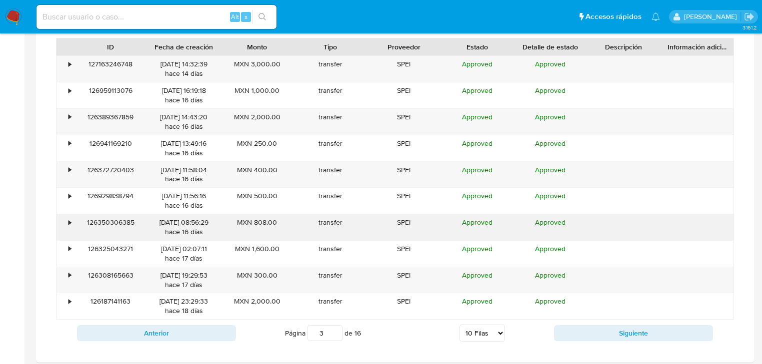
scroll to position [760, 0]
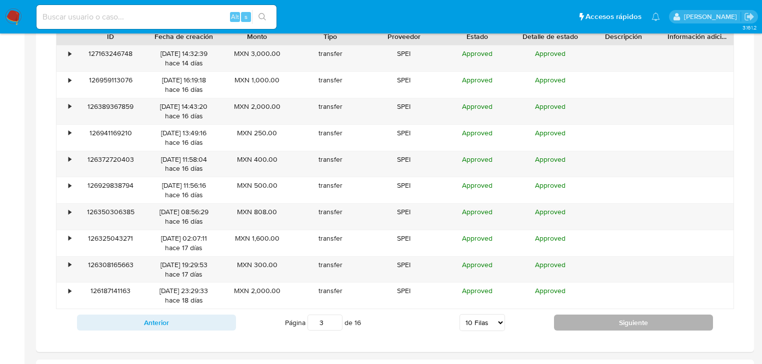
click at [580, 327] on button "Siguiente" at bounding box center [633, 323] width 159 height 16
click at [580, 328] on button "Siguiente" at bounding box center [633, 323] width 159 height 16
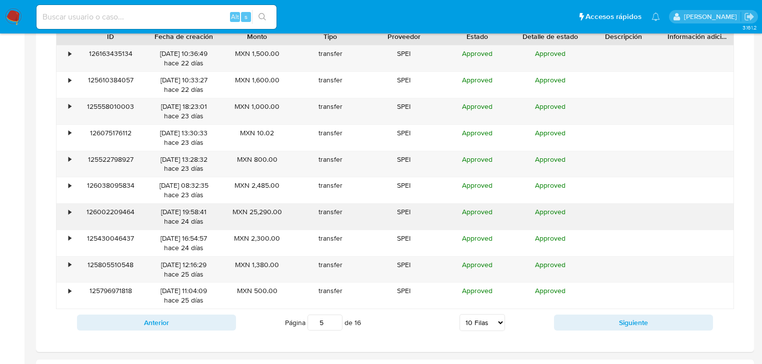
drag, startPoint x: 65, startPoint y: 210, endPoint x: 66, endPoint y: 205, distance: 5.2
click at [65, 210] on div "•" at bounding box center [64, 217] width 17 height 26
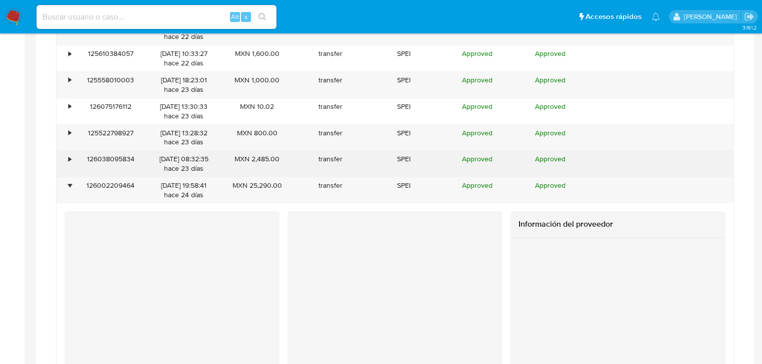
scroll to position [800, 0]
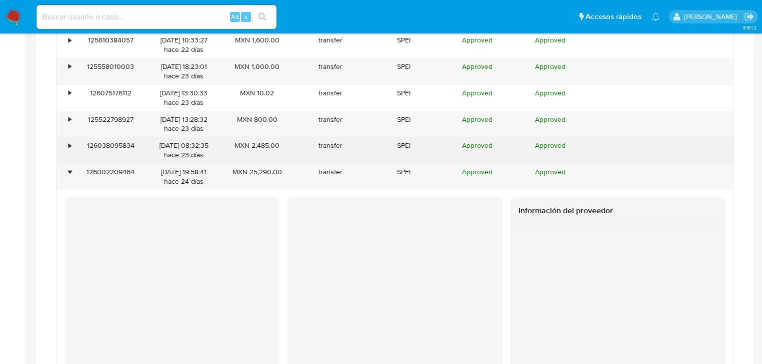
click at [69, 151] on div "•" at bounding box center [64, 150] width 17 height 26
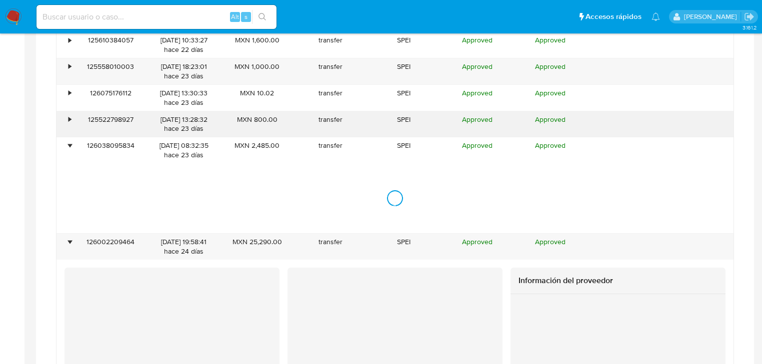
click at [71, 119] on div "•" at bounding box center [64, 124] width 17 height 26
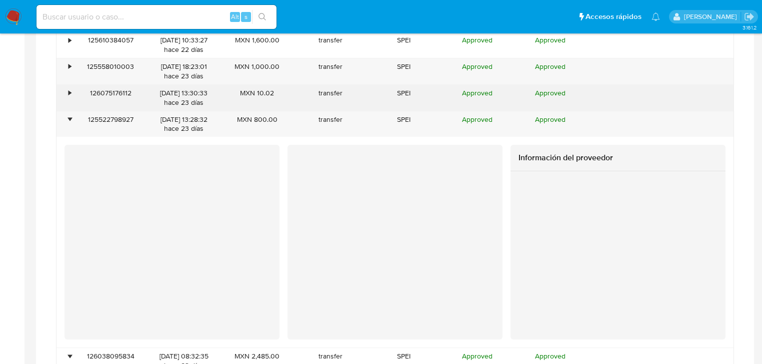
click at [75, 98] on div "126075176112" at bounding box center [110, 98] width 73 height 26
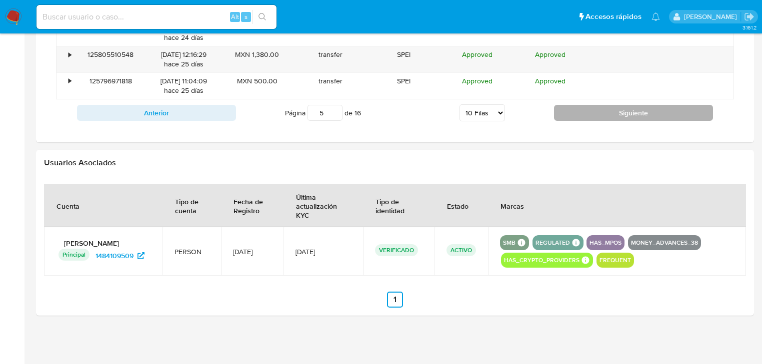
click at [611, 113] on button "Siguiente" at bounding box center [633, 113] width 159 height 16
type input "6"
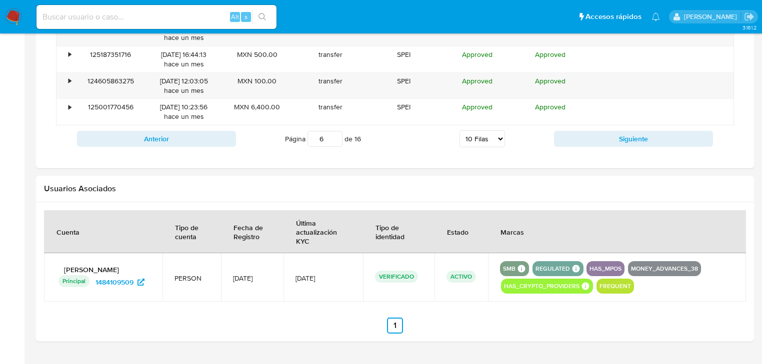
scroll to position [930, 0]
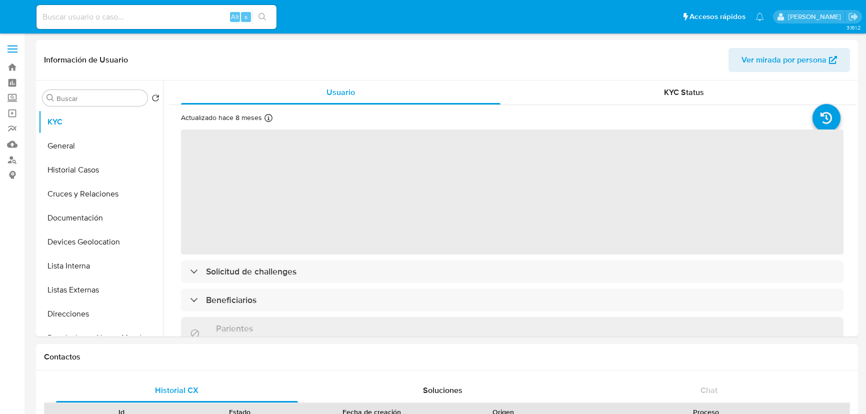
select select "10"
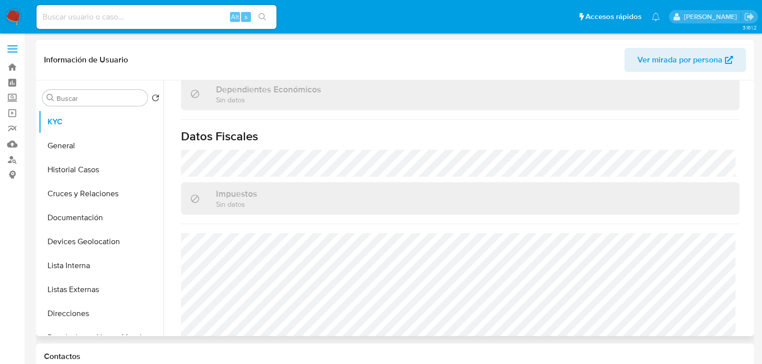
scroll to position [612, 0]
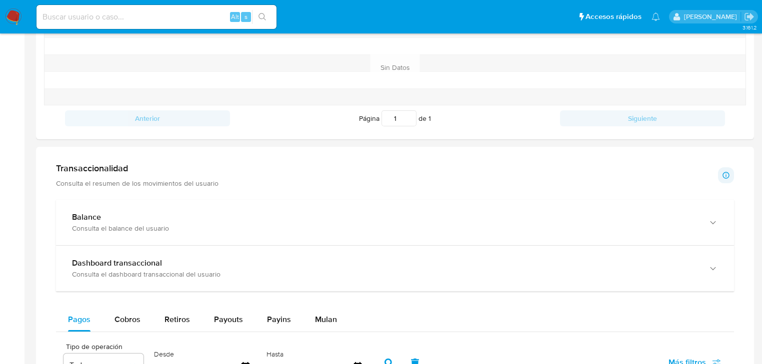
click at [280, 263] on div "Dashboard transaccional" at bounding box center [385, 263] width 626 height 10
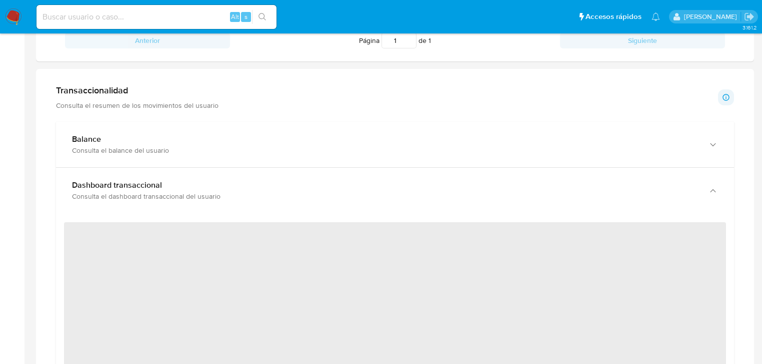
scroll to position [520, 0]
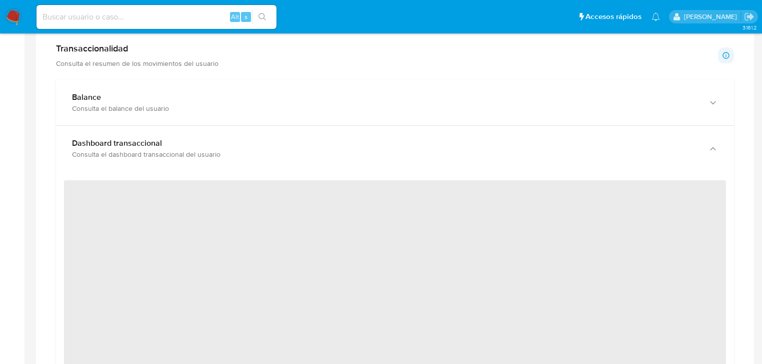
drag, startPoint x: 365, startPoint y: 105, endPoint x: 530, endPoint y: 140, distance: 168.2
click at [369, 102] on div "Balance Consulta el balance del usuario" at bounding box center [385, 102] width 626 height 20
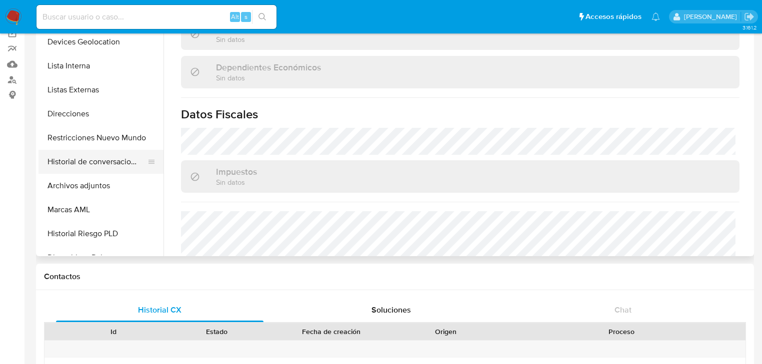
scroll to position [160, 0]
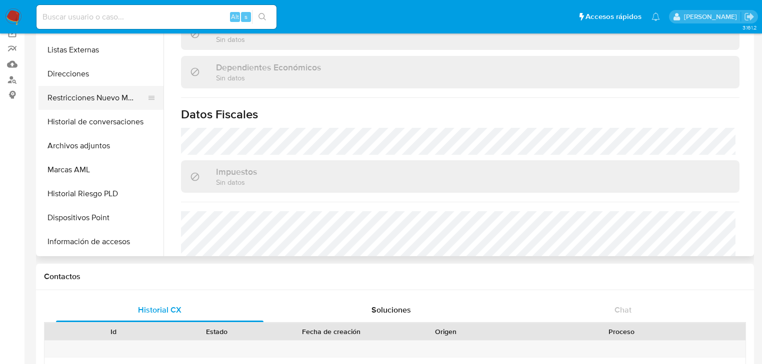
click at [92, 98] on button "Restricciones Nuevo Mundo" at bounding box center [96, 98] width 117 height 24
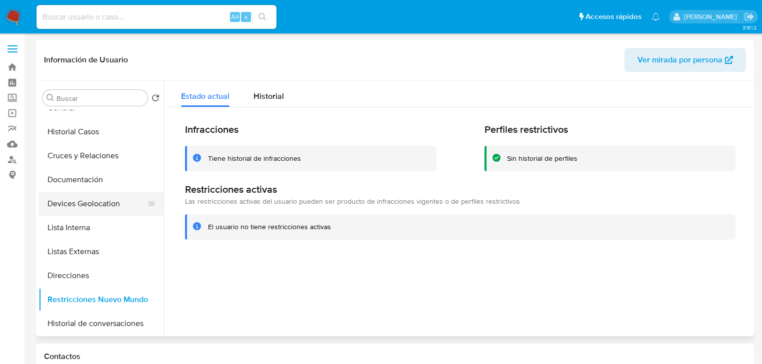
scroll to position [80, 0]
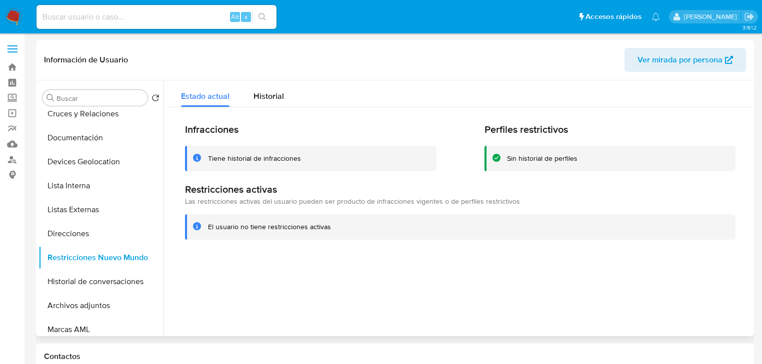
click at [91, 299] on button "Archivos adjuntos" at bounding box center [100, 306] width 125 height 24
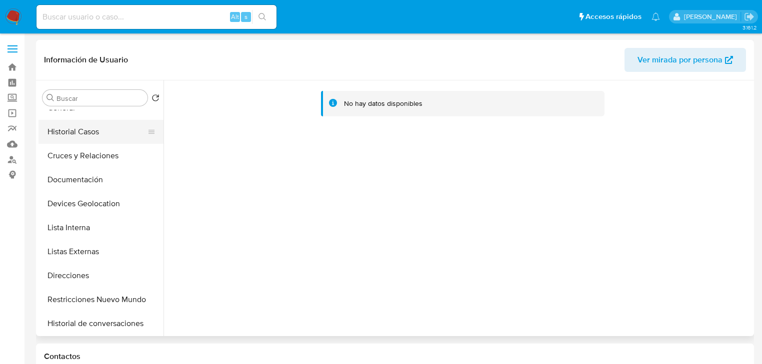
scroll to position [0, 0]
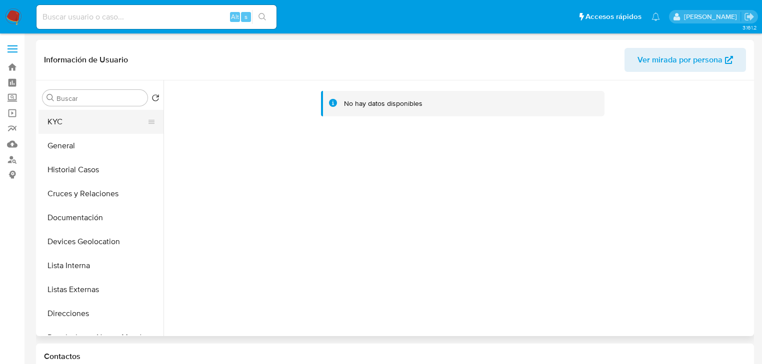
drag, startPoint x: 74, startPoint y: 119, endPoint x: 87, endPoint y: 118, distance: 13.0
click at [75, 119] on button "KYC" at bounding box center [96, 122] width 117 height 24
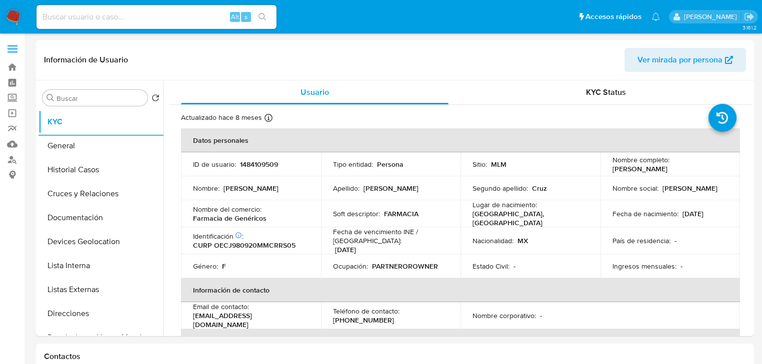
click at [151, 21] on input at bounding box center [156, 16] width 240 height 13
paste input "YaOOZBwSc4OyeXNfgTufQg9p"
type input "YaOOZBwSc4OyeXNfgTufQg9p"
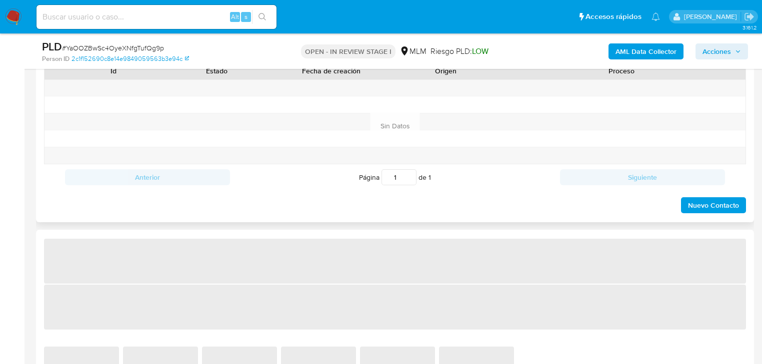
select select "10"
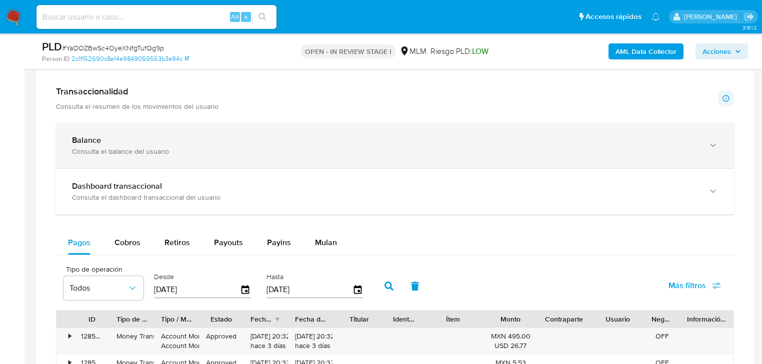
click at [338, 127] on div "Balance Consulta el balance del usuario" at bounding box center [395, 145] width 678 height 45
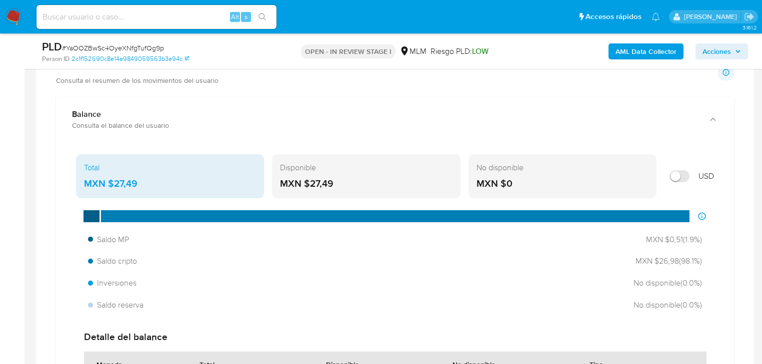
scroll to position [720, 0]
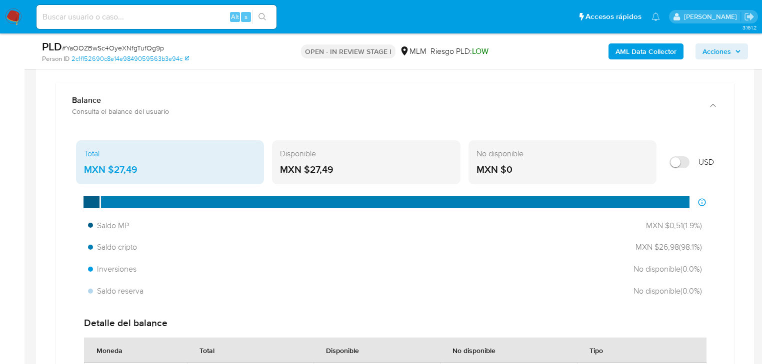
click at [70, 136] on div "Total MXN $27,49 Disponible MXN $27,49 No disponible MXN $0 USD Distribución de…" at bounding box center [395, 307] width 662 height 342
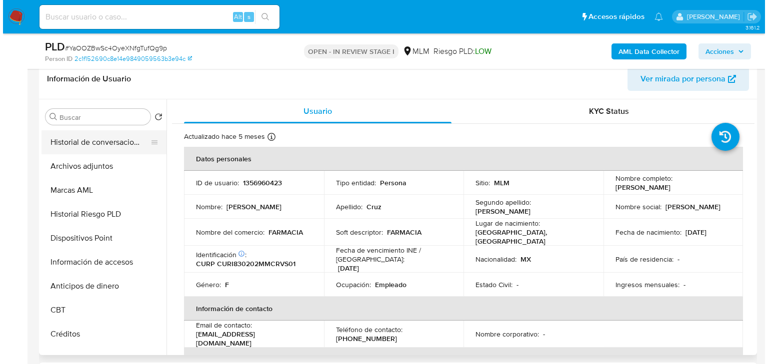
scroll to position [200, 0]
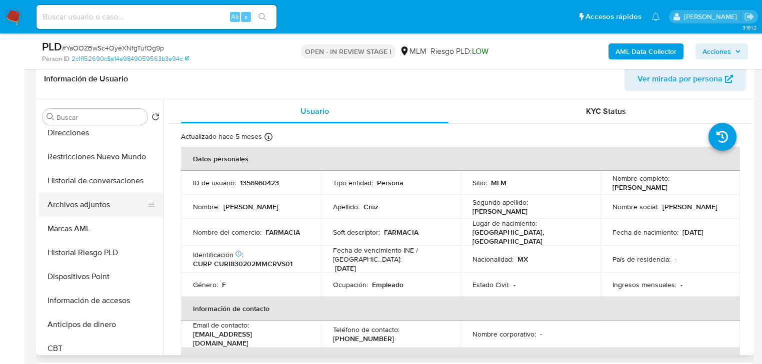
click at [95, 202] on button "Archivos adjuntos" at bounding box center [96, 205] width 117 height 24
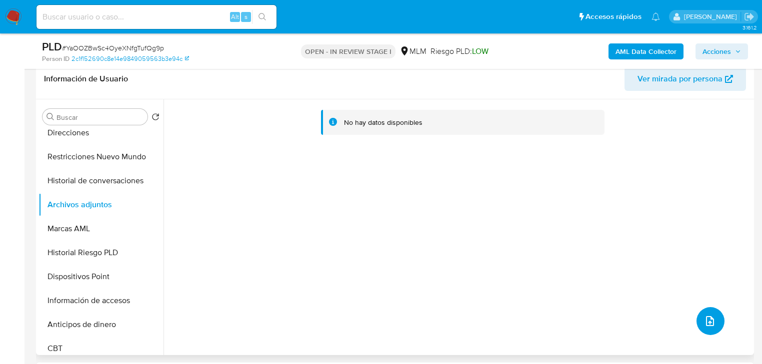
click at [701, 328] on button "upload-file" at bounding box center [710, 321] width 28 height 28
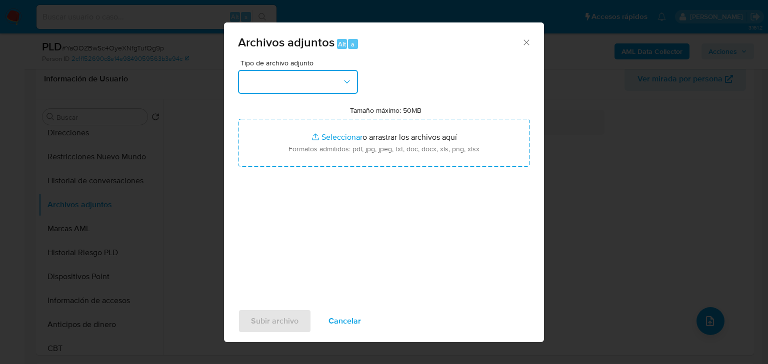
click at [295, 92] on button "button" at bounding box center [298, 82] width 120 height 24
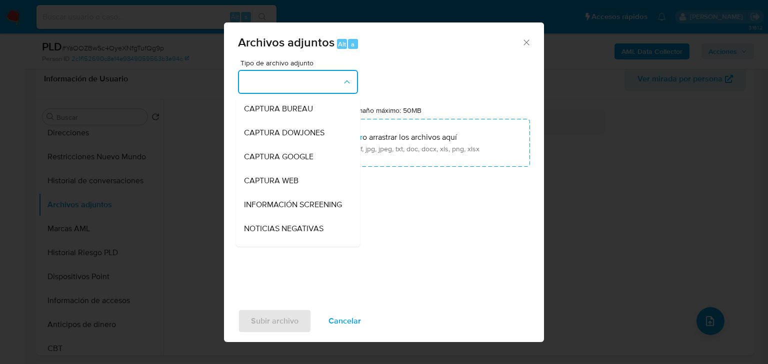
click at [300, 88] on button "button" at bounding box center [298, 82] width 120 height 24
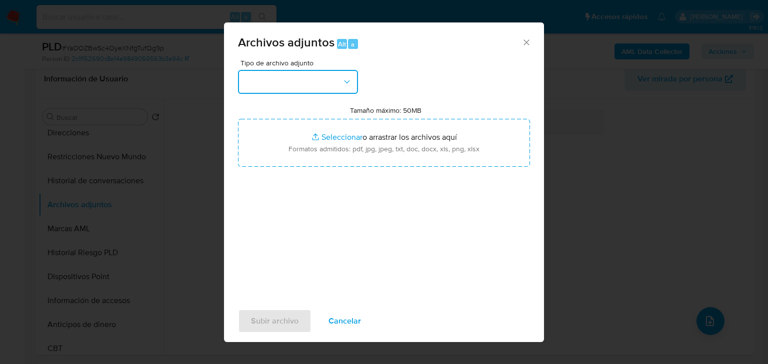
click at [292, 84] on button "button" at bounding box center [298, 82] width 120 height 24
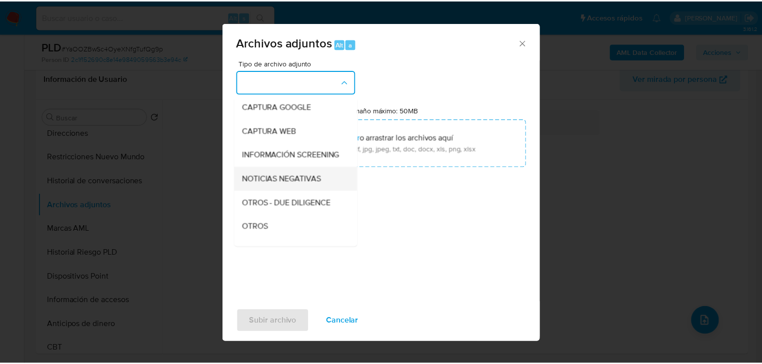
scroll to position [68, 0]
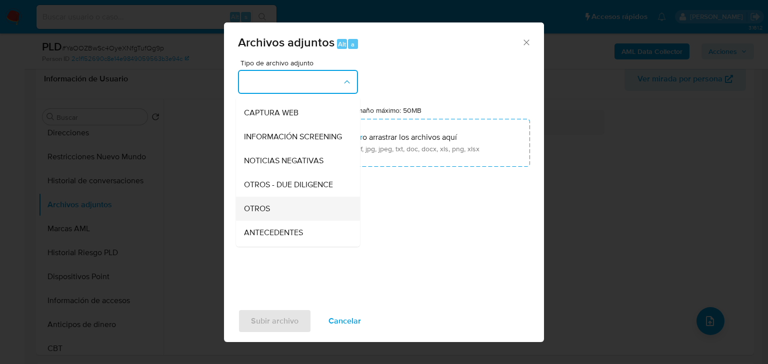
click at [287, 214] on div "OTROS" at bounding box center [295, 209] width 102 height 24
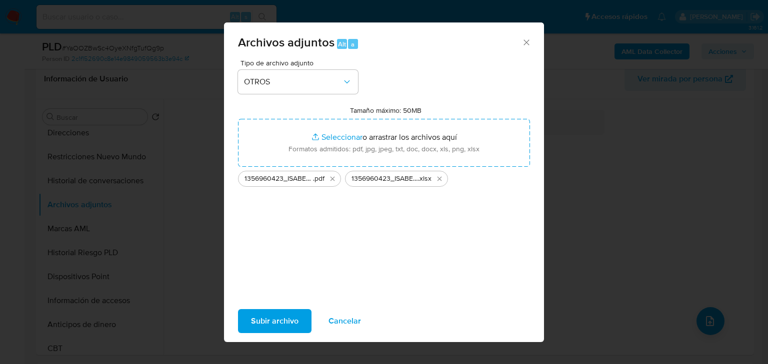
click at [271, 326] on span "Subir archivo" at bounding box center [274, 321] width 47 height 22
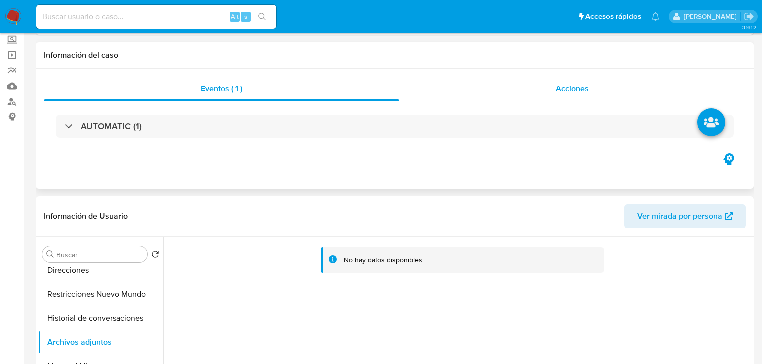
scroll to position [0, 0]
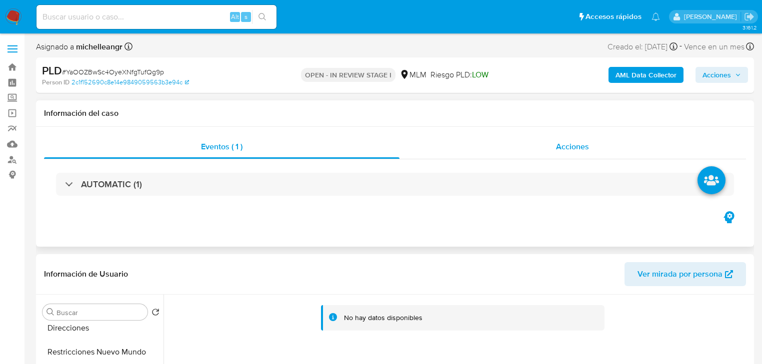
click at [568, 149] on span "Acciones" at bounding box center [572, 146] width 33 height 11
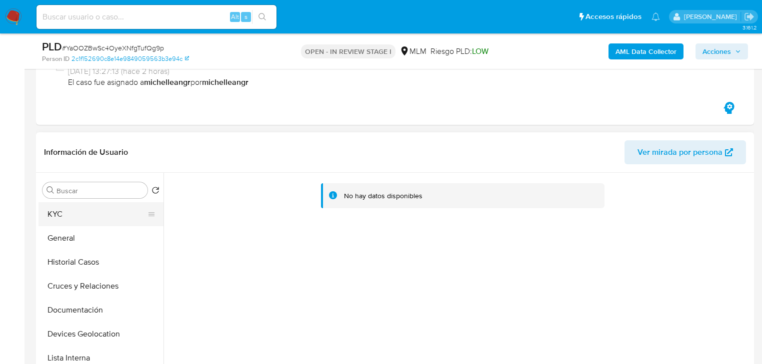
click at [70, 220] on button "KYC" at bounding box center [96, 214] width 117 height 24
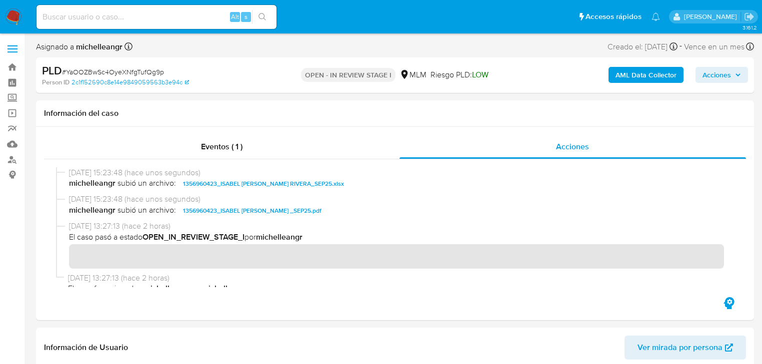
click at [700, 77] on button "Acciones" at bounding box center [721, 75] width 52 height 16
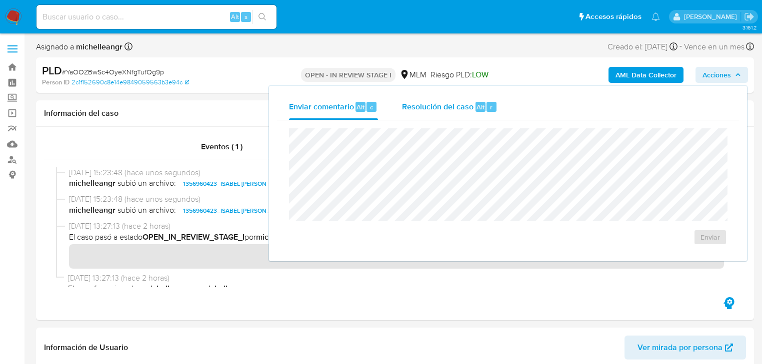
click at [414, 108] on span "Resolución del caso" at bounding box center [437, 106] width 71 height 11
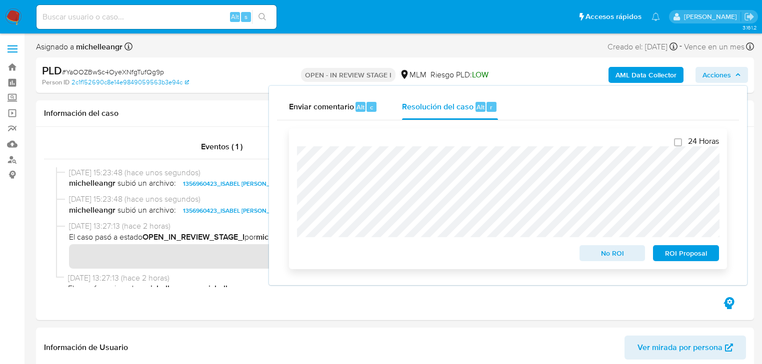
click at [588, 252] on span "No ROI" at bounding box center [612, 253] width 52 height 14
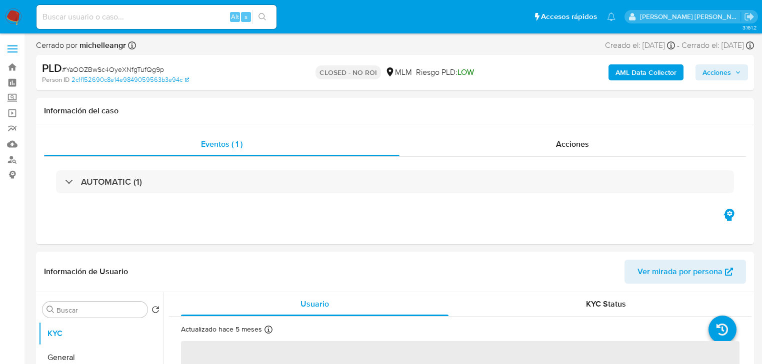
select select "10"
click at [123, 21] on input at bounding box center [156, 16] width 240 height 13
paste input "7S2FINeAlUbBeesVQsli1uMT"
type input "7S2FINeAlUbBeesVQsli1uMT"
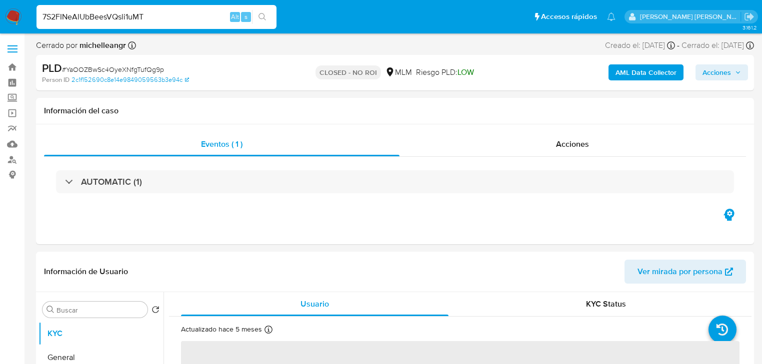
select select "10"
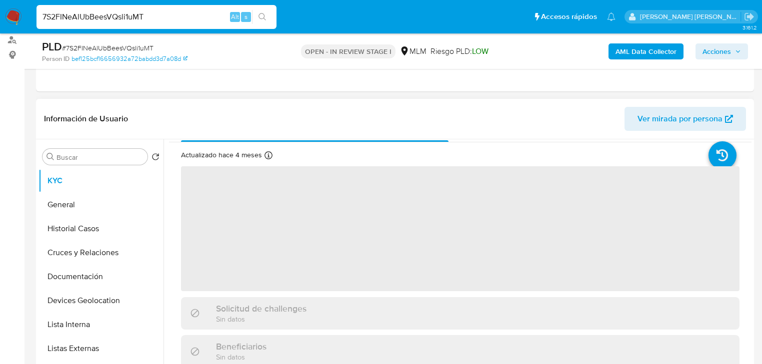
scroll to position [40, 0]
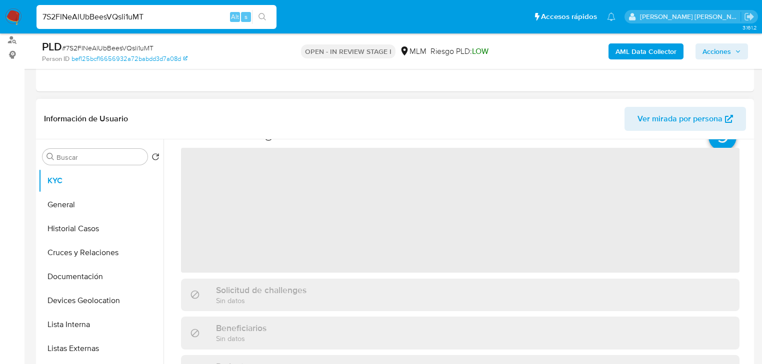
select select "10"
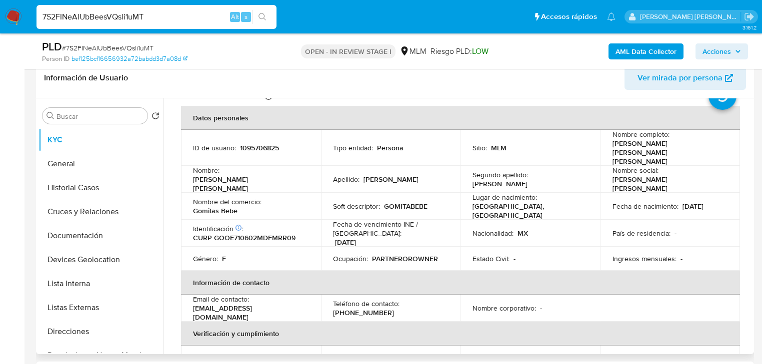
scroll to position [173, 0]
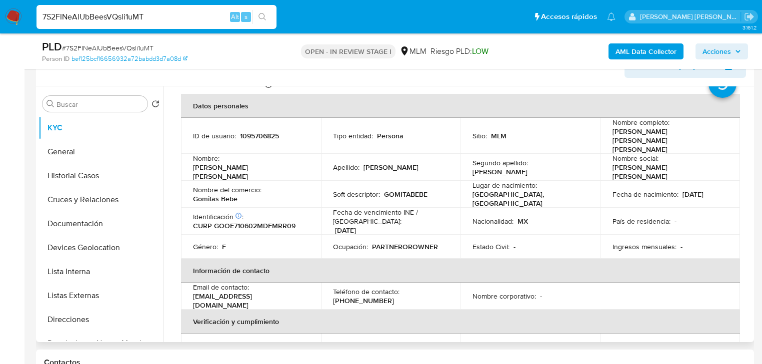
click at [371, 235] on td "Ocupación : PARTNEROROWNER" at bounding box center [391, 247] width 140 height 24
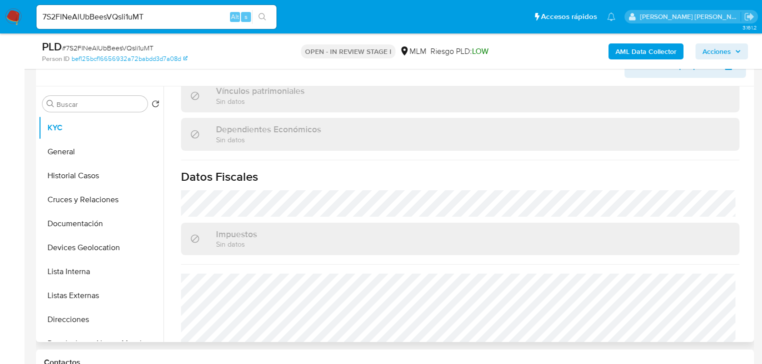
scroll to position [631, 0]
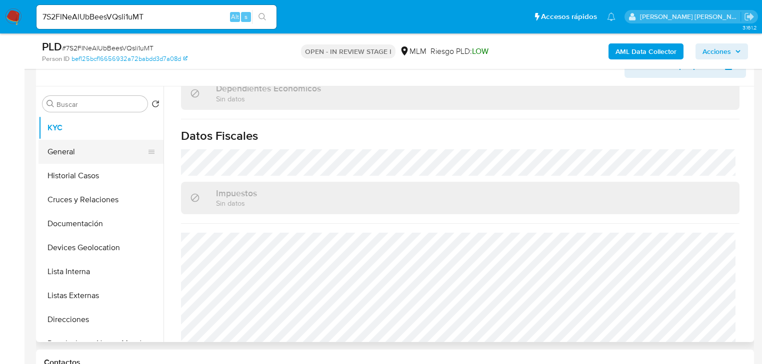
click at [91, 145] on button "General" at bounding box center [96, 152] width 117 height 24
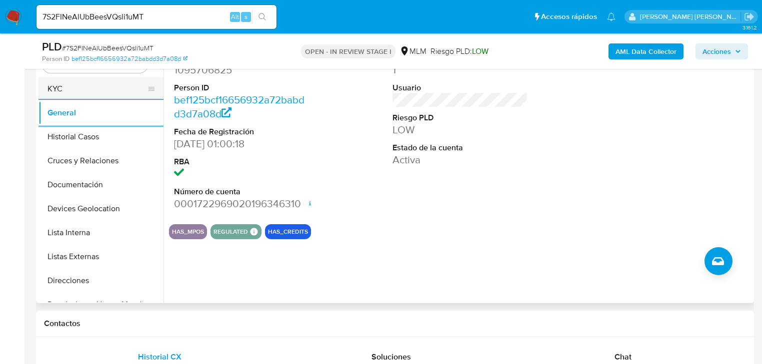
scroll to position [173, 0]
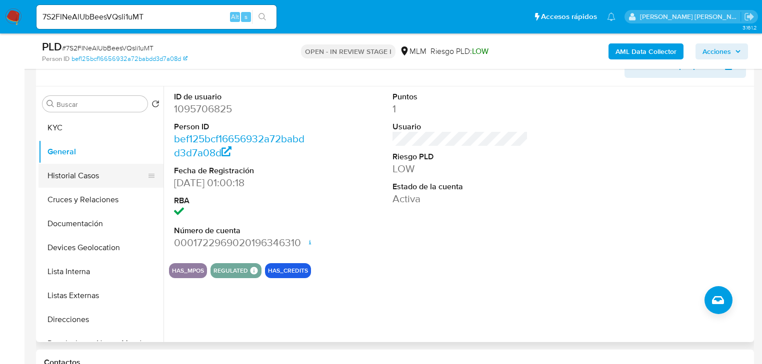
drag, startPoint x: 94, startPoint y: 181, endPoint x: 108, endPoint y: 176, distance: 14.2
click at [94, 178] on button "Historial Casos" at bounding box center [96, 176] width 117 height 24
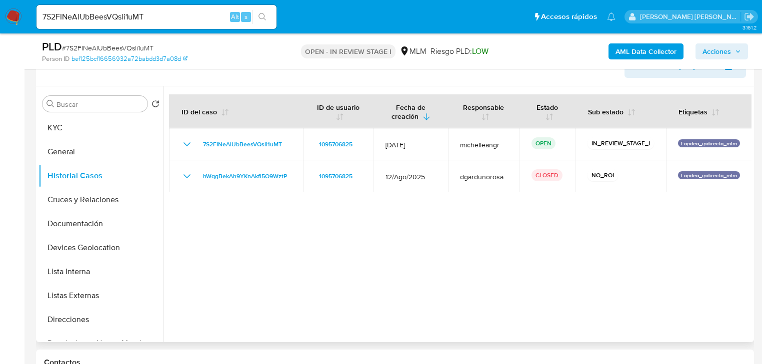
click at [713, 256] on div at bounding box center [457, 214] width 588 height 256
click at [112, 191] on button "Cruces y Relaciones" at bounding box center [96, 200] width 117 height 24
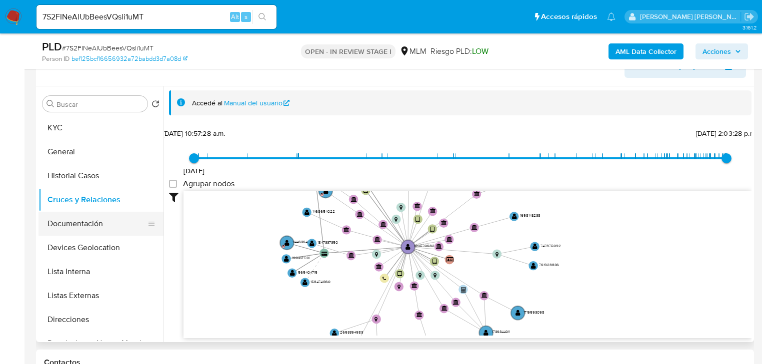
click at [97, 223] on button "Documentación" at bounding box center [96, 224] width 117 height 24
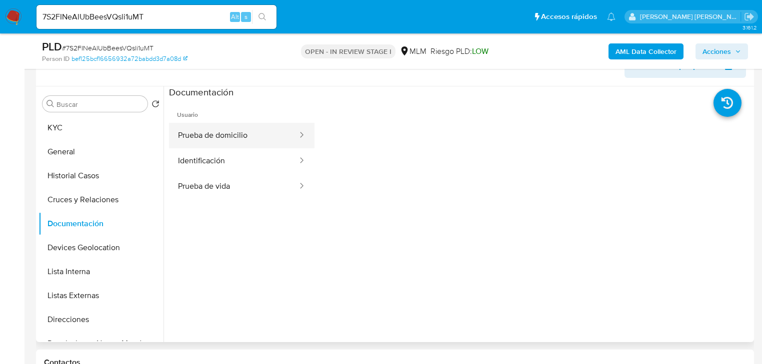
drag, startPoint x: 223, startPoint y: 137, endPoint x: 244, endPoint y: 143, distance: 22.3
click at [224, 137] on button "Prueba de domicilio" at bounding box center [233, 135] width 129 height 25
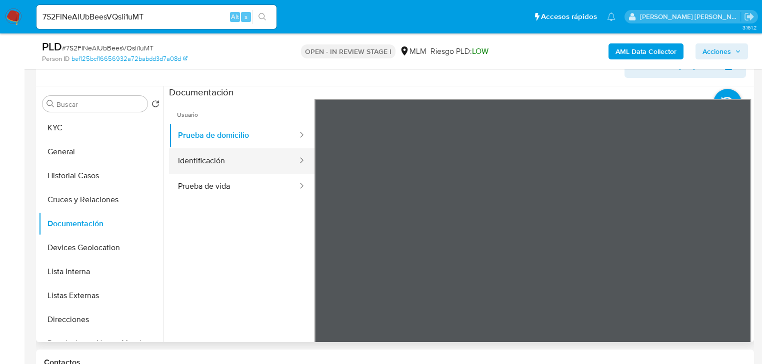
drag, startPoint x: 223, startPoint y: 164, endPoint x: 294, endPoint y: 158, distance: 71.2
click at [225, 162] on button "Identificación" at bounding box center [233, 160] width 129 height 25
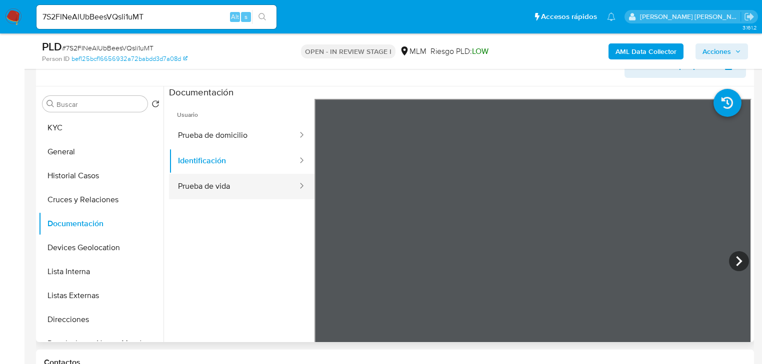
click at [245, 185] on button "Prueba de vida" at bounding box center [233, 186] width 129 height 25
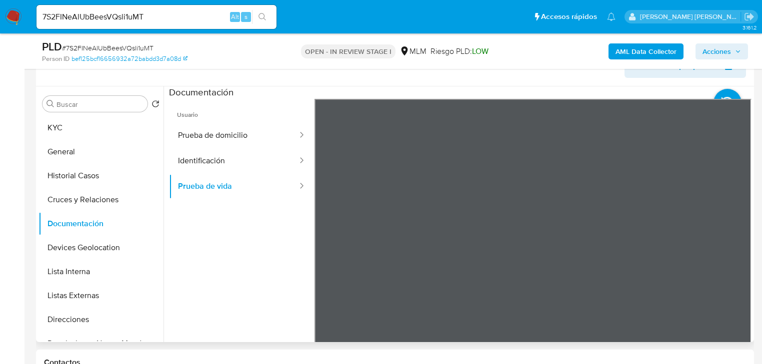
drag, startPoint x: 97, startPoint y: 248, endPoint x: 407, endPoint y: 237, distance: 309.6
click at [97, 248] on button "Devices Geolocation" at bounding box center [100, 248] width 125 height 24
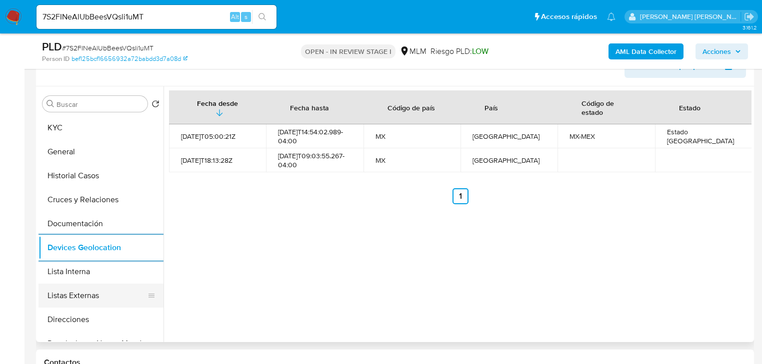
click at [94, 294] on button "Listas Externas" at bounding box center [96, 296] width 117 height 24
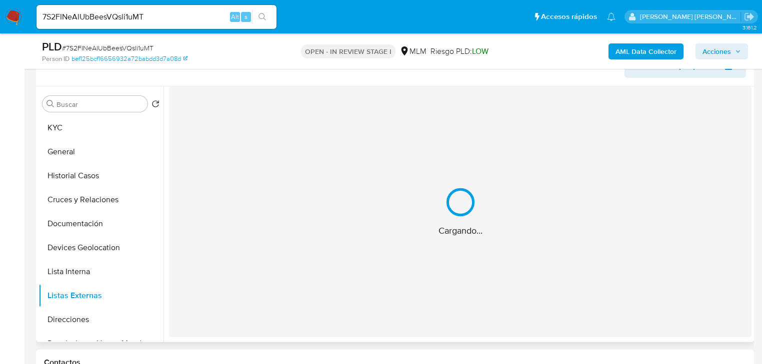
click at [397, 273] on div "Cargando..." at bounding box center [460, 211] width 582 height 251
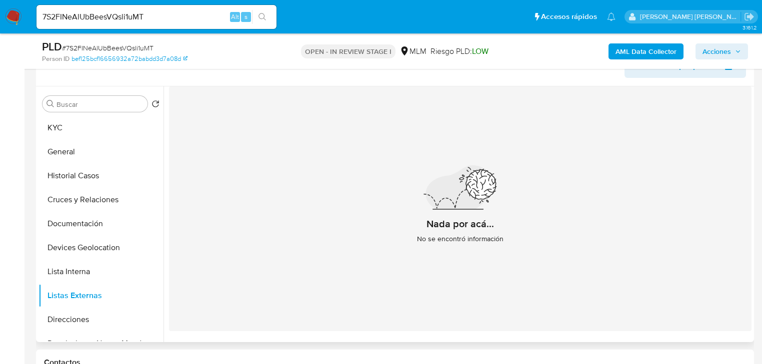
click at [663, 214] on div "Nada por acá... No se encontró información" at bounding box center [460, 208] width 582 height 245
click at [70, 137] on button "KYC" at bounding box center [96, 128] width 117 height 24
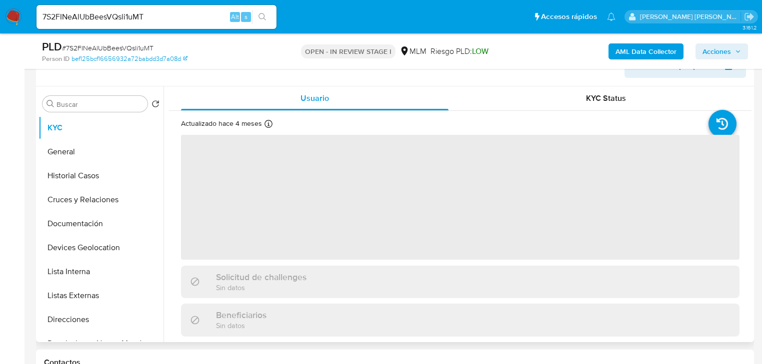
click at [305, 246] on span "‌" at bounding box center [460, 197] width 558 height 125
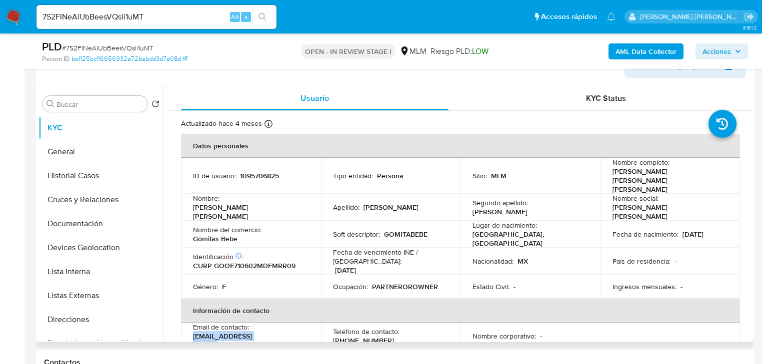
drag, startPoint x: 277, startPoint y: 324, endPoint x: 188, endPoint y: 320, distance: 89.1
click at [188, 323] on td "Email de contacto : ego03061971@gmail.com" at bounding box center [251, 336] width 140 height 27
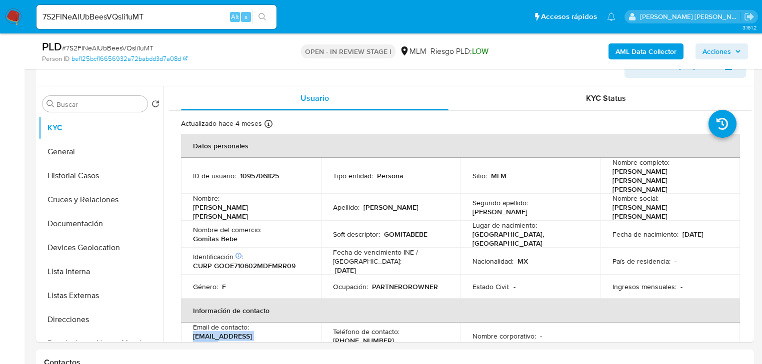
copy p "[EMAIL_ADDRESS][DOMAIN_NAME]"
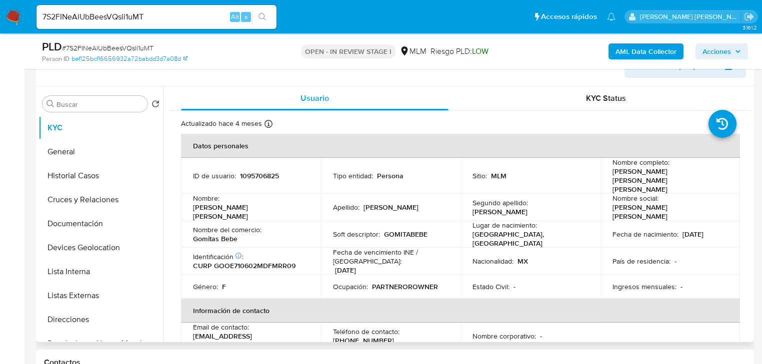
click at [374, 336] on p "[PHONE_NUMBER]" at bounding box center [363, 340] width 61 height 9
copy p "24814072"
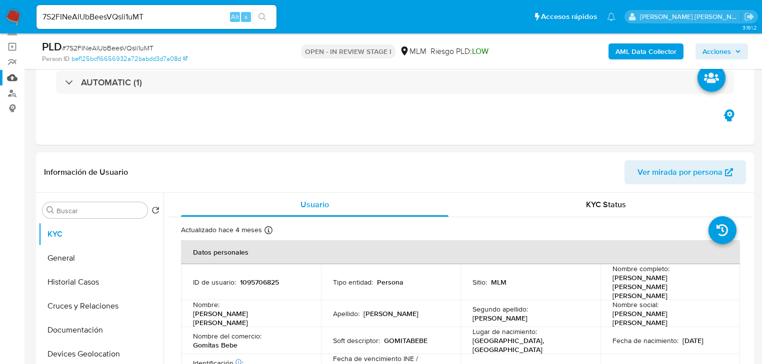
scroll to position [53, 0]
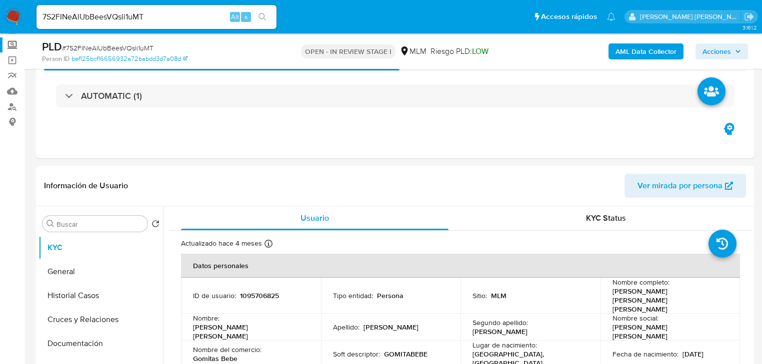
click at [12, 48] on label "Screening" at bounding box center [59, 44] width 119 height 15
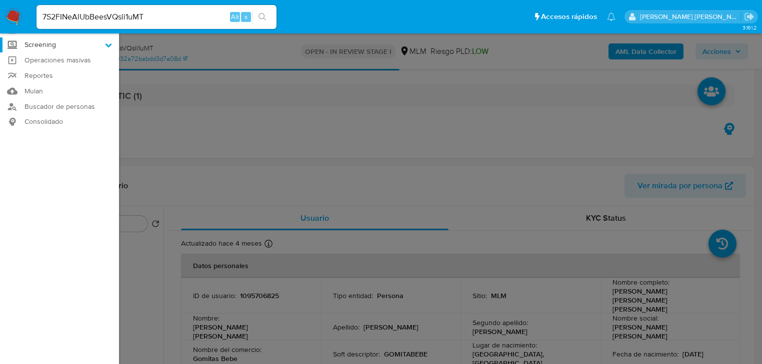
click at [0, 0] on input "Screening" at bounding box center [0, 0] width 0 height 0
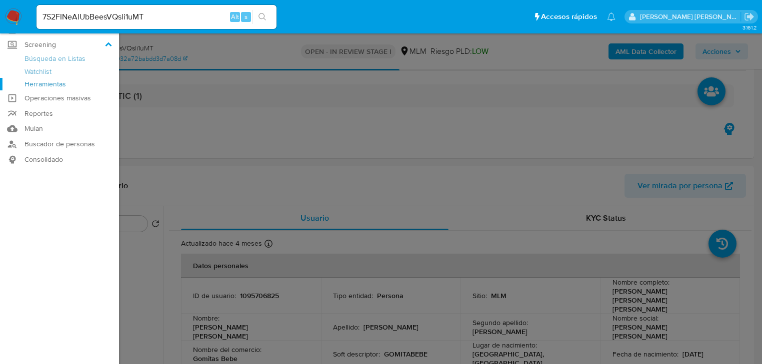
click at [43, 87] on link "Herramientas" at bounding box center [59, 84] width 119 height 12
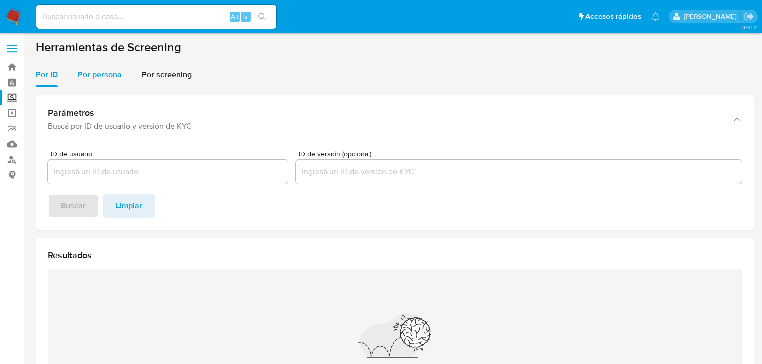
click at [111, 80] on span "Por persona" at bounding box center [100, 74] width 44 height 11
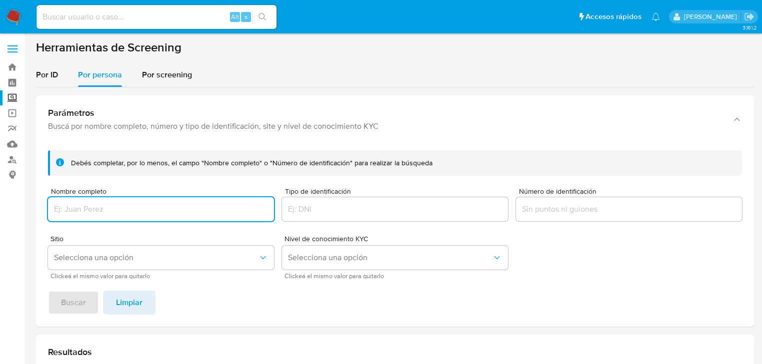
drag, startPoint x: 86, startPoint y: 191, endPoint x: 81, endPoint y: 197, distance: 7.5
click at [82, 196] on div "Nombre completo" at bounding box center [161, 205] width 226 height 35
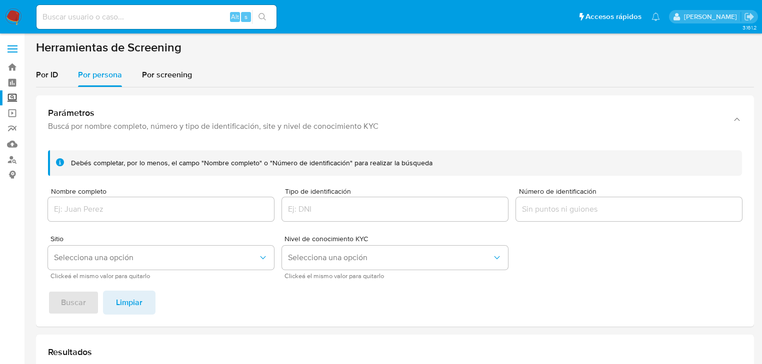
click at [76, 215] on input "Nombre completo" at bounding box center [161, 209] width 226 height 13
click at [57, 326] on div "Debés completar, por lo menos, el campo "Nombre completo" o "Número de identifi…" at bounding box center [395, 234] width 718 height 184
click at [193, 210] on input "[PERSON_NAME] SINAI [PERSON_NAME]" at bounding box center [161, 209] width 226 height 13
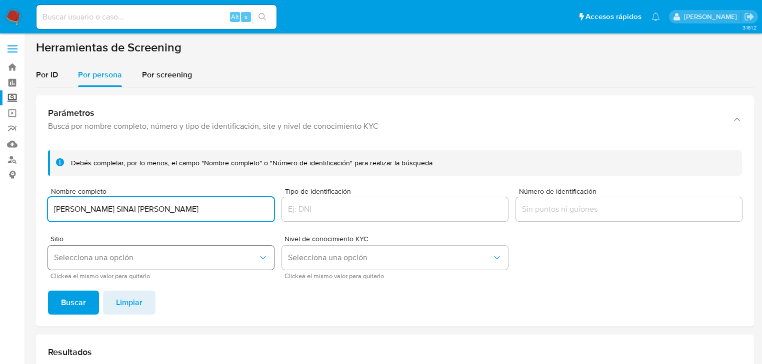
type input "[PERSON_NAME] SINAI [PERSON_NAME]"
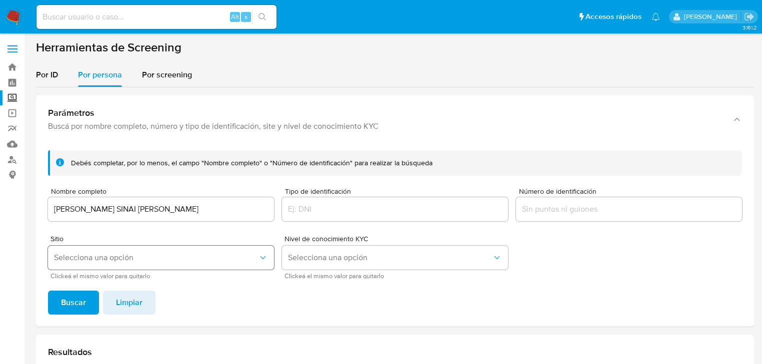
click at [95, 264] on button "Selecciona una opción" at bounding box center [161, 258] width 226 height 24
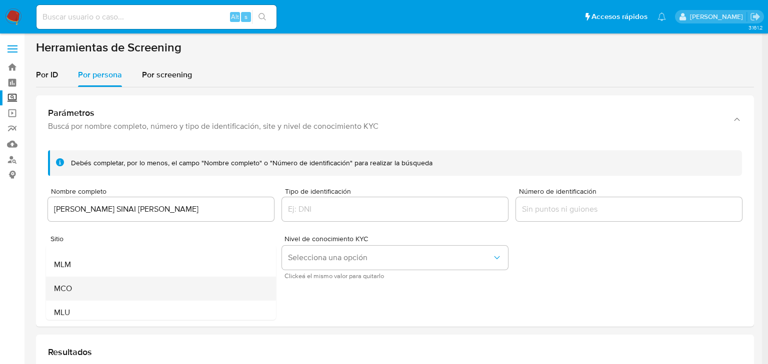
scroll to position [68, 0]
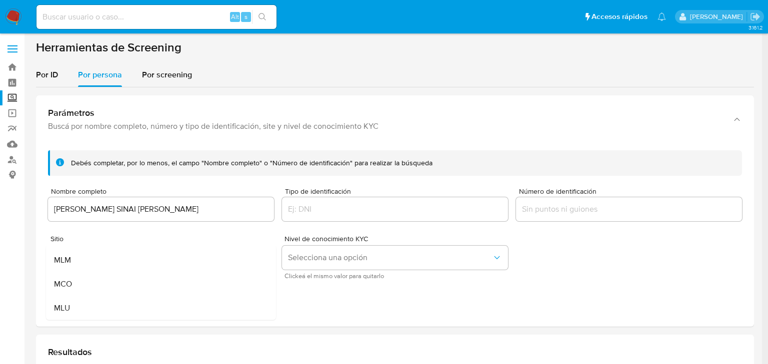
click at [75, 274] on div "MCO" at bounding box center [158, 284] width 208 height 24
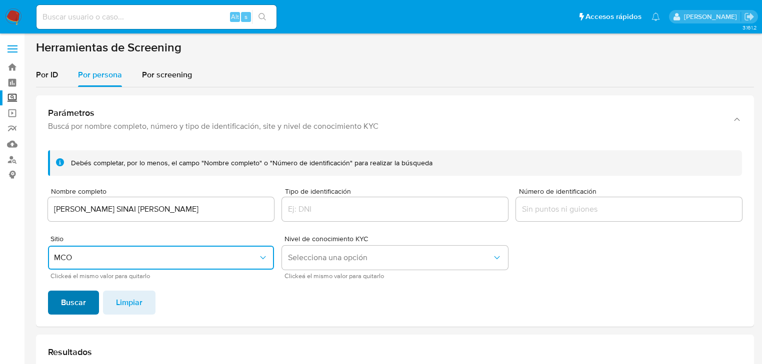
click at [73, 290] on div "Debés completar, por lo menos, el campo "Nombre completo" o "Número de identifi…" at bounding box center [395, 234] width 718 height 184
click at [87, 256] on span "MCO" at bounding box center [156, 258] width 204 height 10
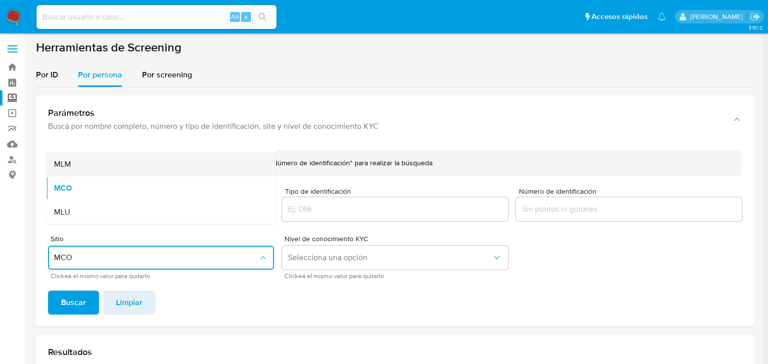
click at [78, 165] on div "MLM" at bounding box center [158, 164] width 208 height 24
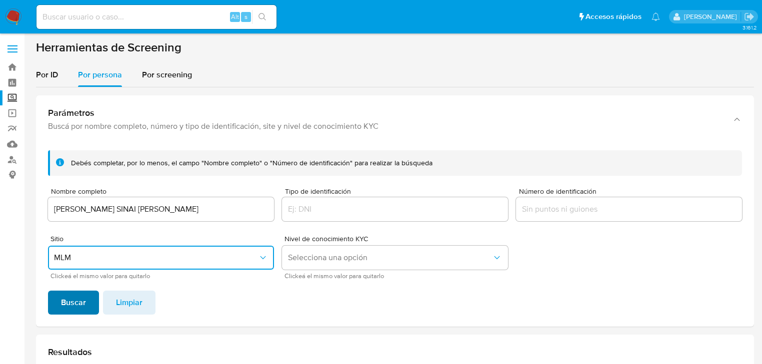
click at [68, 299] on span "Buscar" at bounding box center [73, 303] width 25 height 22
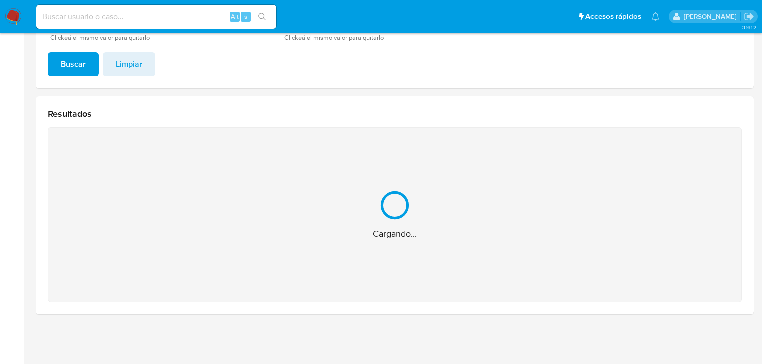
scroll to position [80, 0]
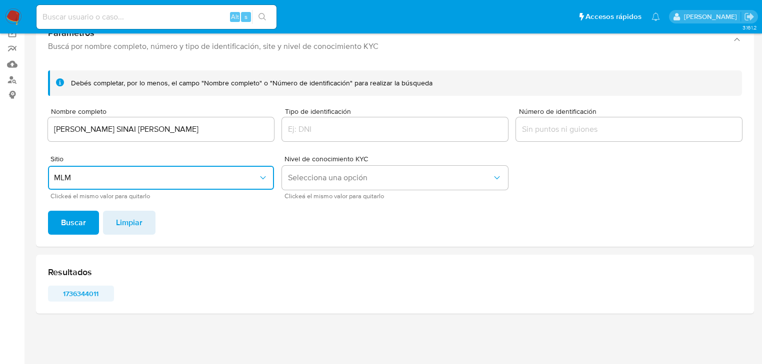
click at [85, 292] on span "1736344011" at bounding box center [81, 294] width 52 height 14
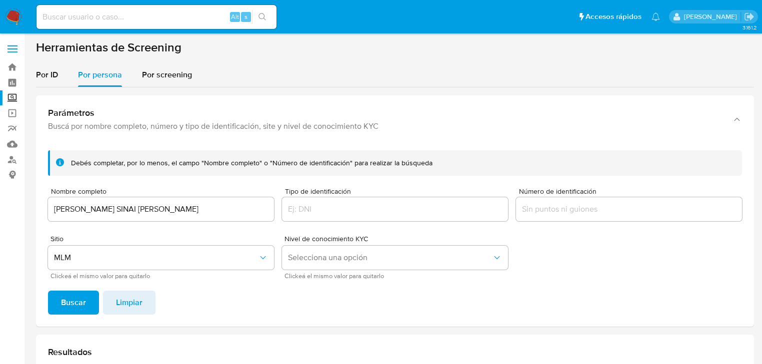
scroll to position [0, 0]
click at [80, 19] on input at bounding box center [156, 16] width 240 height 13
paste input "7S2FINeAlUbBeesVQsli1uMT"
type input "7S2FINeAlUbBeesVQsli1uMT"
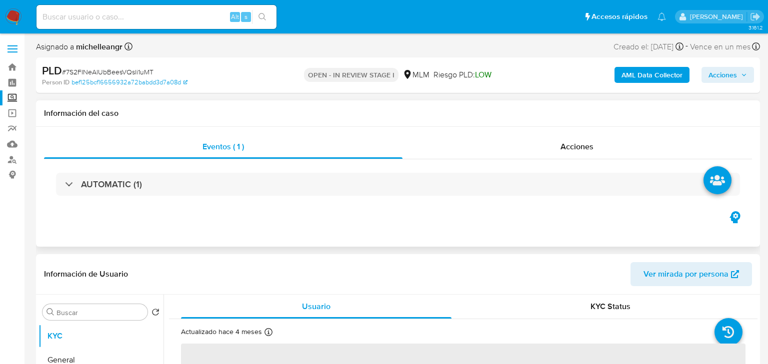
select select "10"
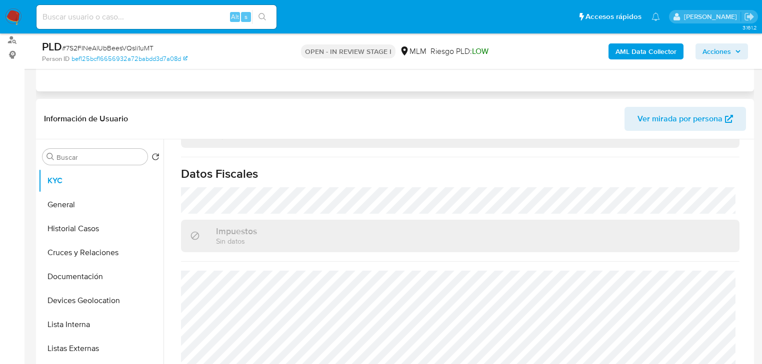
scroll to position [40, 0]
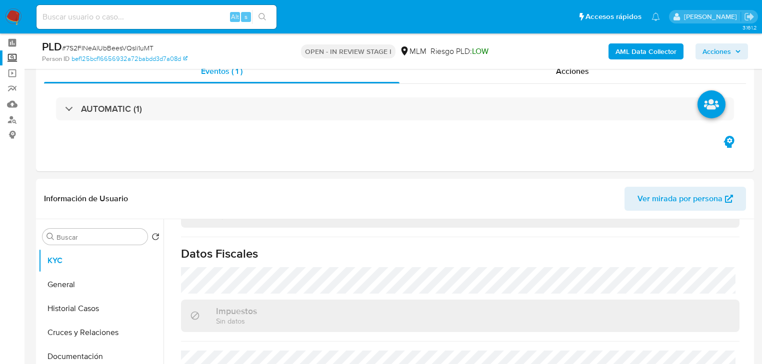
click at [13, 55] on label "Screening" at bounding box center [59, 57] width 119 height 15
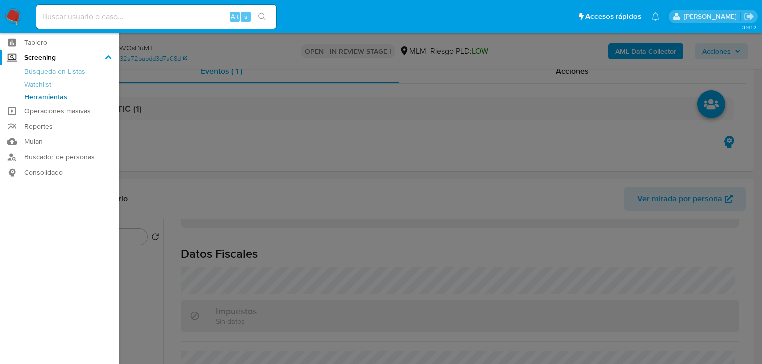
click at [0, 0] on input "Screening" at bounding box center [0, 0] width 0 height 0
click at [46, 99] on link "Herramientas" at bounding box center [59, 97] width 119 height 12
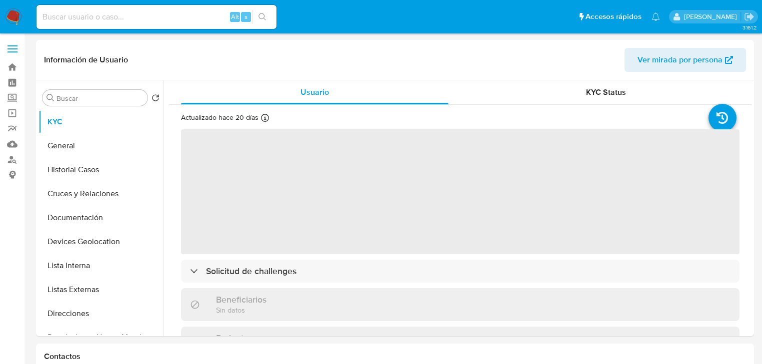
select select "10"
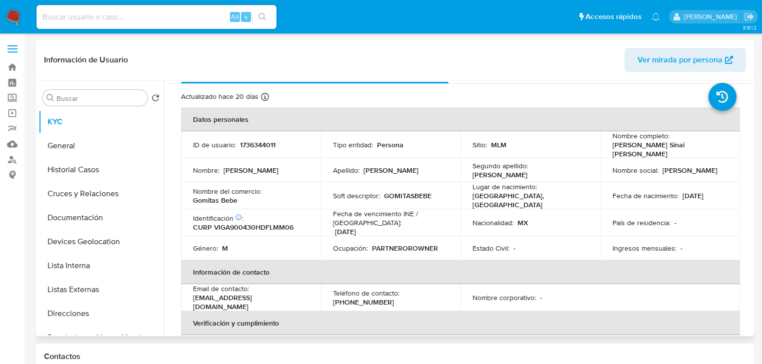
scroll to position [40, 0]
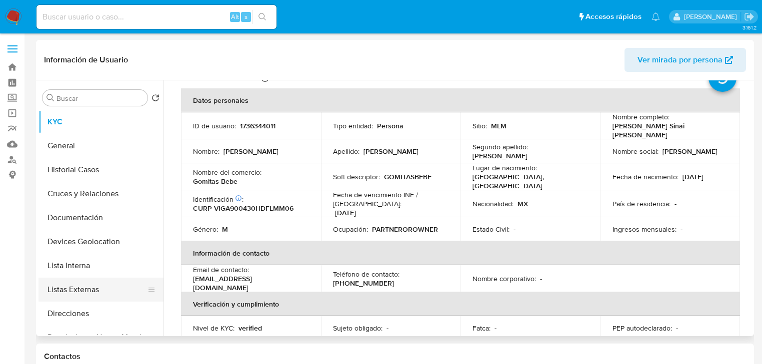
click at [99, 290] on button "Listas Externas" at bounding box center [96, 290] width 117 height 24
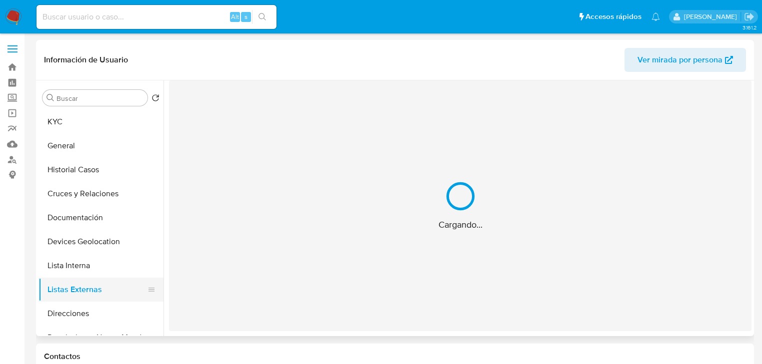
click at [321, 262] on div "Cargando..." at bounding box center [460, 205] width 582 height 251
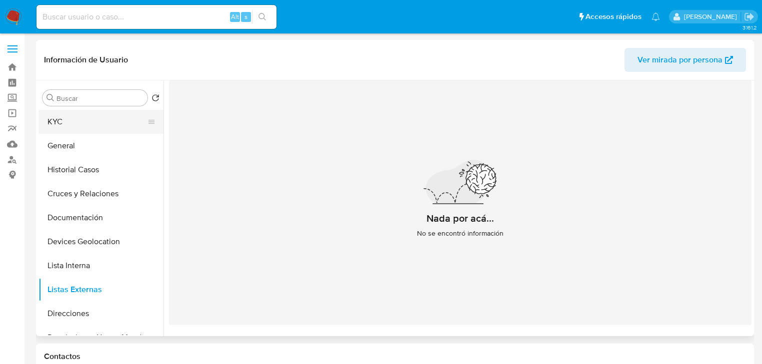
click at [85, 113] on button "KYC" at bounding box center [96, 122] width 117 height 24
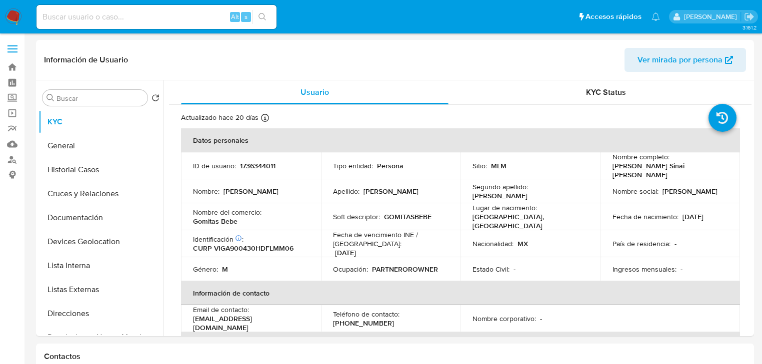
click at [250, 244] on p "CURP VIGA900430HDFLMM06" at bounding box center [243, 248] width 100 height 9
copy p "VIGA900430HDFLMM06"
click at [668, 230] on td "País de residencia : -" at bounding box center [670, 243] width 140 height 27
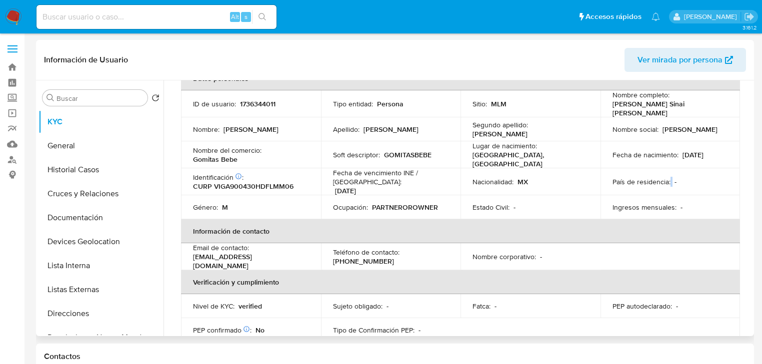
scroll to position [61, 0]
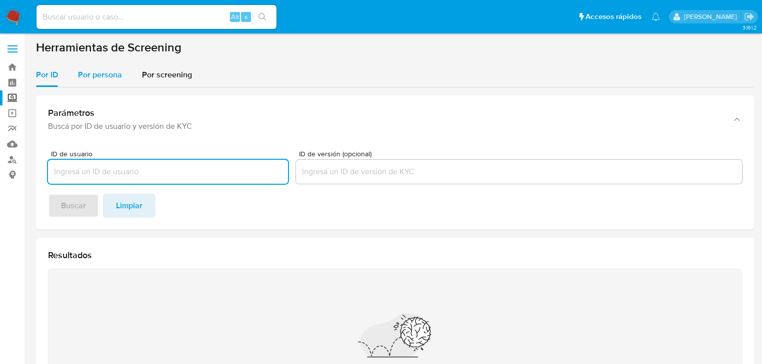
click at [110, 73] on span "Por persona" at bounding box center [100, 74] width 44 height 11
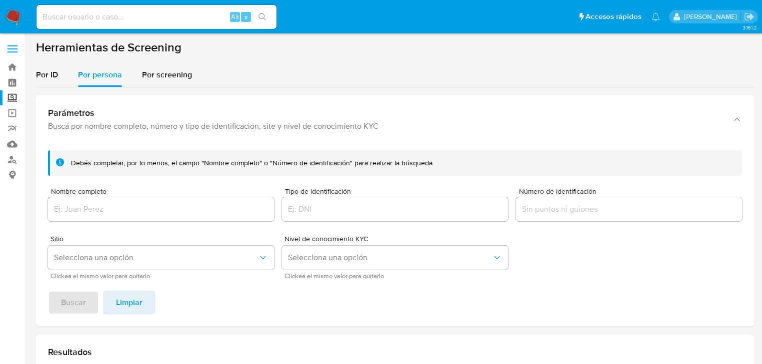
click at [83, 199] on div at bounding box center [161, 209] width 226 height 24
drag, startPoint x: 99, startPoint y: 211, endPoint x: 111, endPoint y: 203, distance: 14.4
click at [100, 211] on input "Nombre completo" at bounding box center [161, 209] width 226 height 13
click at [86, 250] on button "Selecciona una opción" at bounding box center [161, 258] width 226 height 24
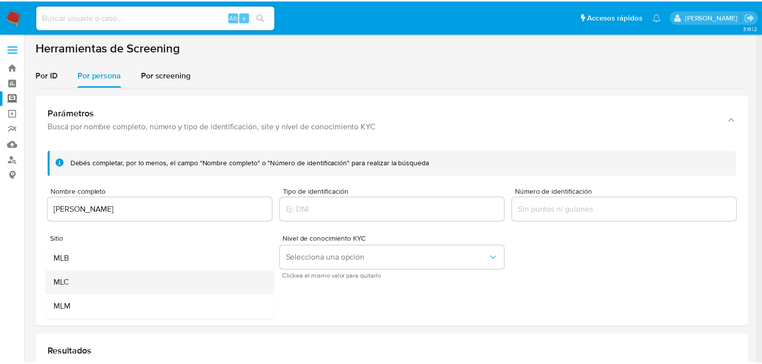
scroll to position [40, 0]
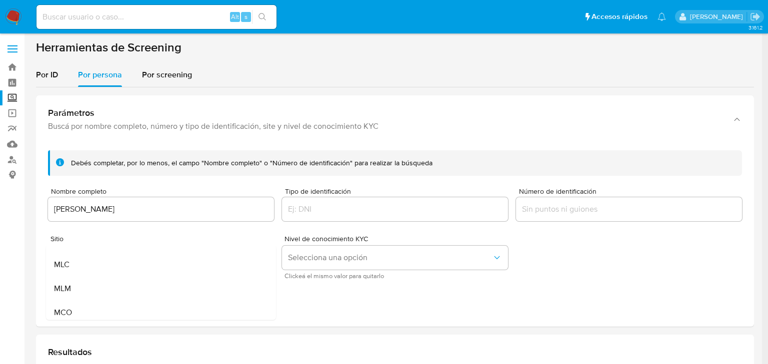
drag, startPoint x: 71, startPoint y: 294, endPoint x: 66, endPoint y: 295, distance: 5.1
click at [71, 294] on div "MLM" at bounding box center [158, 289] width 208 height 24
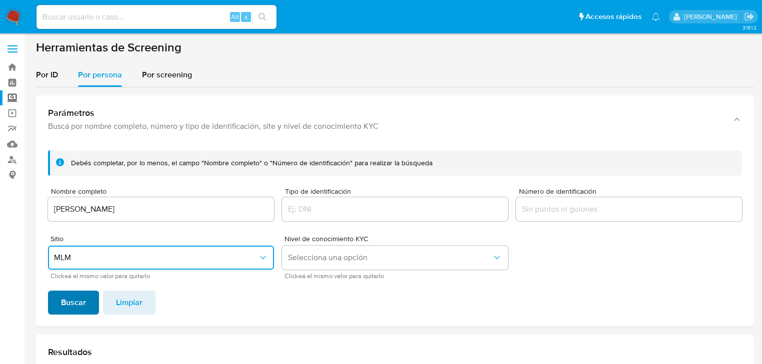
click at [60, 306] on button "Buscar" at bounding box center [73, 303] width 51 height 24
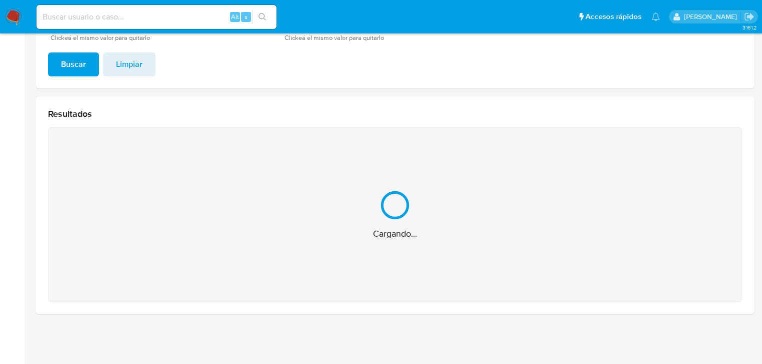
scroll to position [80, 0]
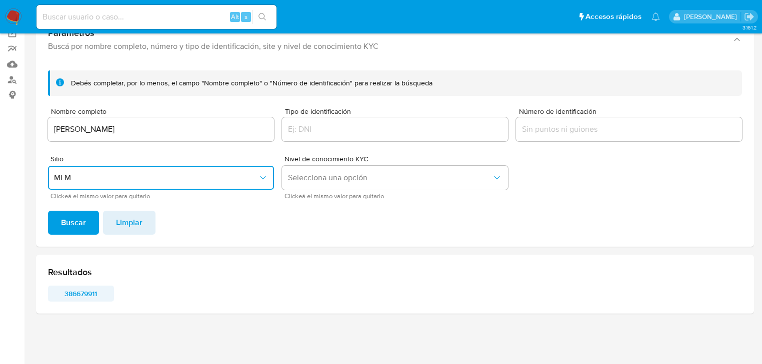
click at [79, 298] on span "386679911" at bounding box center [81, 294] width 52 height 14
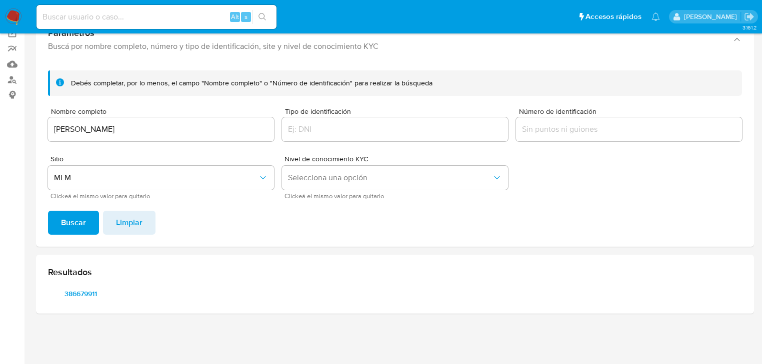
drag, startPoint x: 182, startPoint y: 125, endPoint x: 0, endPoint y: 110, distance: 182.6
click at [0, 111] on section "Bandeja Tablero Screening Búsqueda en Listas Watchlist Herramientas Operaciones…" at bounding box center [381, 142] width 762 height 444
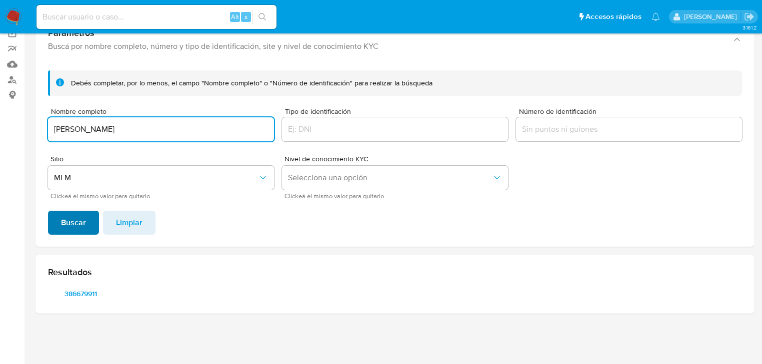
type input "[PERSON_NAME]"
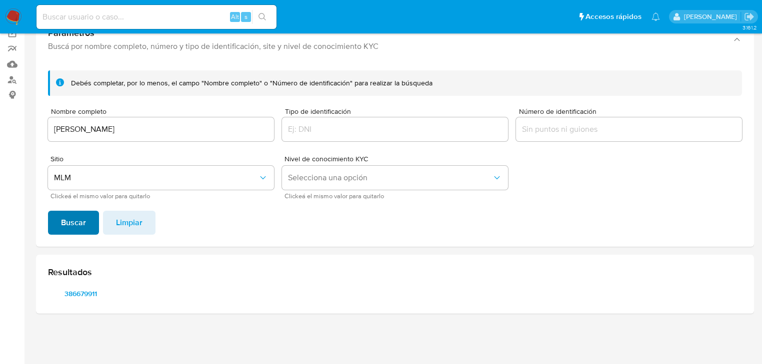
click at [70, 220] on span "Buscar" at bounding box center [73, 223] width 25 height 22
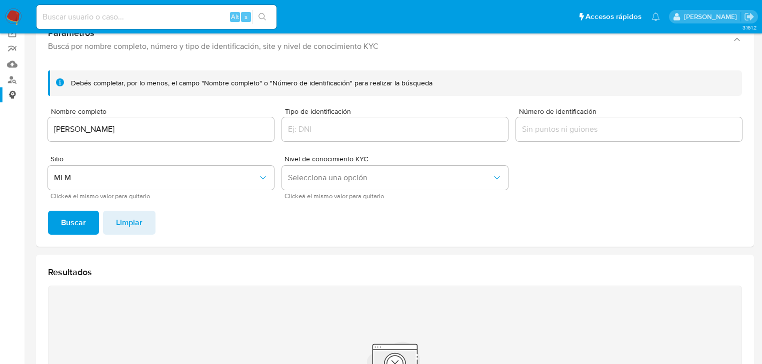
drag, startPoint x: 189, startPoint y: 138, endPoint x: 0, endPoint y: 91, distance: 195.2
click at [0, 92] on section "Bandeja Tablero Screening Búsqueda en Listas Watchlist Herramientas Operaciones…" at bounding box center [381, 221] width 762 height 603
click at [201, 129] on input "[PERSON_NAME]" at bounding box center [161, 129] width 226 height 13
click at [211, 101] on form "Debés completar, por lo menos, el campo "Nombre completo" o "Número de identifi…" at bounding box center [395, 134] width 694 height 128
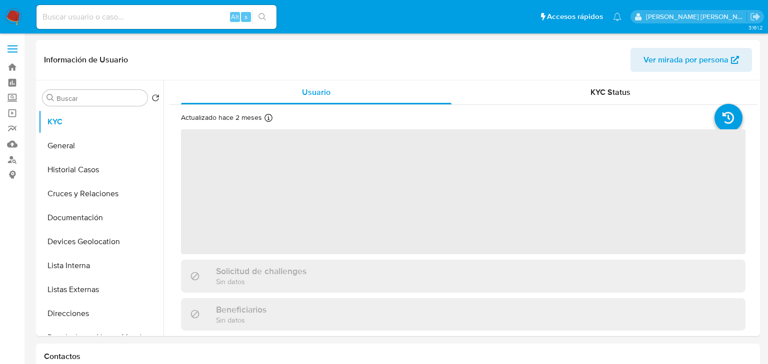
select select "10"
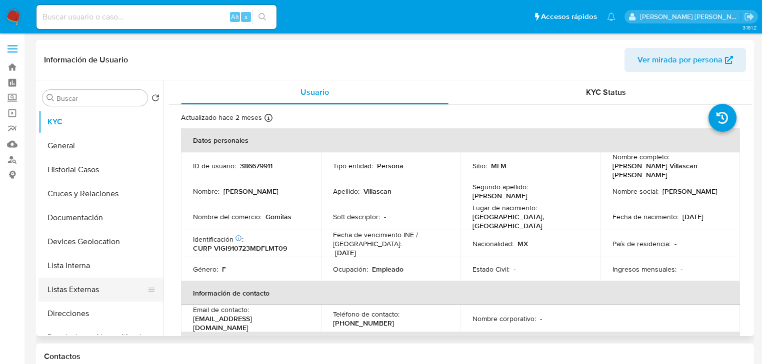
click at [118, 284] on button "Listas Externas" at bounding box center [96, 290] width 117 height 24
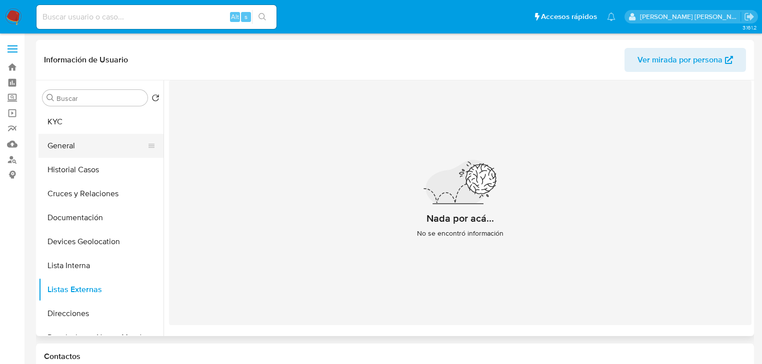
click at [81, 157] on button "General" at bounding box center [96, 146] width 117 height 24
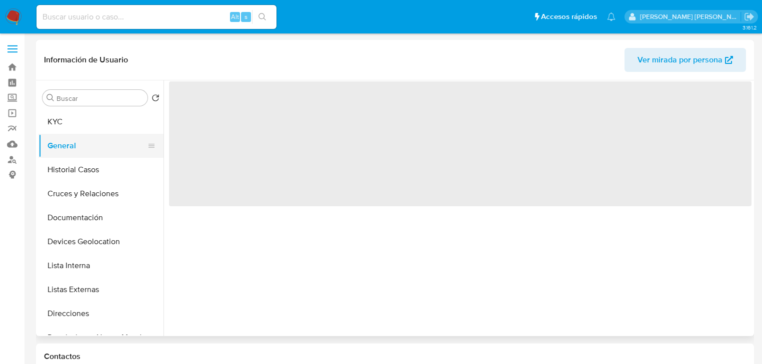
drag, startPoint x: 76, startPoint y: 168, endPoint x: 84, endPoint y: 156, distance: 14.0
click at [78, 166] on button "Historial Casos" at bounding box center [100, 170] width 125 height 24
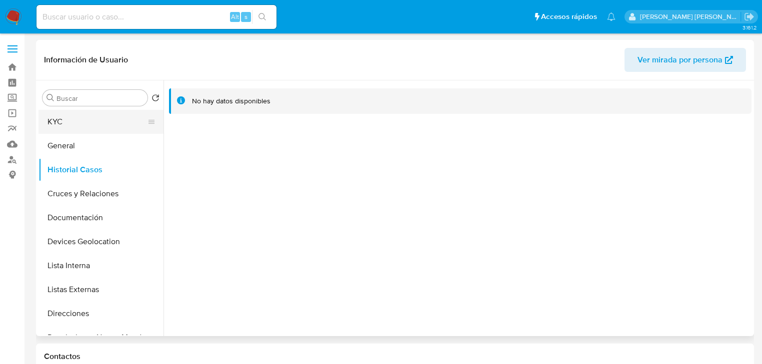
click at [89, 114] on button "KYC" at bounding box center [96, 122] width 117 height 24
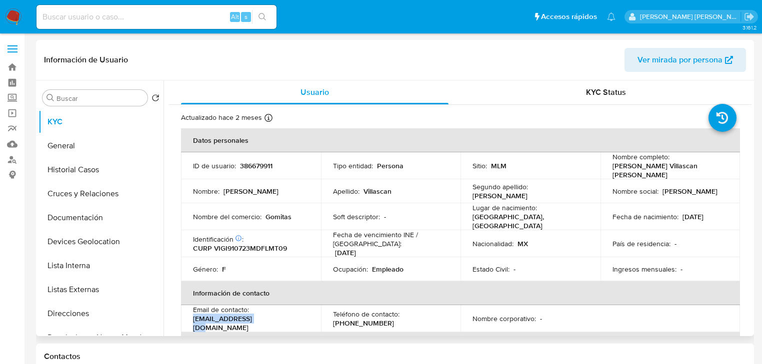
drag, startPoint x: 235, startPoint y: 309, endPoint x: 290, endPoint y: 155, distance: 163.9
click at [191, 320] on td "Email de contacto : [EMAIL_ADDRESS][DOMAIN_NAME]" at bounding box center [251, 318] width 140 height 27
copy p "[EMAIL_ADDRESS][DOMAIN_NAME]"
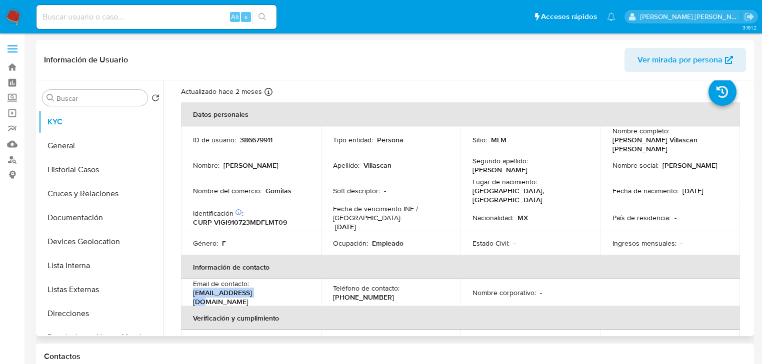
scroll to position [40, 0]
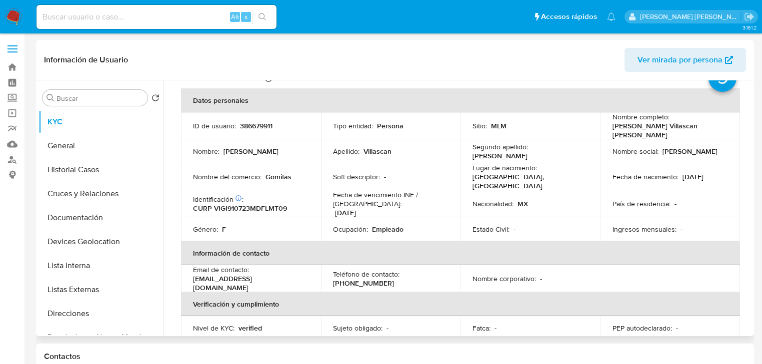
click at [361, 279] on p "[PHONE_NUMBER]" at bounding box center [363, 283] width 61 height 9
copy p "67273090"
click at [323, 196] on td "Fecha de vencimiento INE / [GEOGRAPHIC_DATA] : [DATE]" at bounding box center [391, 203] width 140 height 27
click at [280, 204] on p "CURP VIGI910723MDFLMT09" at bounding box center [240, 208] width 94 height 9
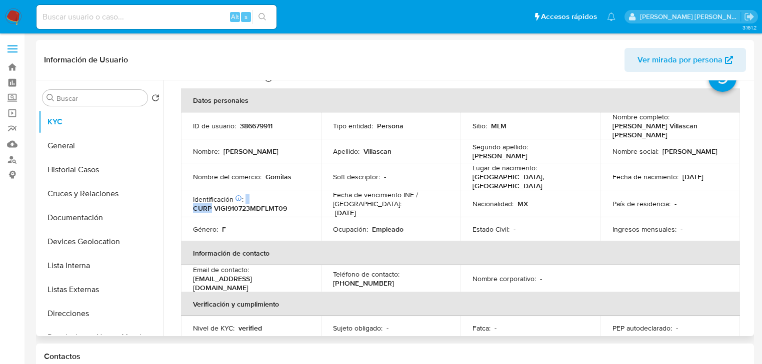
click at [280, 196] on div "Identificación CIC: 190464536 : CURP VIGI910723MDFLMT09" at bounding box center [251, 204] width 116 height 18
copy div "CURP"
click at [272, 204] on p "CURP VIGI910723MDFLMT09" at bounding box center [240, 208] width 94 height 9
copy p "VIGI910723MDFLMT09"
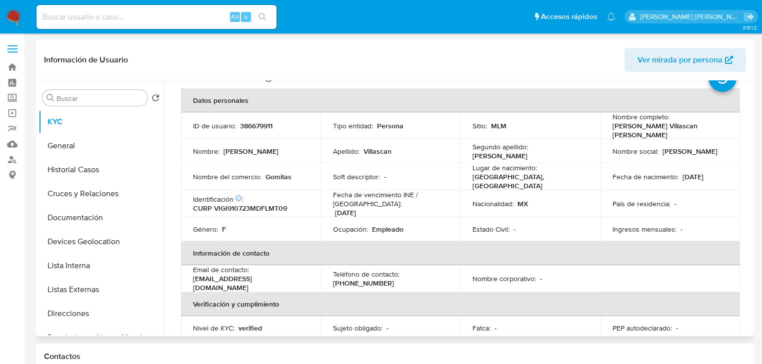
click at [267, 124] on p "386679911" at bounding box center [256, 125] width 32 height 9
copy p "386679911"
click at [279, 204] on p "CURP VIGI910723MDFLMT09" at bounding box center [240, 208] width 94 height 9
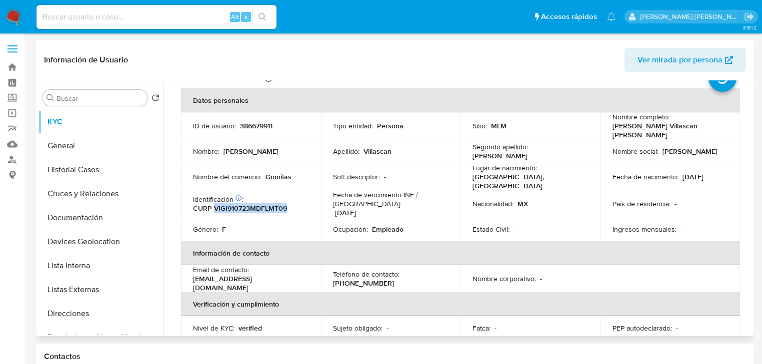
copy p "VIGI910723MDFLMT09"
drag, startPoint x: 734, startPoint y: 196, endPoint x: 717, endPoint y: 202, distance: 17.5
click at [734, 196] on td "País de residencia : -" at bounding box center [670, 203] width 140 height 27
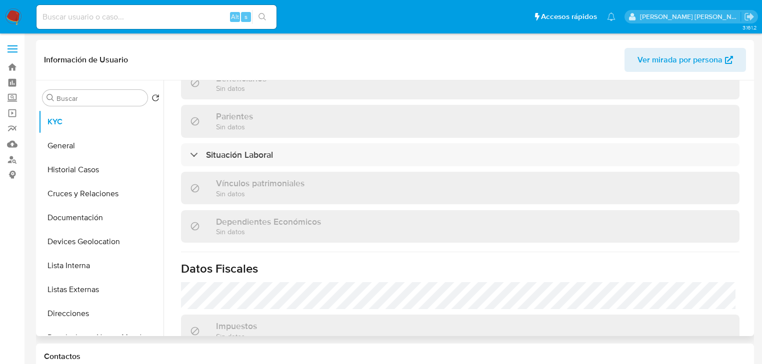
scroll to position [600, 0]
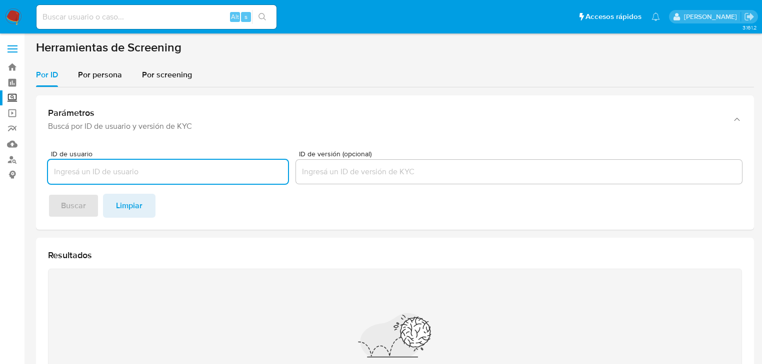
drag, startPoint x: 97, startPoint y: 70, endPoint x: 104, endPoint y: 93, distance: 23.9
click at [97, 70] on span "Por persona" at bounding box center [100, 74] width 44 height 11
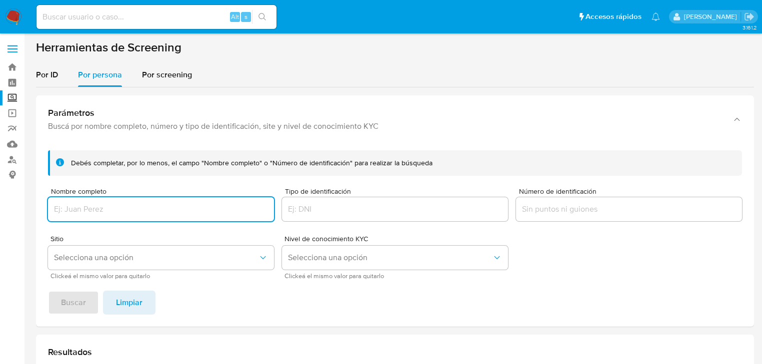
click at [88, 205] on div at bounding box center [161, 209] width 226 height 24
click at [88, 205] on input "Nombre completo" at bounding box center [161, 209] width 226 height 13
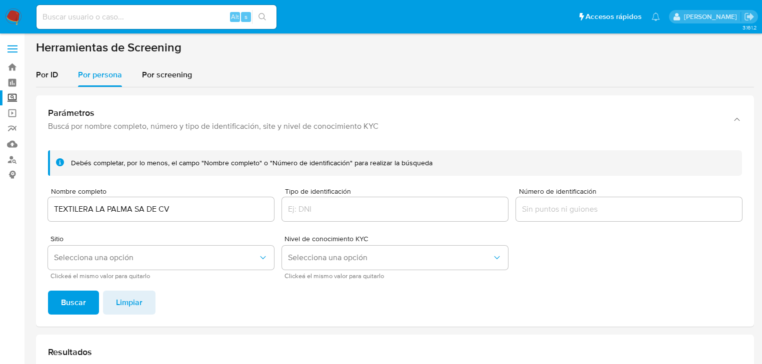
click at [60, 275] on span "Clickeá el mismo valor para quitarlo" at bounding box center [163, 276] width 226 height 5
click at [67, 294] on div "Debés completar, por lo menos, el campo "Nombre completo" o "Número de identifi…" at bounding box center [395, 234] width 718 height 184
click at [70, 298] on span "Buscar" at bounding box center [73, 303] width 25 height 22
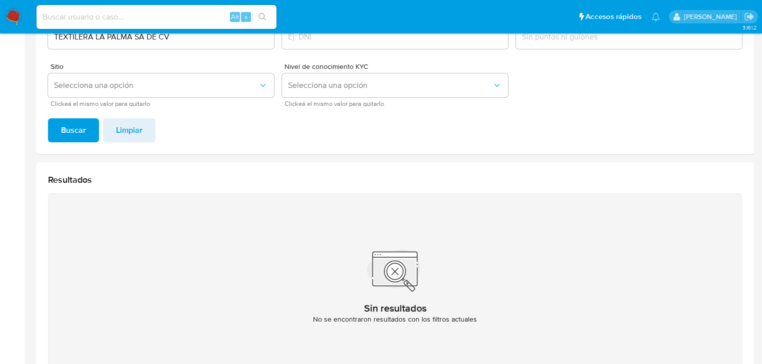
scroll to position [78, 0]
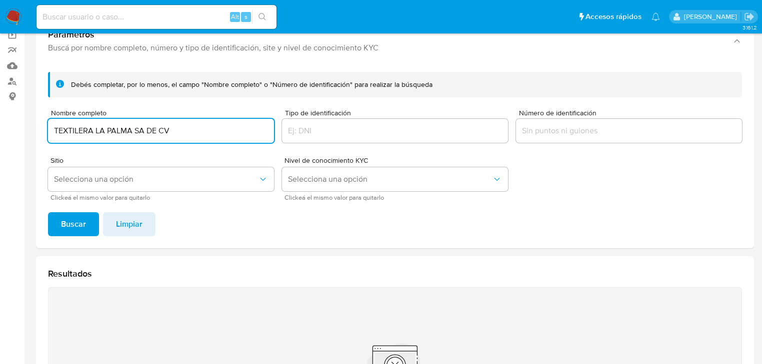
drag, startPoint x: 176, startPoint y: 126, endPoint x: 136, endPoint y: 130, distance: 40.1
click at [147, 127] on input "TEXTILERA LA PALMA SA DE CV" at bounding box center [161, 130] width 226 height 13
type input "TEXTILERA LA PALMA"
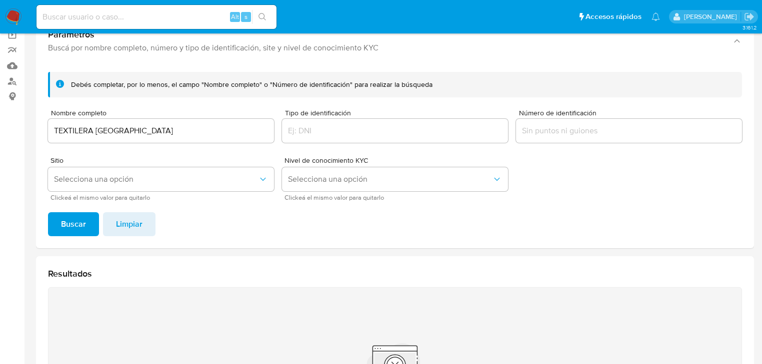
click at [89, 206] on div "Debés completar, por lo menos, el campo "Nombre completo" o "Número de identifi…" at bounding box center [395, 156] width 718 height 184
click at [85, 217] on button "Buscar" at bounding box center [73, 224] width 51 height 24
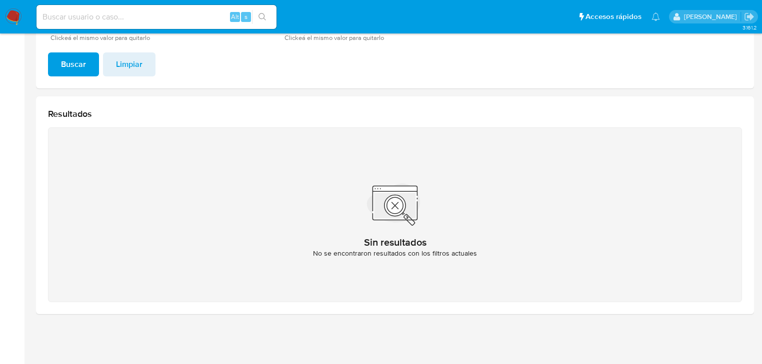
drag, startPoint x: 91, startPoint y: 22, endPoint x: 95, endPoint y: 18, distance: 5.3
click at [91, 22] on input at bounding box center [156, 16] width 240 height 13
click at [95, 18] on input at bounding box center [156, 16] width 240 height 13
paste input "7S2FINeAlUbBeesVQsli1uMT"
type input "7S2FINeAlUbBeesVQsli1uMT"
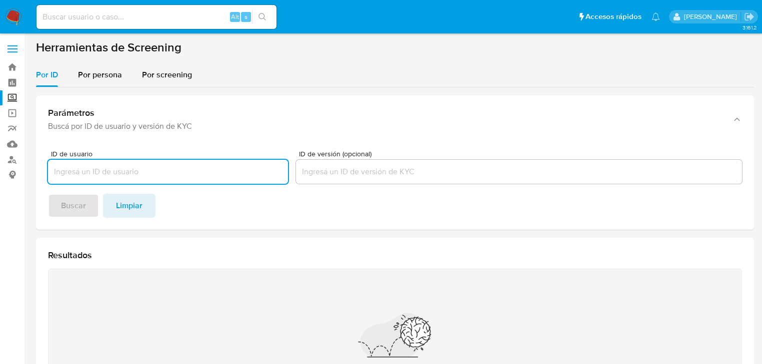
click at [104, 18] on input at bounding box center [156, 16] width 240 height 13
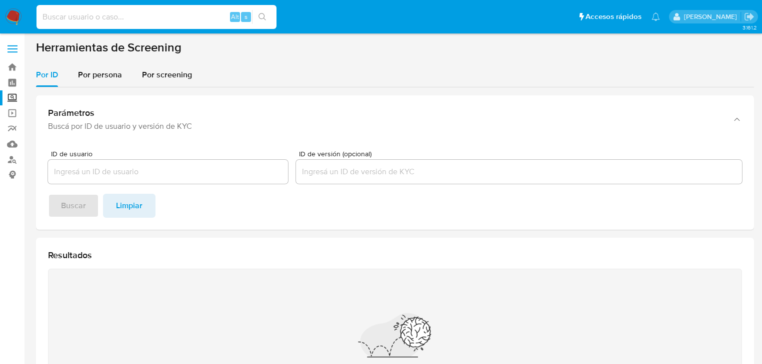
paste input "7S2FINeAlUbBeesVQsli1uMT"
type input "7S2FINeAlUbBeesVQsli1uMT"
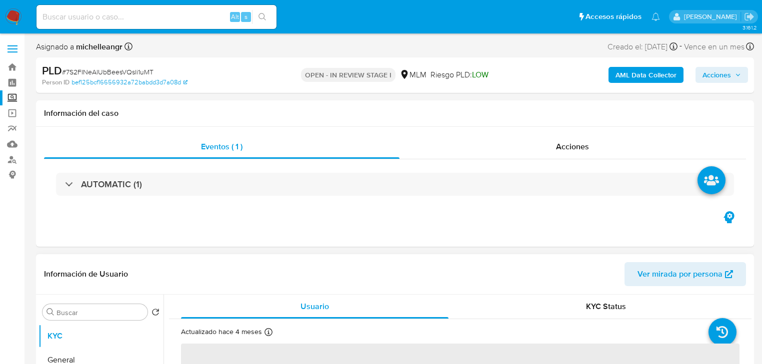
select select "10"
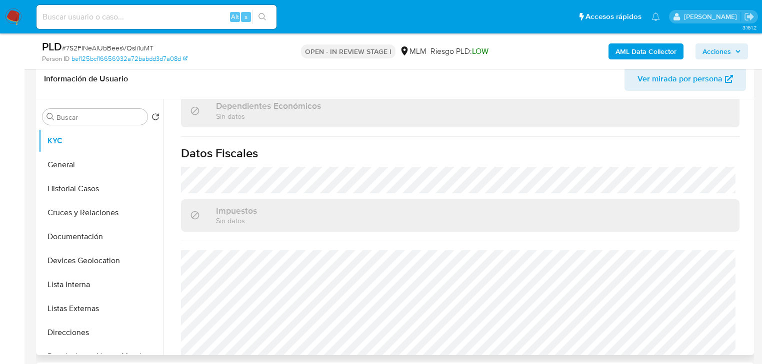
scroll to position [631, 0]
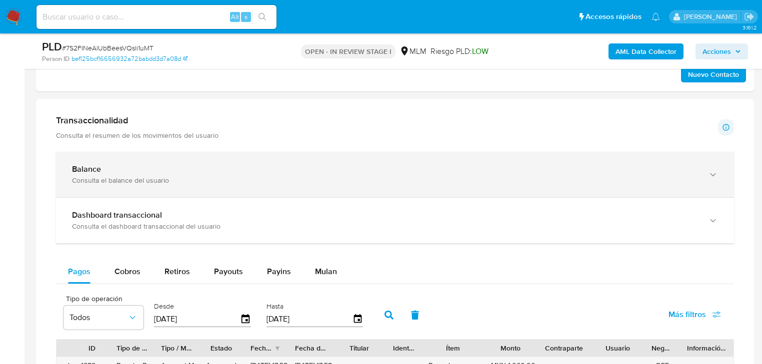
click at [205, 182] on div "Consulta el balance del usuario" at bounding box center [385, 180] width 626 height 9
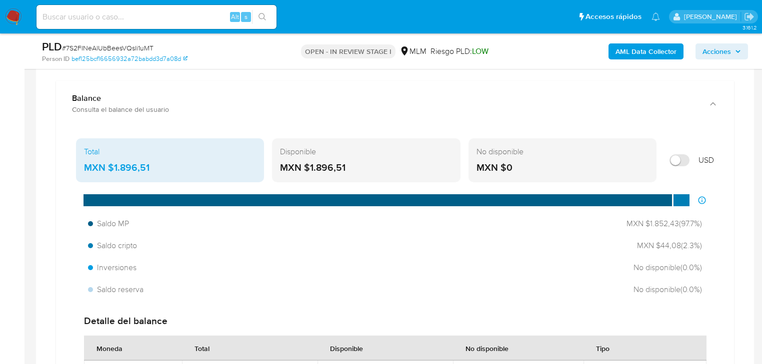
scroll to position [680, 0]
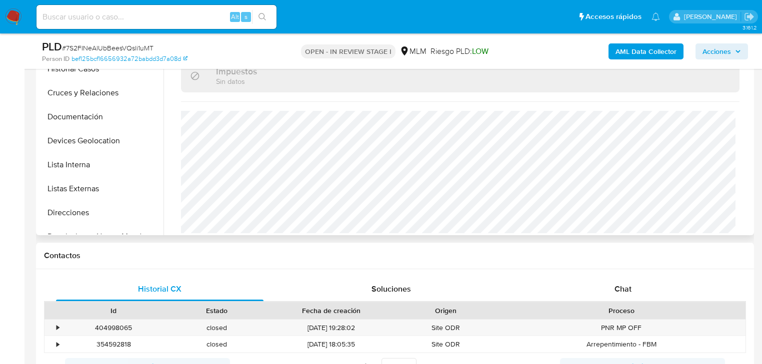
scroll to position [120, 0]
click at [118, 120] on button "Restricciones Nuevo Mundo" at bounding box center [96, 117] width 117 height 24
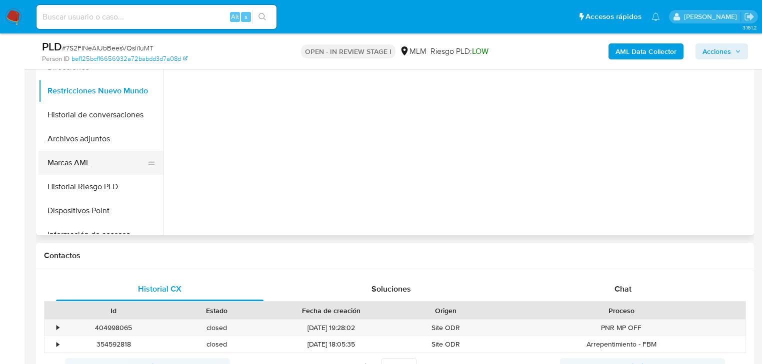
scroll to position [160, 0]
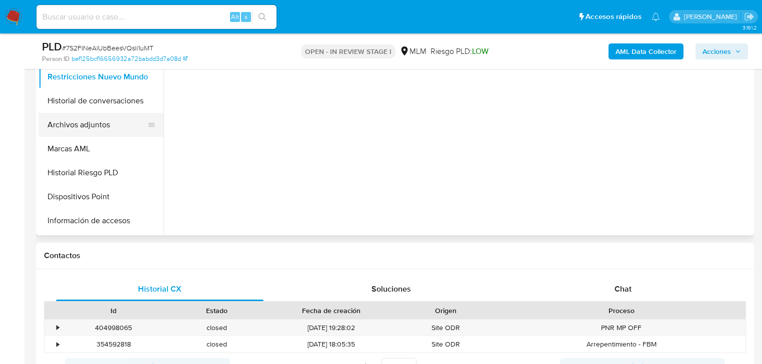
click at [111, 132] on button "Archivos adjuntos" at bounding box center [96, 125] width 117 height 24
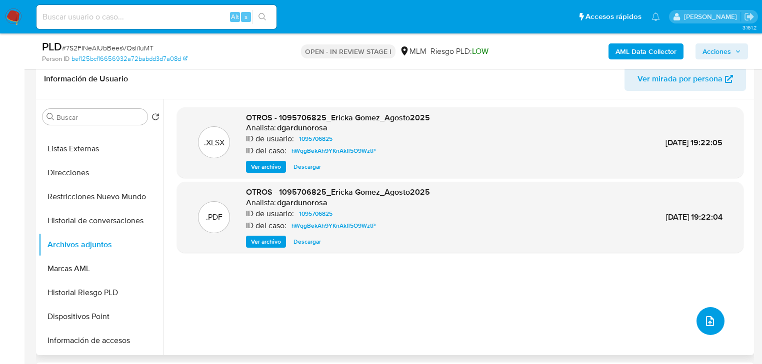
click at [705, 321] on icon "upload-file" at bounding box center [710, 321] width 12 height 12
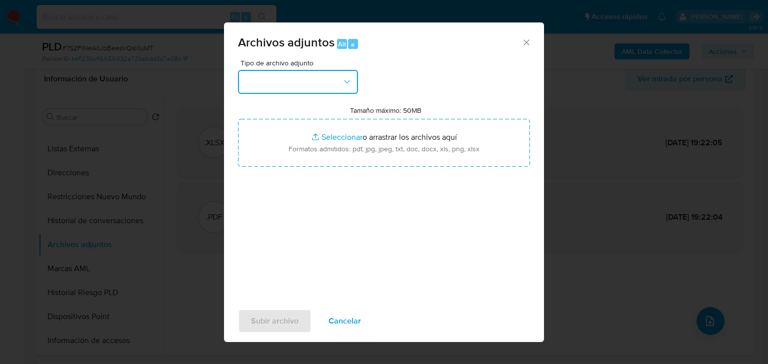
click at [273, 89] on button "button" at bounding box center [298, 82] width 120 height 24
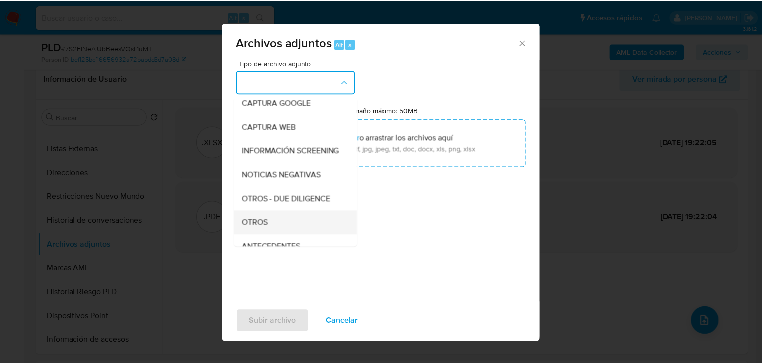
scroll to position [68, 0]
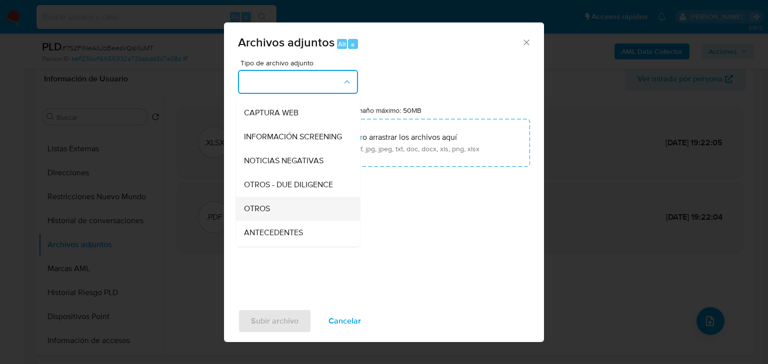
click at [268, 230] on ul "CAPTURA BUREAU CAPTURA DOWJONES CAPTURA GOOGLE CAPTURA WEB INFORMACIÓN SCREENIN…" at bounding box center [298, 327] width 124 height 596
click at [292, 221] on div "OTROS" at bounding box center [295, 209] width 102 height 24
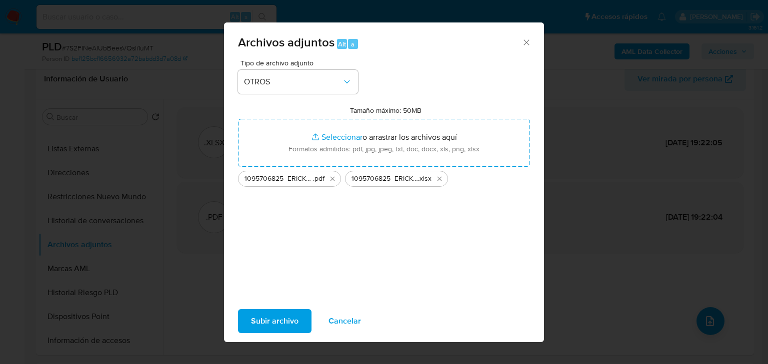
click at [283, 264] on div "Tipo de archivo adjunto OTROS Tamaño máximo: 50MB Seleccionar archivos Seleccio…" at bounding box center [384, 177] width 292 height 236
click at [264, 318] on span "Subir archivo" at bounding box center [274, 321] width 47 height 22
click at [266, 324] on span "Subir archivo" at bounding box center [274, 321] width 47 height 22
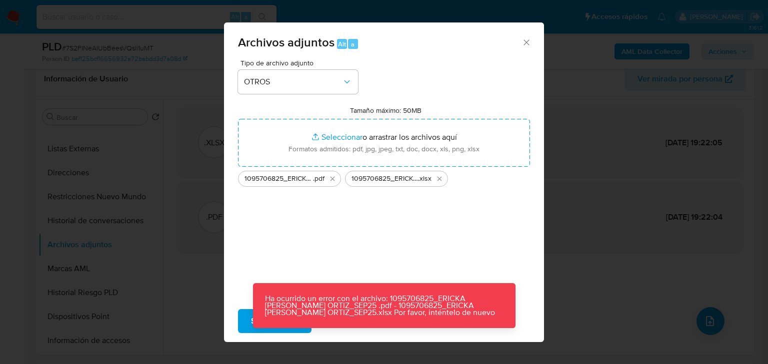
click at [370, 229] on div "Tipo de archivo adjunto OTROS Tamaño máximo: 50MB Seleccionar archivos Seleccio…" at bounding box center [384, 177] width 292 height 236
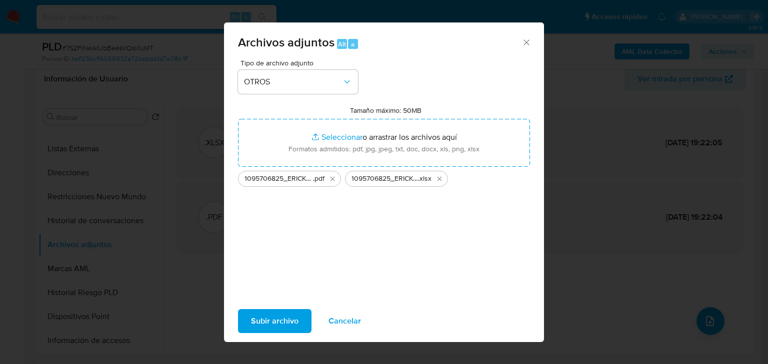
click at [527, 41] on icon "Cerrar" at bounding box center [525, 41] width 5 height 5
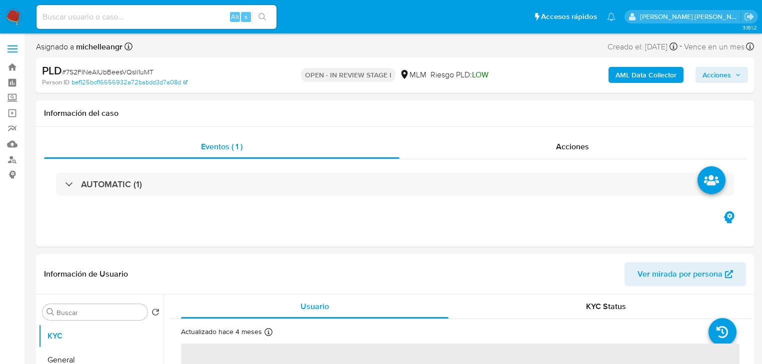
select select "10"
click at [561, 150] on span "Acciones" at bounding box center [572, 146] width 33 height 11
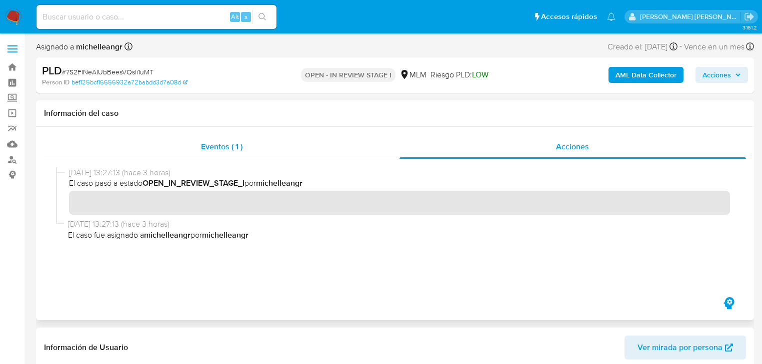
click at [214, 146] on span "Eventos ( 1 )" at bounding box center [221, 146] width 41 height 11
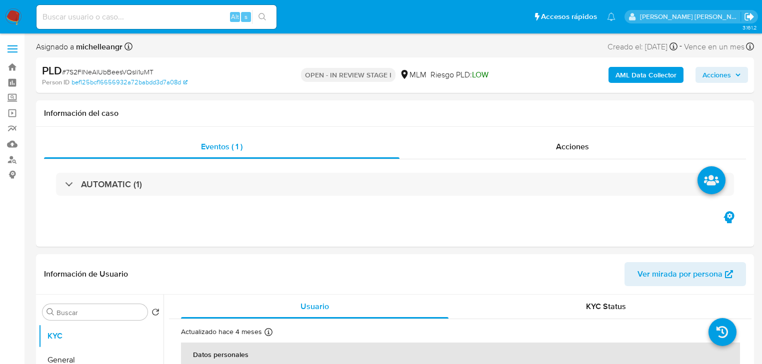
click at [746, 17] on icon "Salir" at bounding box center [749, 16] width 10 height 10
